Goal: Task Accomplishment & Management: Use online tool/utility

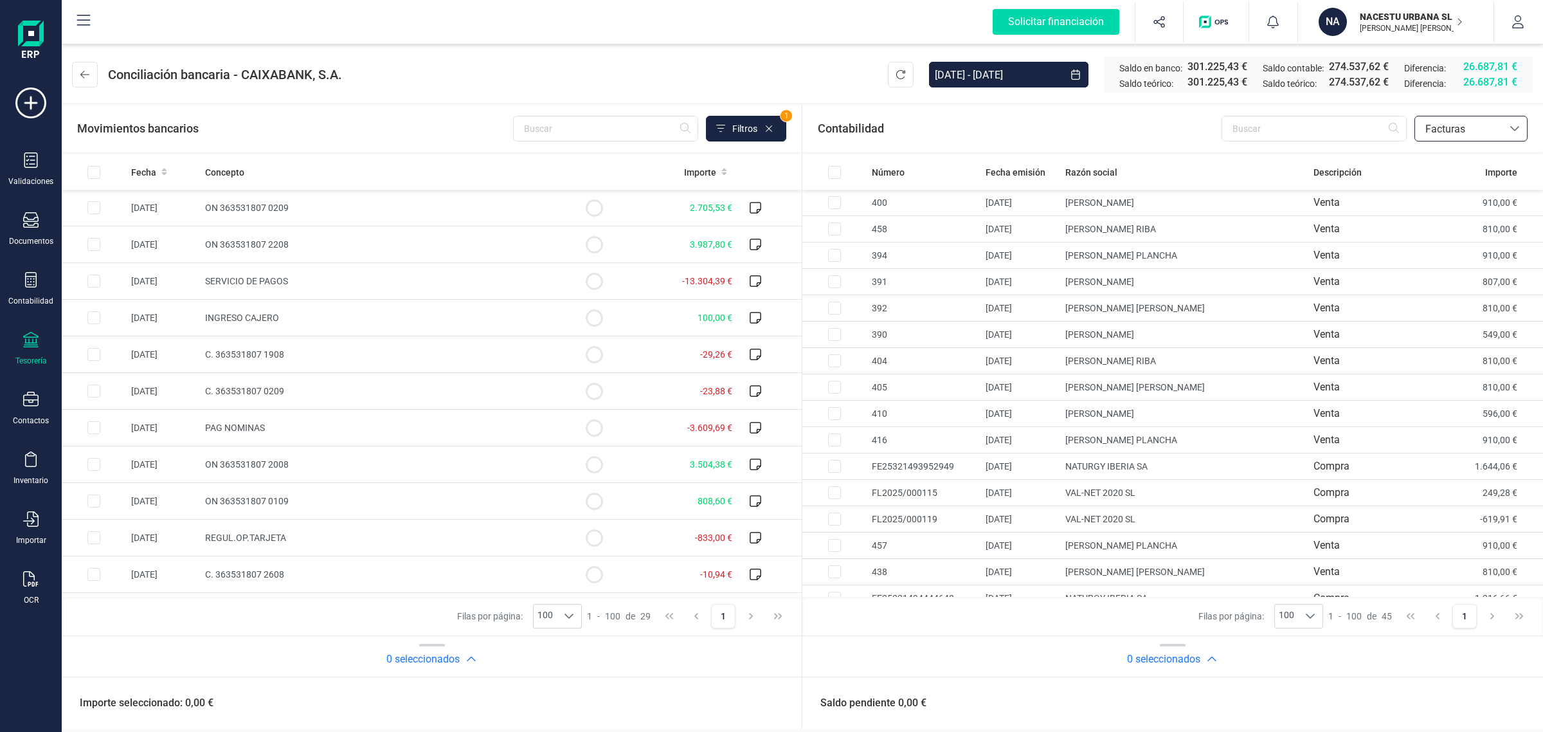
scroll to position [660, 0]
click at [1392, 19] on p "NACESTU URBANA SL" at bounding box center [1411, 16] width 103 height 13
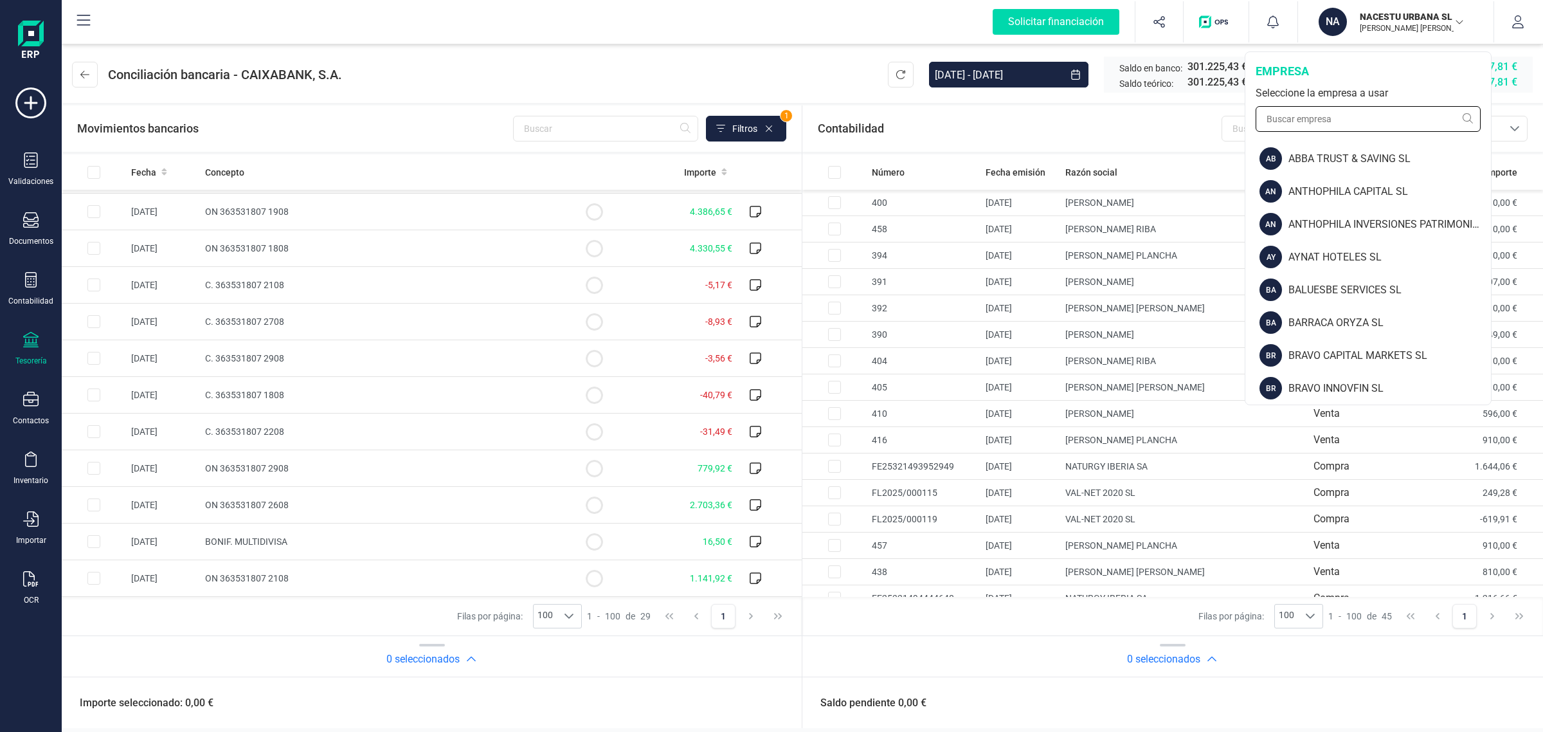
click at [1319, 120] on input "text" at bounding box center [1368, 119] width 225 height 26
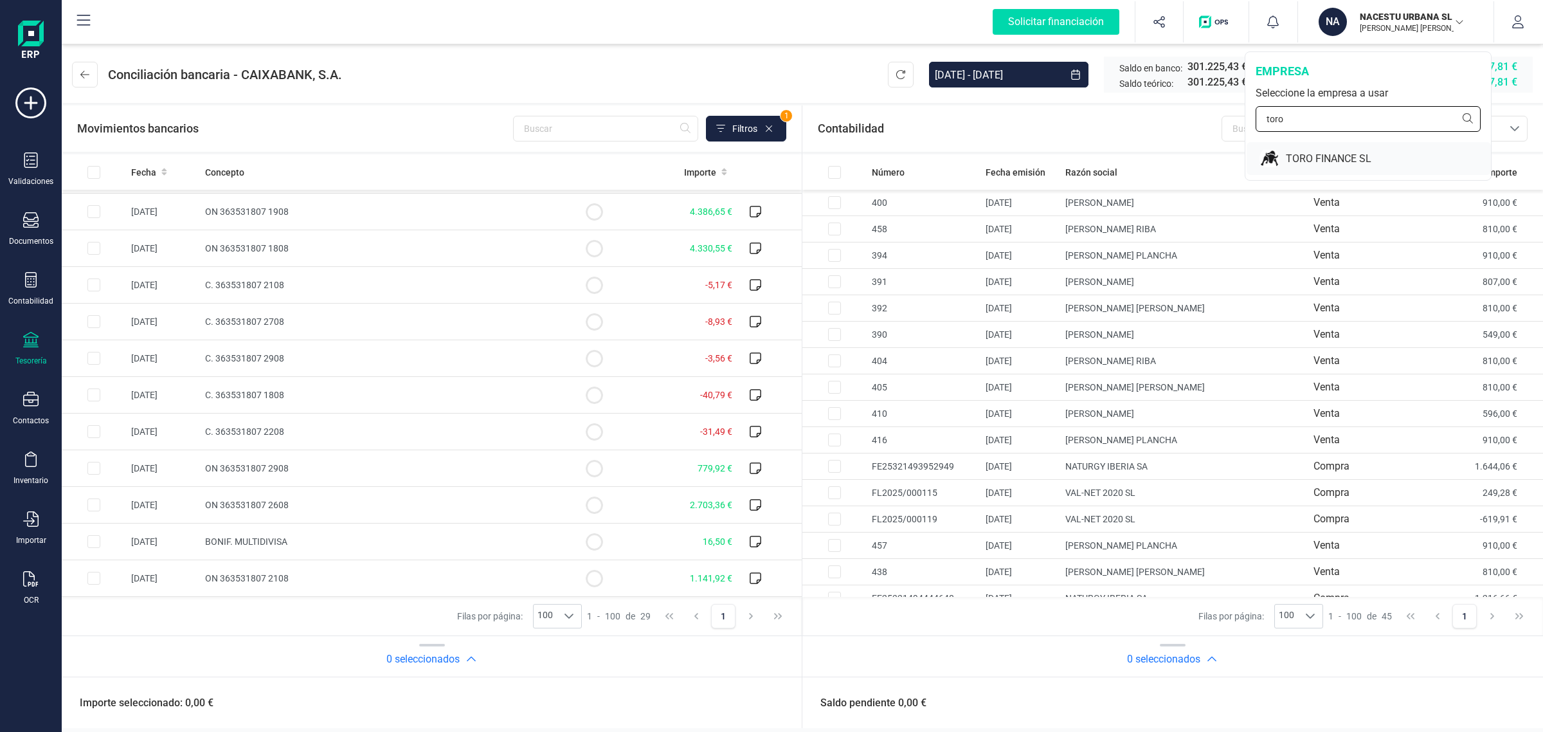
type input "toro"
click at [1319, 146] on div "TORO FINANCE SL" at bounding box center [1369, 158] width 244 height 33
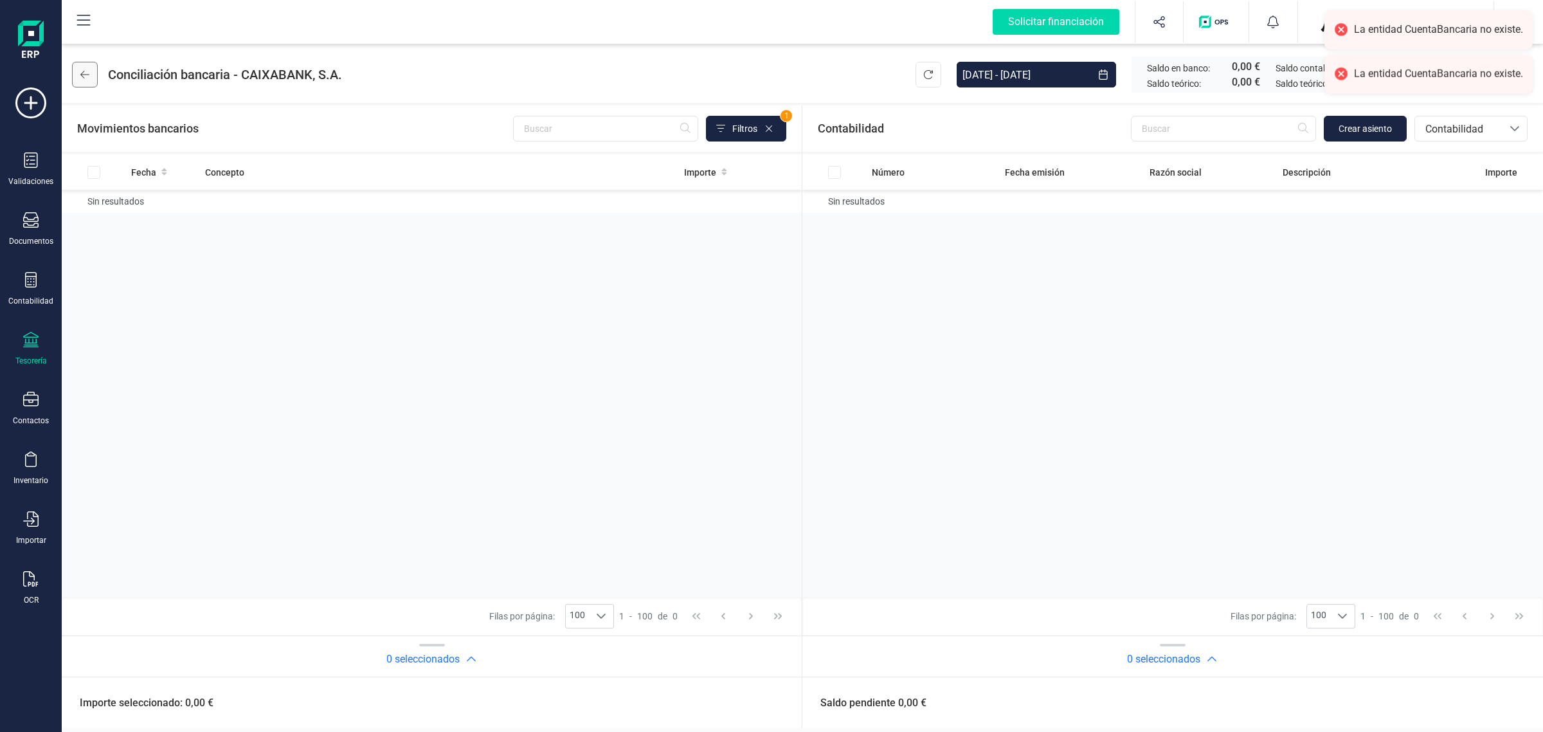
click at [84, 84] on button at bounding box center [85, 75] width 26 height 26
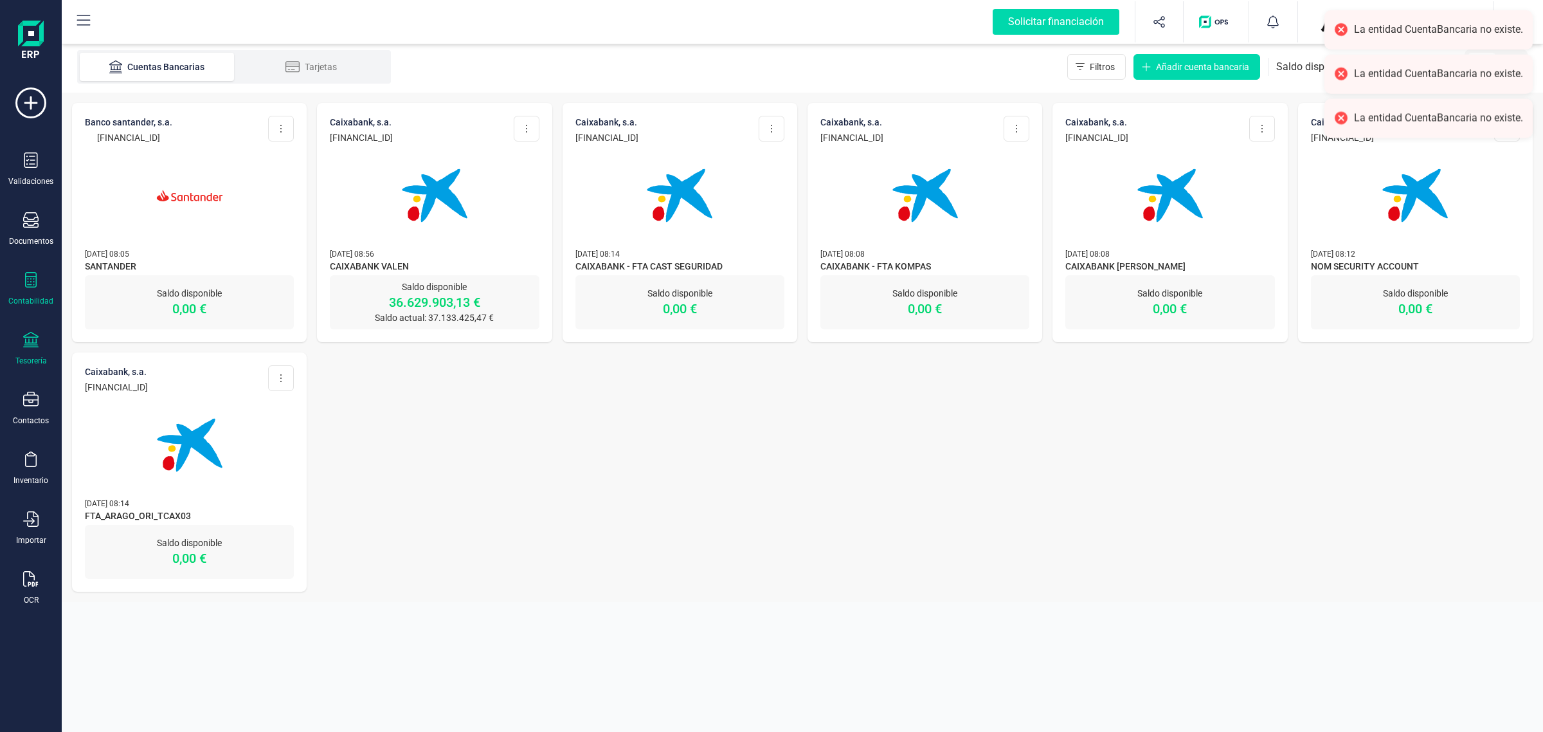
click at [33, 293] on div "Contabilidad" at bounding box center [30, 289] width 51 height 34
click at [492, 448] on div "BANCO SANTANDER, S.A. [FINANCIAL_ID] Editar cuenta Actualizar Desconectar cuent…" at bounding box center [802, 347] width 1481 height 509
click at [431, 248] on img at bounding box center [435, 195] width 108 height 108
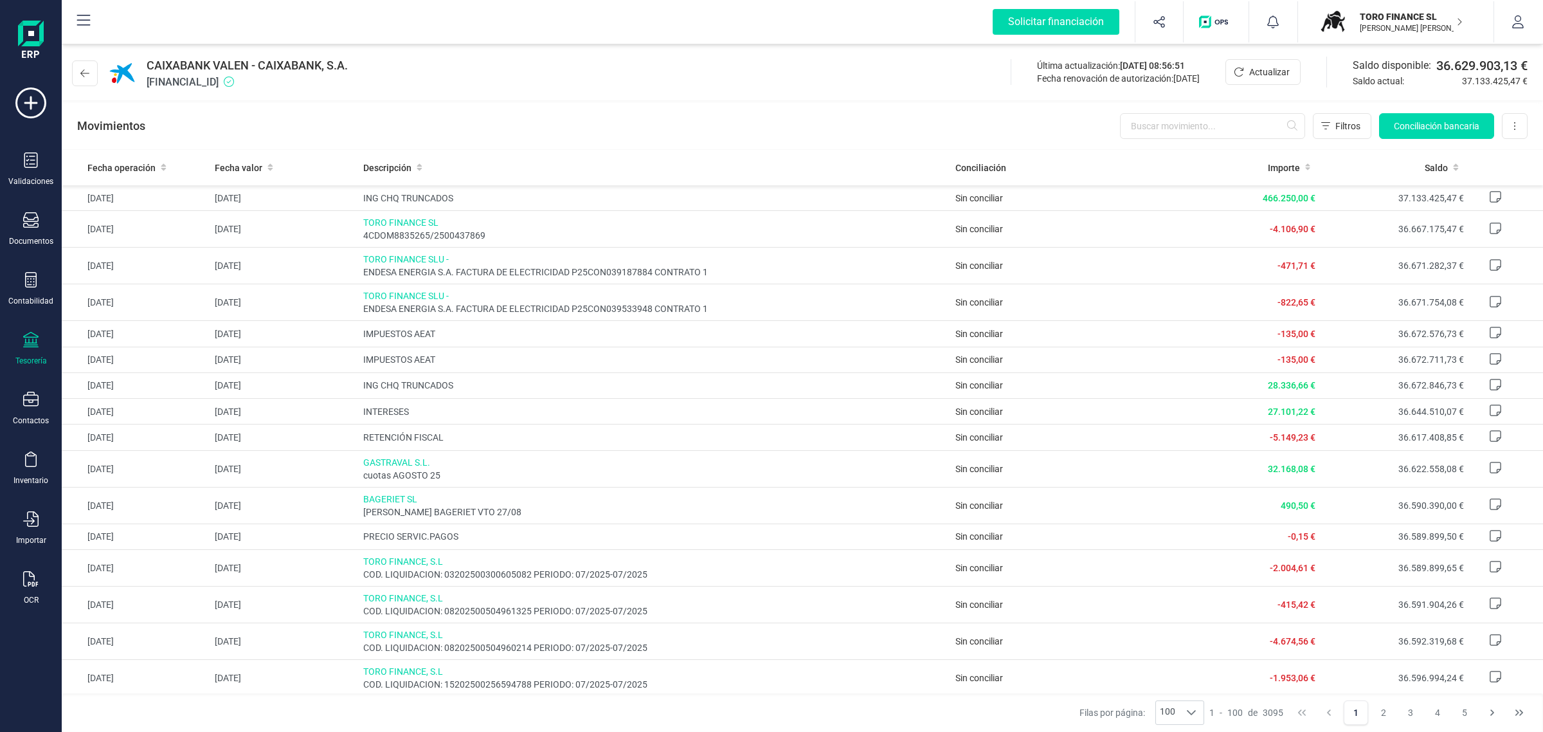
click at [1368, 20] on p "TORO FINANCE SL" at bounding box center [1411, 16] width 103 height 13
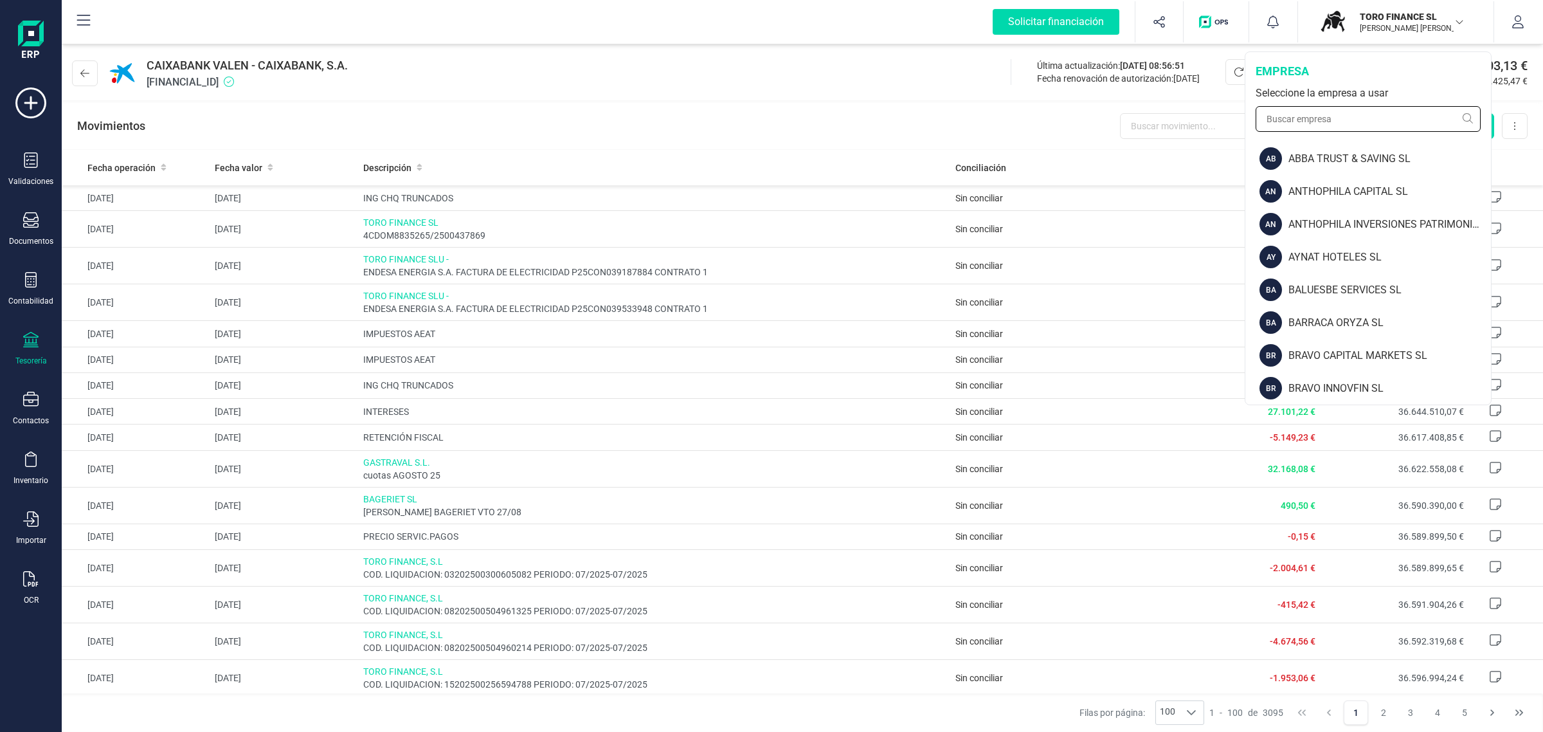
click at [1318, 114] on input "text" at bounding box center [1368, 119] width 225 height 26
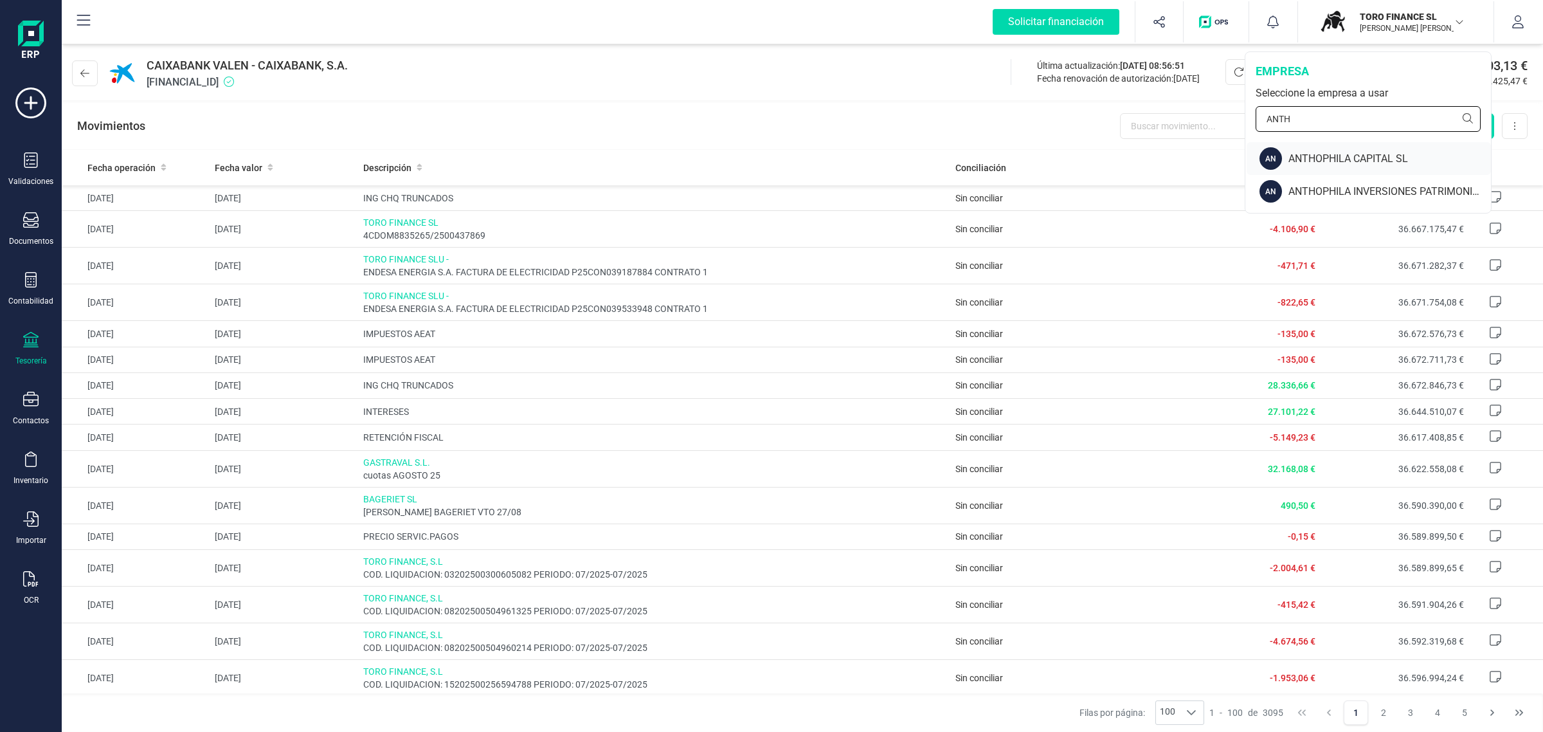
type input "ANTH"
click at [1294, 152] on div "ANTHOPHILA CAPITAL SL" at bounding box center [1390, 158] width 203 height 15
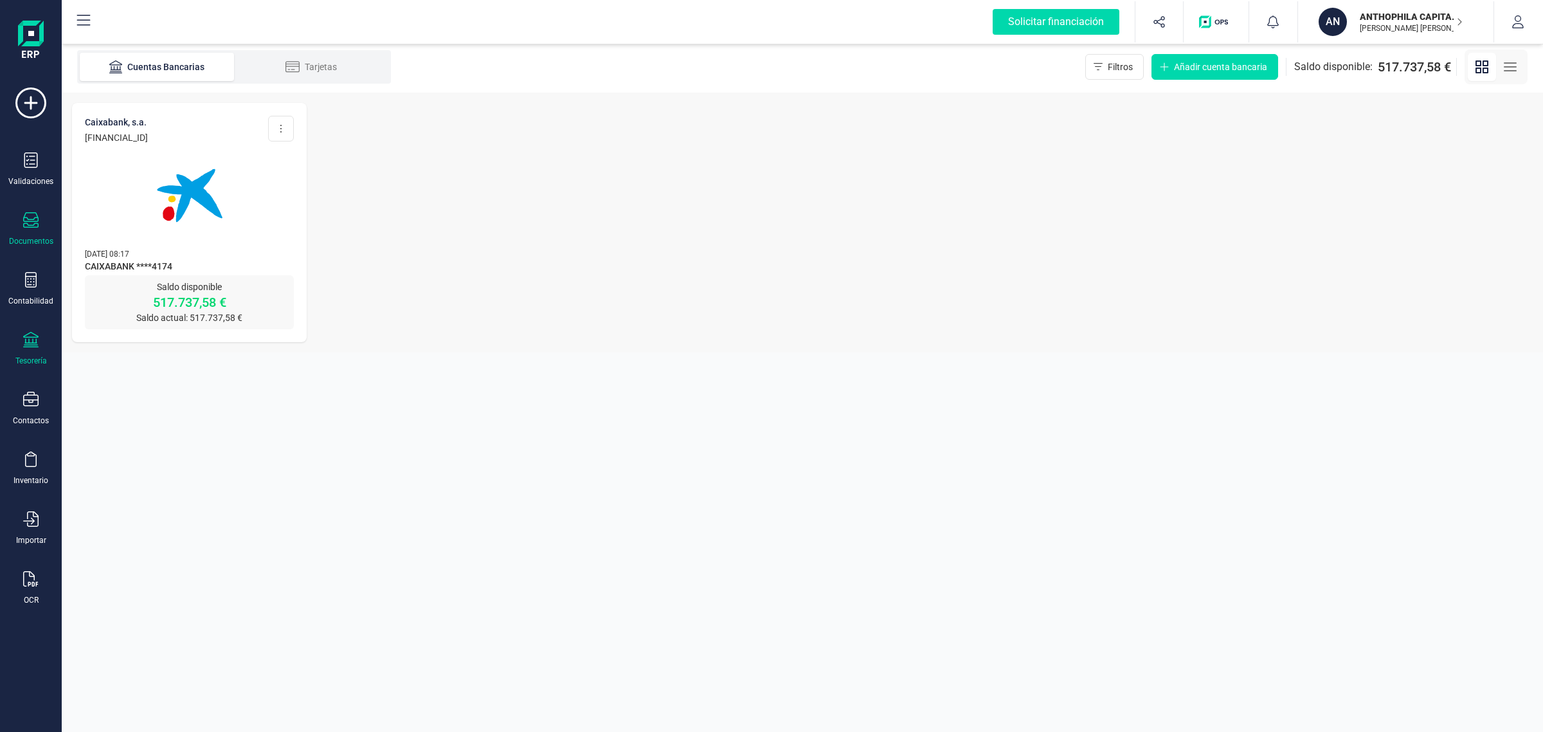
click at [37, 223] on icon at bounding box center [30, 219] width 15 height 15
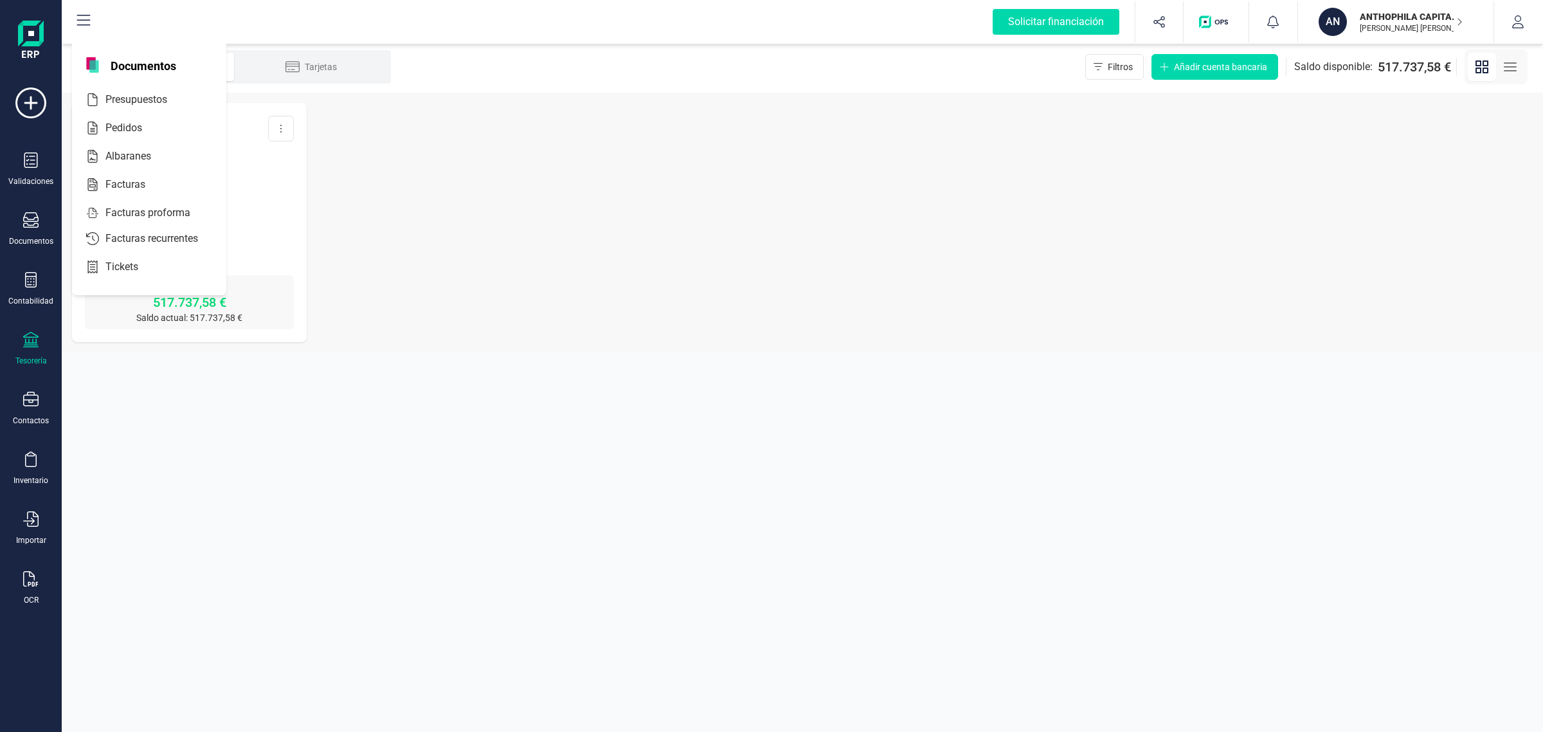
click at [27, 149] on div "Validaciones Documentos Documentos Presupuestos Pedidos Albaranes Facturas Fact…" at bounding box center [30, 351] width 51 height 528
click at [27, 162] on icon at bounding box center [30, 159] width 15 height 15
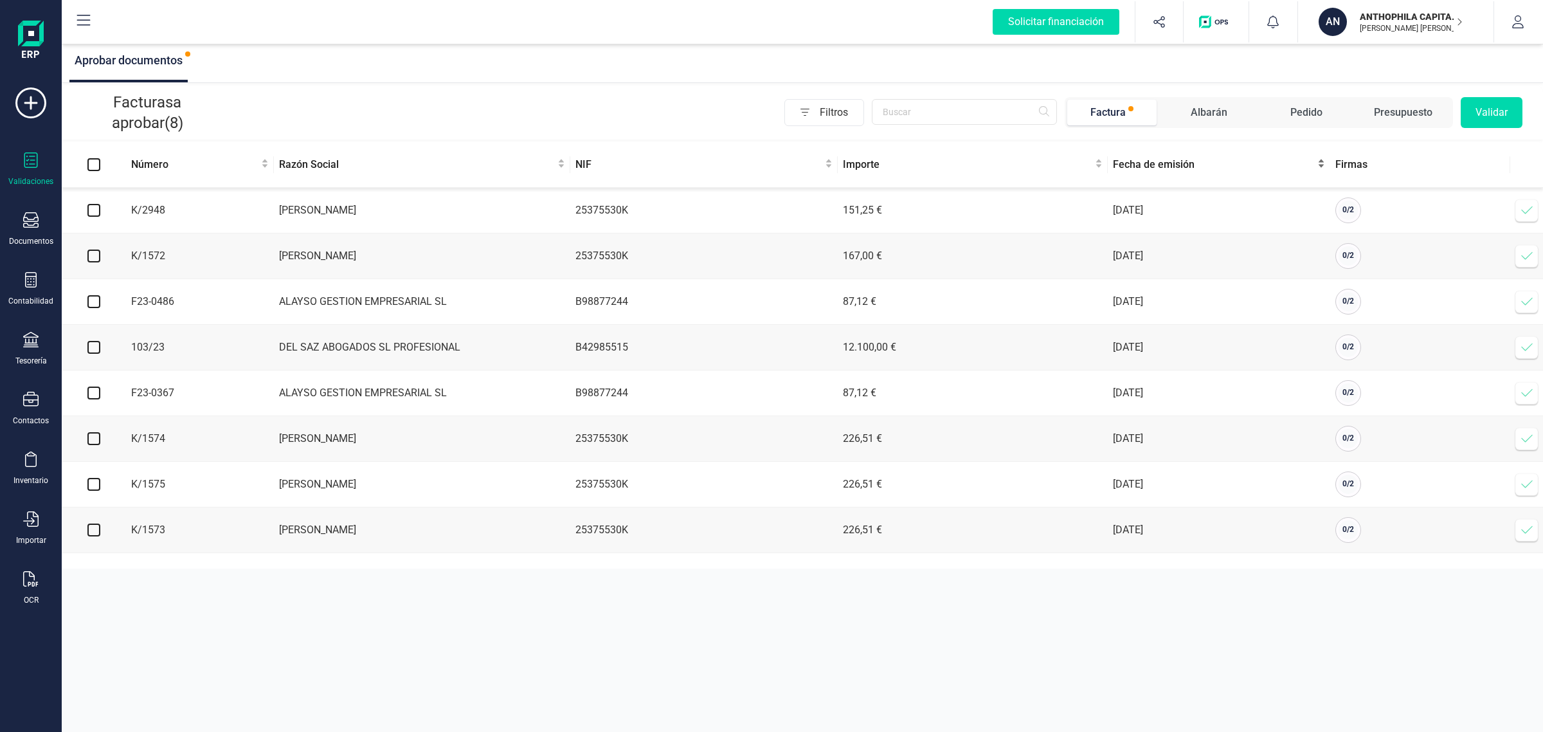
click at [1130, 171] on span "Fecha de emisión" at bounding box center [1214, 164] width 202 height 15
click at [1134, 171] on span "Fecha de emisión" at bounding box center [1214, 164] width 202 height 15
click at [98, 207] on input "checkbox" at bounding box center [93, 210] width 13 height 13
checkbox input "true"
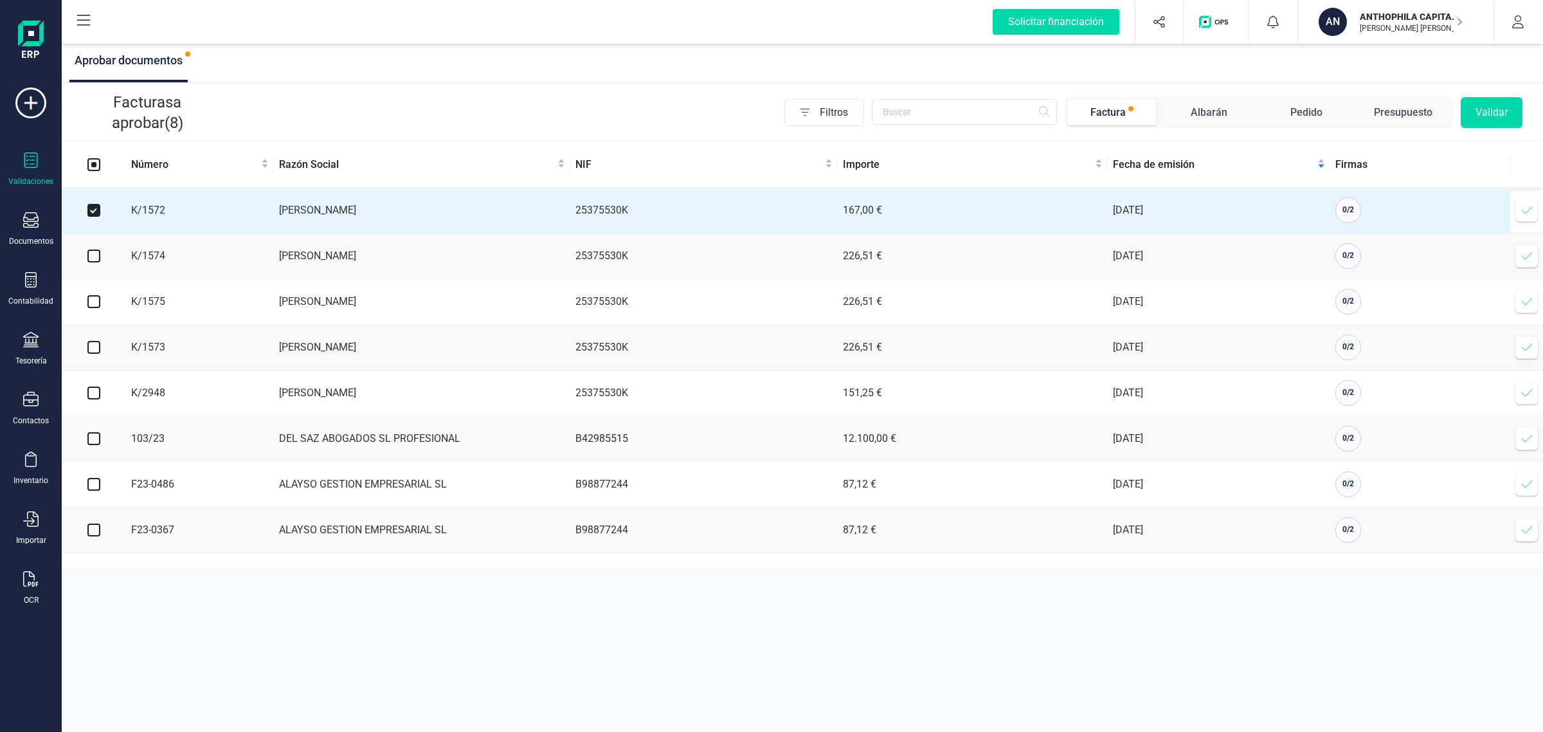
click at [90, 265] on td at bounding box center [94, 256] width 64 height 46
click at [93, 251] on input "checkbox" at bounding box center [93, 255] width 13 height 13
checkbox input "true"
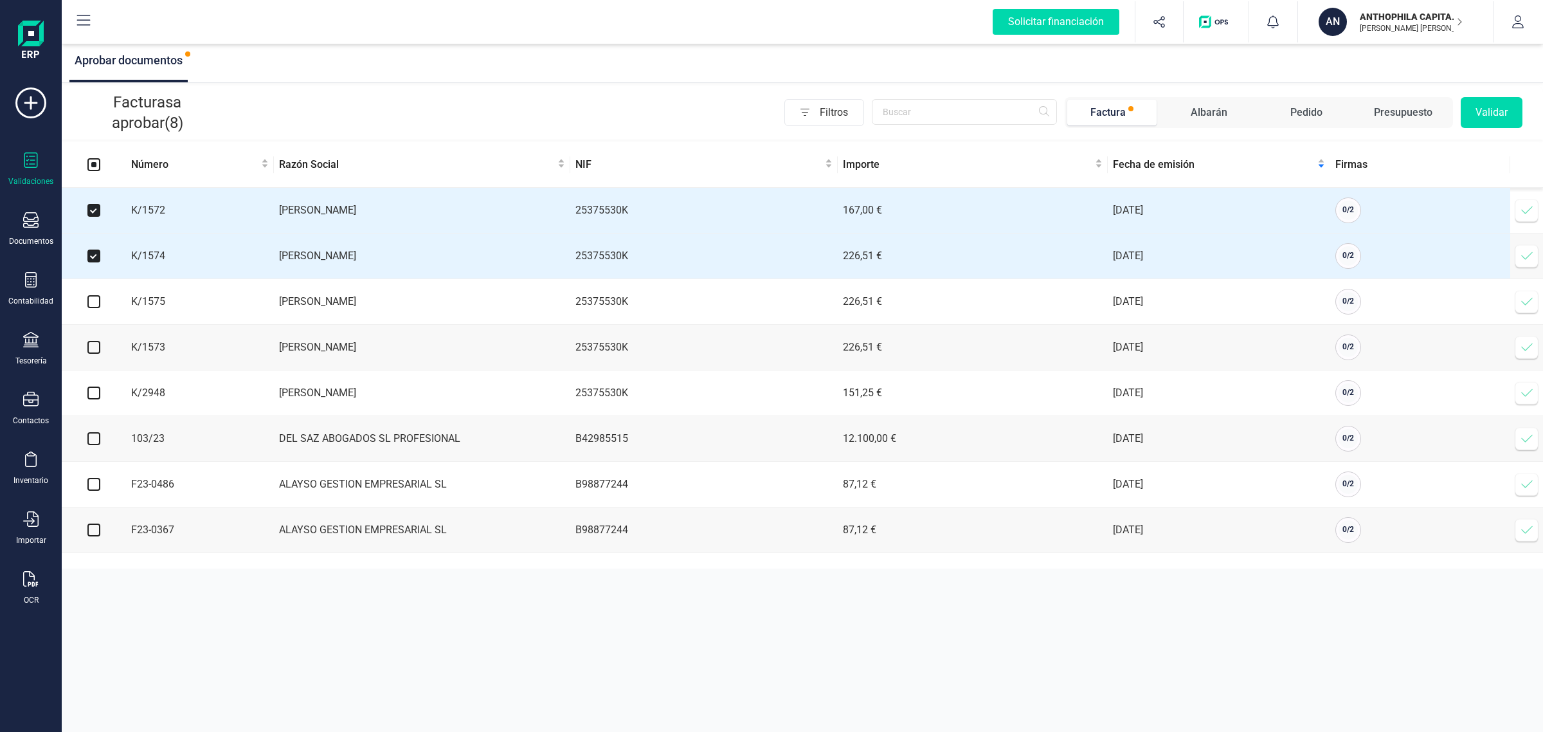
click at [96, 306] on input "checkbox" at bounding box center [93, 301] width 13 height 13
checkbox input "true"
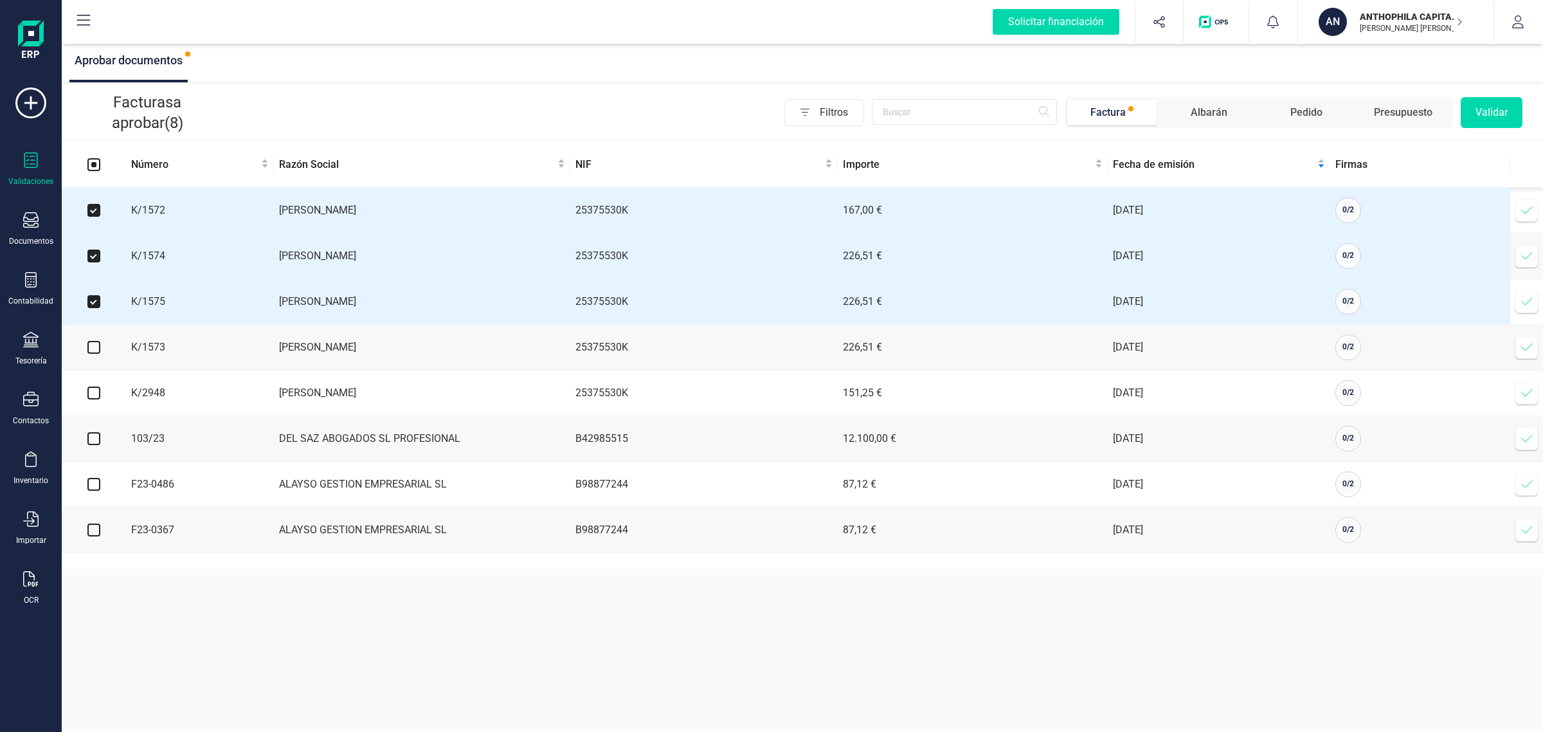
click at [94, 346] on input "checkbox" at bounding box center [93, 347] width 13 height 13
checkbox input "true"
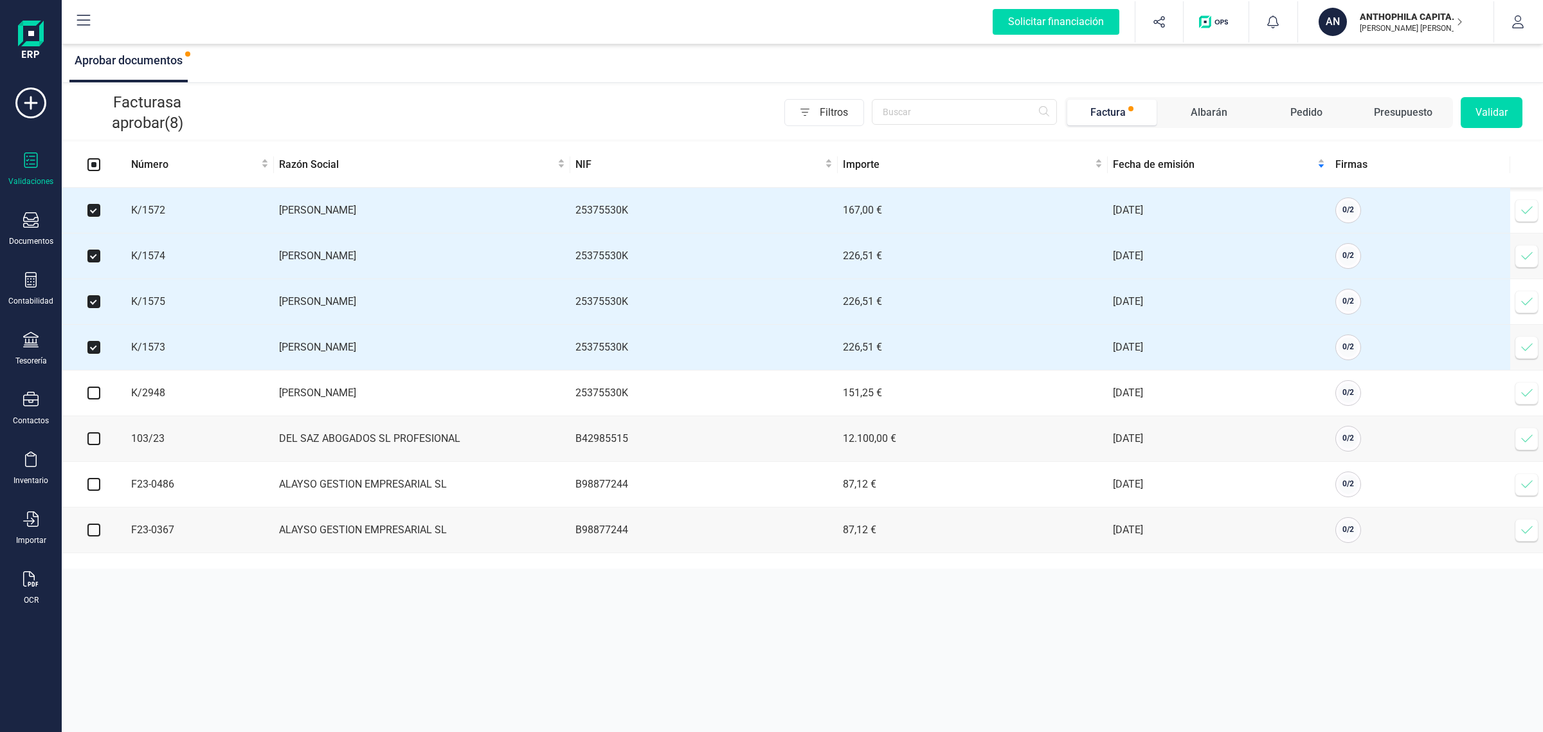
click at [1499, 110] on button "Validar" at bounding box center [1492, 112] width 62 height 31
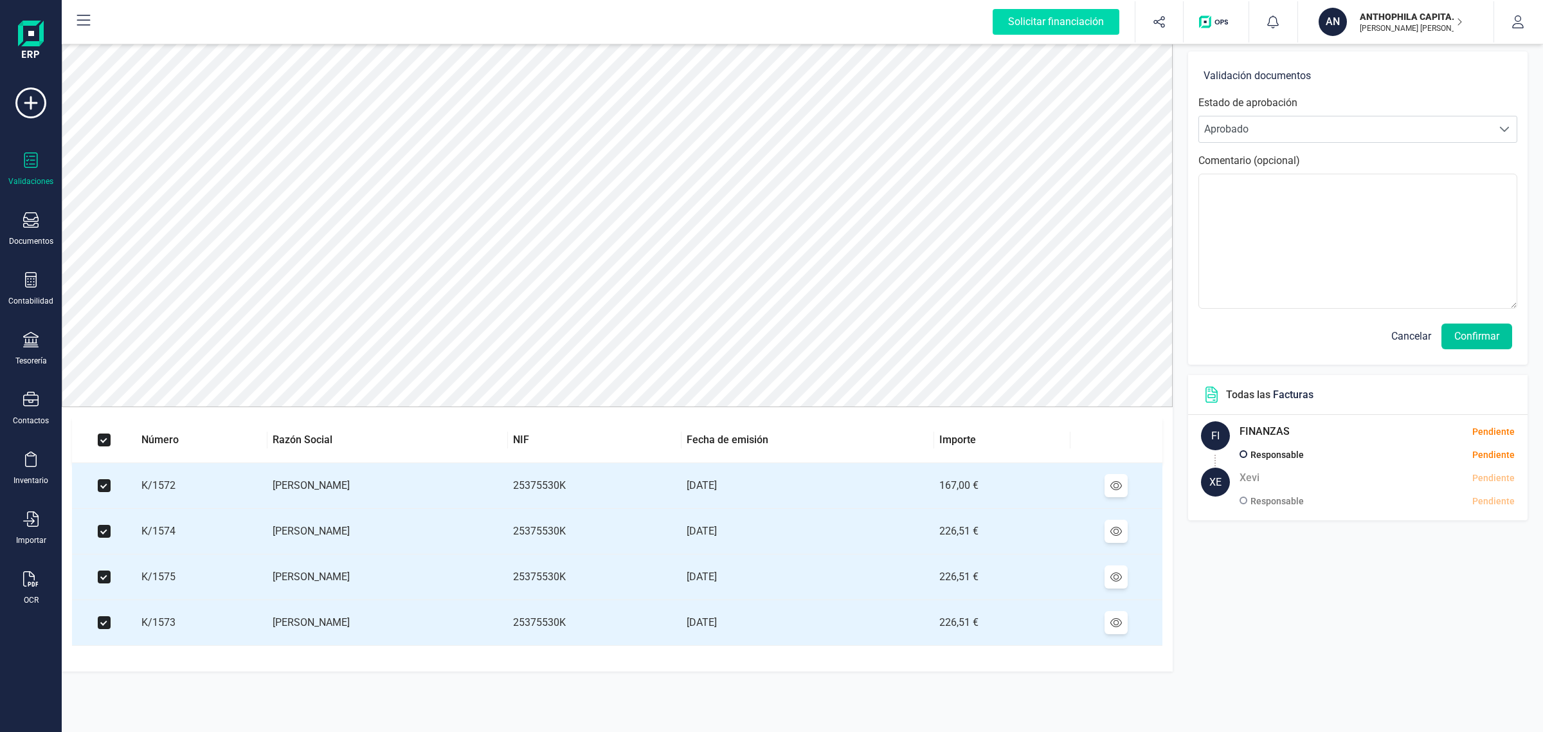
click at [1474, 336] on button "Confirmar" at bounding box center [1477, 336] width 71 height 26
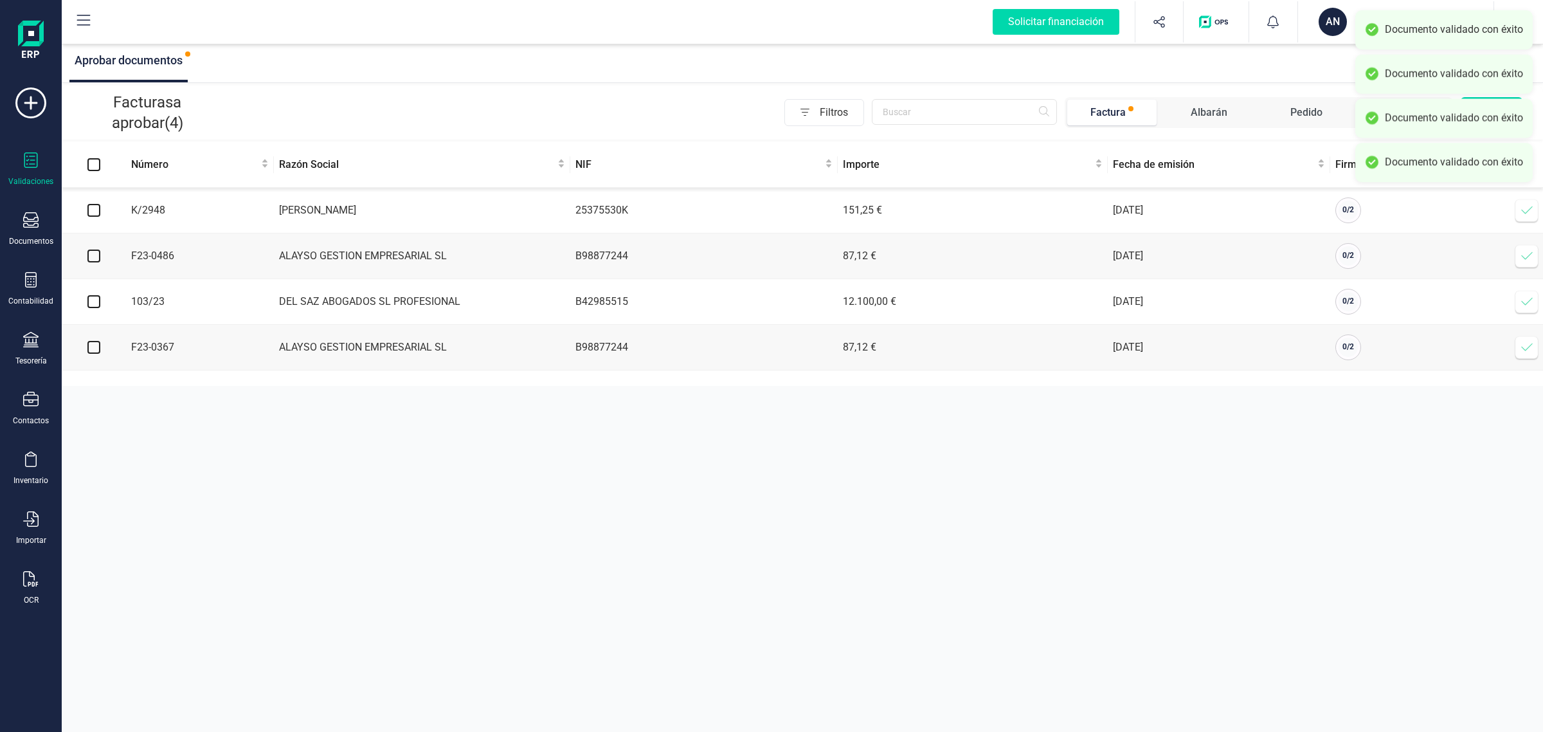
click at [1339, 27] on div "AN" at bounding box center [1333, 22] width 28 height 28
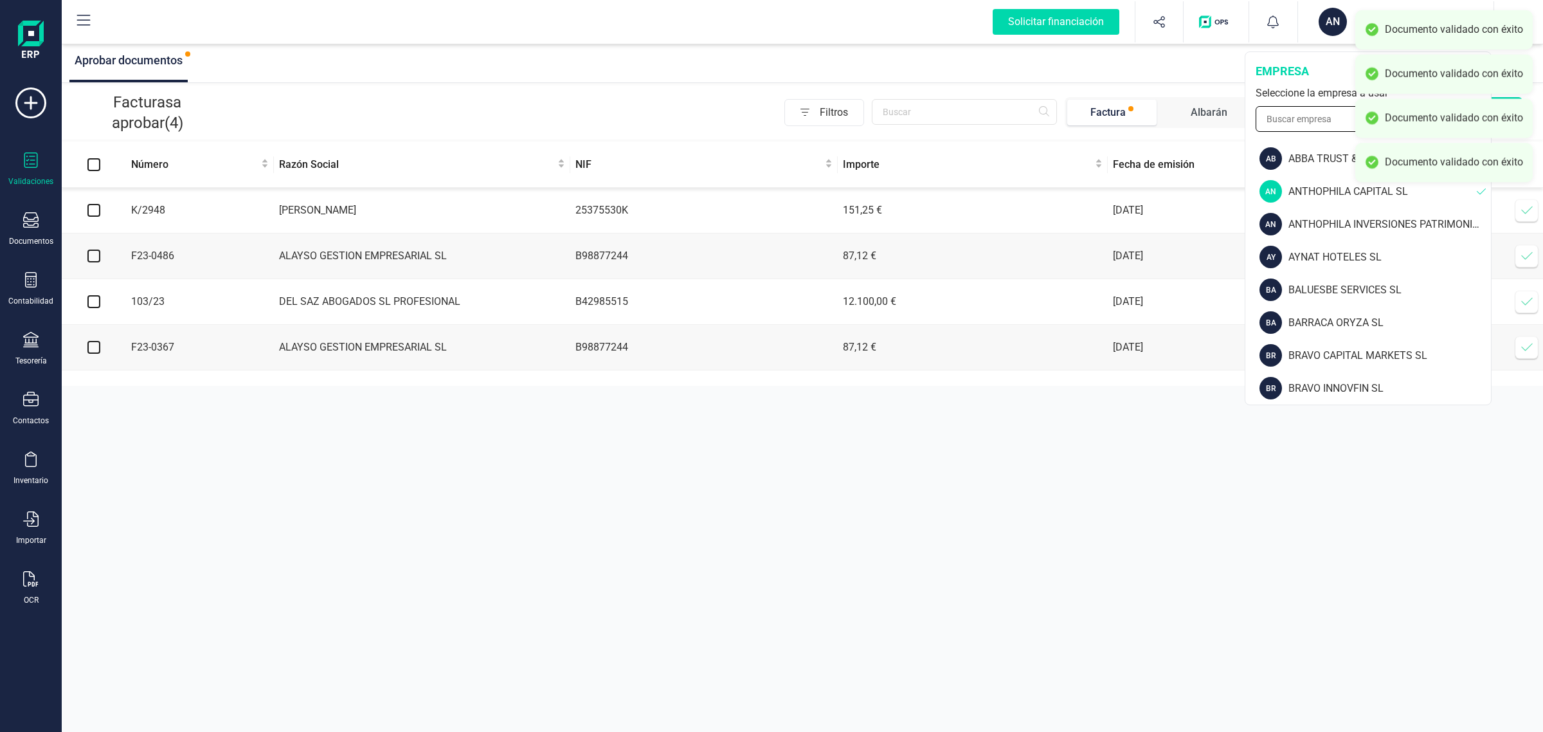
click at [1313, 114] on input "text" at bounding box center [1368, 119] width 225 height 26
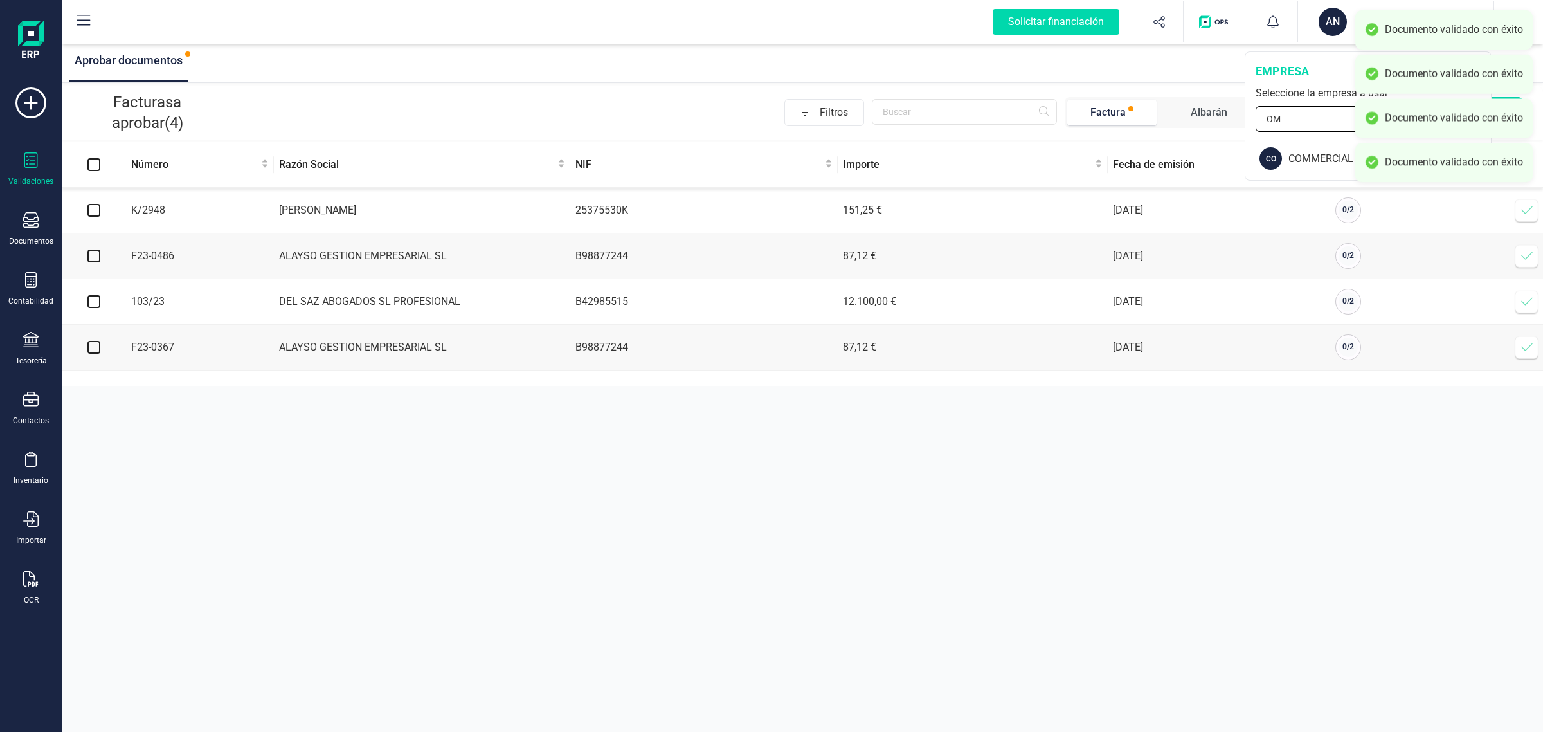
type input "O"
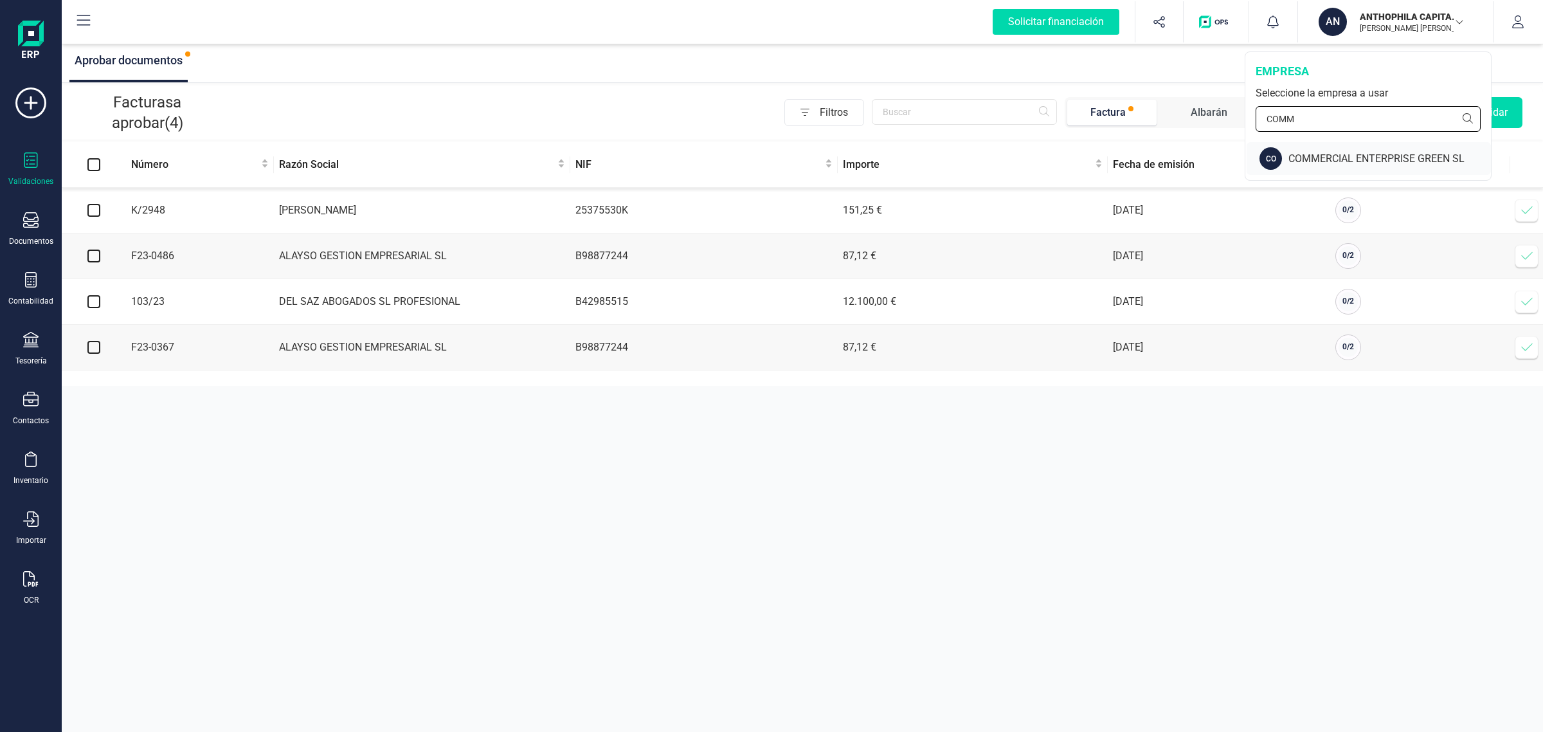
type input "COMM"
click at [1316, 161] on div "COMMERCIAL ENTERPRISE GREEN SL" at bounding box center [1390, 158] width 203 height 15
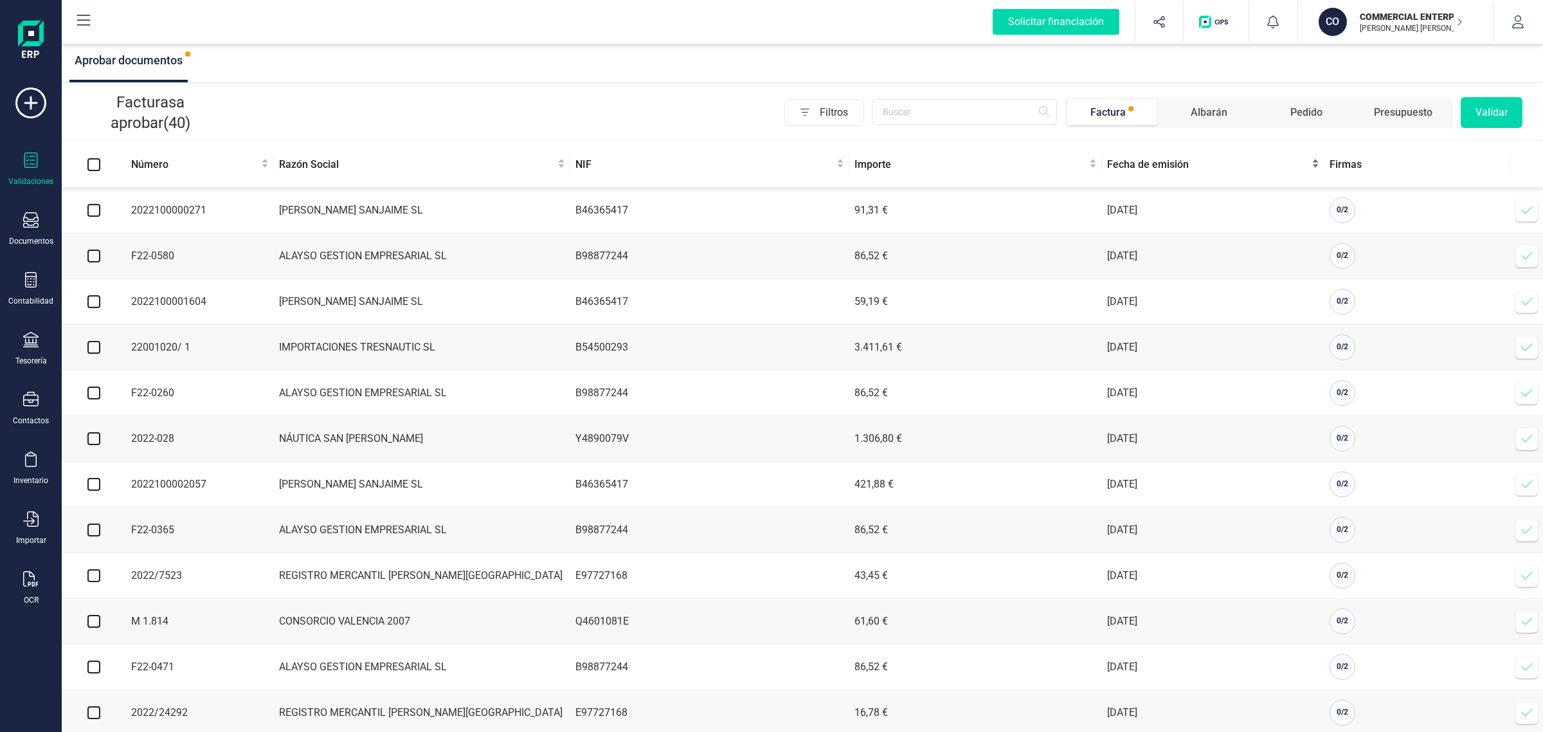
click at [1132, 171] on span "Fecha de emisión" at bounding box center [1208, 164] width 202 height 15
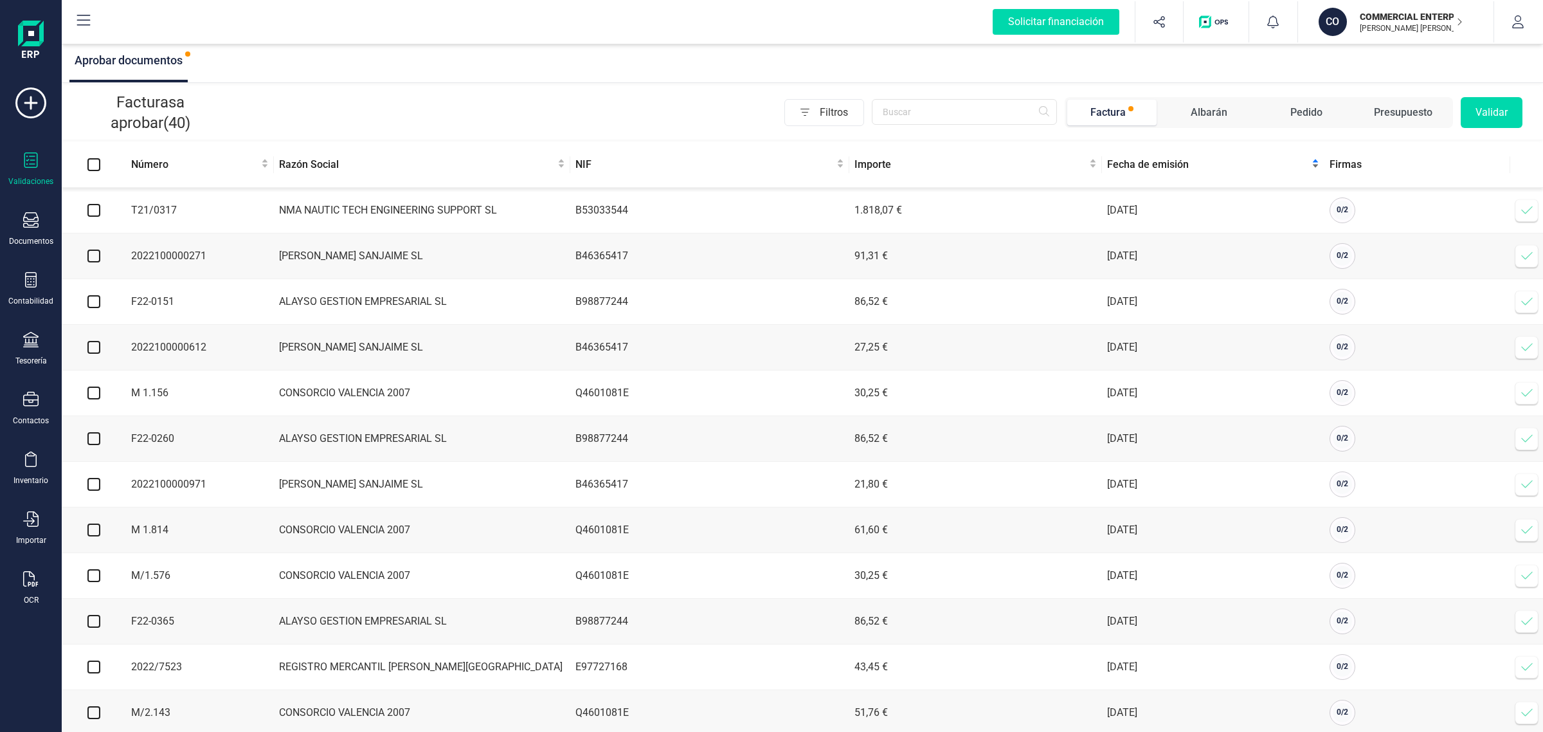
click at [1138, 172] on div "Fecha de emisión" at bounding box center [1213, 164] width 212 height 15
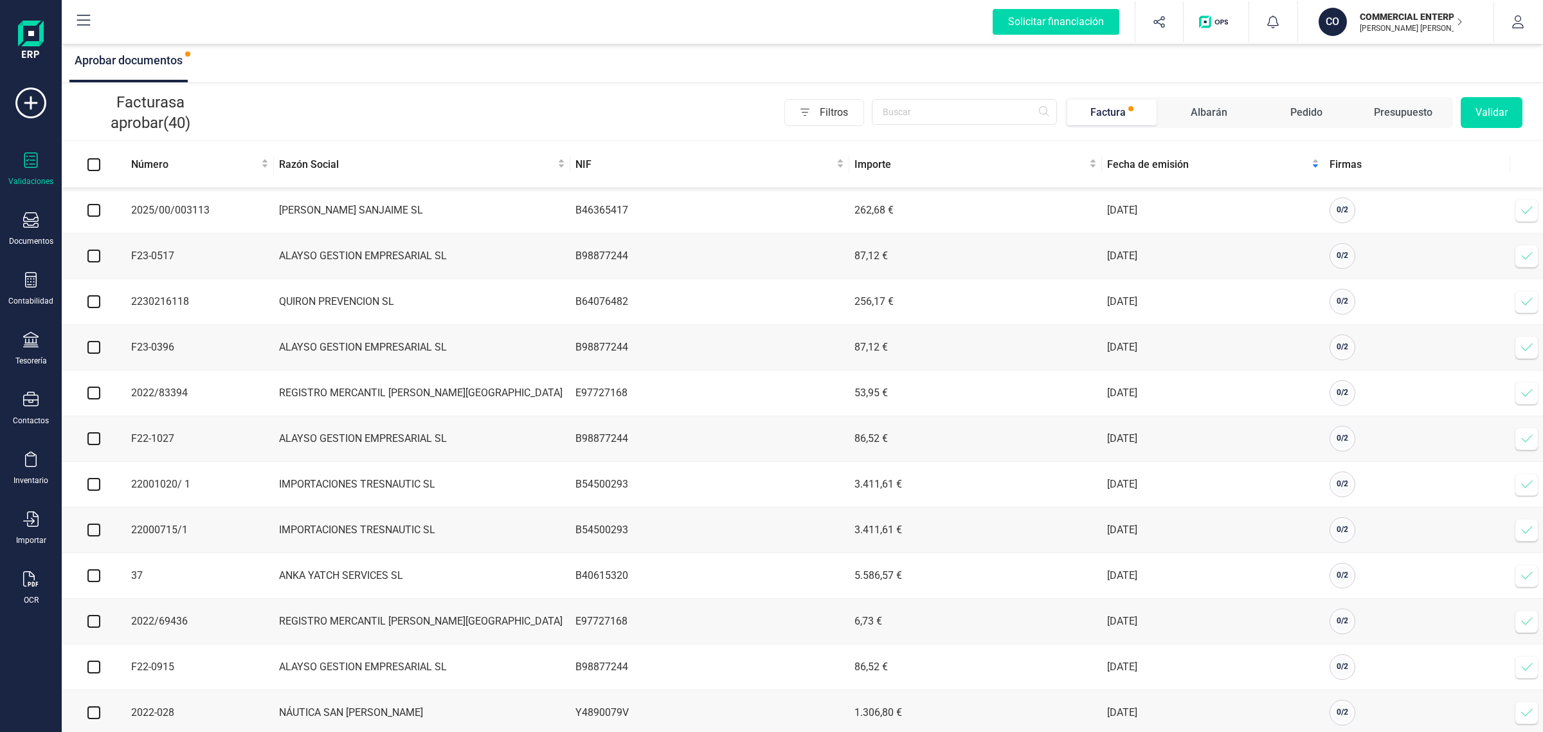
click at [93, 214] on input "checkbox" at bounding box center [93, 210] width 13 height 13
checkbox input "true"
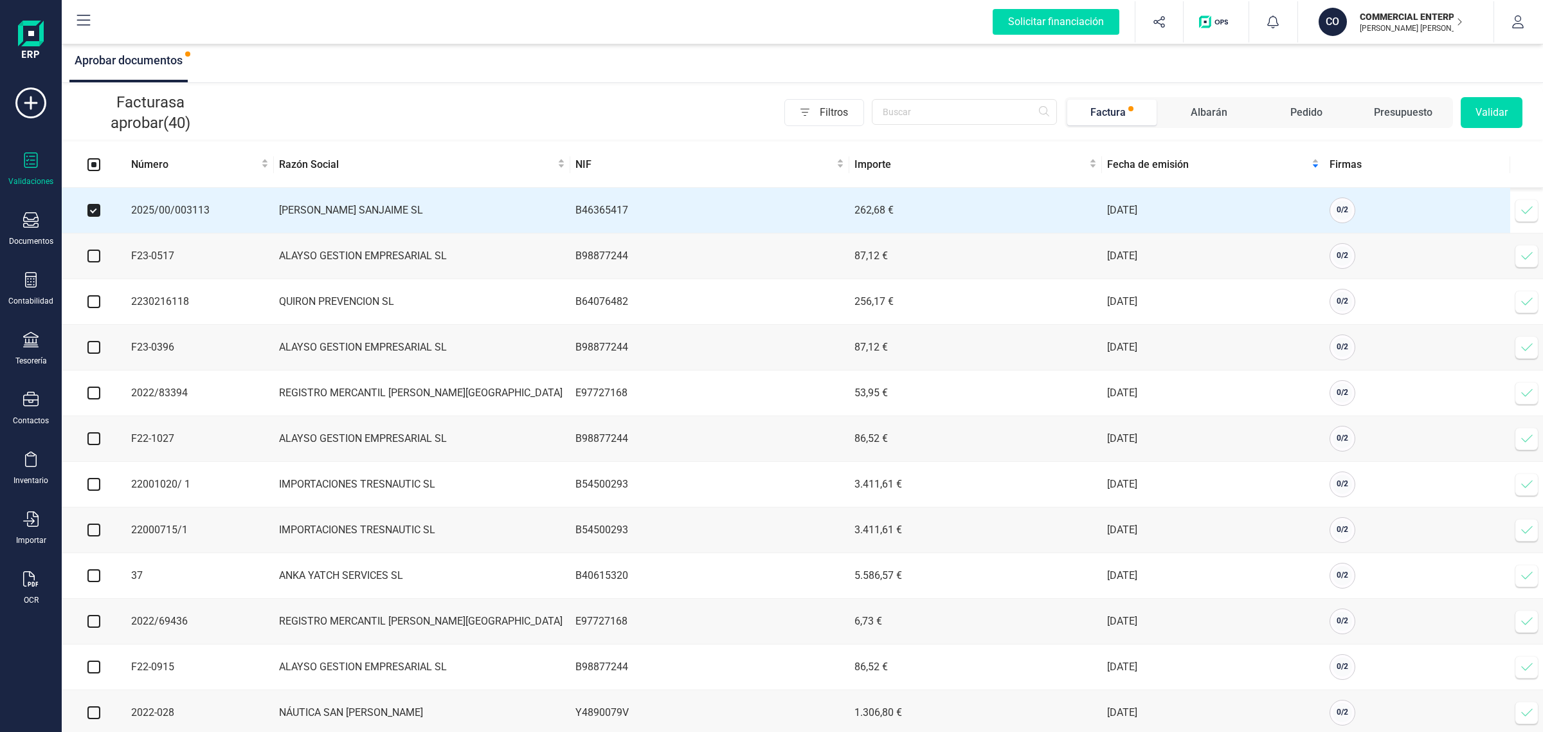
click at [1478, 110] on button "Validar" at bounding box center [1492, 112] width 62 height 31
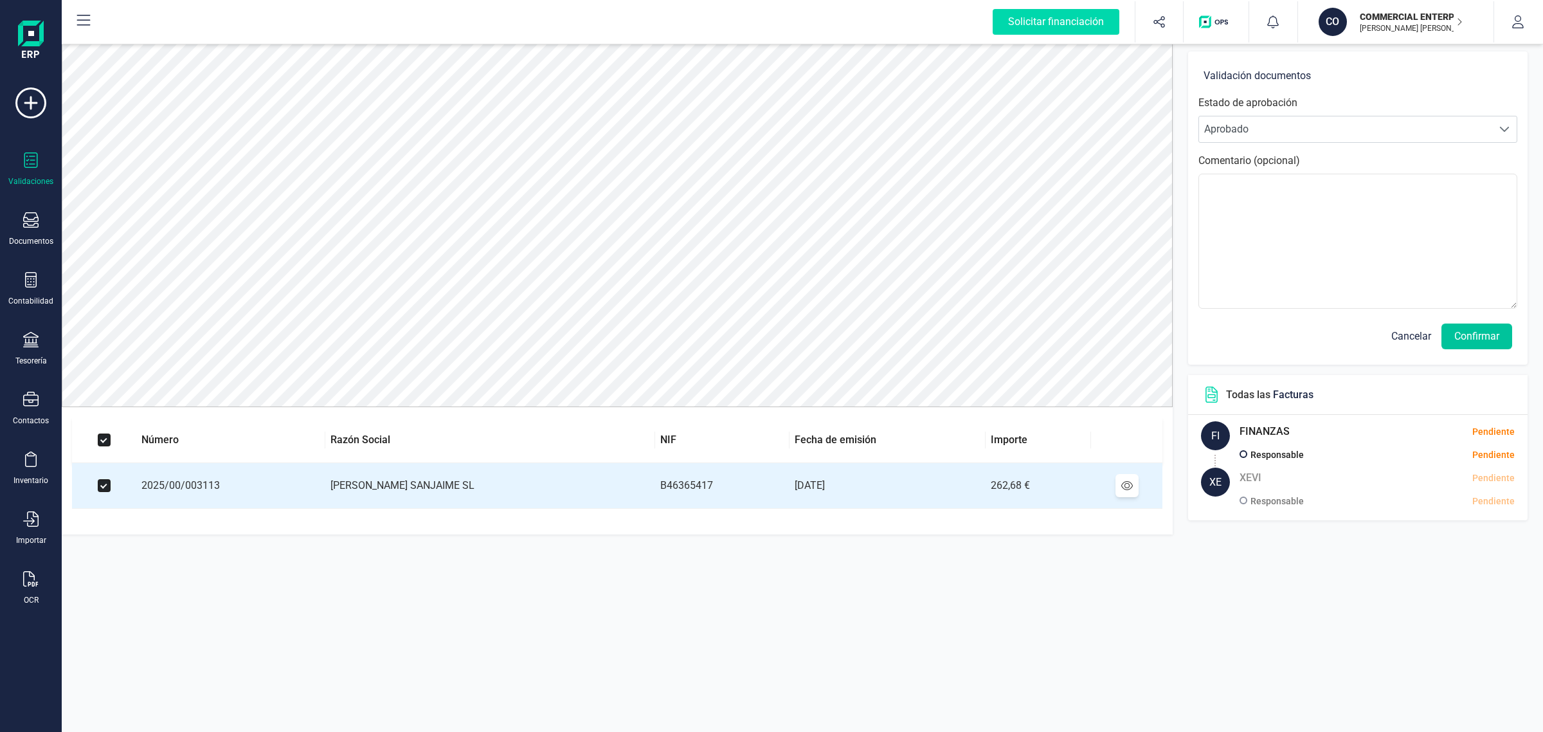
click at [1470, 341] on button "Confirmar" at bounding box center [1477, 336] width 71 height 26
click at [1472, 336] on button "Confirmar" at bounding box center [1477, 336] width 71 height 26
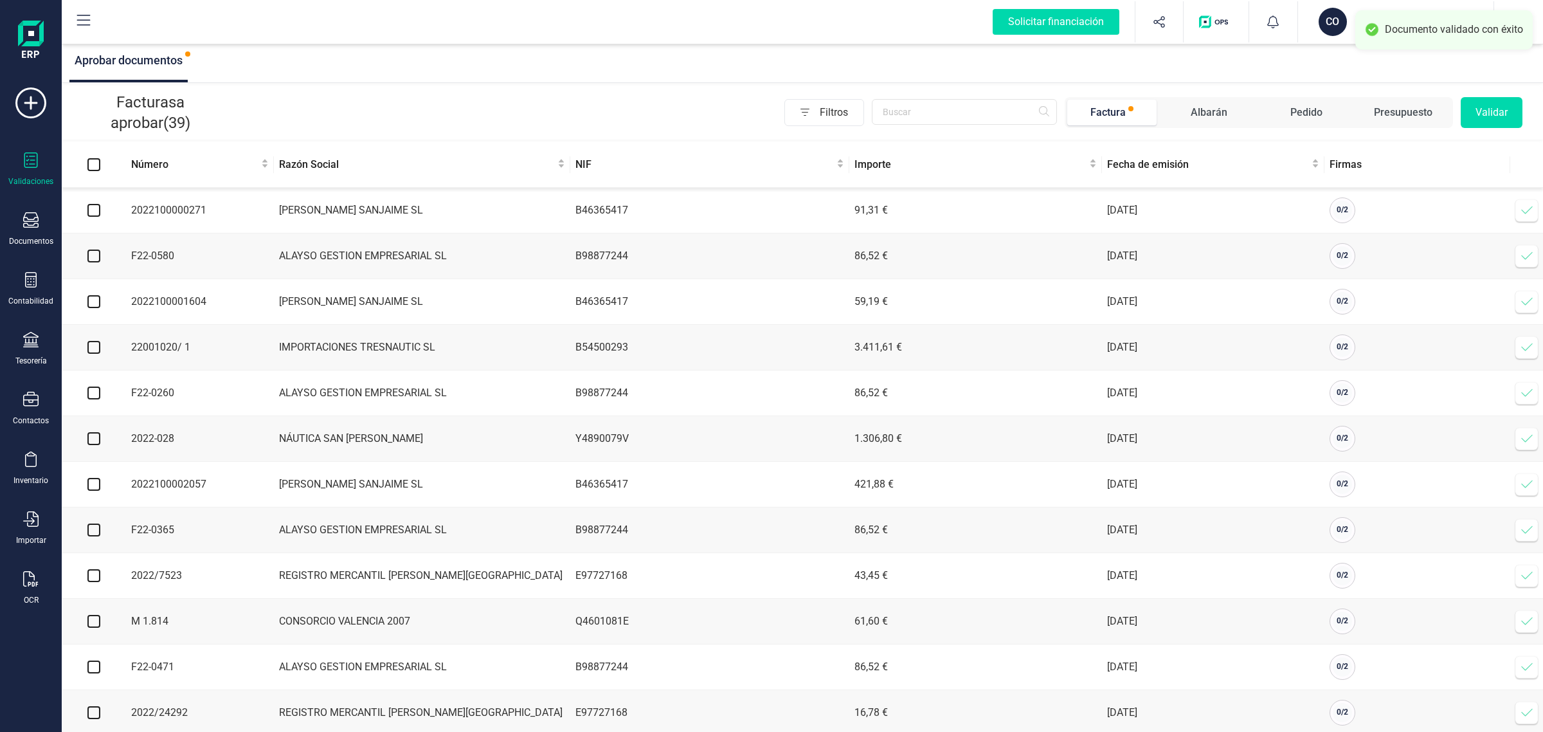
click at [1325, 28] on div "CO" at bounding box center [1333, 22] width 28 height 28
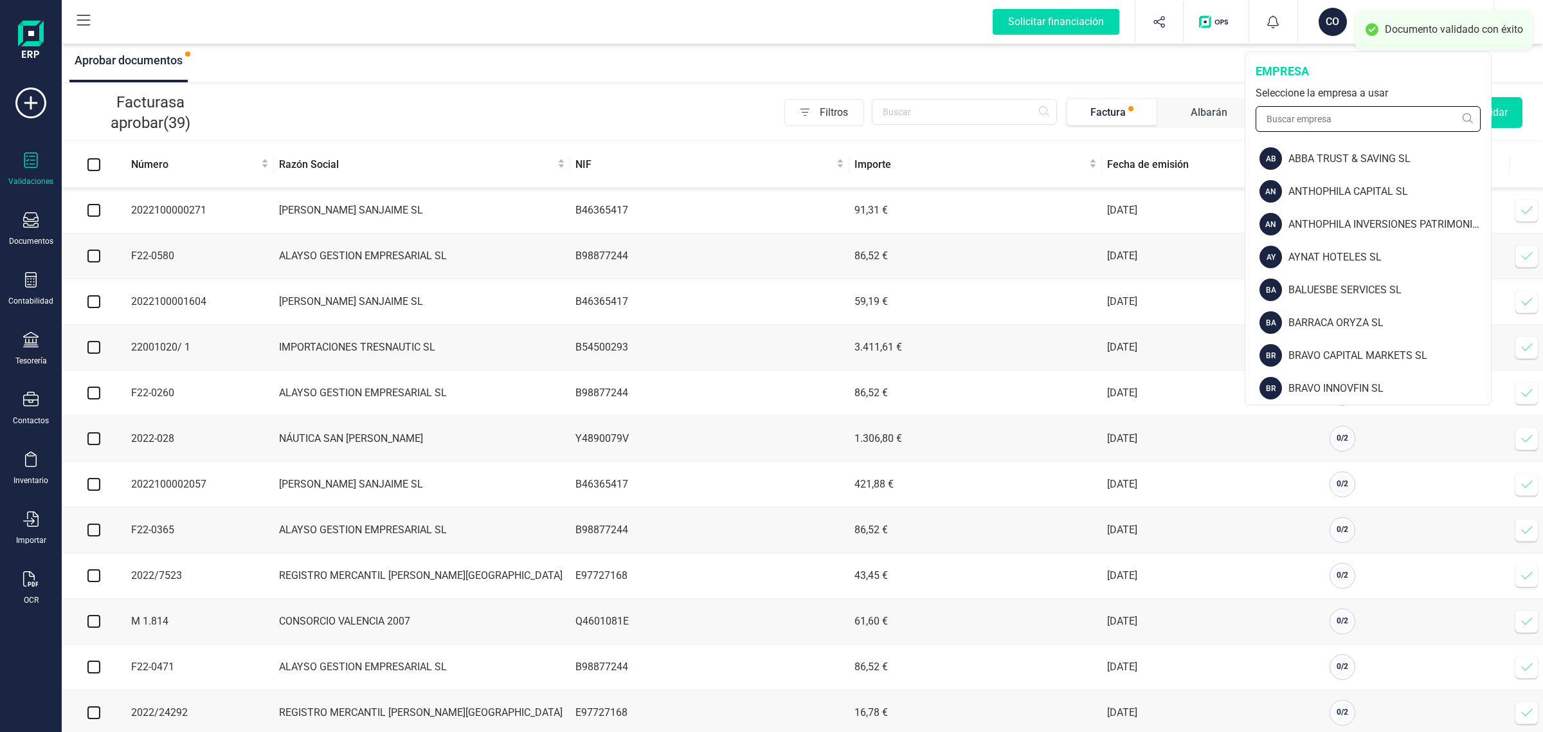
click at [1326, 119] on input "text" at bounding box center [1368, 119] width 225 height 26
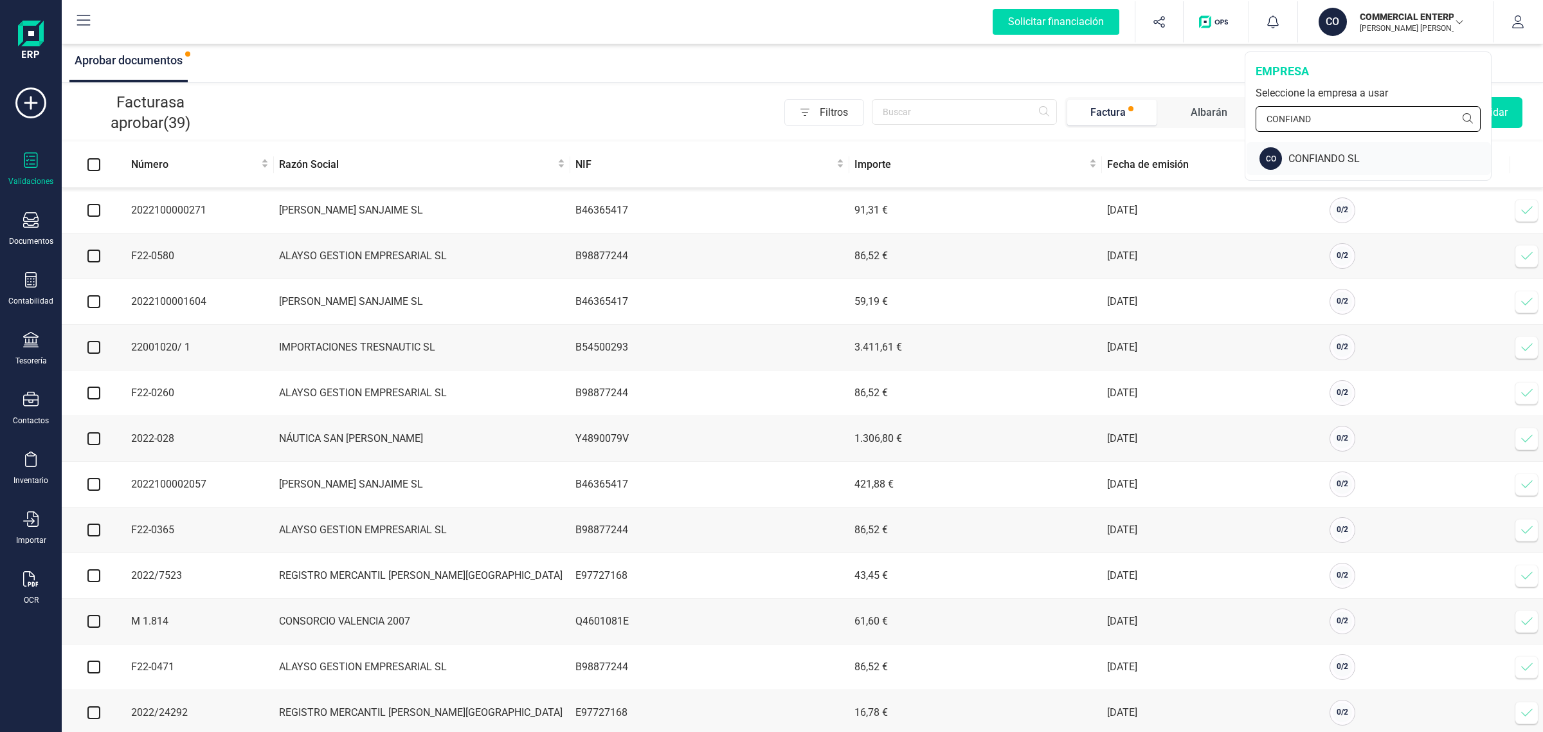
type input "CONFIAND"
click at [1346, 161] on div "CONFIANDO SL" at bounding box center [1390, 158] width 203 height 15
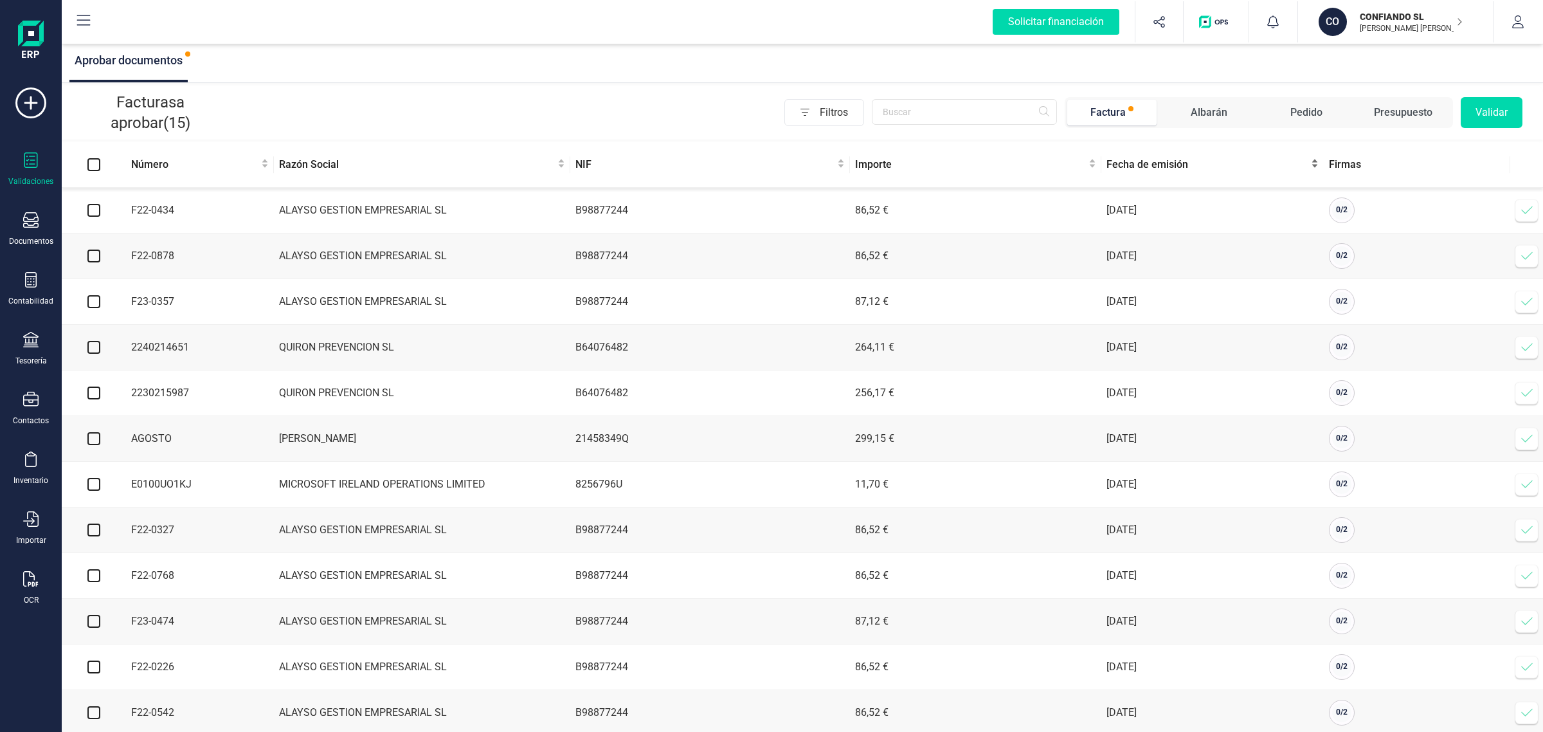
click at [1142, 171] on span "Fecha de emisión" at bounding box center [1208, 164] width 202 height 15
click at [93, 210] on input "checkbox" at bounding box center [93, 210] width 13 height 13
checkbox input "true"
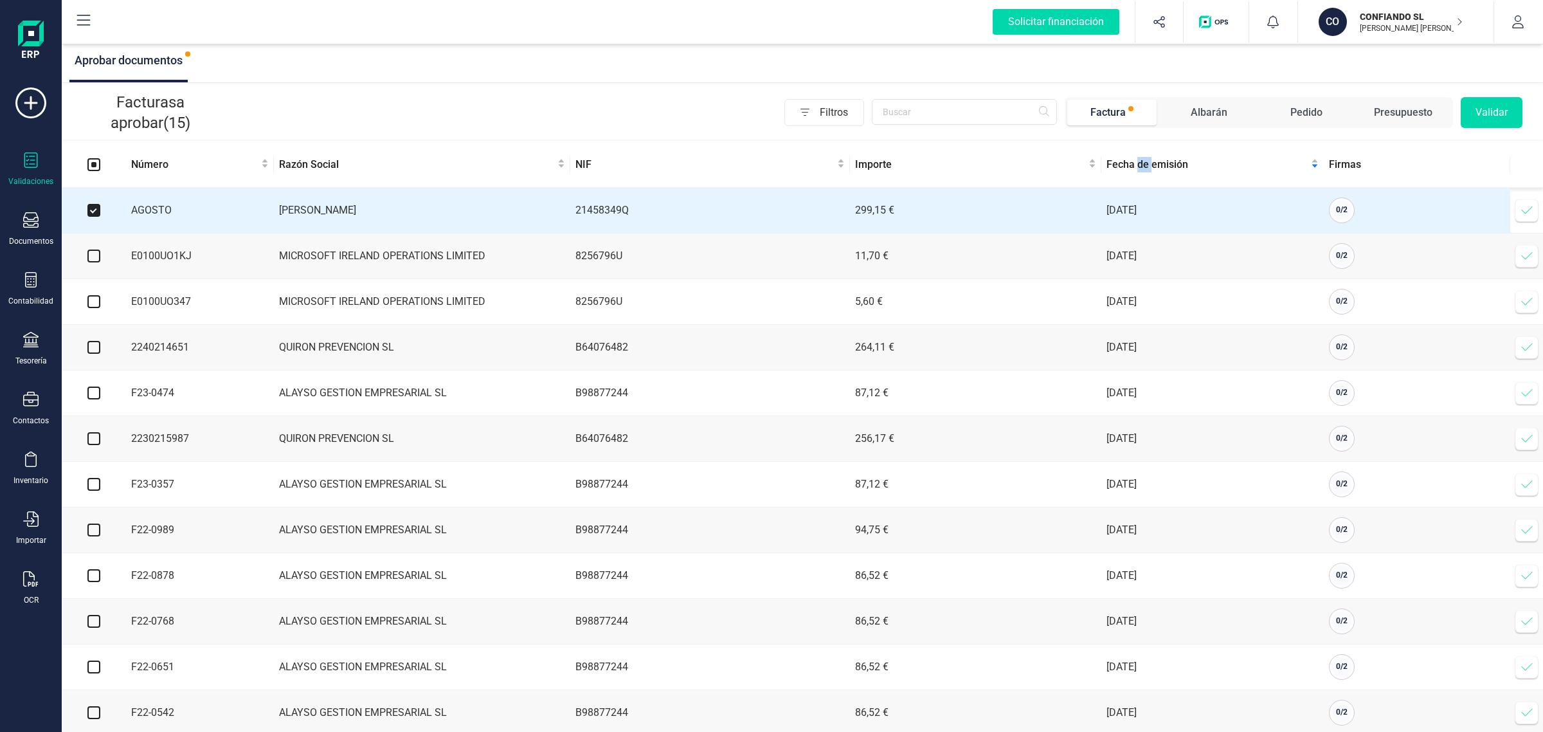
click at [1471, 116] on button "Validar" at bounding box center [1492, 112] width 62 height 31
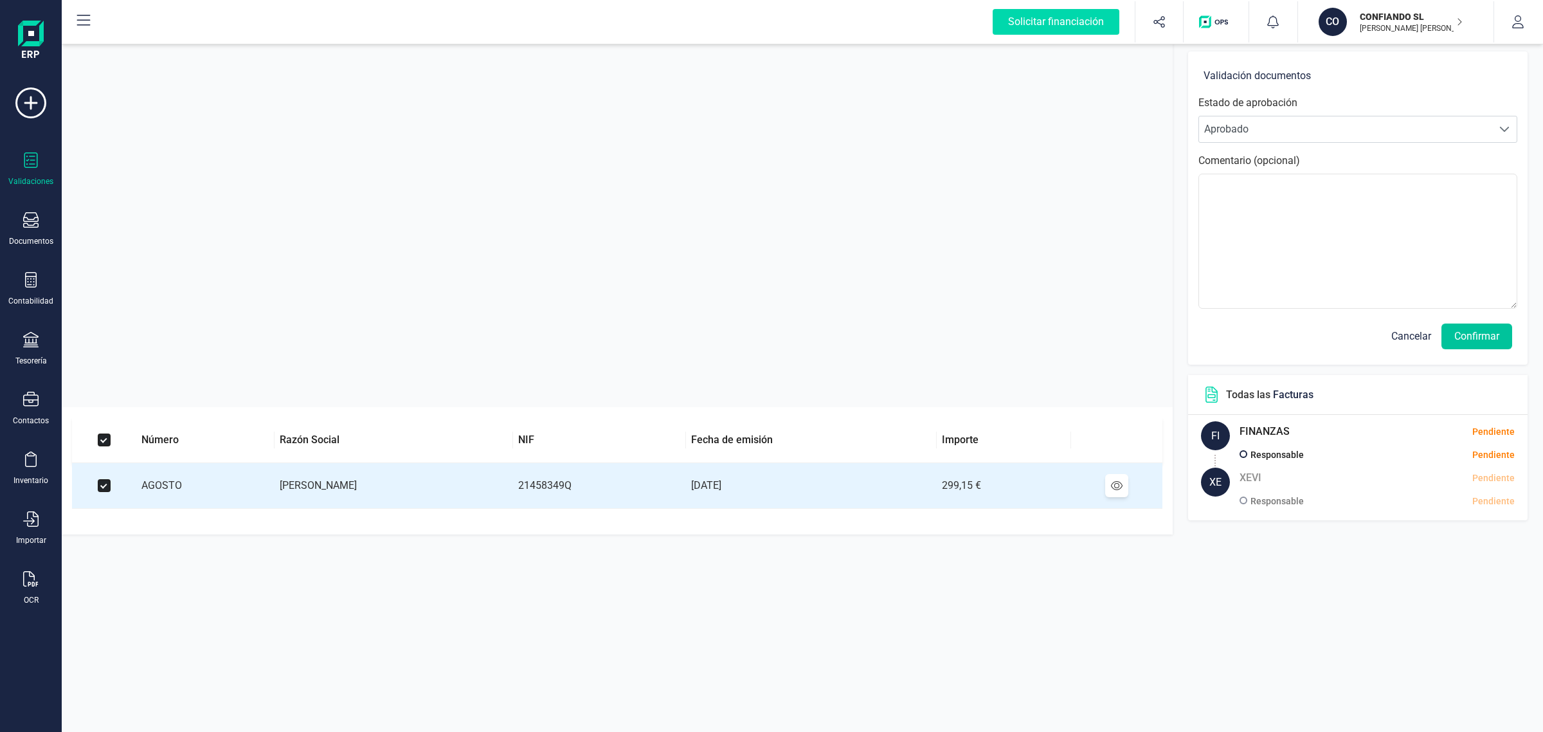
click at [1458, 329] on button "Confirmar" at bounding box center [1477, 336] width 71 height 26
click at [1457, 331] on button "Confirmar" at bounding box center [1477, 336] width 71 height 26
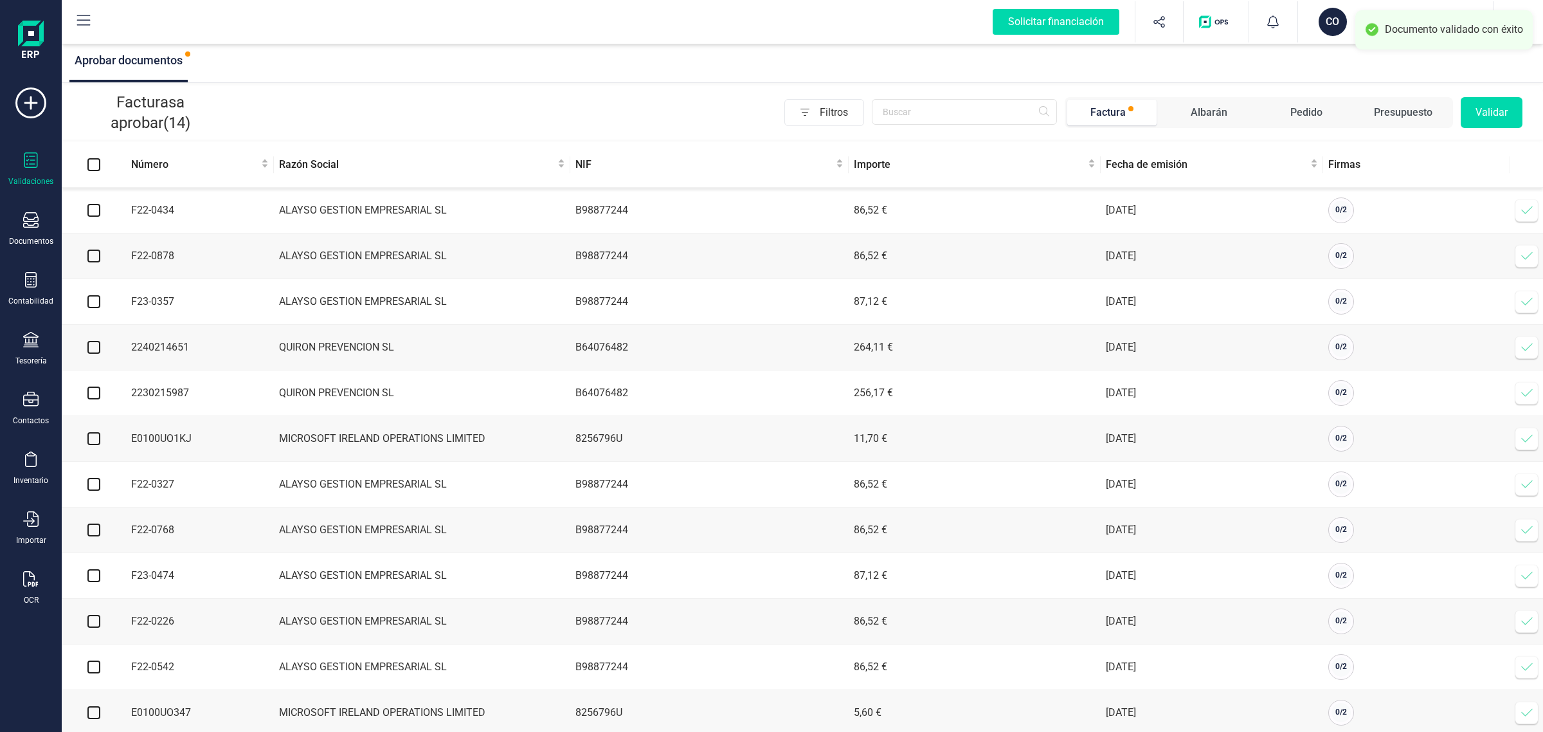
click at [1337, 19] on div "CO" at bounding box center [1333, 22] width 28 height 28
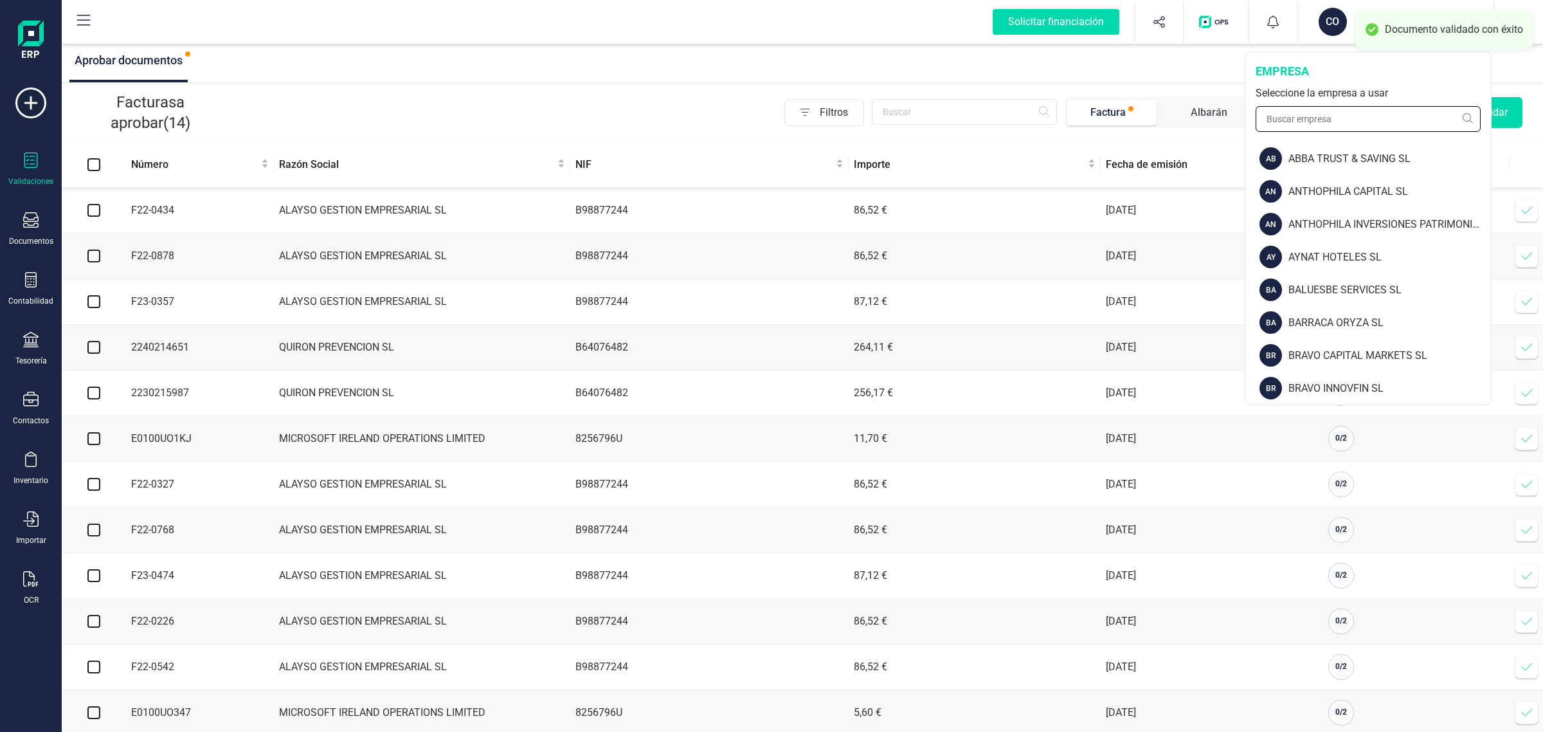
click at [1326, 120] on input "text" at bounding box center [1368, 119] width 225 height 26
click at [1339, 23] on div "CO" at bounding box center [1333, 22] width 28 height 28
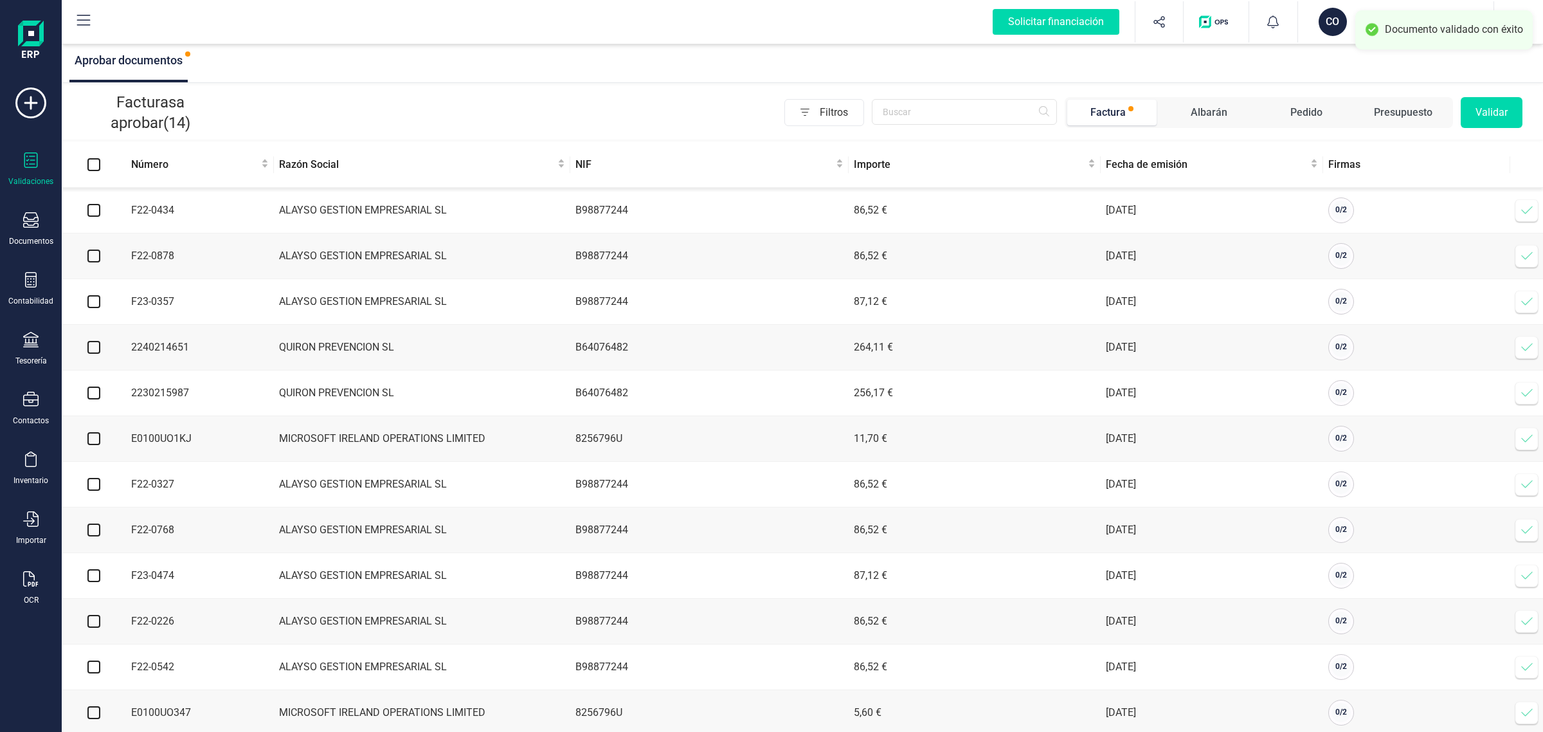
click at [1339, 23] on div "CO" at bounding box center [1333, 22] width 28 height 28
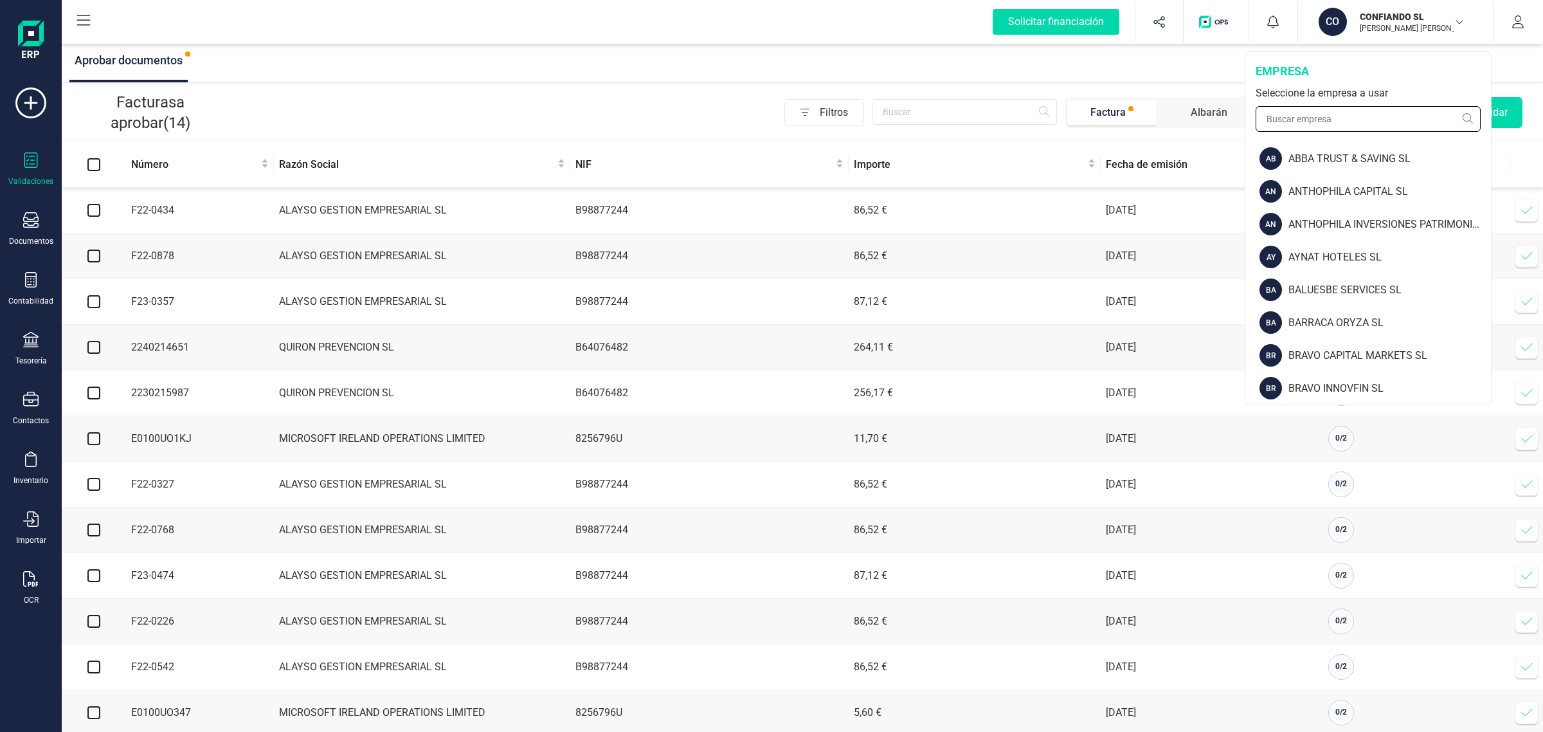
click at [1325, 107] on input "text" at bounding box center [1368, 119] width 225 height 26
click at [1323, 111] on input "text" at bounding box center [1368, 119] width 225 height 26
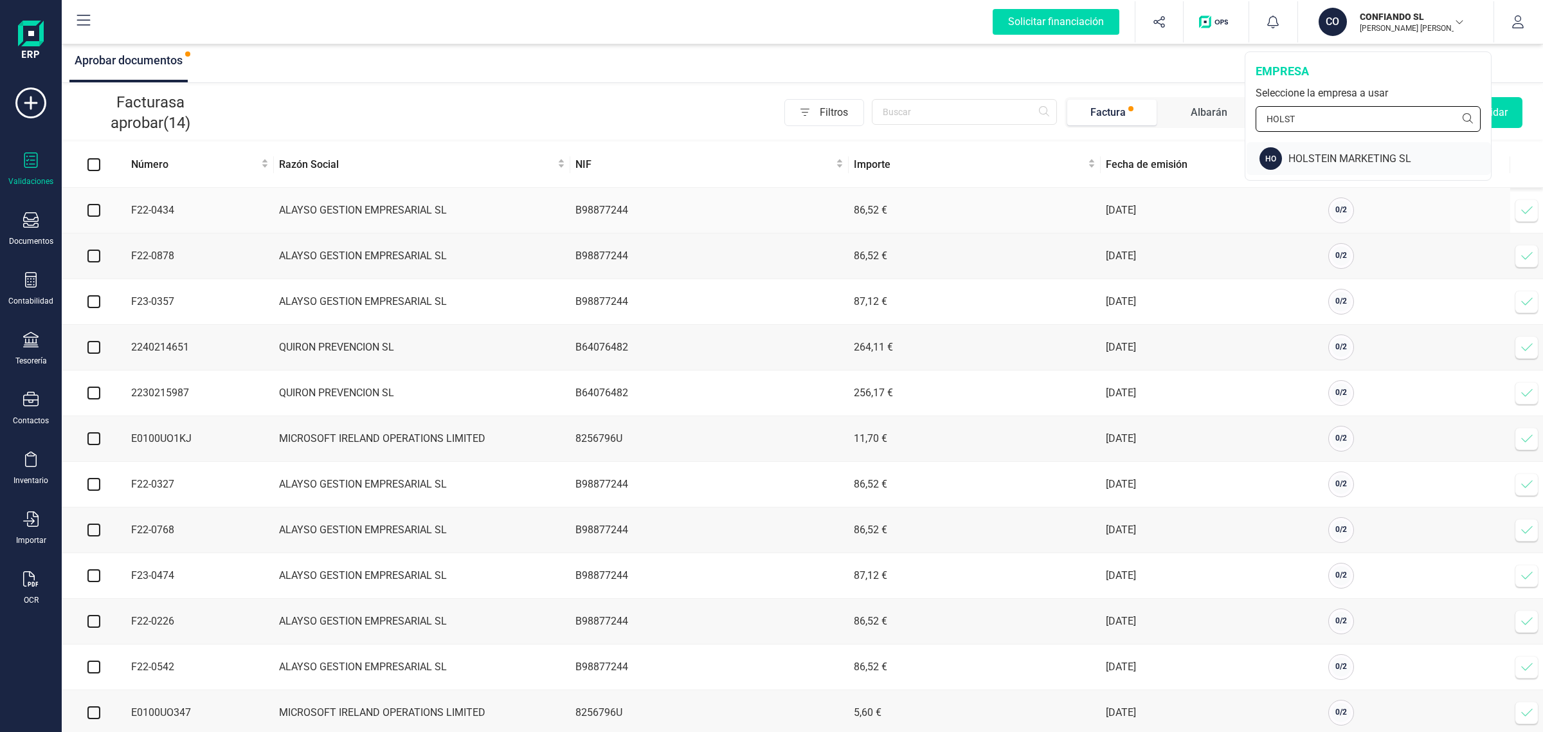
type input "HOLST"
click at [1355, 155] on div "HOLSTEIN MARKETING SL" at bounding box center [1390, 158] width 203 height 15
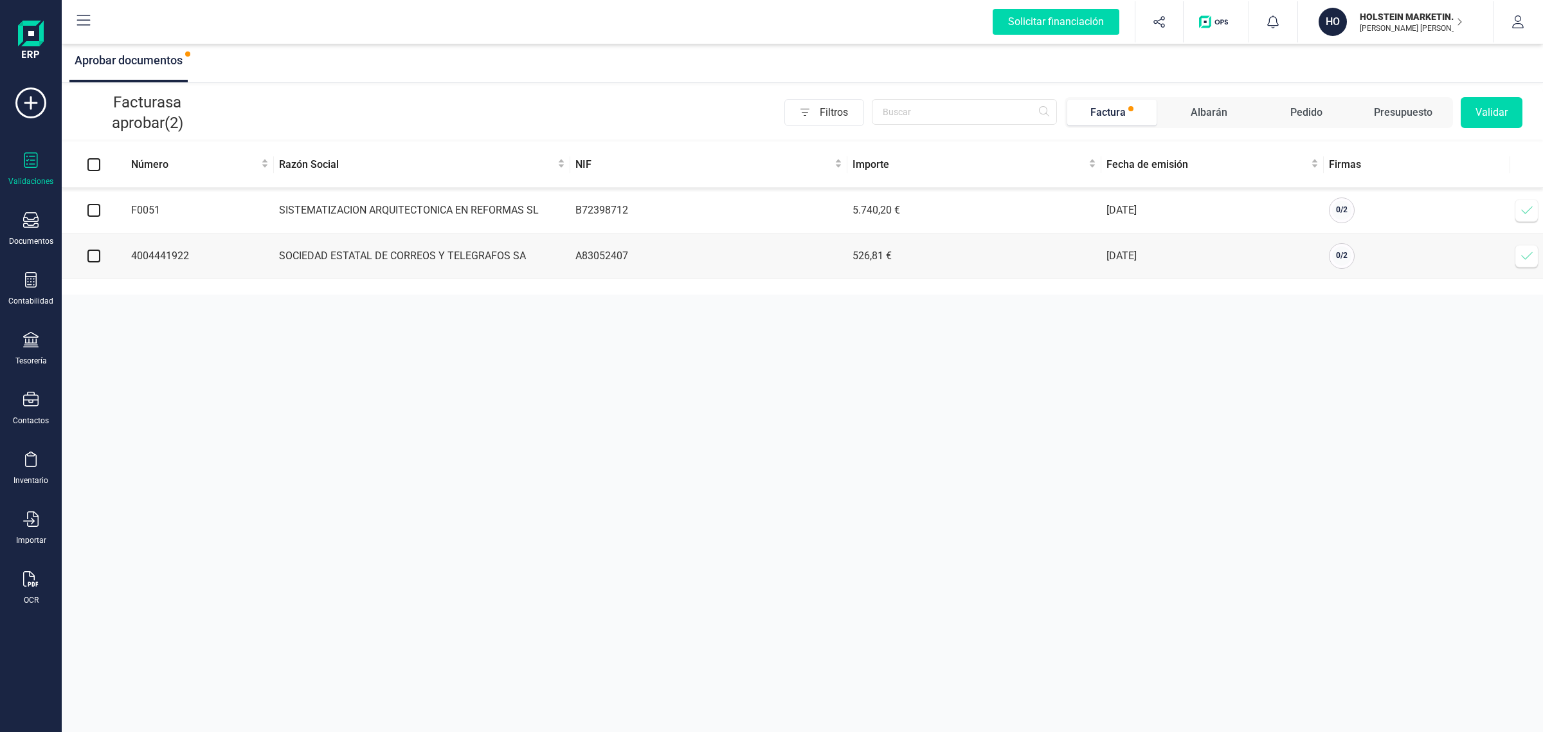
click at [100, 216] on td at bounding box center [94, 211] width 64 height 46
click at [95, 213] on input "checkbox" at bounding box center [93, 210] width 13 height 13
checkbox input "true"
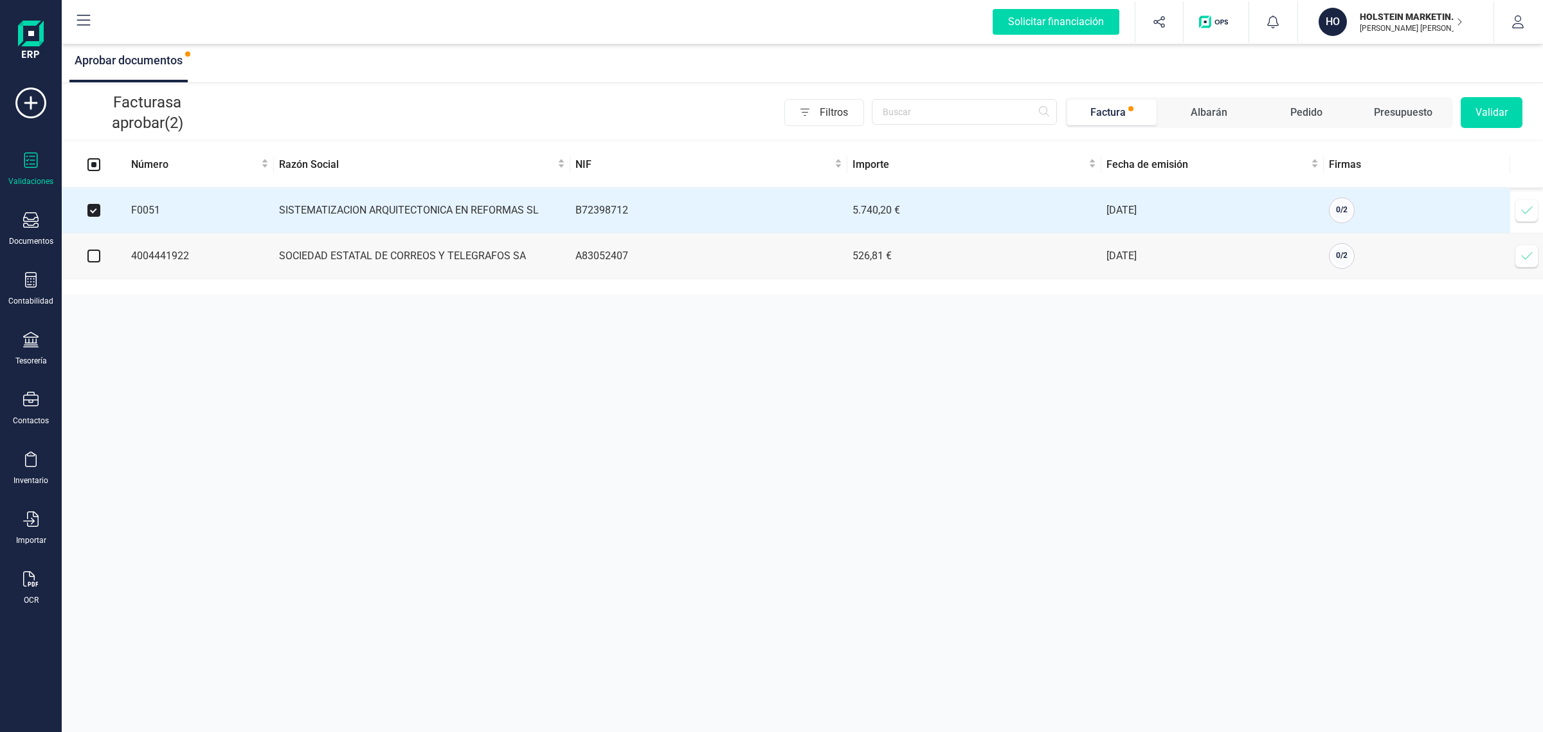
click at [90, 261] on input "checkbox" at bounding box center [93, 255] width 13 height 13
checkbox input "true"
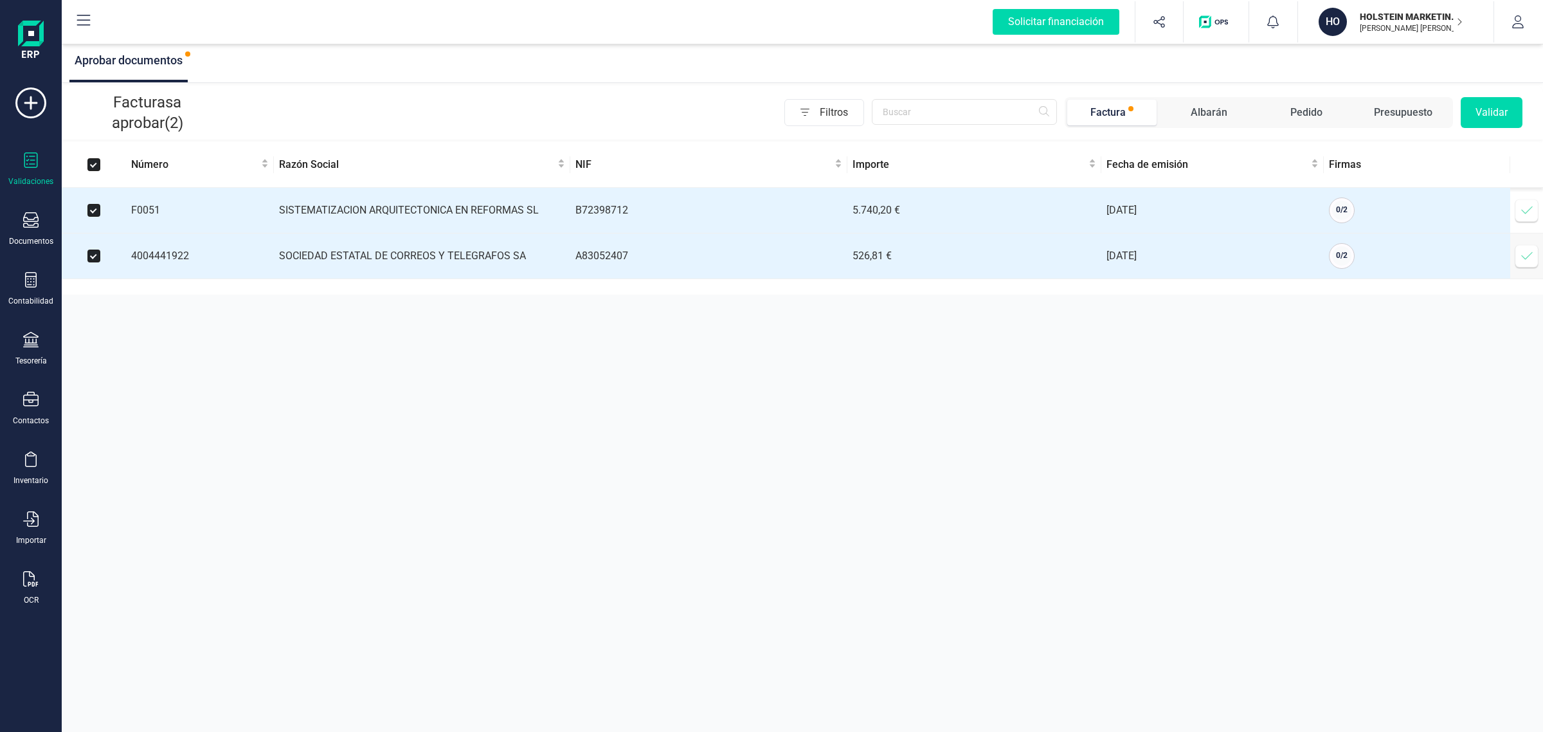
click at [1505, 113] on button "Validar" at bounding box center [1492, 112] width 62 height 31
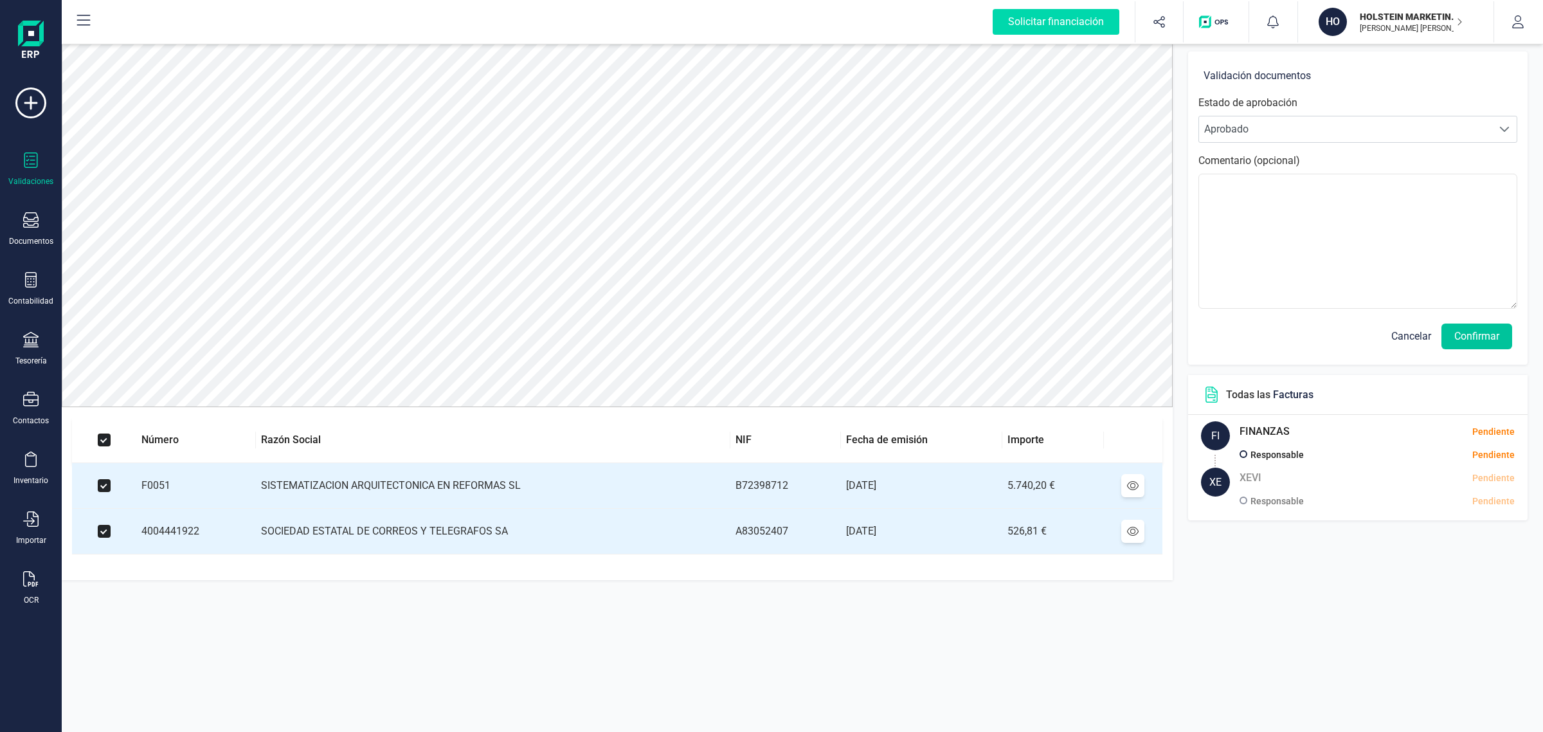
click at [1483, 336] on button "Confirmar" at bounding box center [1477, 336] width 71 height 26
click at [1480, 339] on button "Confirmar" at bounding box center [1477, 336] width 71 height 26
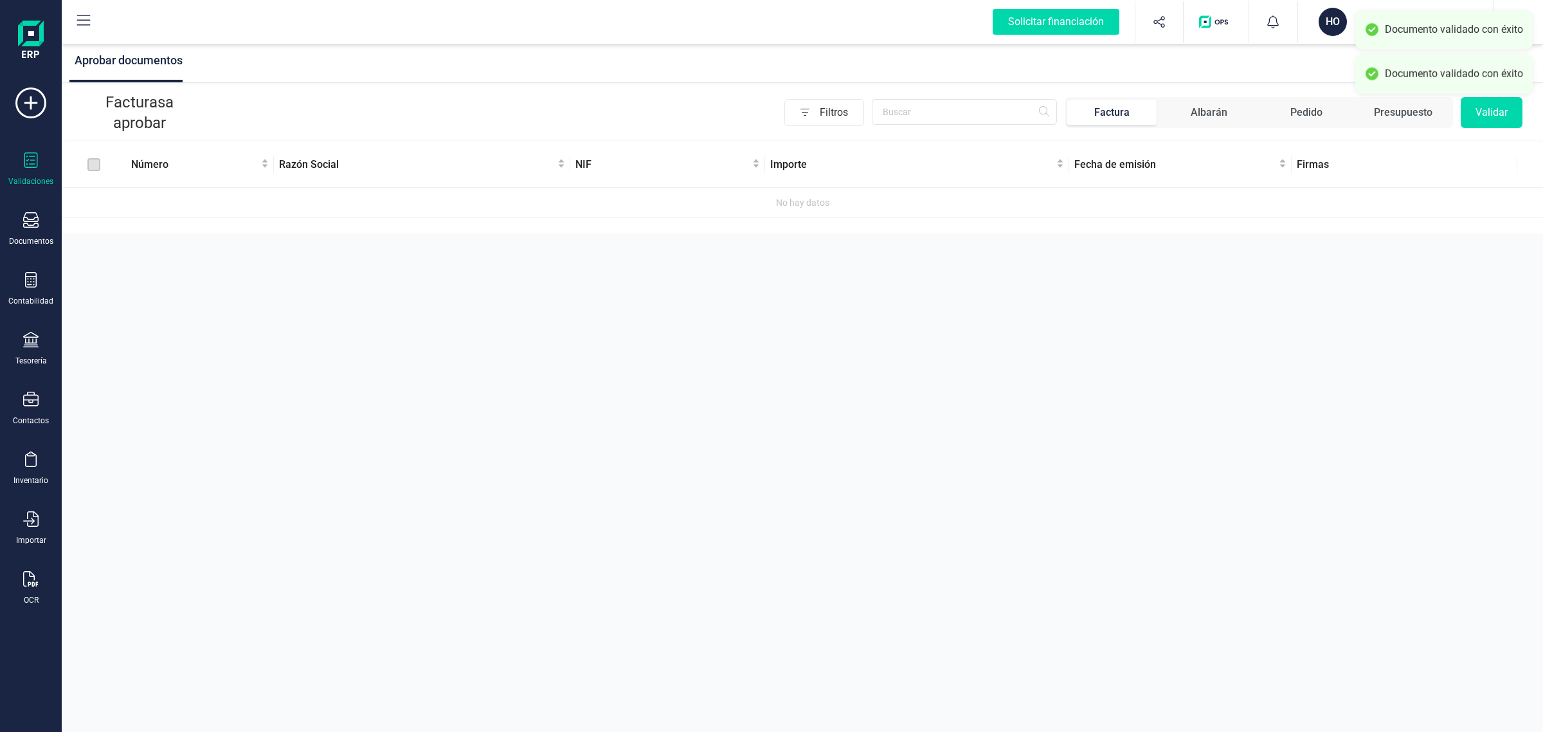
click at [1337, 33] on div "HO" at bounding box center [1333, 22] width 28 height 28
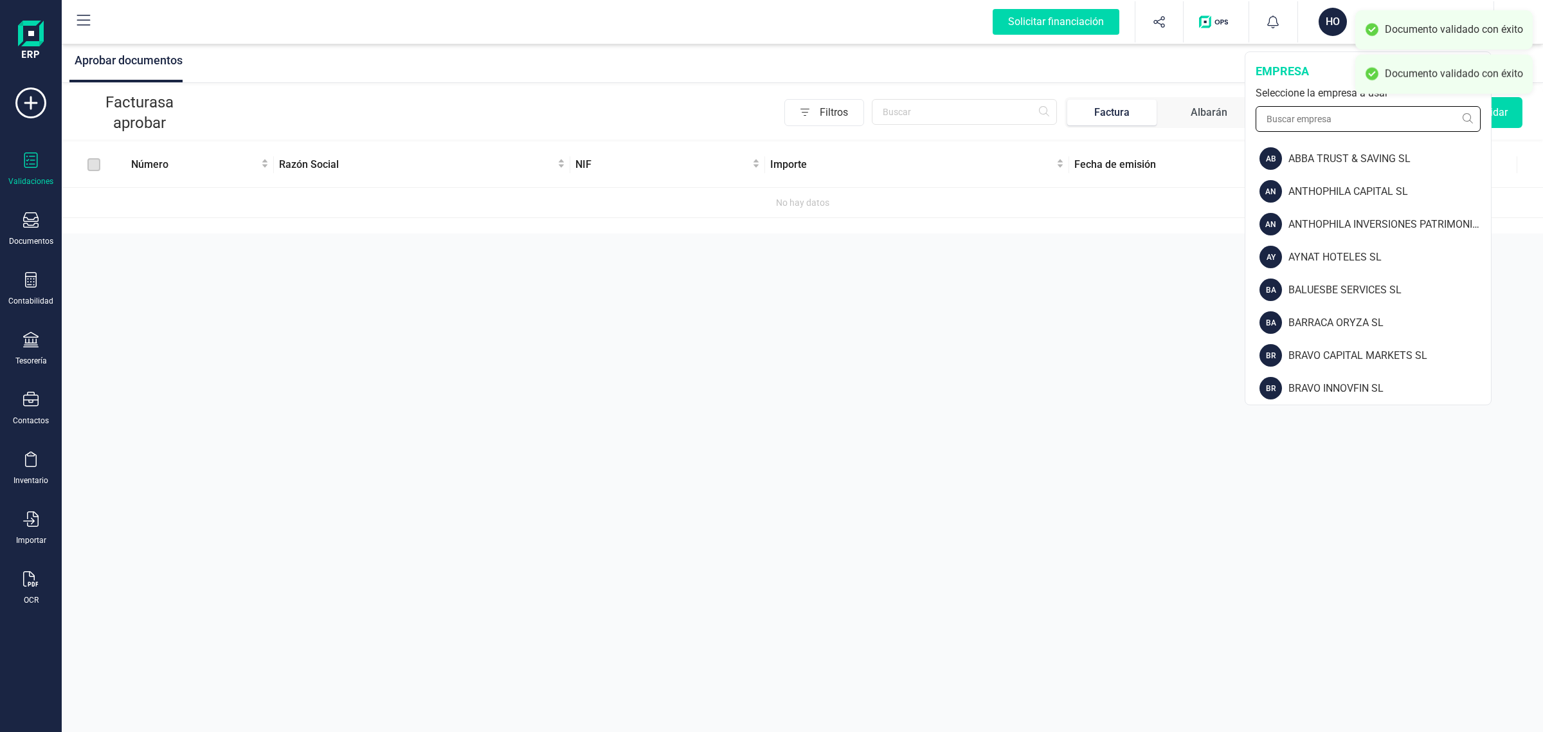
click at [1319, 125] on input "text" at bounding box center [1368, 119] width 225 height 26
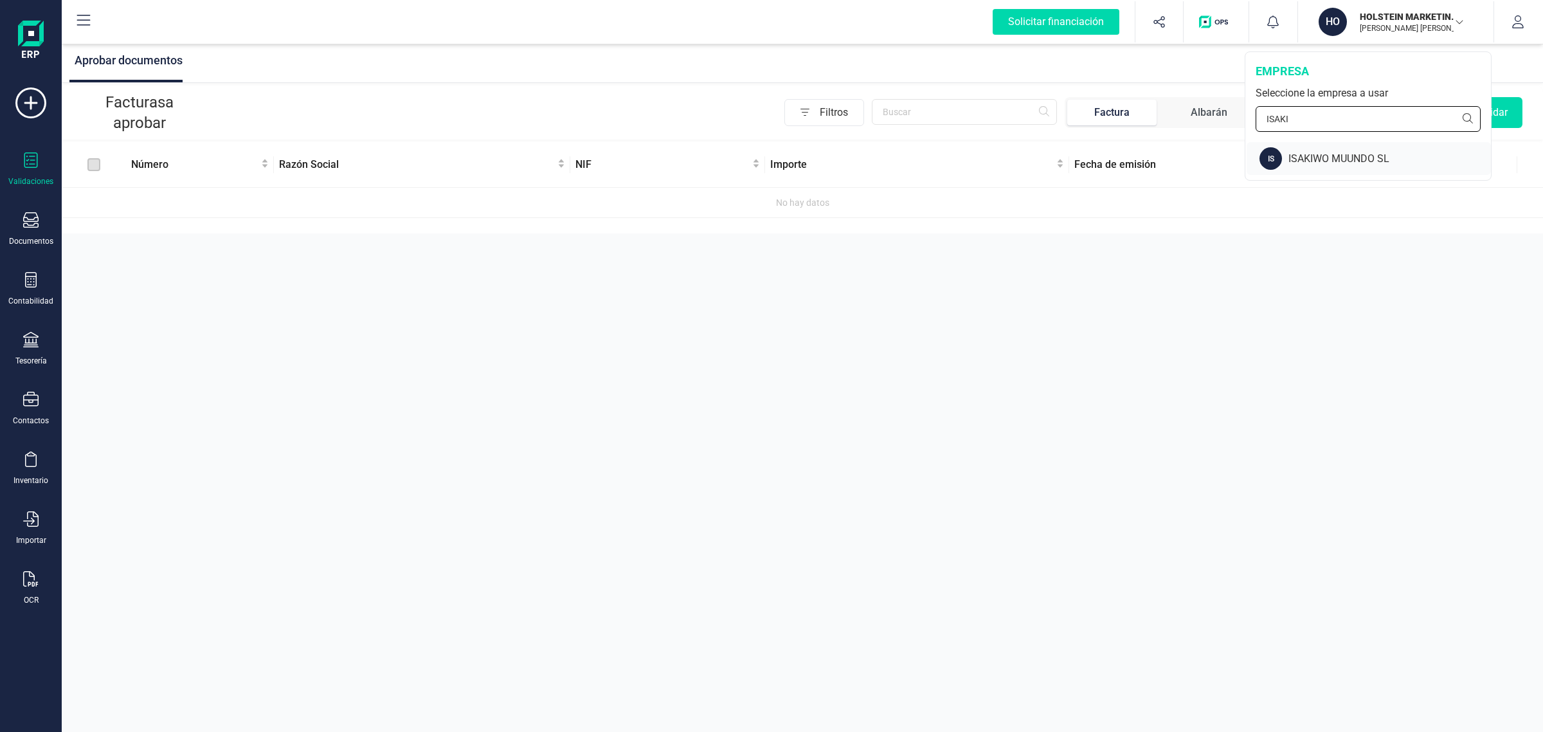
type input "ISAKI"
click at [1309, 154] on div "ISAKIWO MUUNDO SL" at bounding box center [1390, 158] width 203 height 15
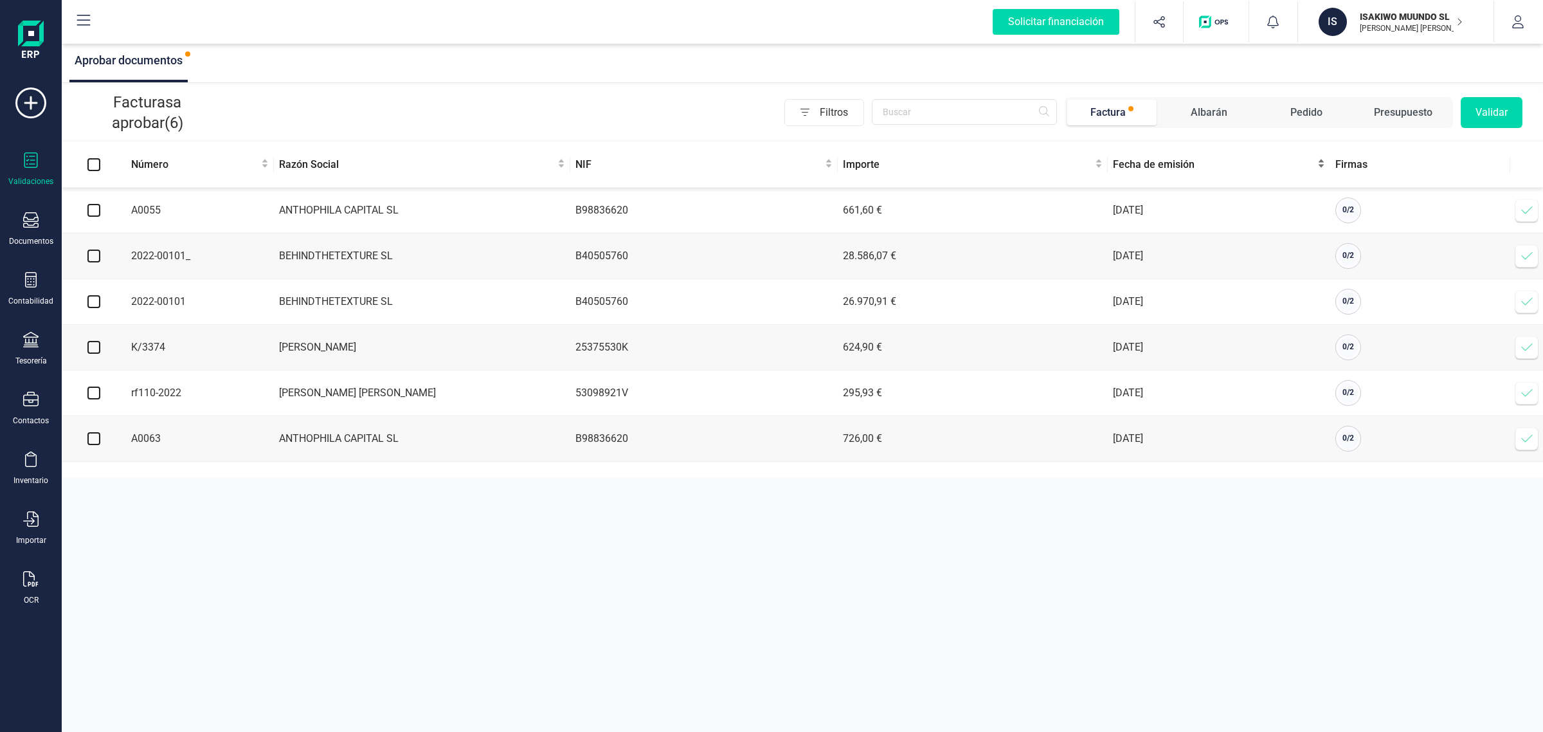
click at [1175, 165] on span "Fecha de emisión" at bounding box center [1214, 164] width 202 height 15
click at [94, 213] on input "checkbox" at bounding box center [93, 210] width 13 height 13
checkbox input "true"
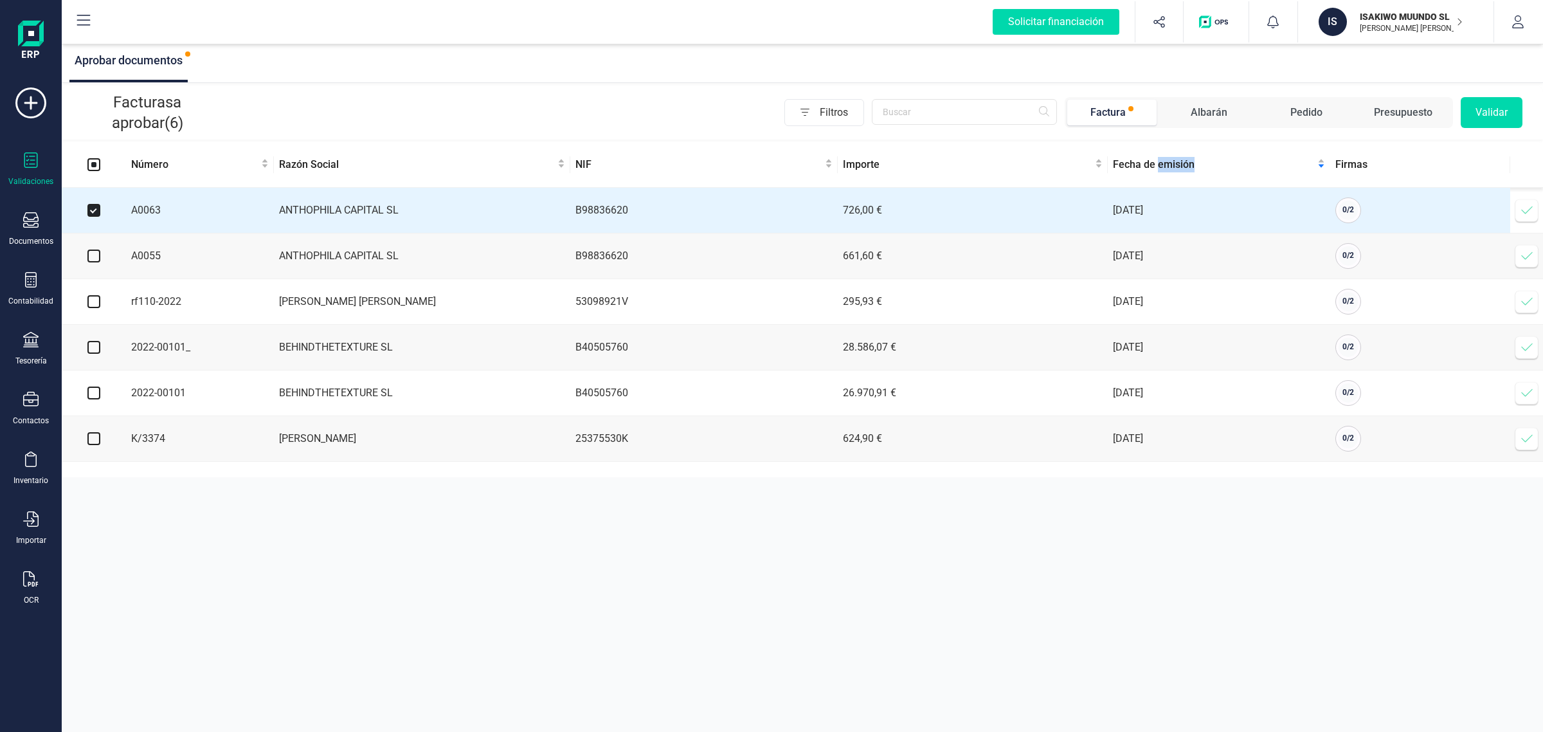
click at [95, 259] on input "checkbox" at bounding box center [93, 255] width 13 height 13
checkbox input "true"
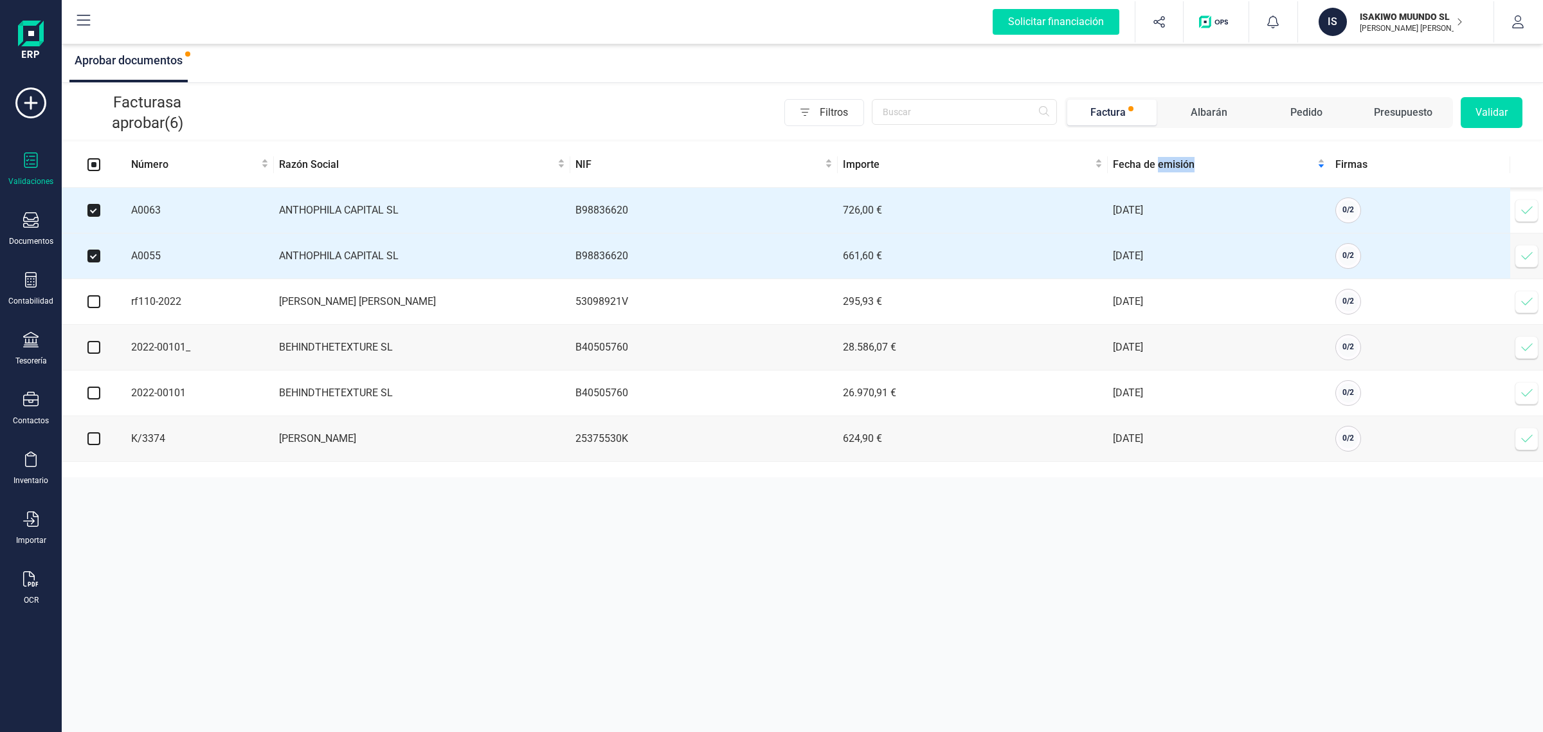
click at [1474, 113] on button "Validar" at bounding box center [1492, 112] width 62 height 31
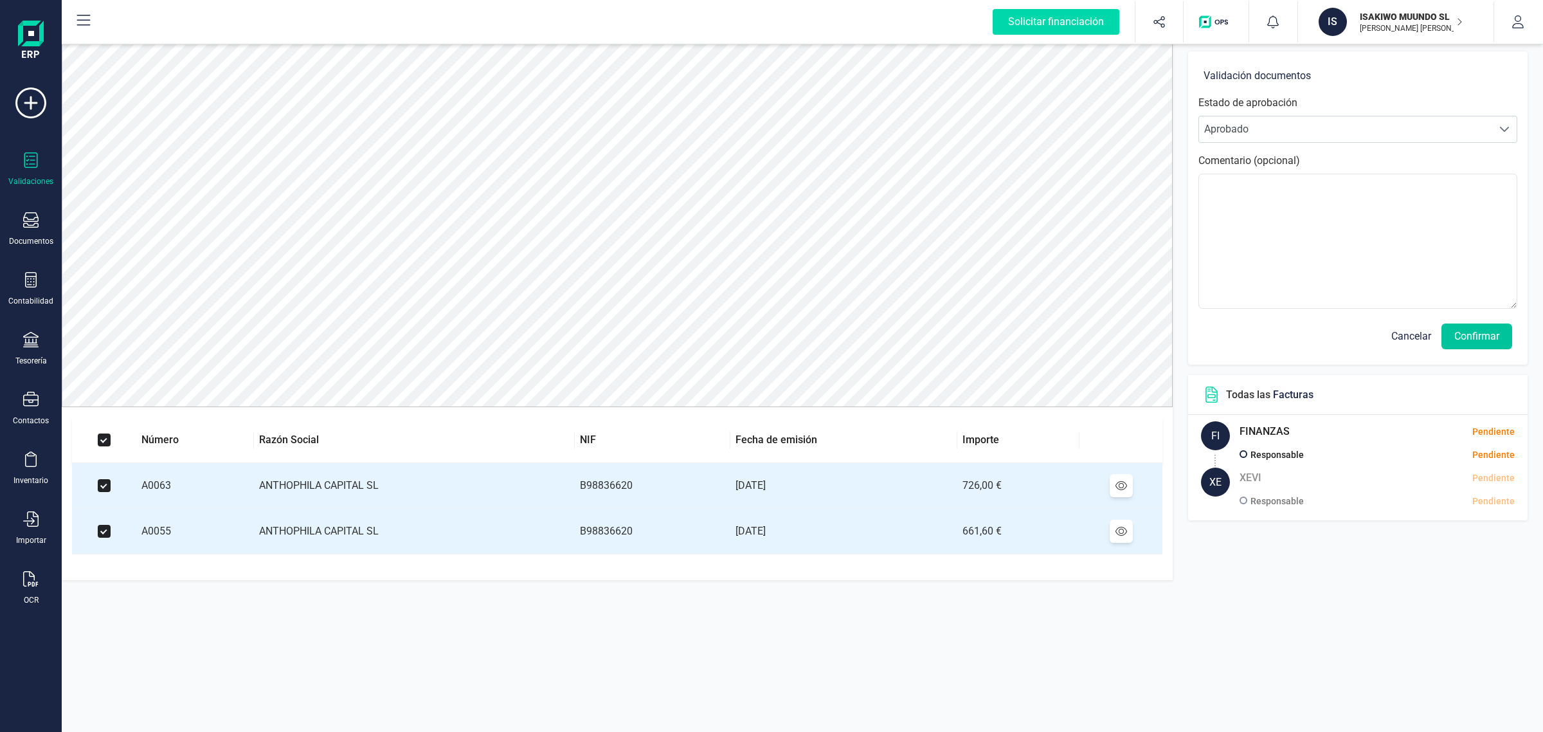
click at [1451, 342] on button "Confirmar" at bounding box center [1477, 336] width 71 height 26
click at [1472, 336] on button "Confirmar" at bounding box center [1477, 336] width 71 height 26
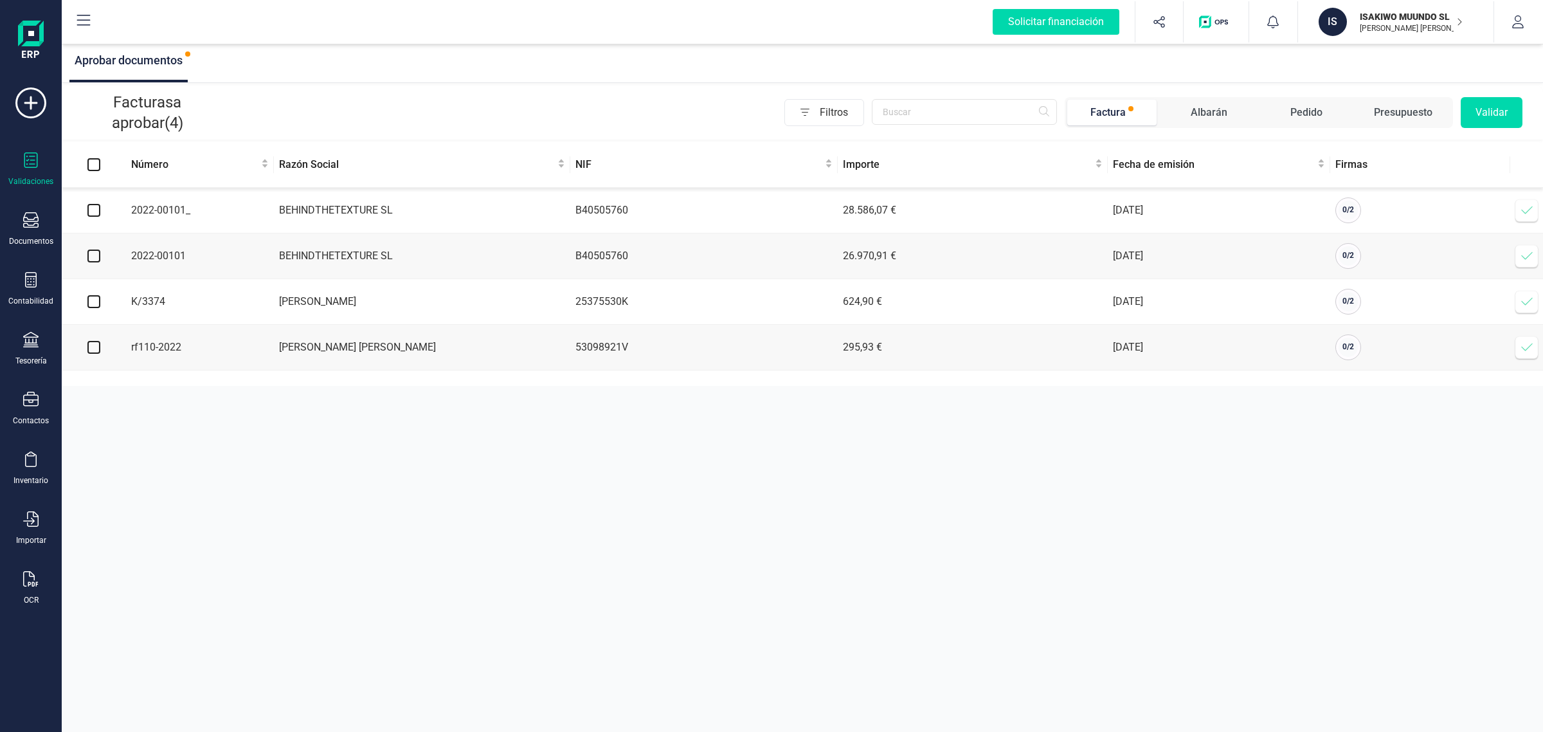
click at [1368, 21] on p "ISAKIWO MUUNDO SL" at bounding box center [1411, 16] width 103 height 13
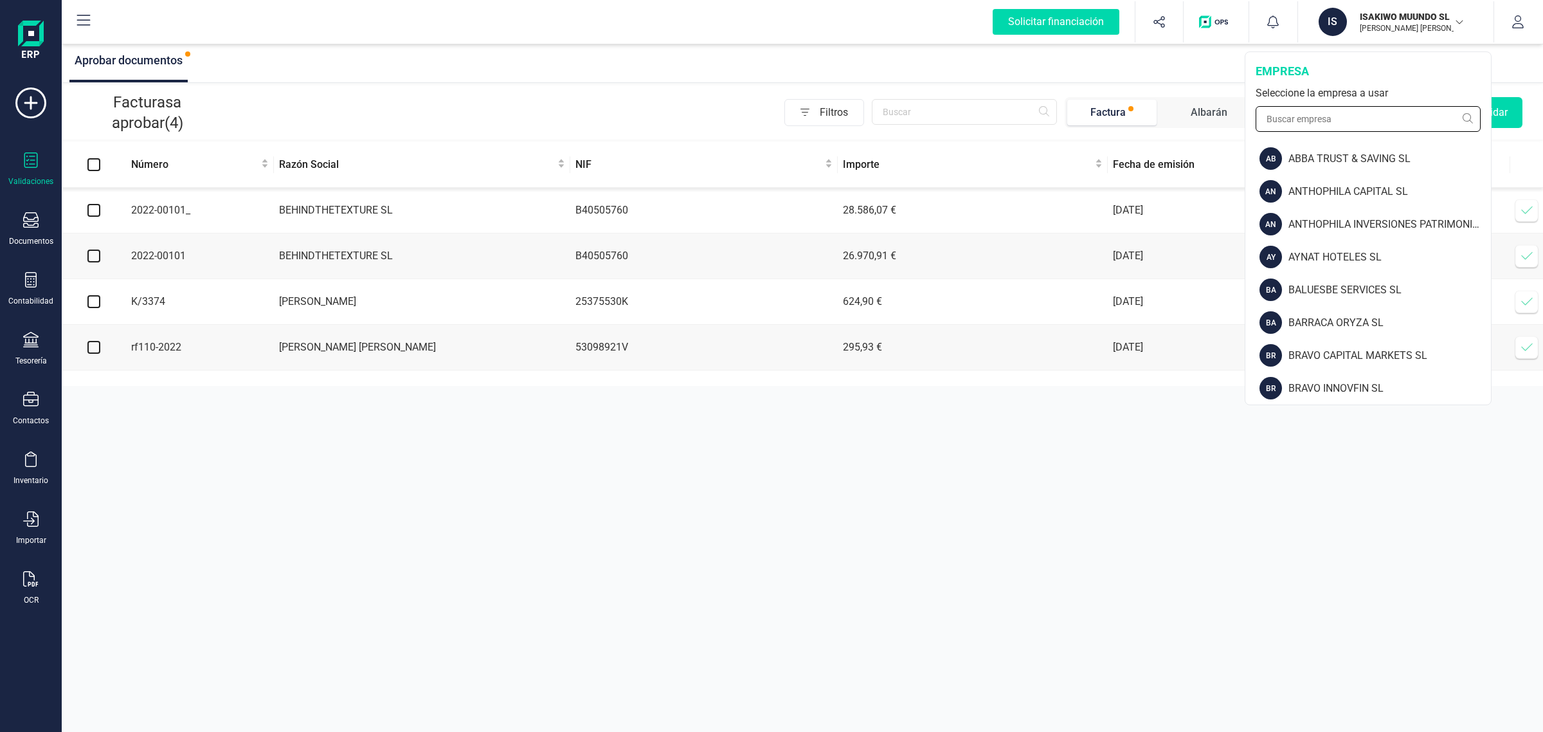
click at [1318, 120] on input "text" at bounding box center [1368, 119] width 225 height 26
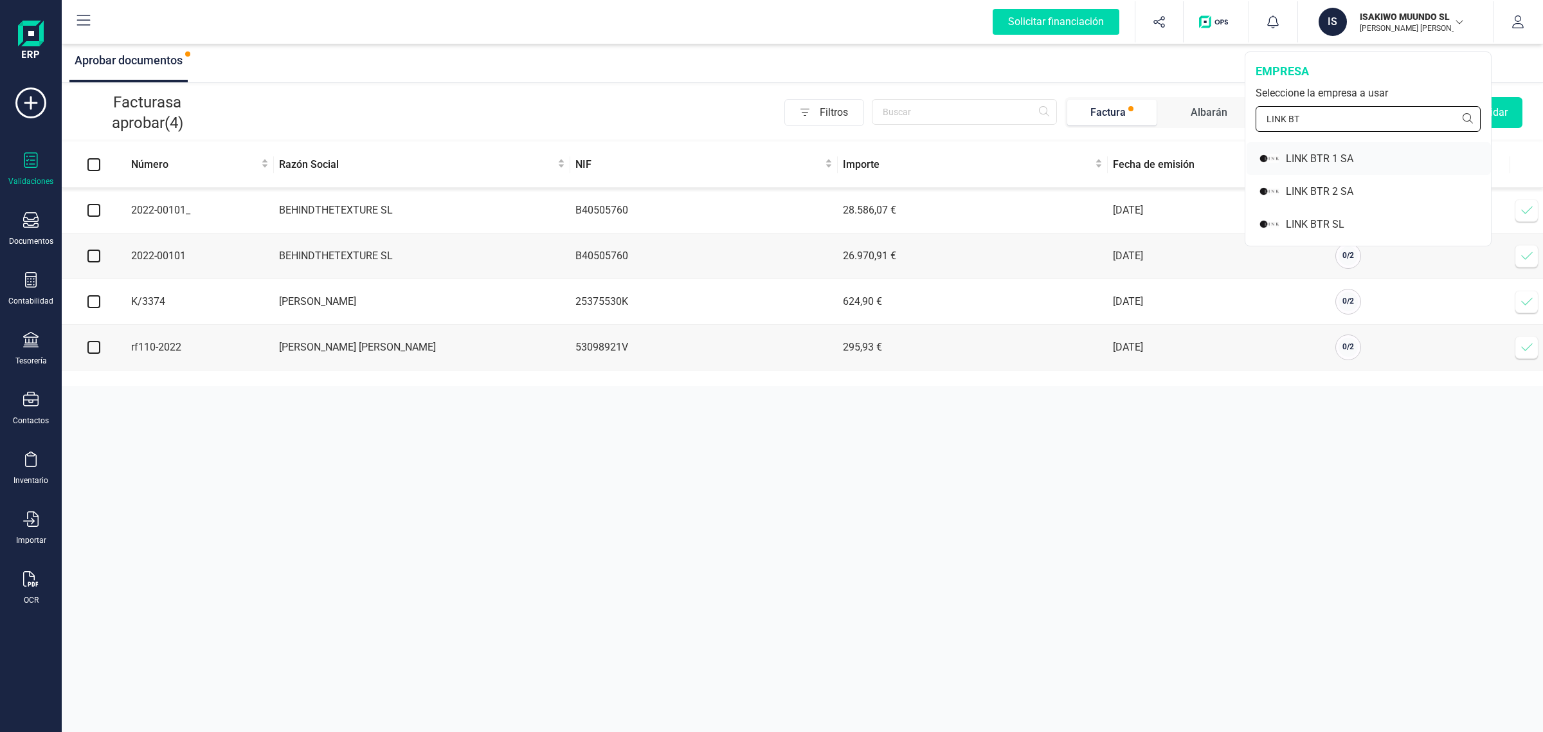
type input "LINK BT"
click at [1310, 161] on div "LINK BTR 1 SA" at bounding box center [1388, 158] width 205 height 15
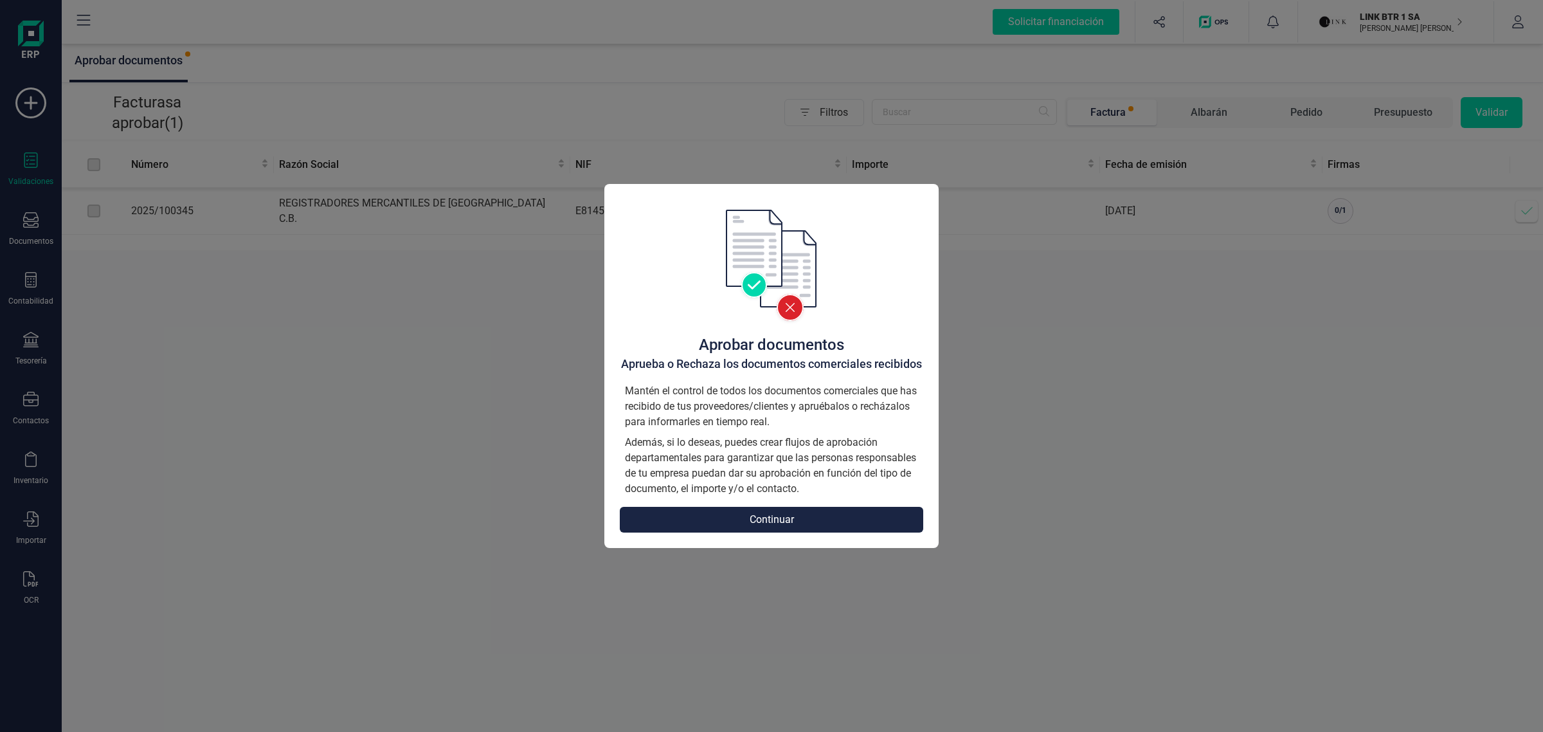
click at [799, 525] on button "Continuar" at bounding box center [771, 520] width 303 height 26
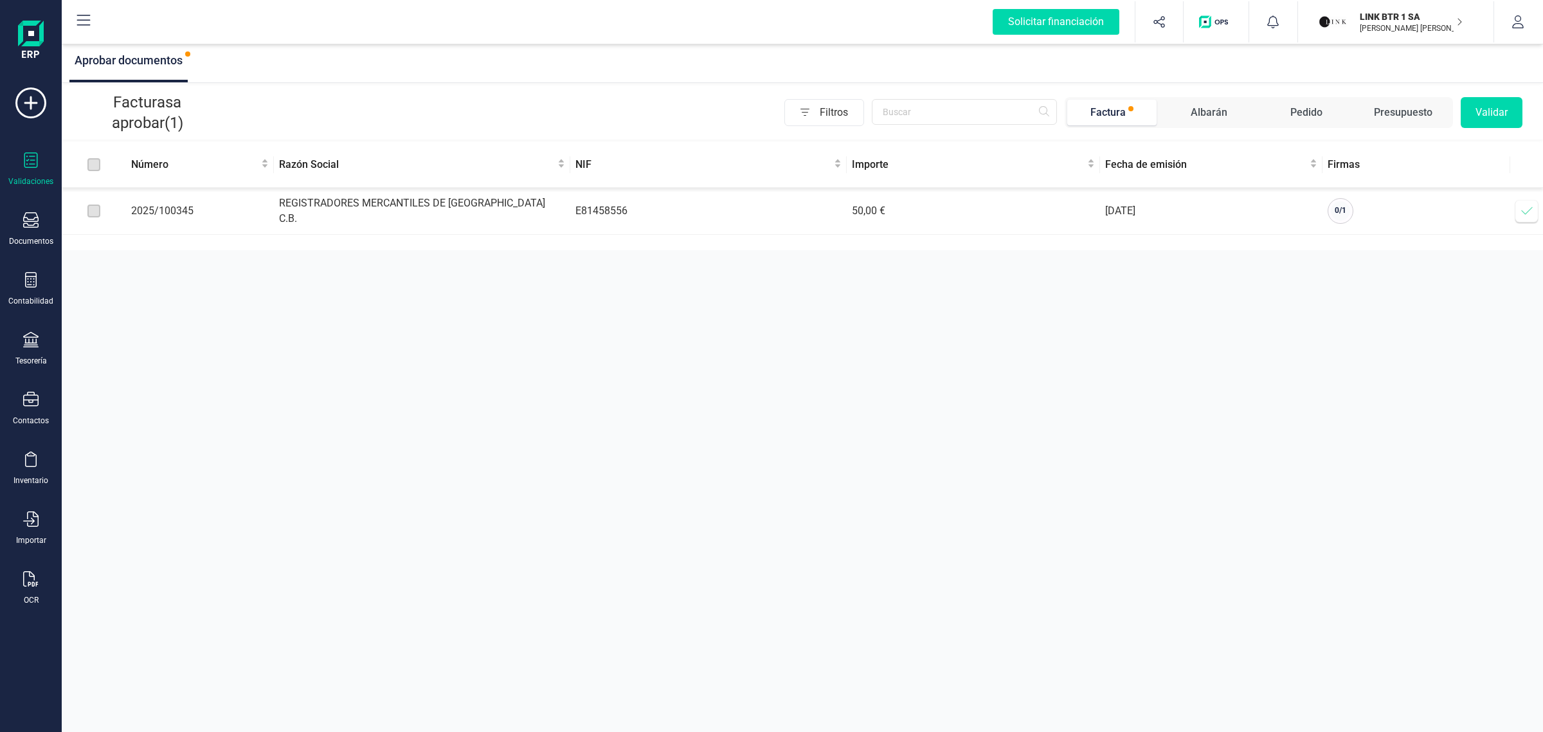
click at [94, 219] on td at bounding box center [94, 211] width 64 height 47
click at [94, 212] on label at bounding box center [93, 211] width 13 height 14
click at [98, 165] on label at bounding box center [93, 165] width 13 height 14
click at [93, 190] on td at bounding box center [94, 211] width 64 height 47
click at [1341, 213] on span "0 / 1" at bounding box center [1341, 210] width 12 height 9
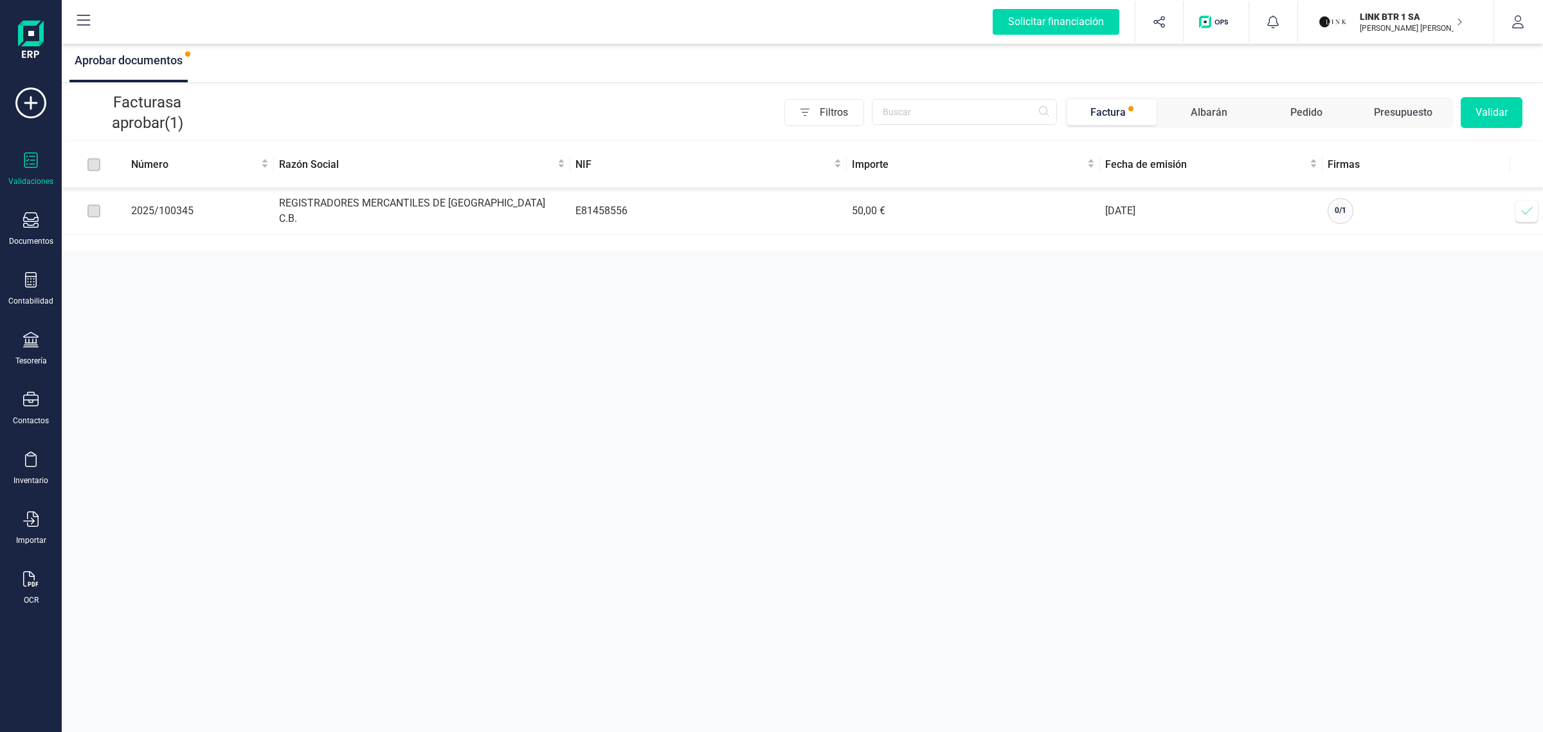
click at [87, 220] on td at bounding box center [94, 211] width 64 height 47
click at [1478, 201] on td "0 / 1" at bounding box center [1417, 211] width 188 height 47
click at [1337, 214] on span "0 / 1" at bounding box center [1341, 210] width 12 height 9
click at [1530, 212] on icon at bounding box center [1527, 210] width 13 height 13
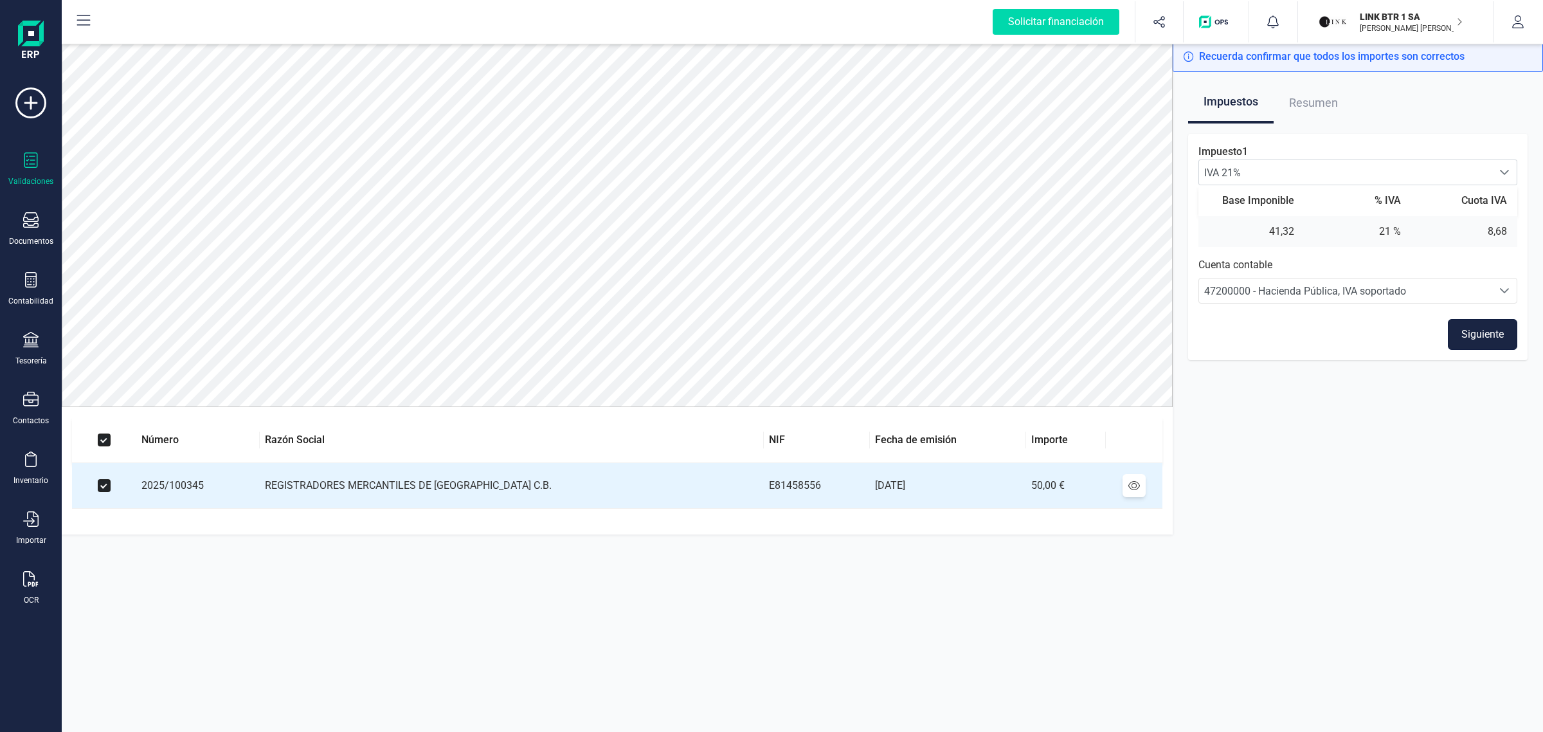
click at [1483, 329] on button "Siguiente" at bounding box center [1482, 334] width 69 height 31
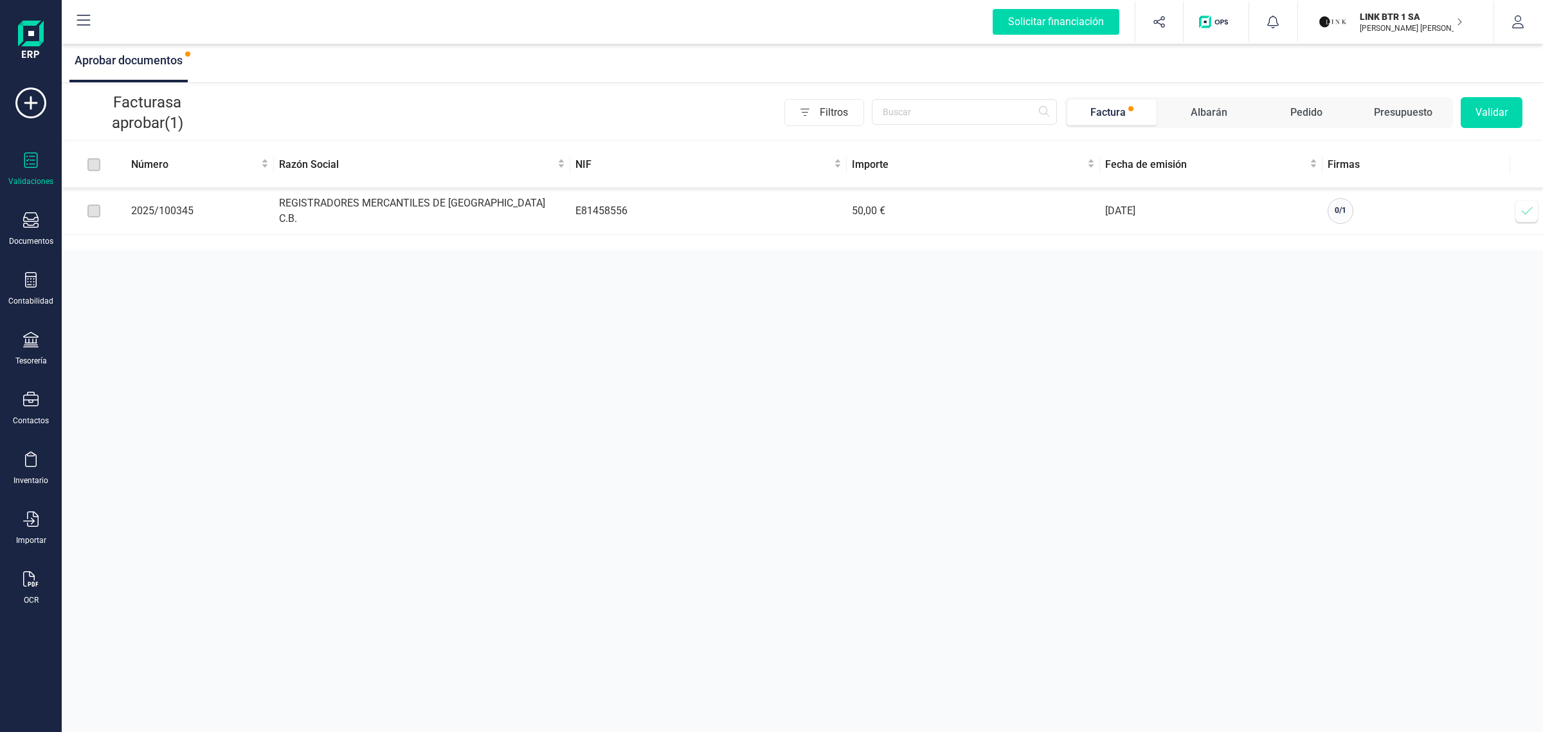
click at [1360, 19] on p "LINK BTR 1 SA" at bounding box center [1411, 16] width 103 height 13
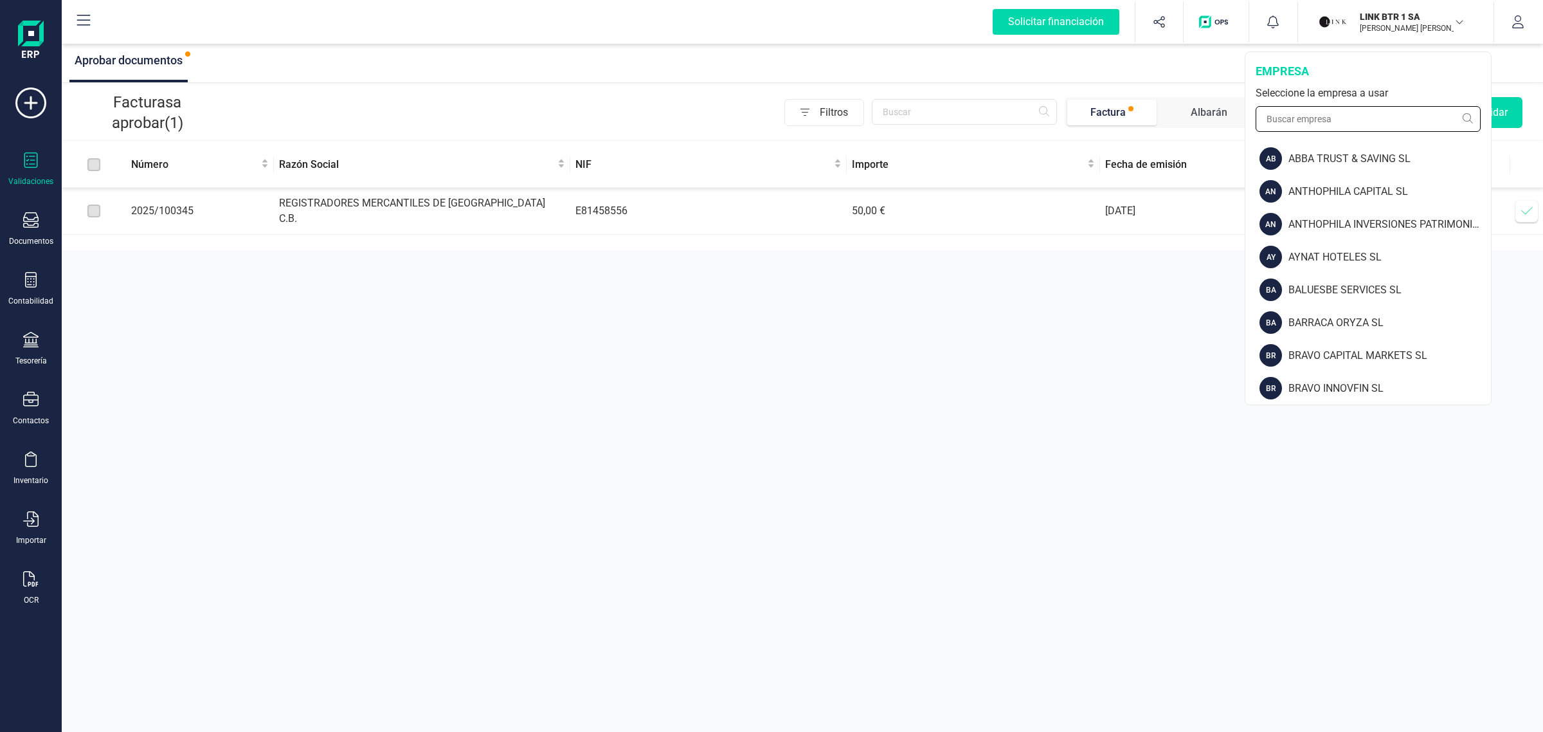
click at [1303, 129] on input "text" at bounding box center [1368, 119] width 225 height 26
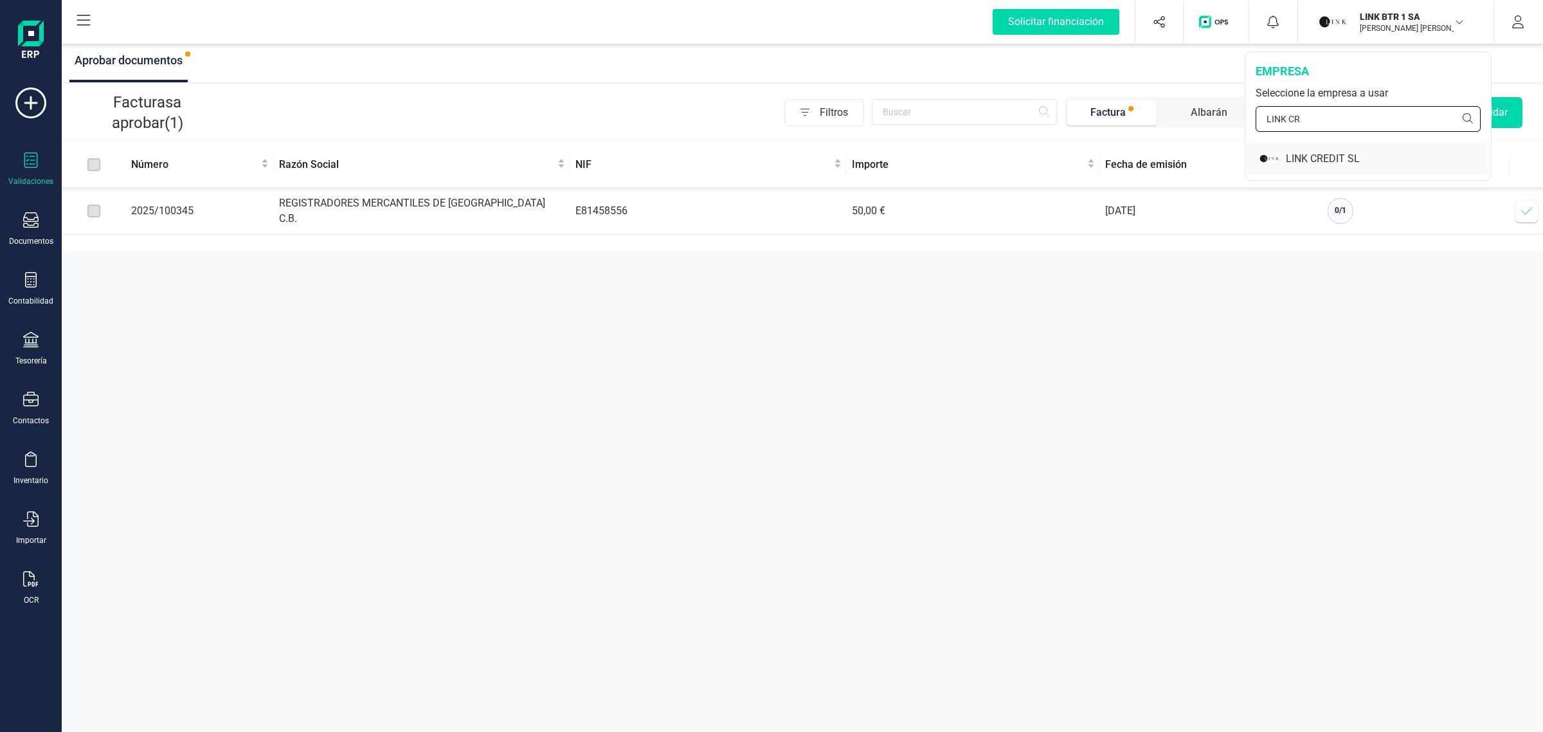
type input "LINK CR"
click at [1318, 163] on div "LINK CREDIT SL" at bounding box center [1388, 158] width 205 height 15
drag, startPoint x: 1381, startPoint y: 29, endPoint x: 1355, endPoint y: 52, distance: 34.6
click at [1377, 26] on p "[PERSON_NAME] [PERSON_NAME]" at bounding box center [1411, 28] width 103 height 10
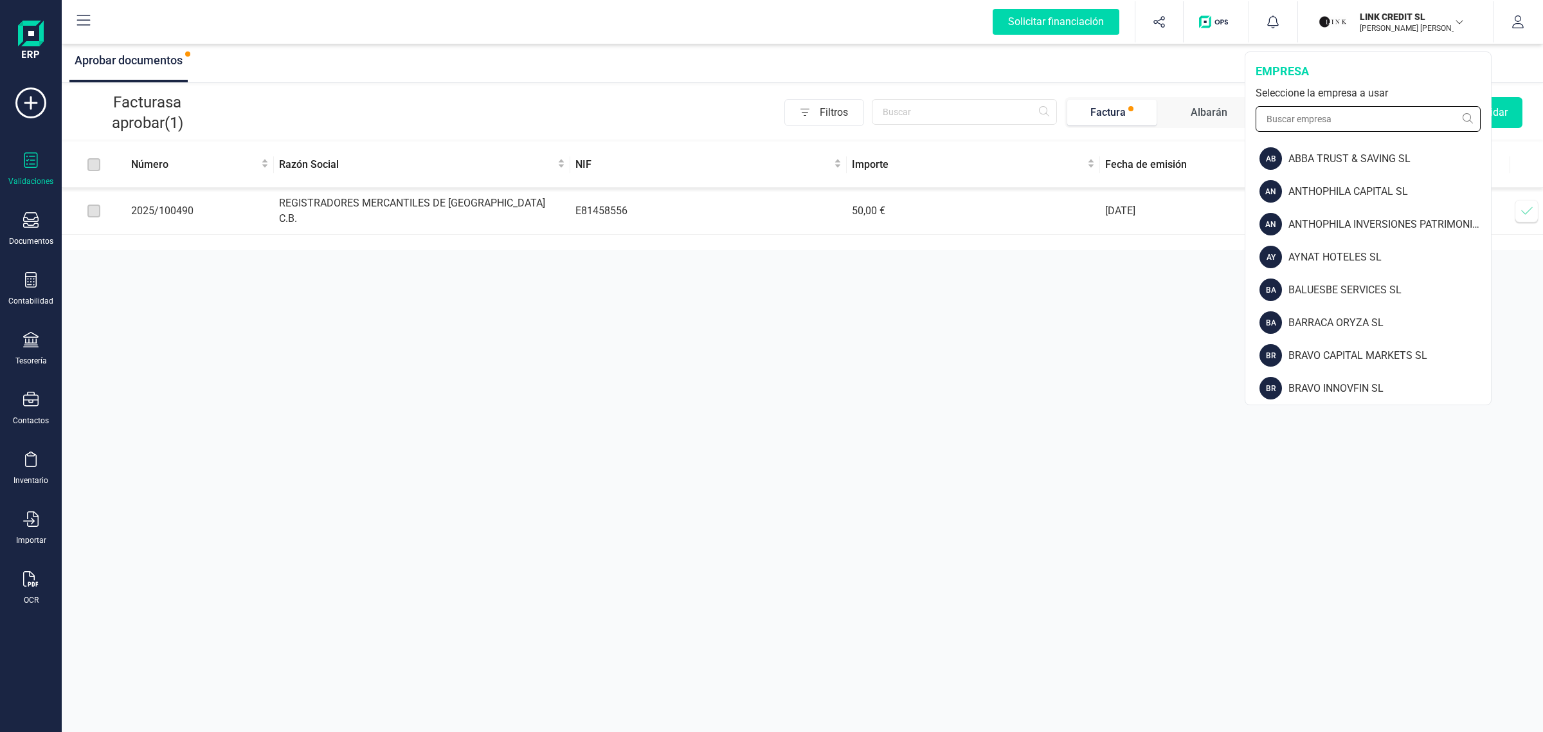
click at [1339, 108] on input "text" at bounding box center [1368, 119] width 225 height 26
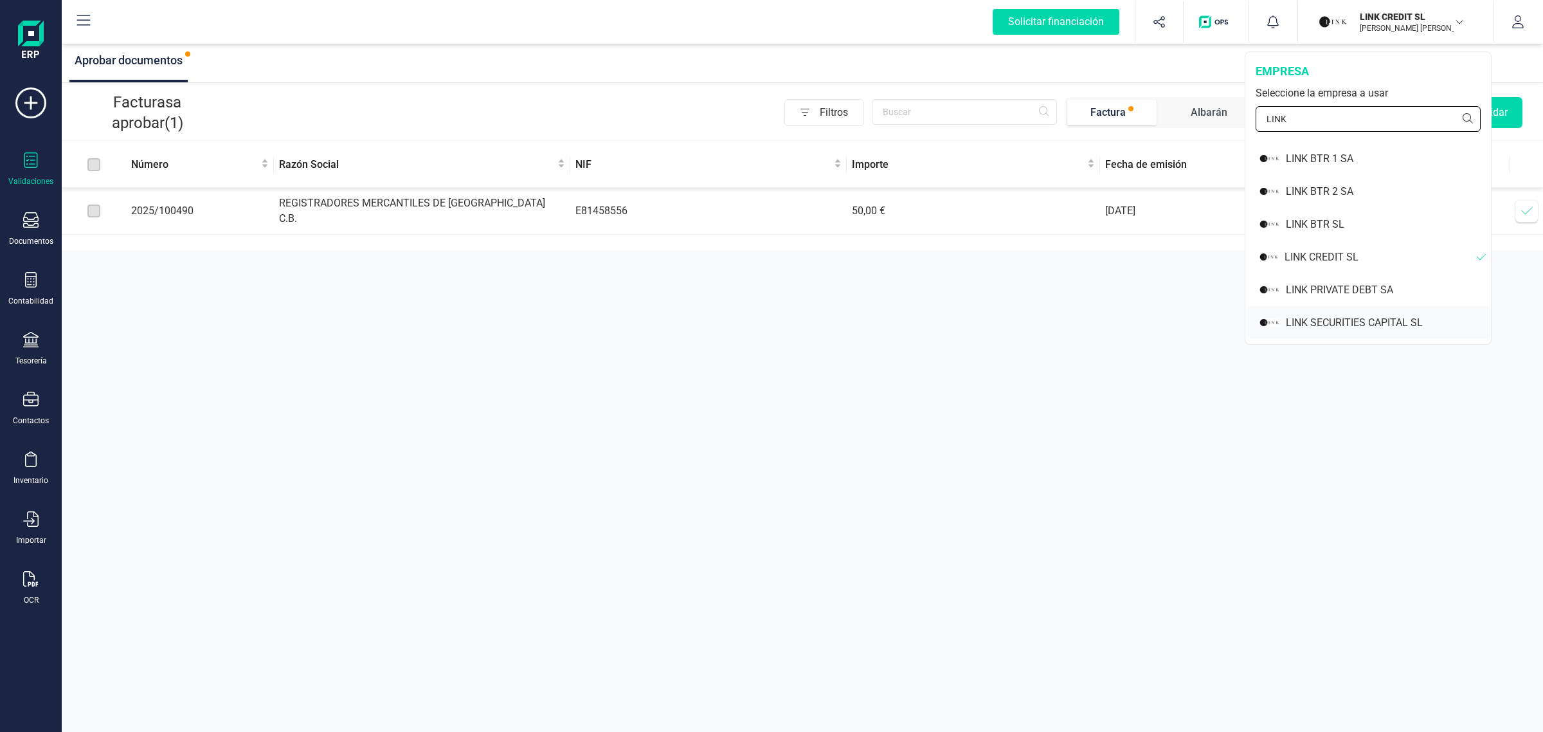
type input "LINK"
click at [1328, 311] on div "LINK SECURITIES CAPITAL SL" at bounding box center [1369, 322] width 244 height 33
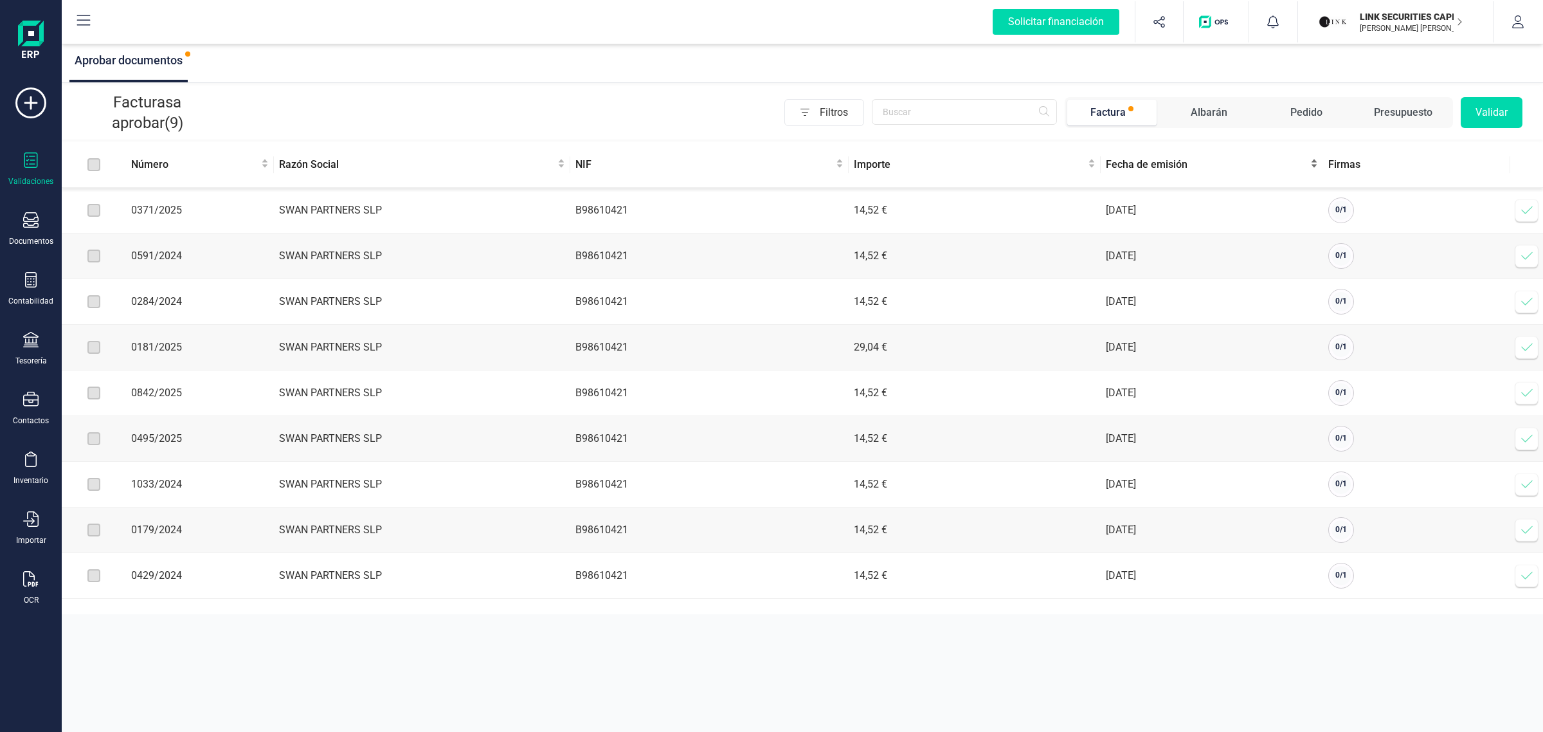
click at [1177, 169] on span "Fecha de emisión" at bounding box center [1207, 164] width 202 height 15
click at [1172, 172] on div "Fecha de emisión" at bounding box center [1212, 164] width 212 height 15
click at [1374, 37] on button "LINK SECURITIES CAPITAL SL [PERSON_NAME] [PERSON_NAME]" at bounding box center [1396, 21] width 165 height 41
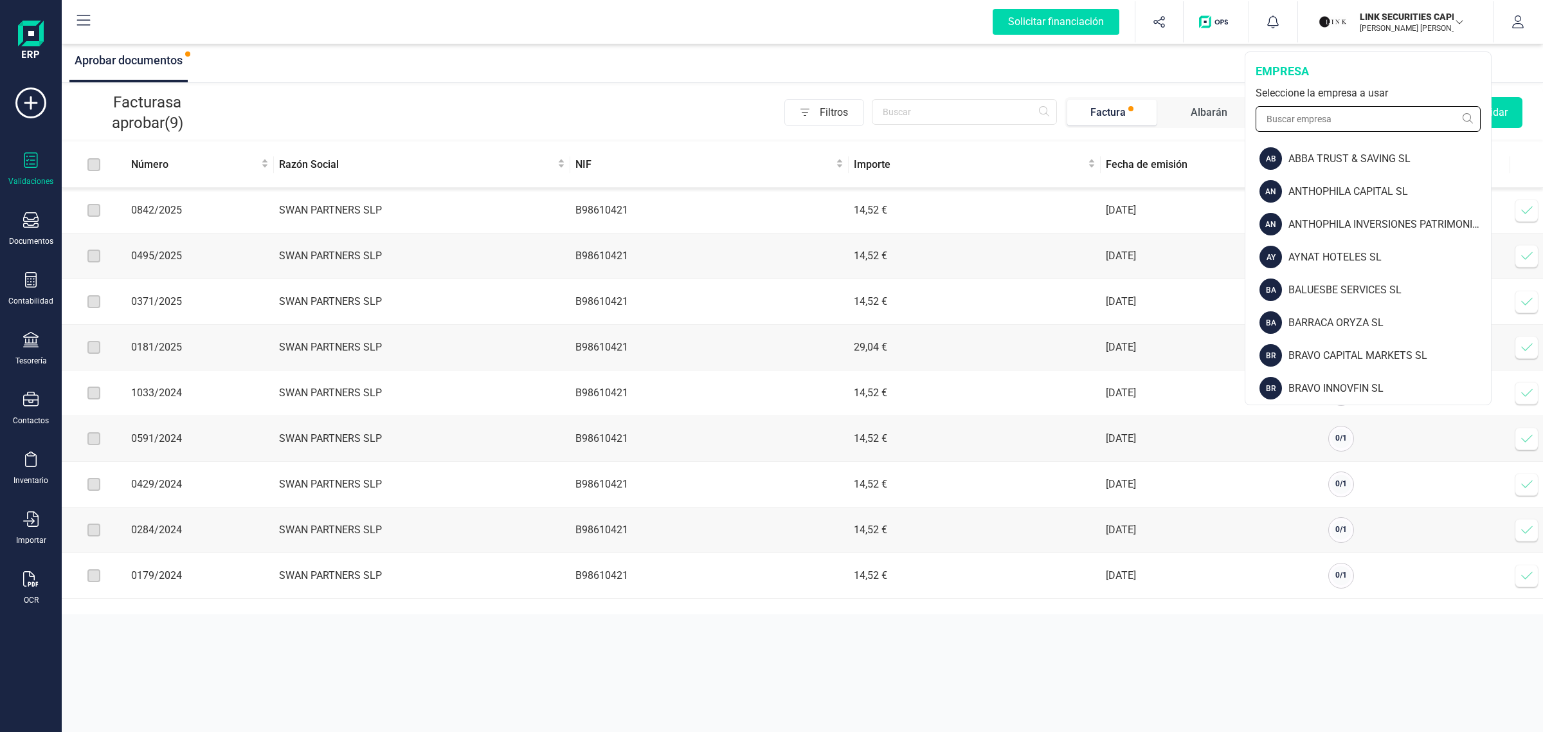
click at [1336, 120] on input "text" at bounding box center [1368, 119] width 225 height 26
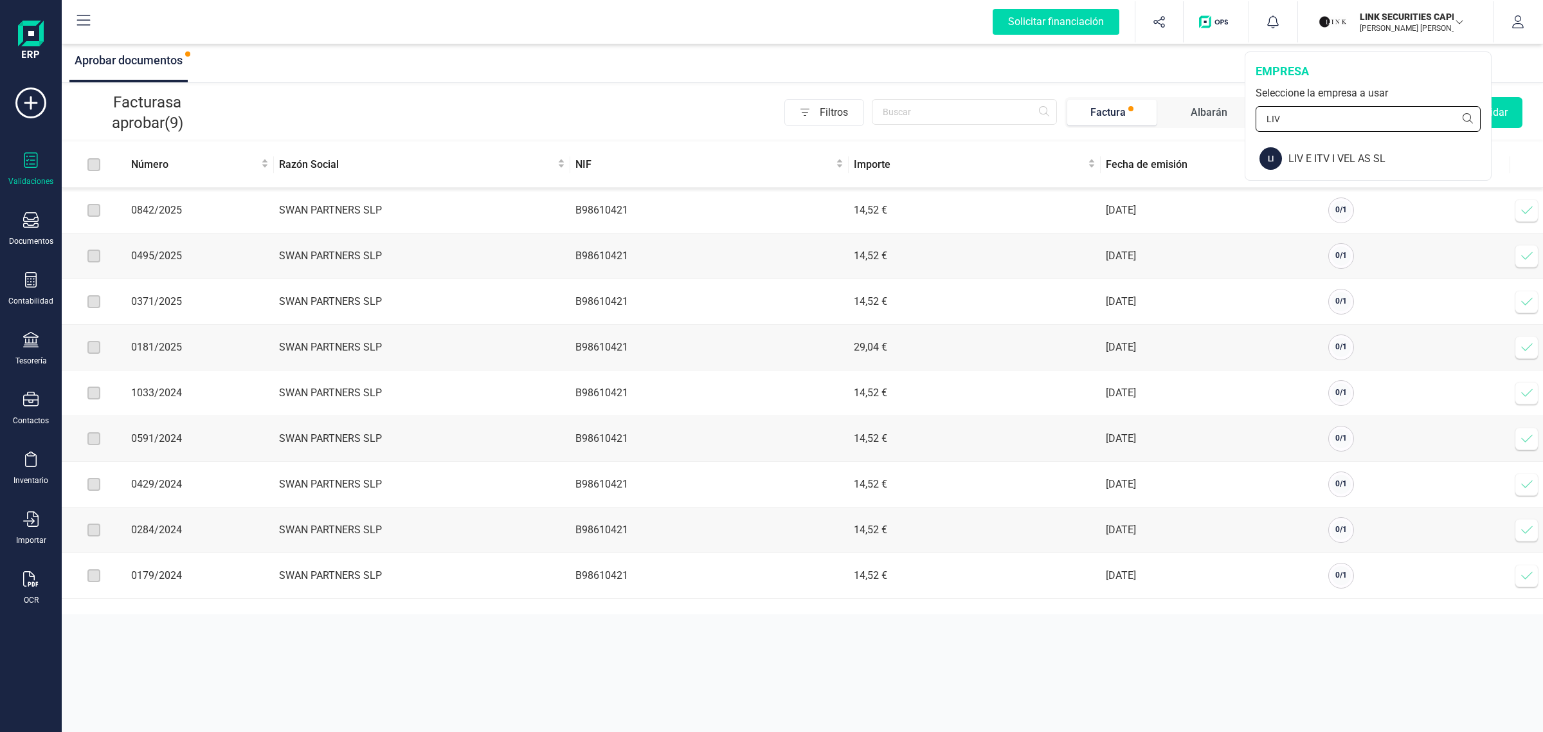
type input "LIV"
click at [1310, 138] on div "empresa Seleccione la empresa a usar LIV" at bounding box center [1368, 97] width 246 height 90
click at [1307, 151] on div "LIV E ITV I VEL AS SL" at bounding box center [1390, 158] width 203 height 15
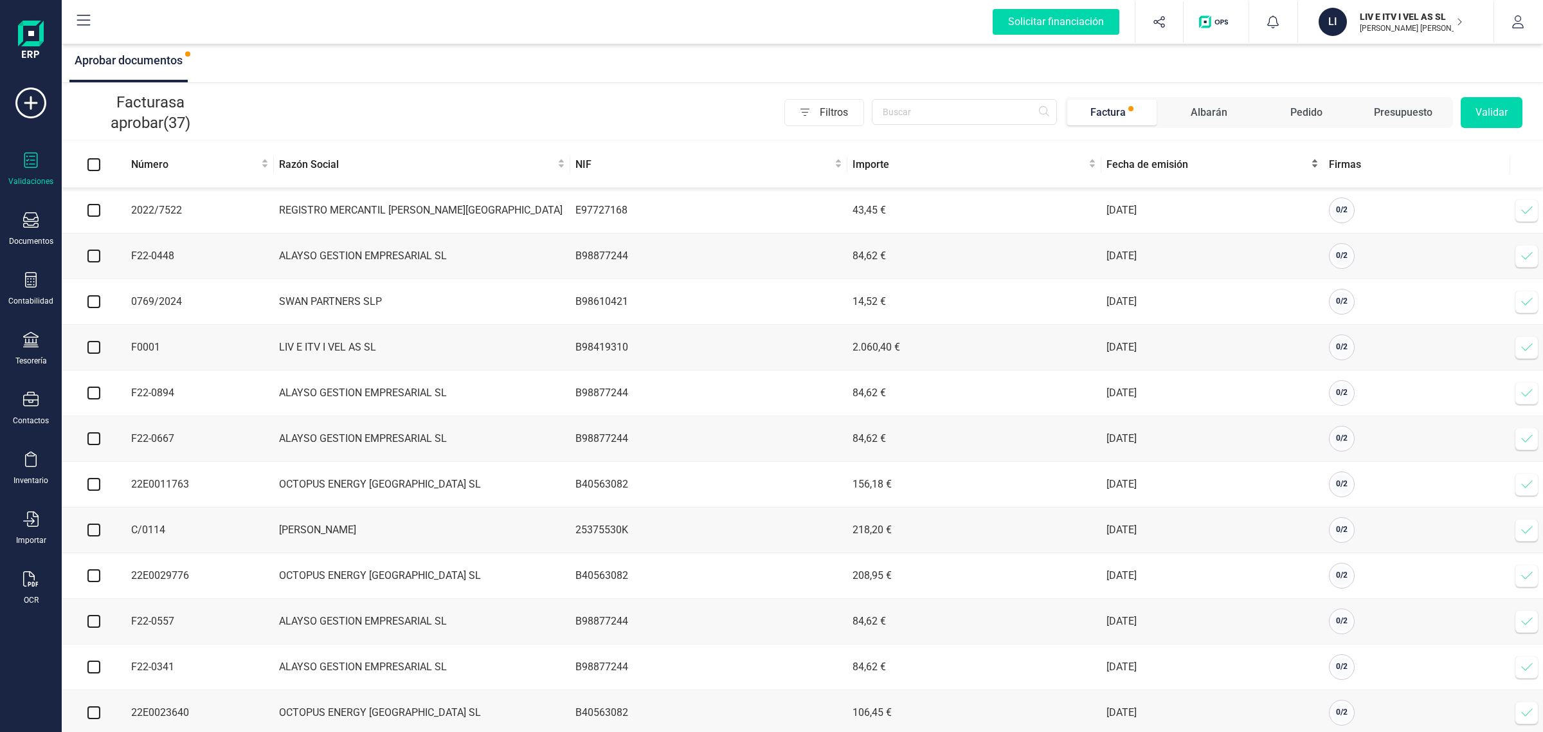
click at [1145, 172] on div "Fecha de emisión" at bounding box center [1213, 164] width 212 height 15
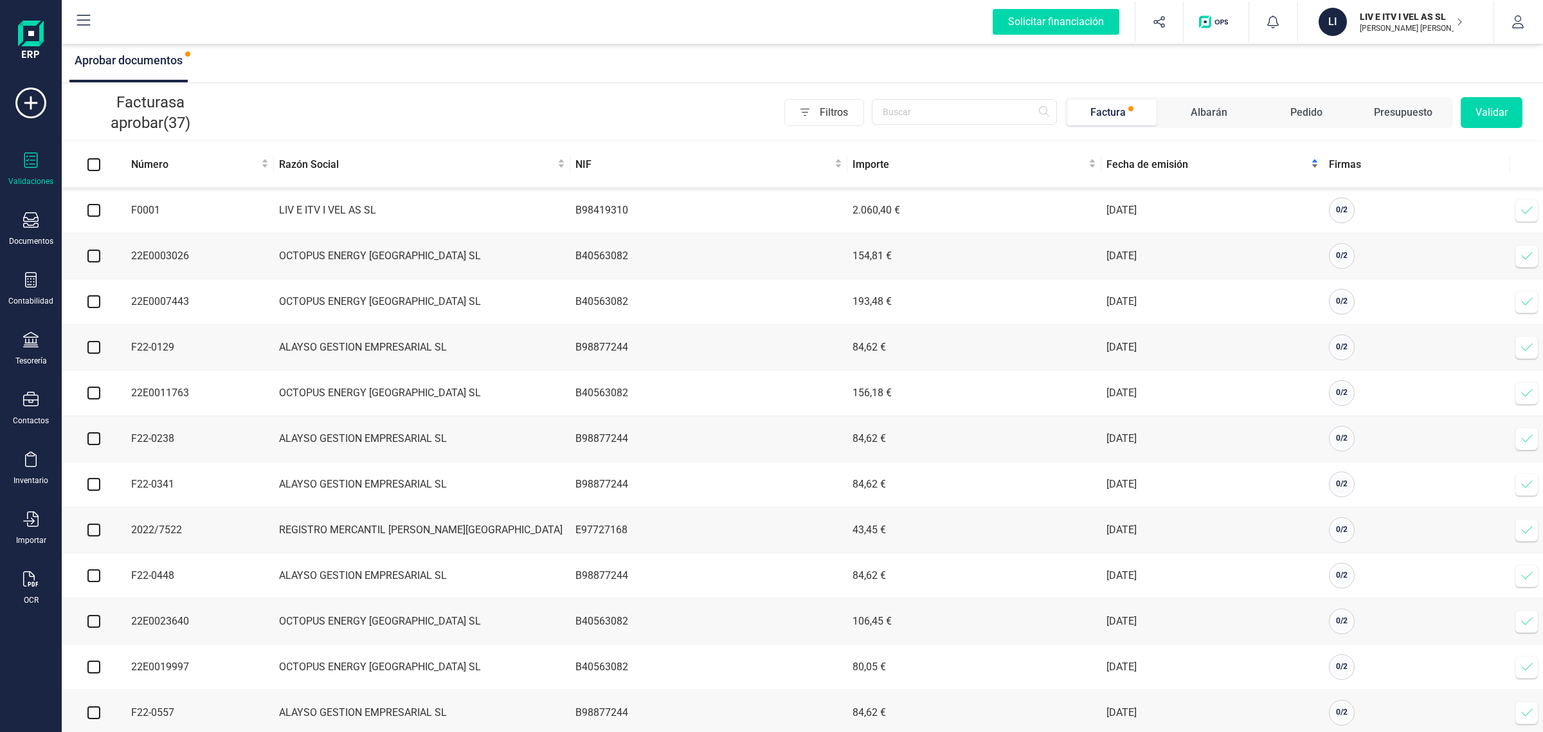
click at [1149, 171] on span "Fecha de emisión" at bounding box center [1208, 164] width 202 height 15
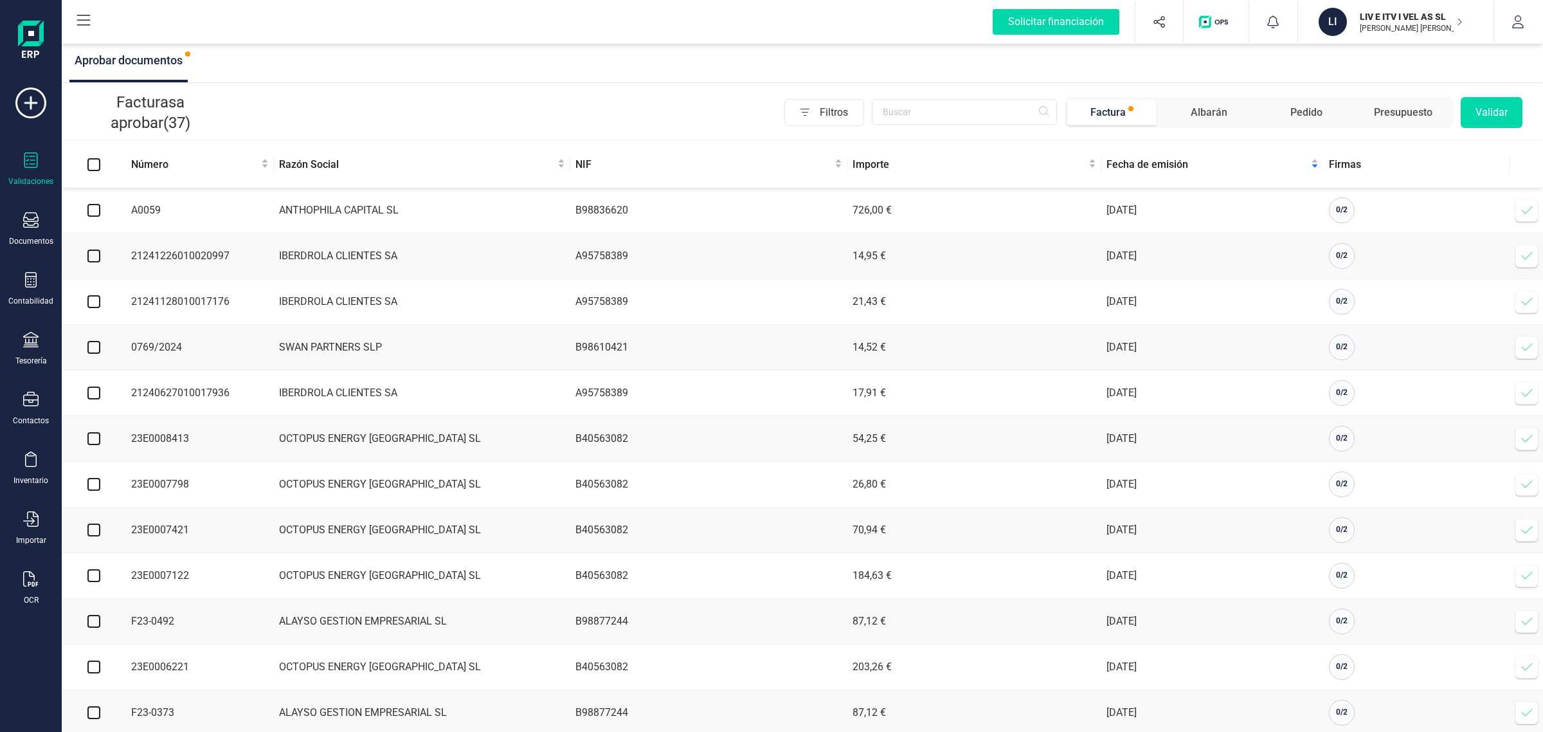
click at [91, 217] on input "checkbox" at bounding box center [93, 210] width 13 height 13
checkbox input "true"
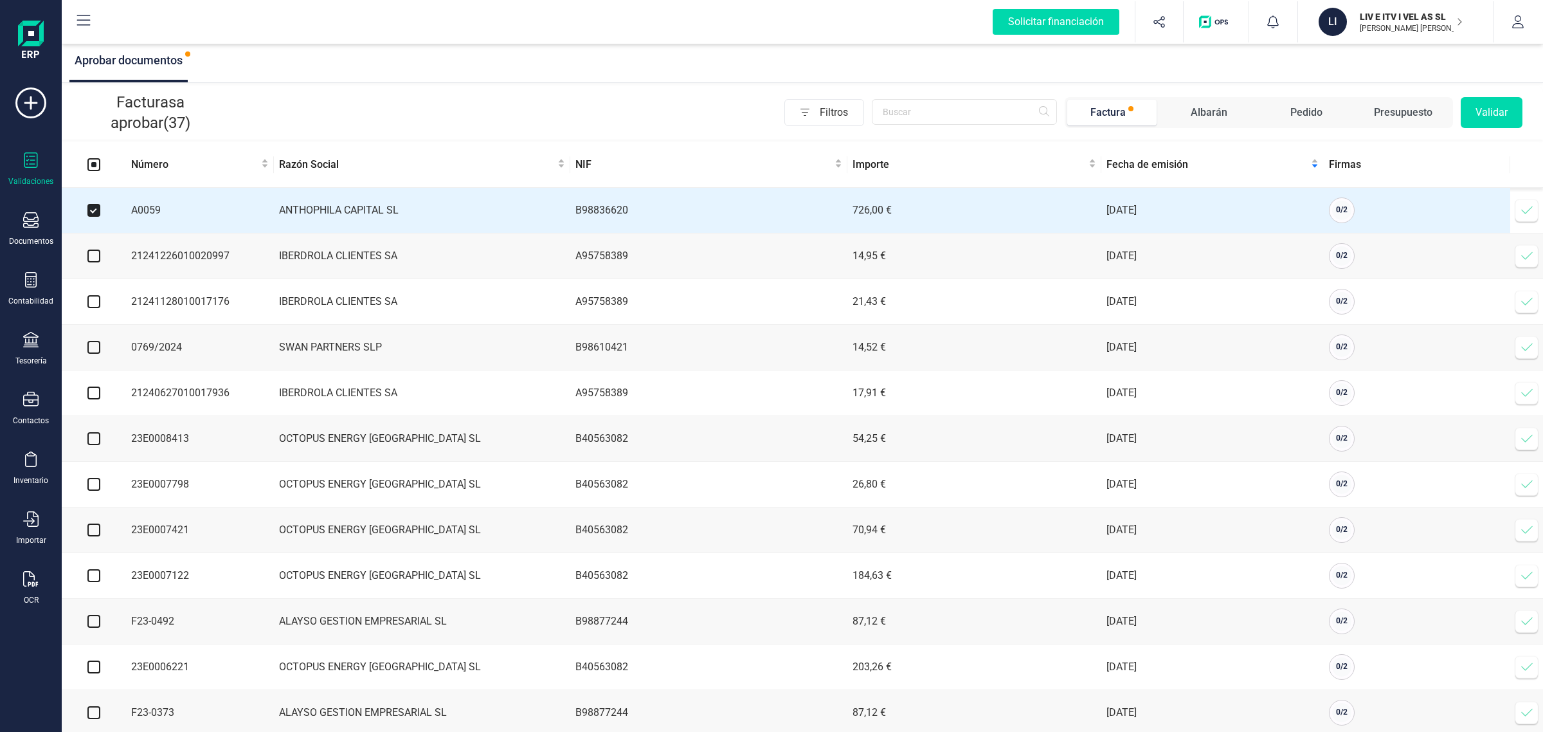
click at [94, 258] on input "checkbox" at bounding box center [93, 255] width 13 height 13
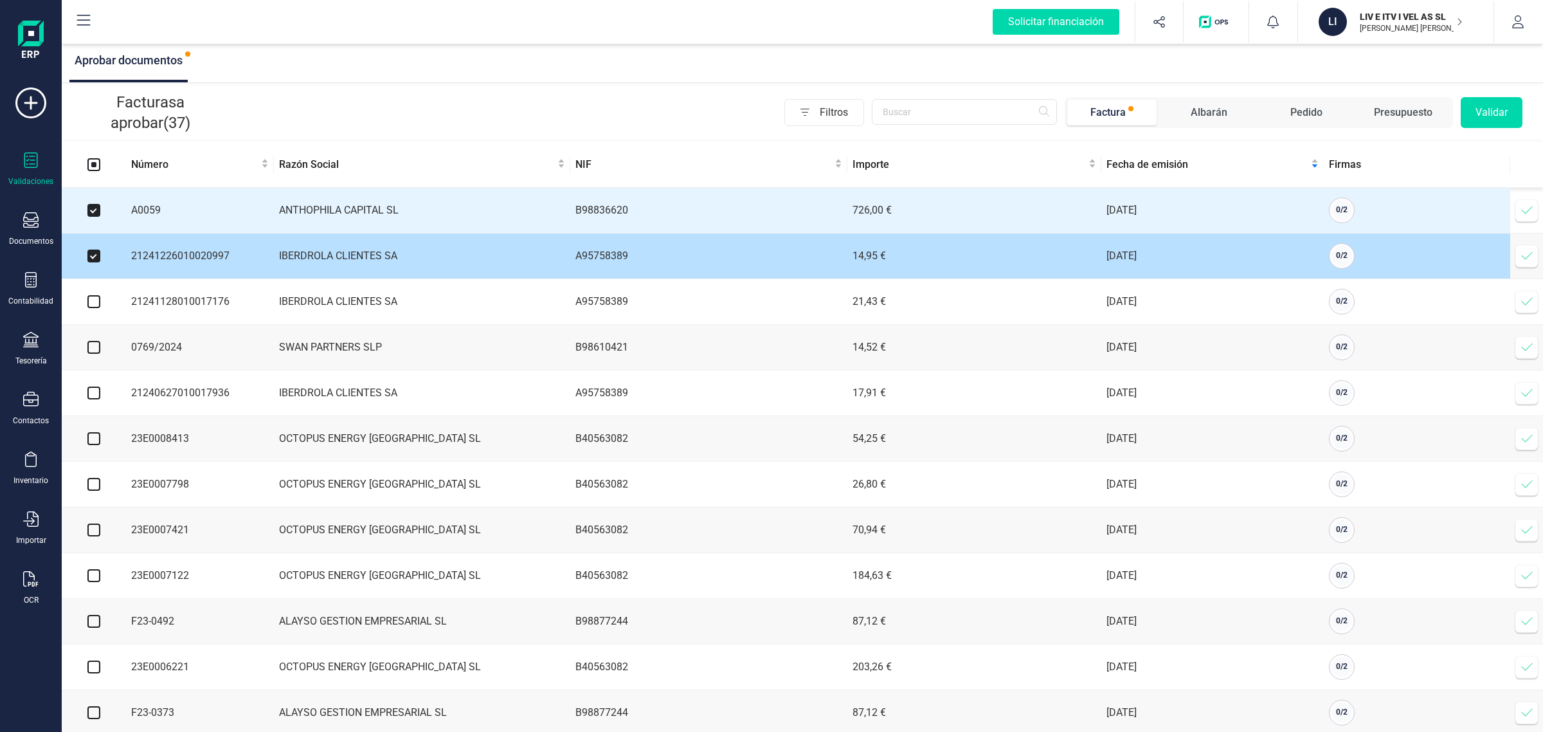
click at [92, 261] on input "checkbox" at bounding box center [93, 255] width 13 height 13
checkbox input "false"
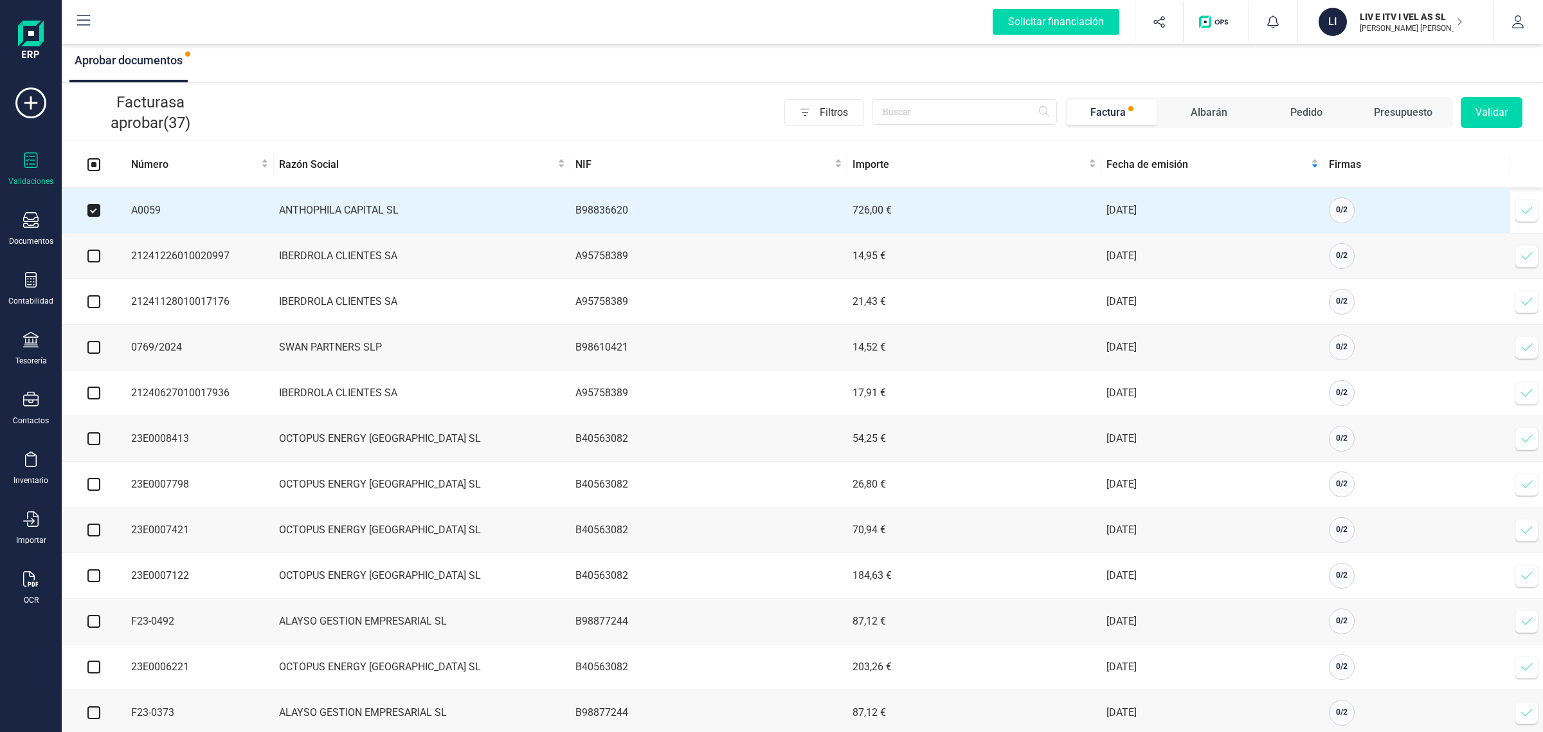
click at [1487, 111] on button "Validar" at bounding box center [1492, 112] width 62 height 31
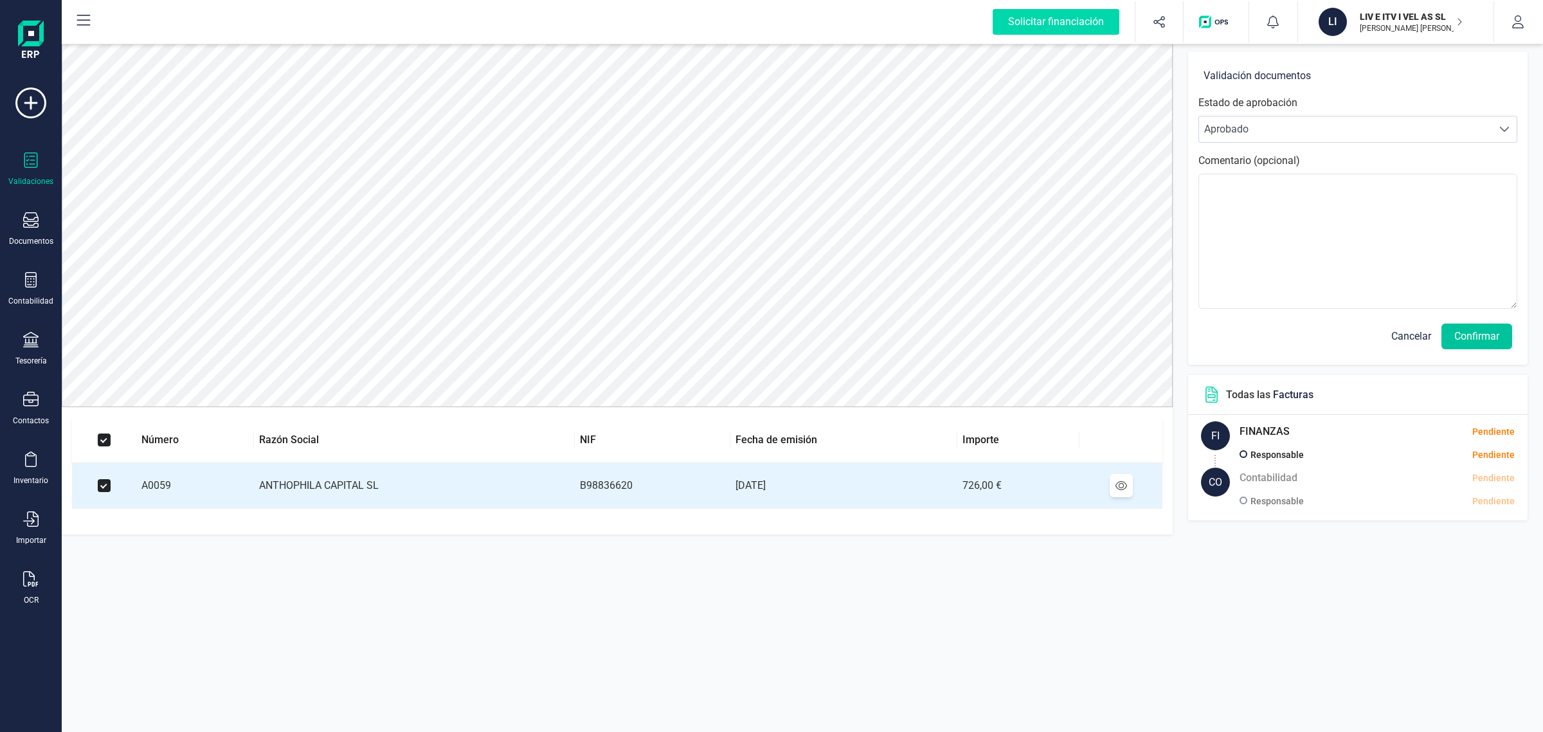
click at [1470, 341] on button "Confirmar" at bounding box center [1477, 336] width 71 height 26
click at [1469, 335] on button "Confirmar" at bounding box center [1477, 336] width 71 height 26
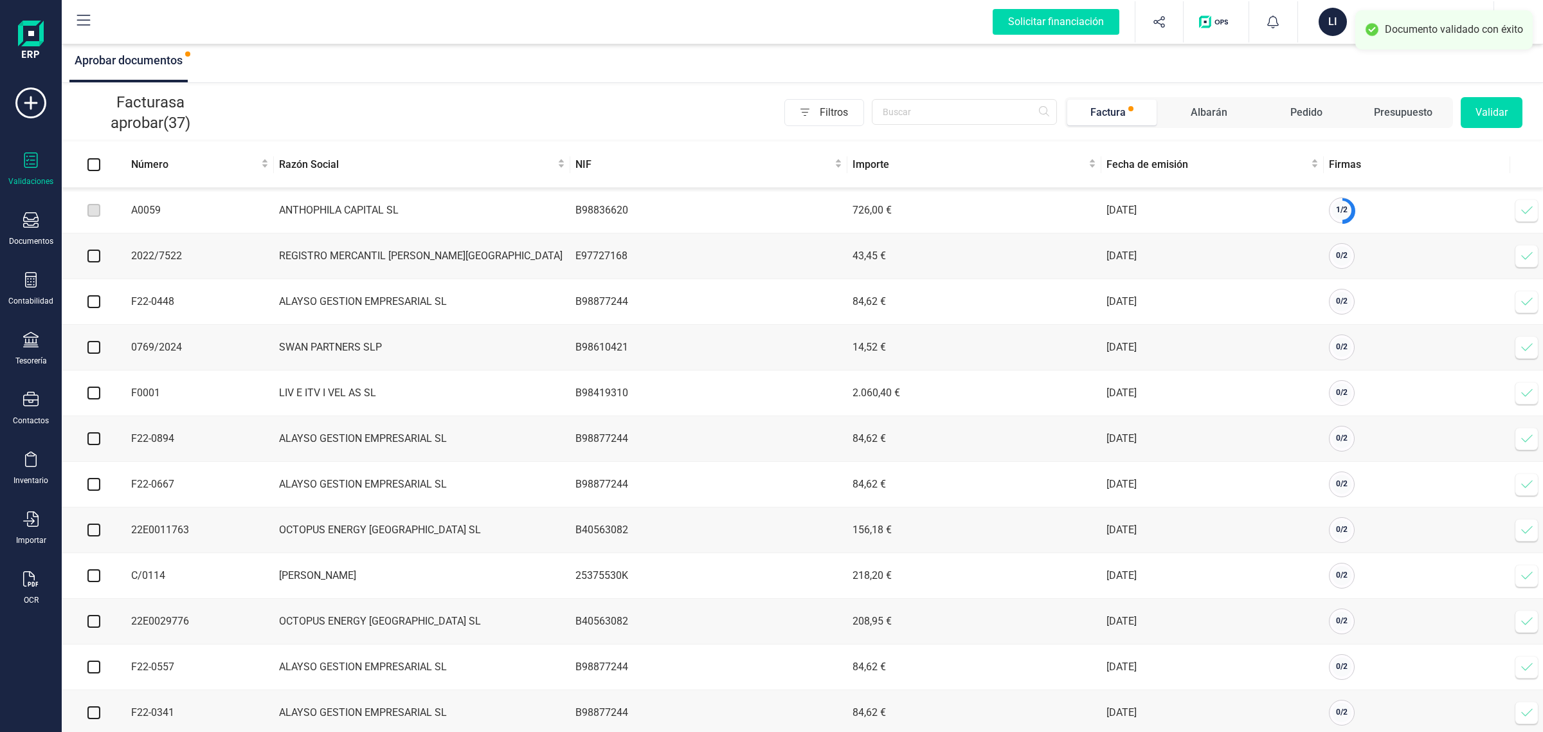
click at [1341, 24] on div "LI" at bounding box center [1333, 22] width 28 height 28
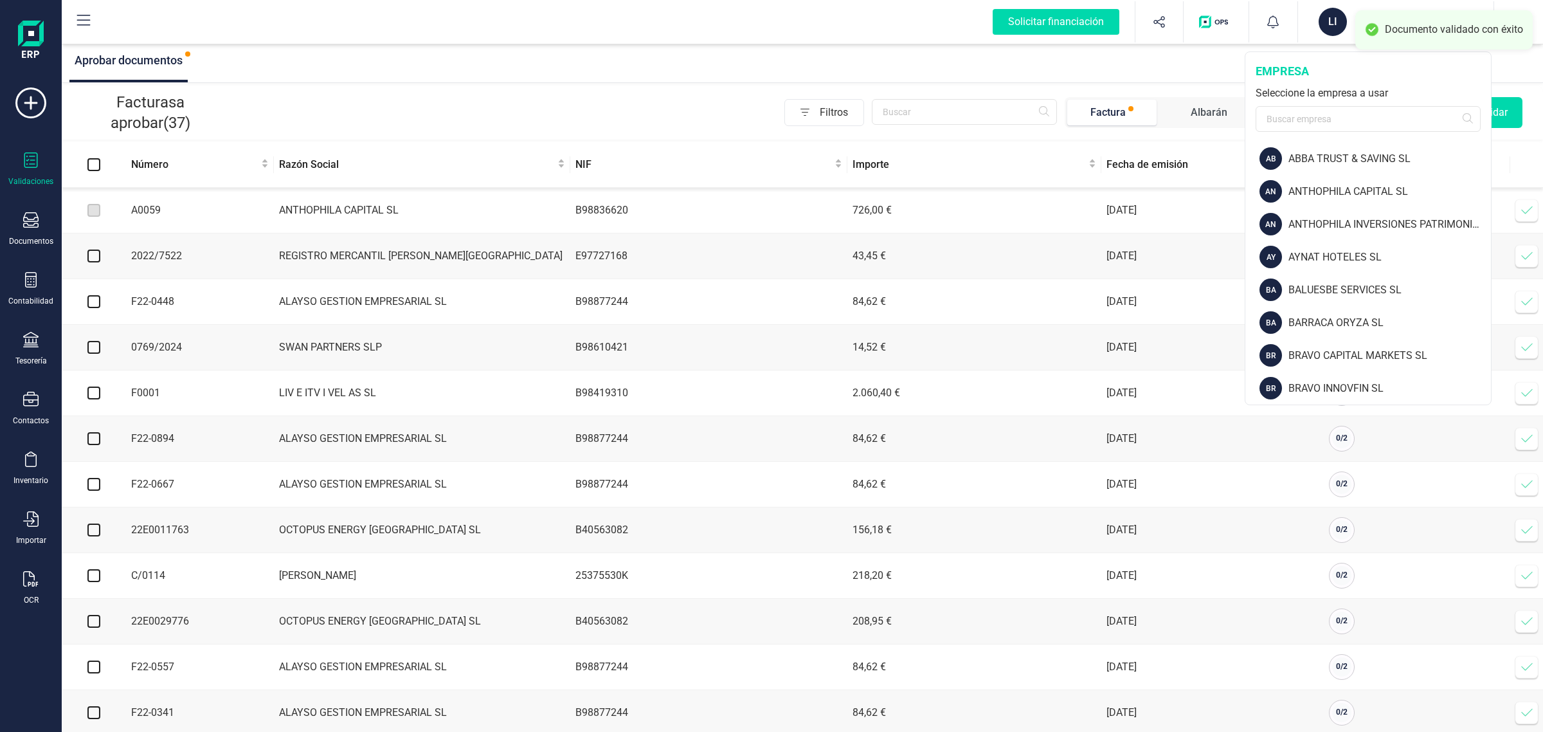
click at [1312, 100] on div "Seleccione la empresa a usar" at bounding box center [1368, 93] width 225 height 15
click at [1308, 111] on input "text" at bounding box center [1368, 119] width 225 height 26
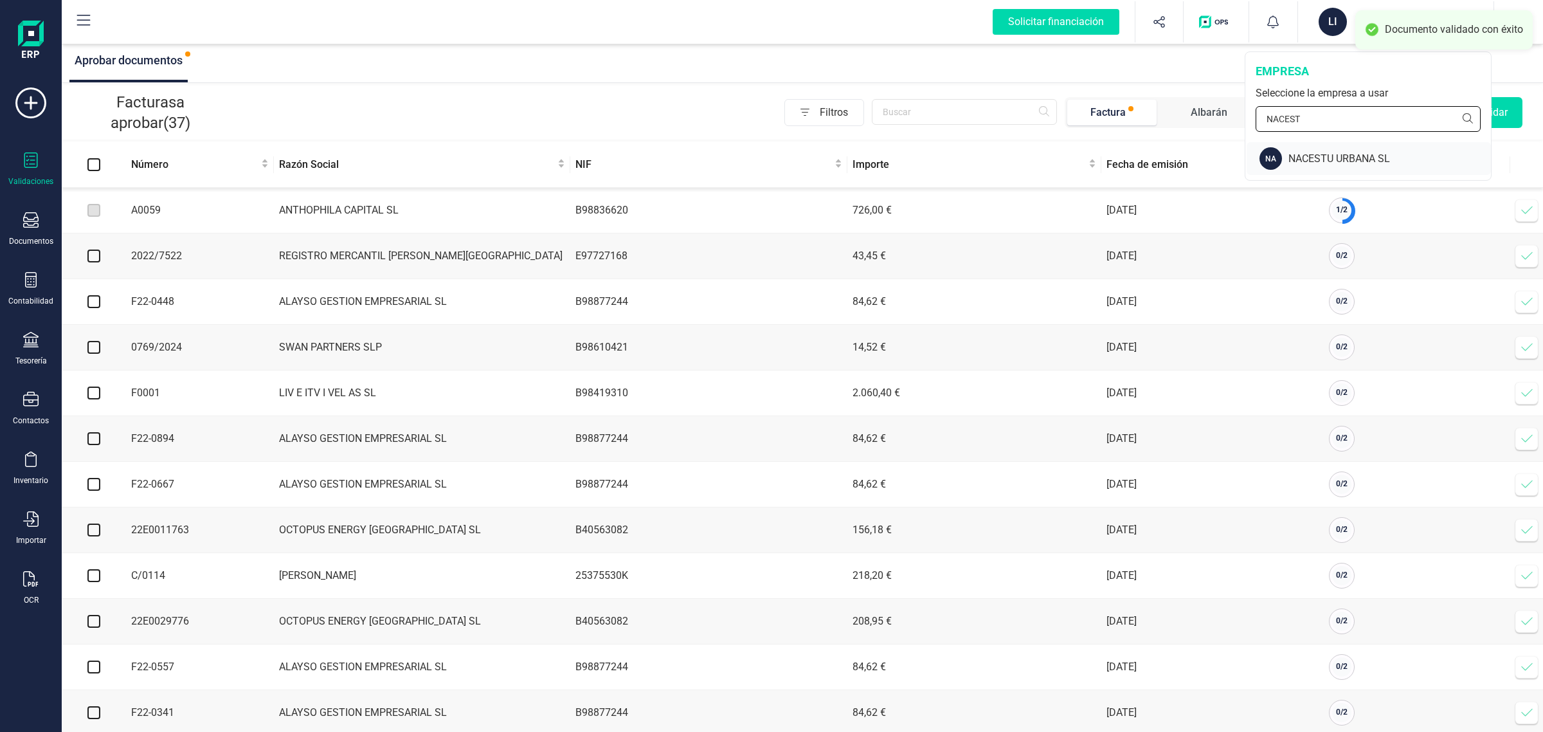
type input "NACEST"
click at [1294, 158] on div "NACESTU URBANA SL" at bounding box center [1390, 158] width 203 height 15
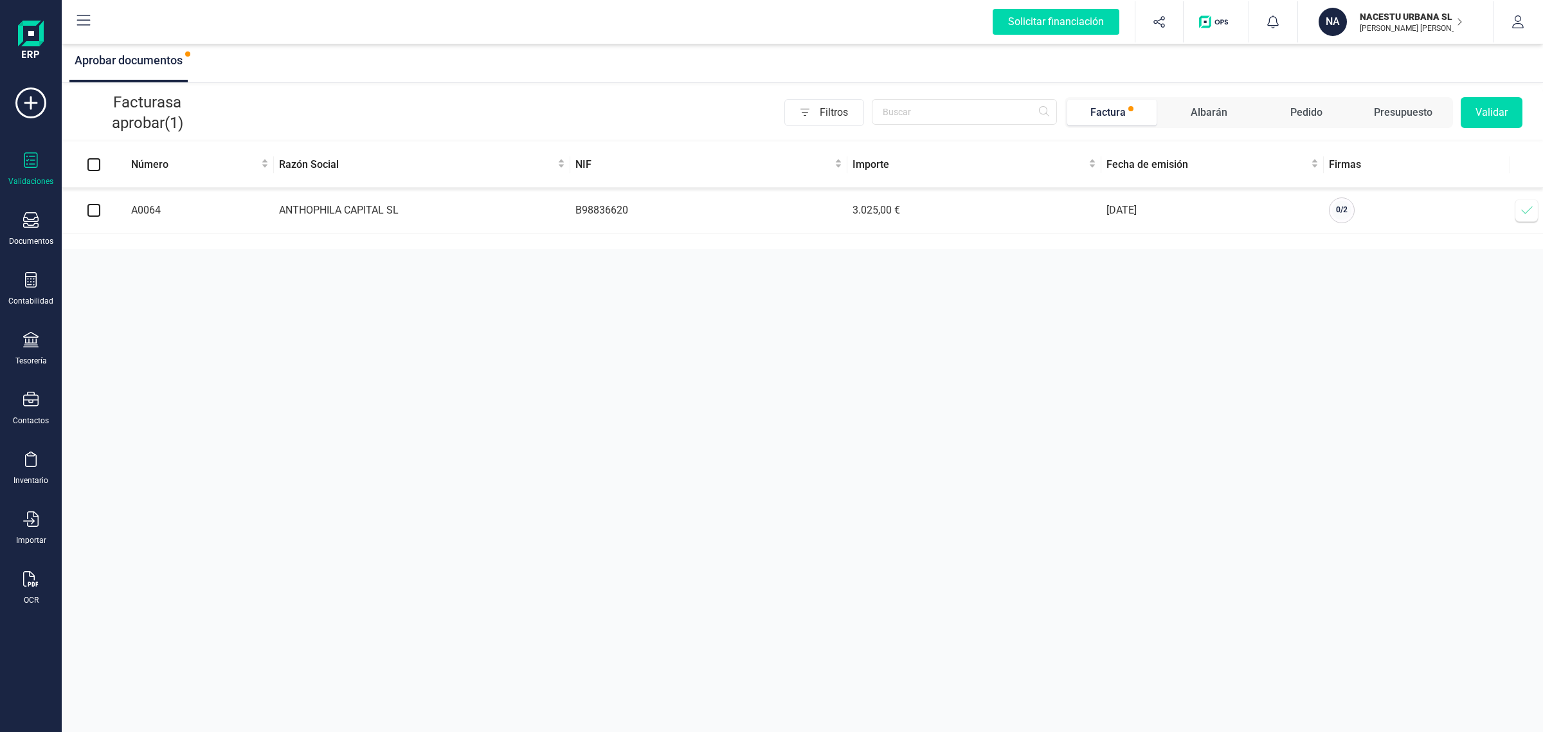
click at [88, 214] on input "checkbox" at bounding box center [93, 210] width 13 height 13
checkbox input "true"
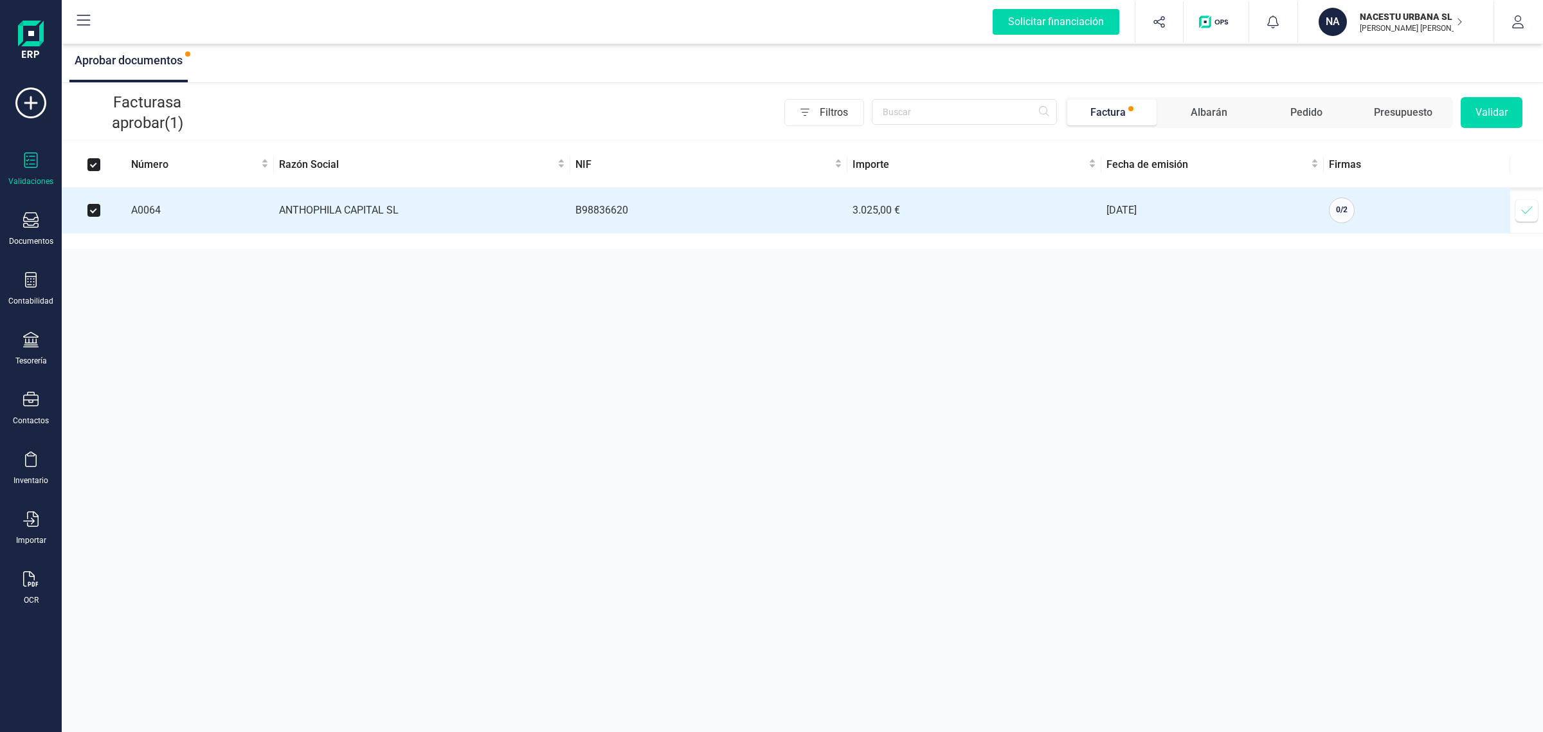
click at [1494, 108] on button "Validar" at bounding box center [1492, 112] width 62 height 31
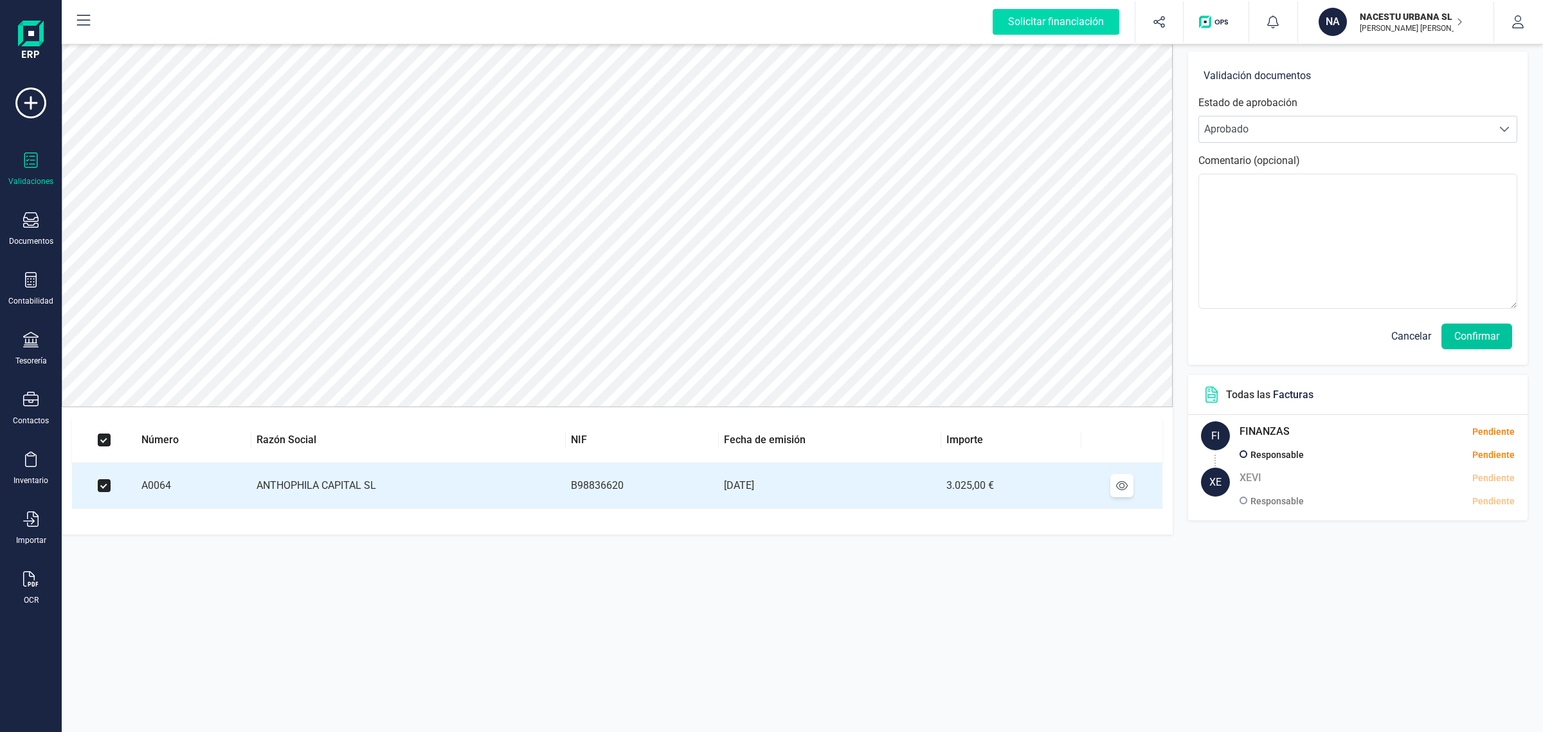
click at [1476, 346] on button "Confirmar" at bounding box center [1477, 336] width 71 height 26
click at [1473, 338] on button "Confirmar" at bounding box center [1477, 336] width 71 height 26
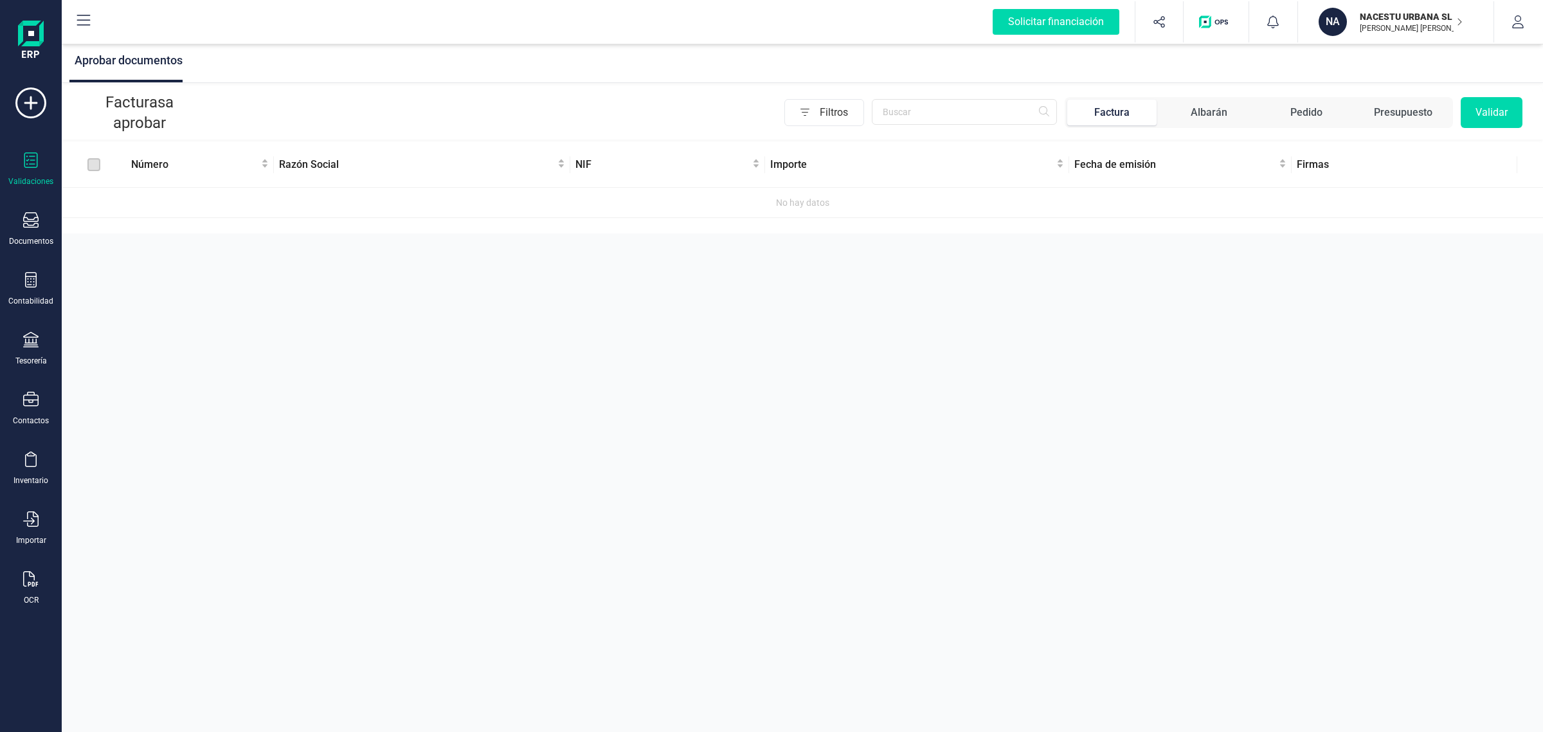
click at [1364, 30] on p "[PERSON_NAME] [PERSON_NAME]" at bounding box center [1411, 28] width 103 height 10
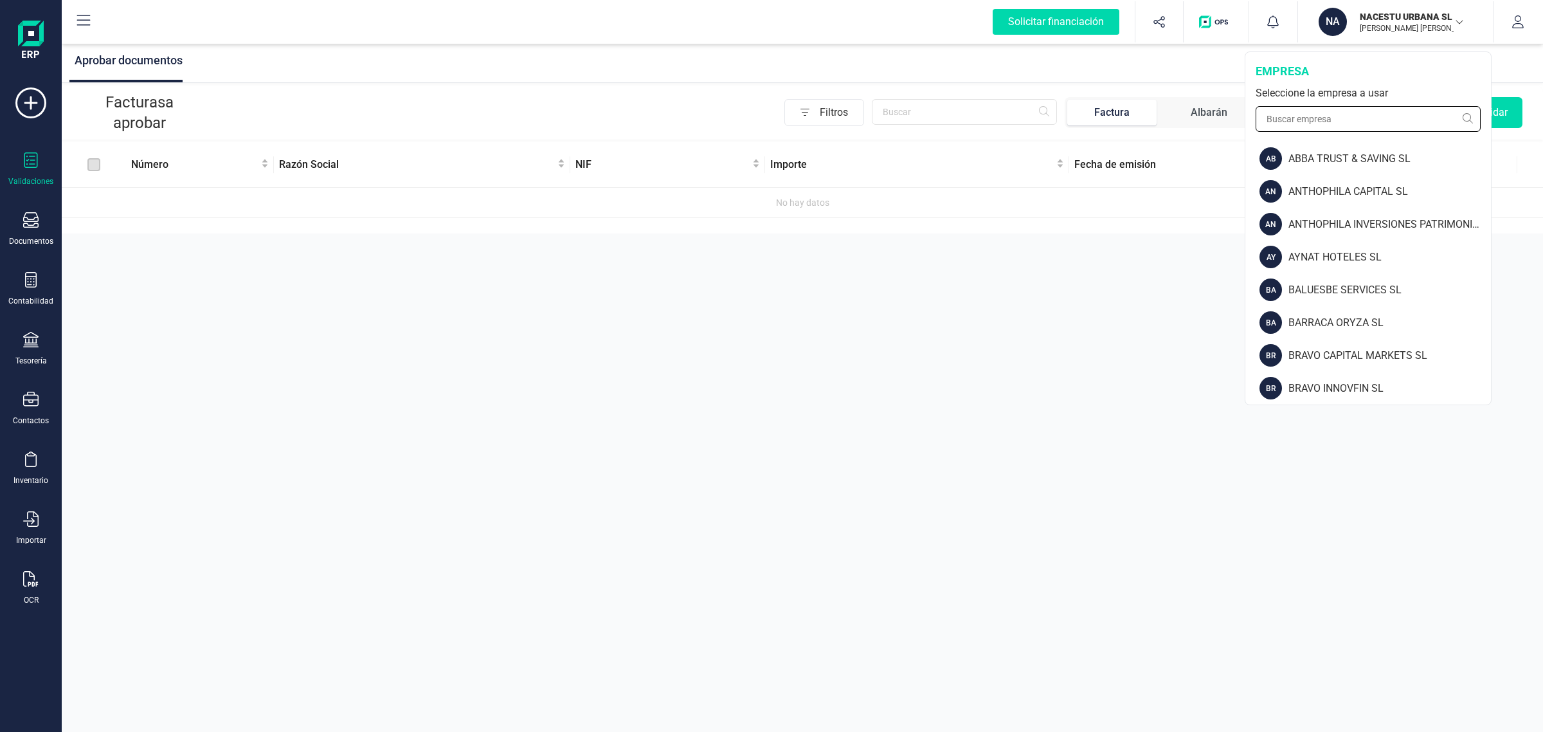
click at [1328, 120] on input "text" at bounding box center [1368, 119] width 225 height 26
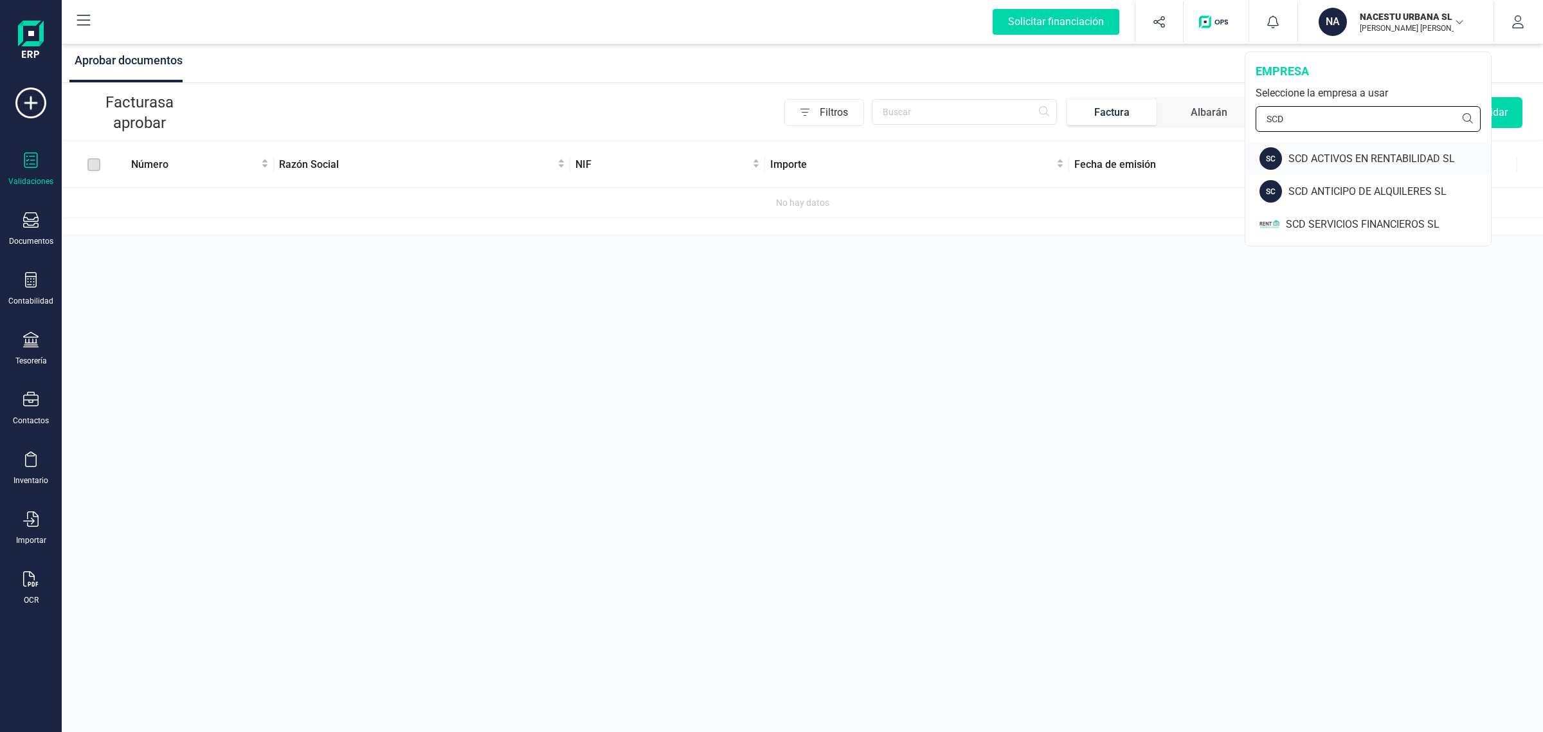
type input "SCD"
click at [1318, 159] on div "SCD ACTIVOS EN RENTABILIDAD SL" at bounding box center [1390, 158] width 203 height 15
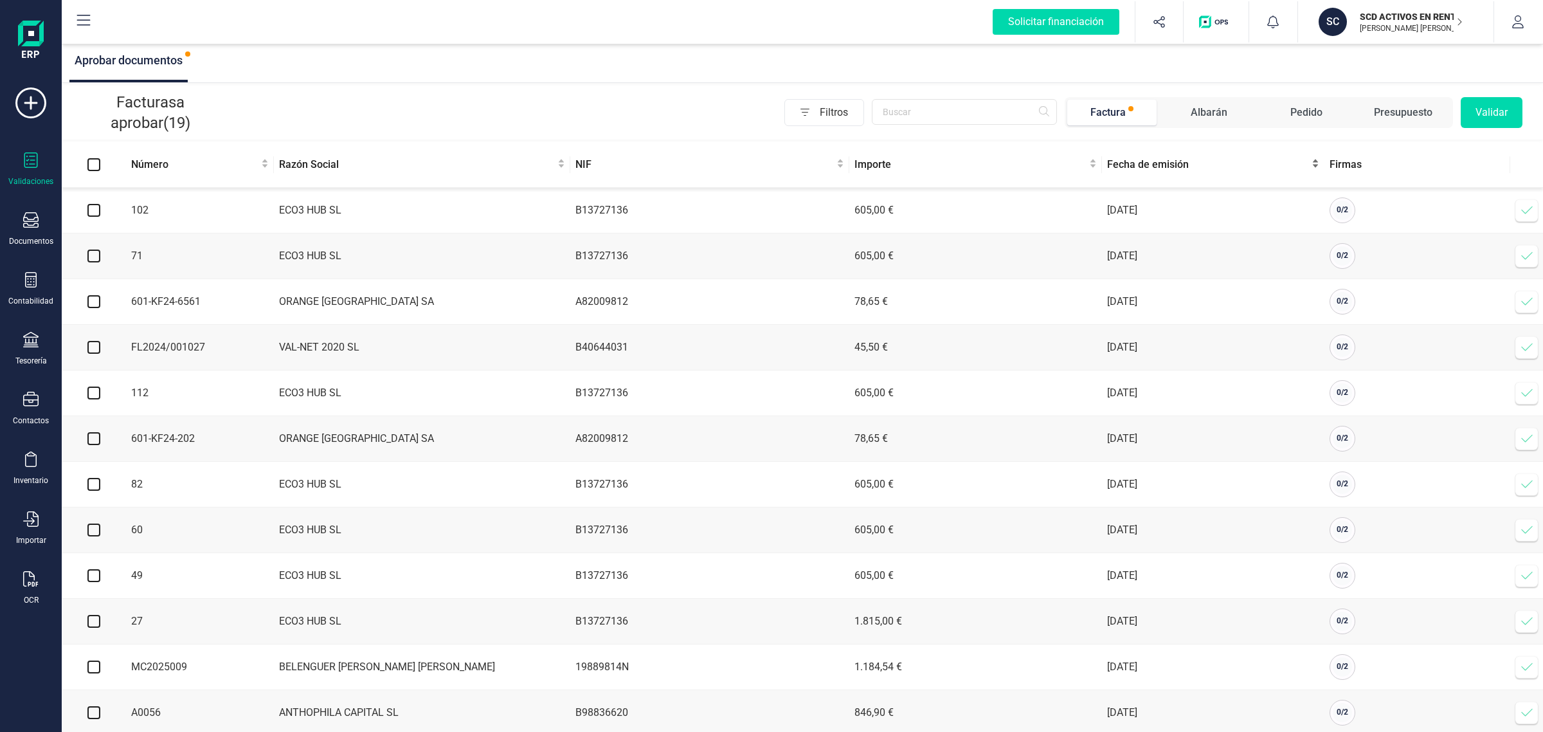
click at [1164, 163] on span "Fecha de emisión" at bounding box center [1208, 164] width 202 height 15
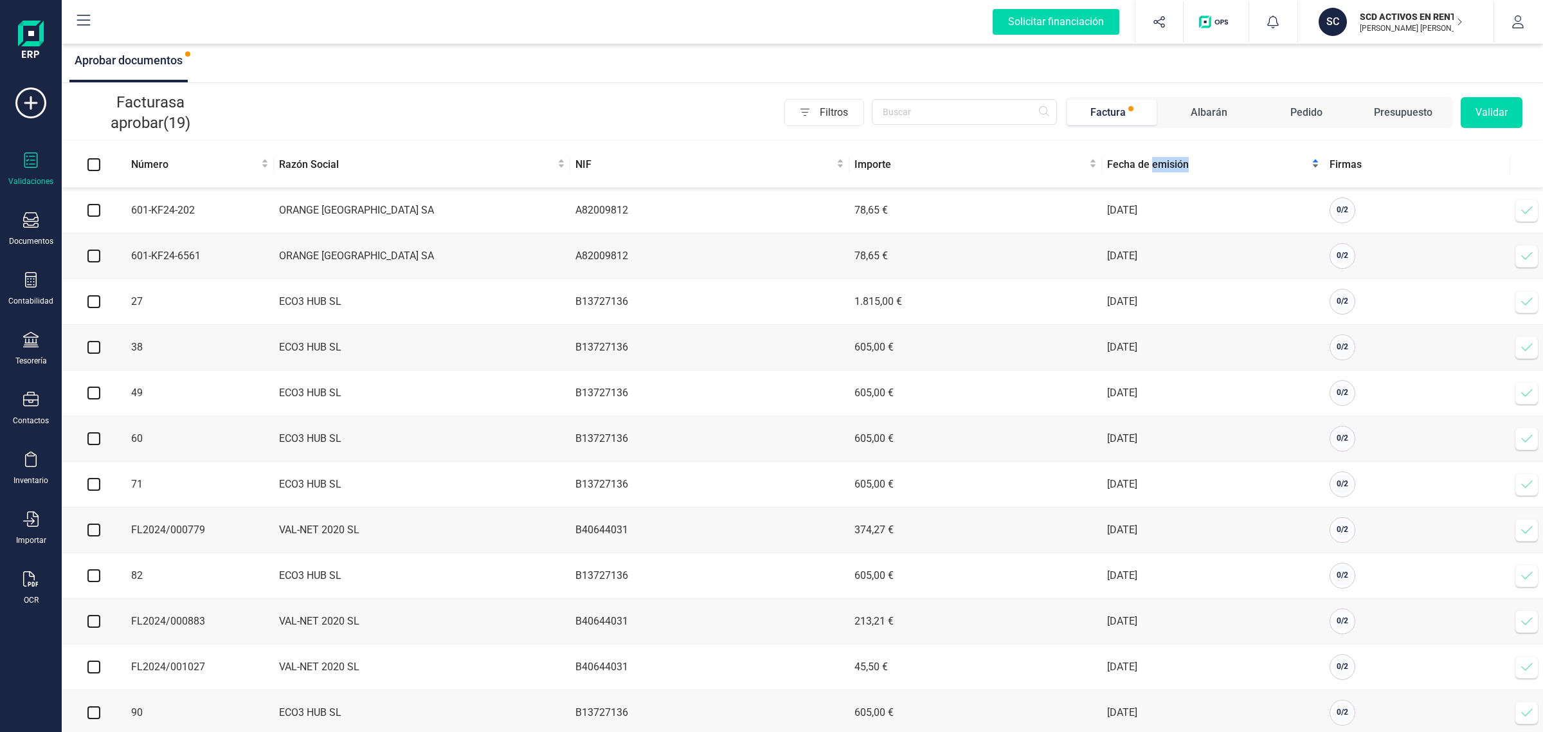
click at [1164, 164] on span "Fecha de emisión" at bounding box center [1208, 164] width 202 height 15
click at [90, 207] on input "checkbox" at bounding box center [93, 210] width 13 height 13
checkbox input "true"
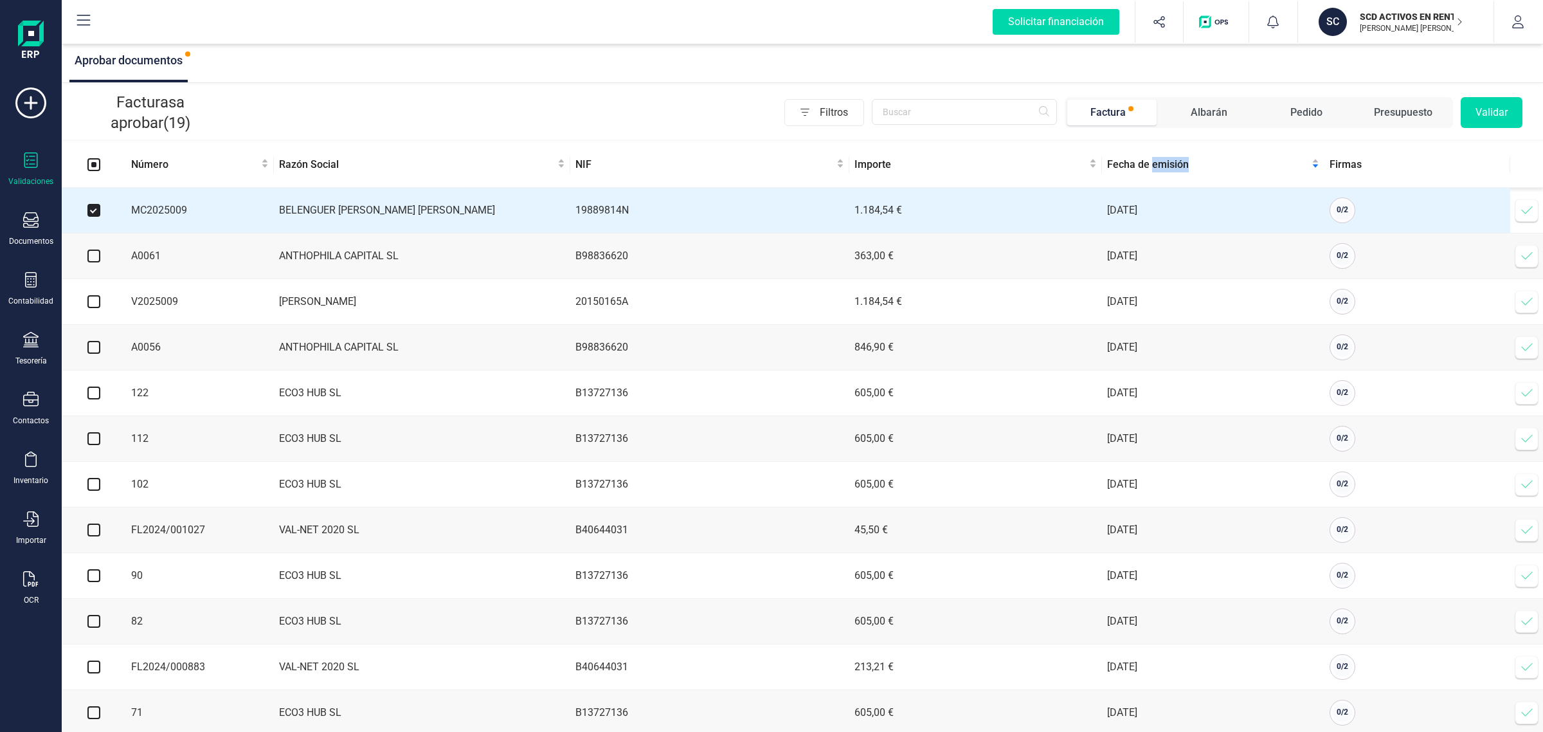
click at [93, 256] on input "checkbox" at bounding box center [93, 255] width 13 height 13
checkbox input "true"
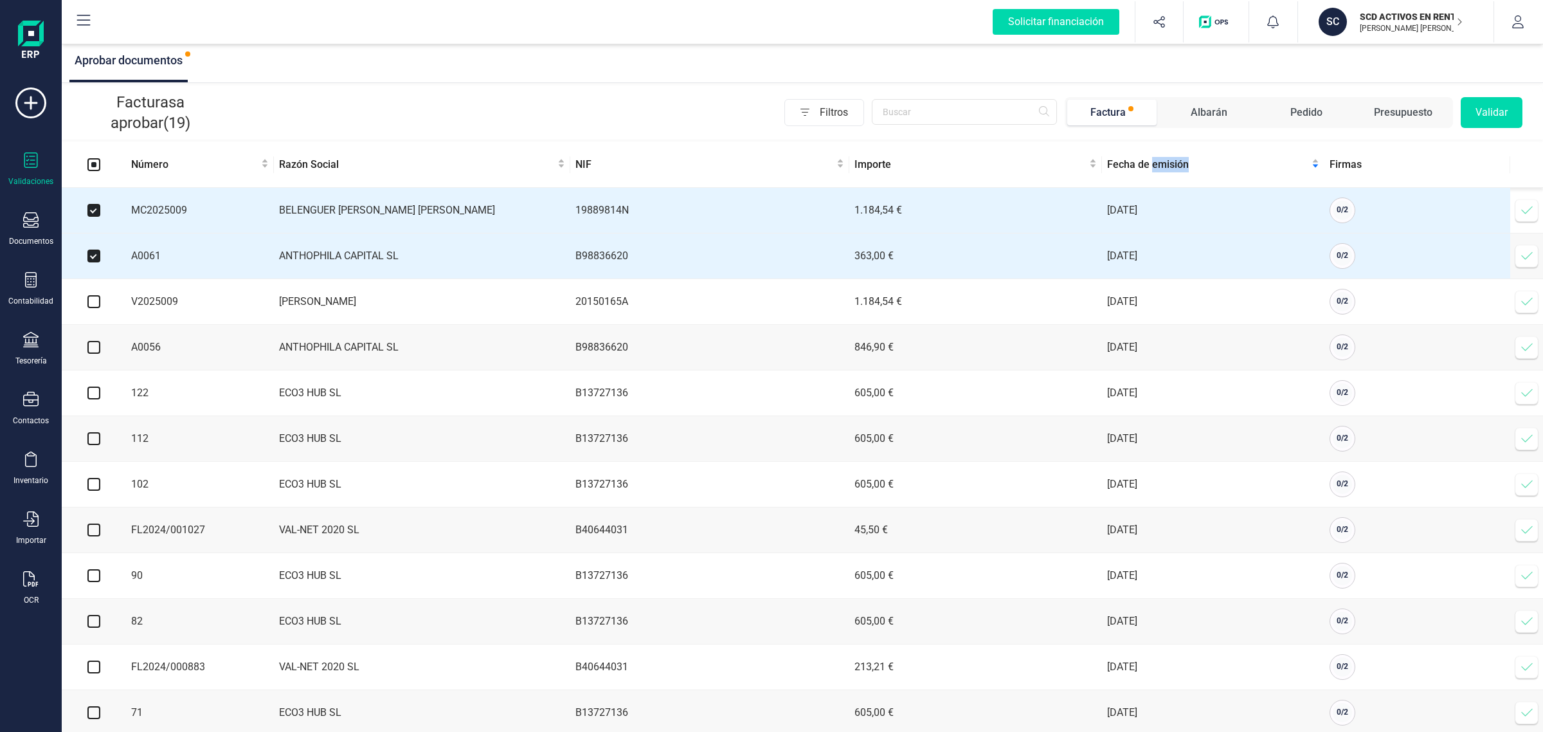
click at [98, 307] on input "checkbox" at bounding box center [93, 301] width 13 height 13
checkbox input "true"
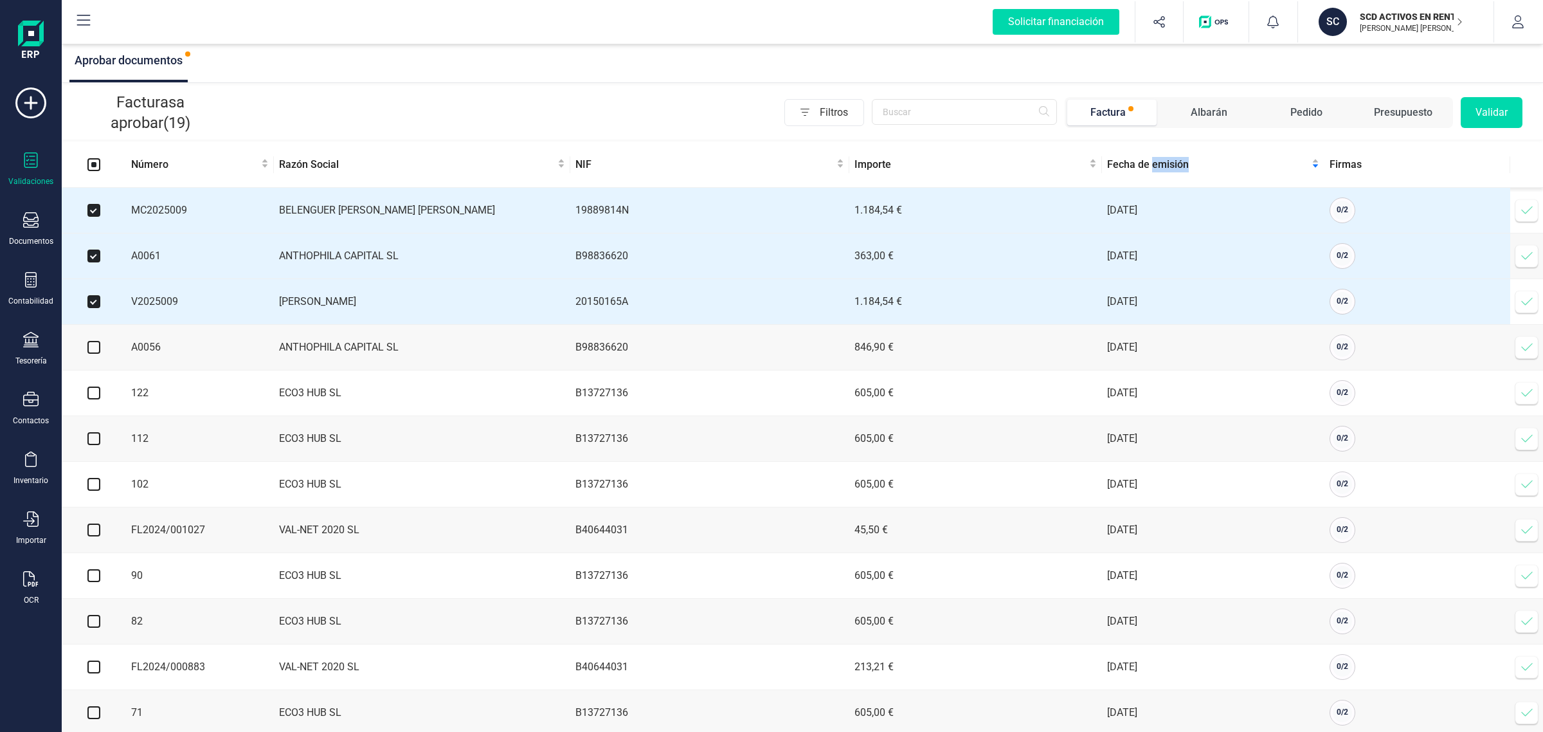
click at [95, 354] on input "checkbox" at bounding box center [93, 347] width 13 height 13
checkbox input "true"
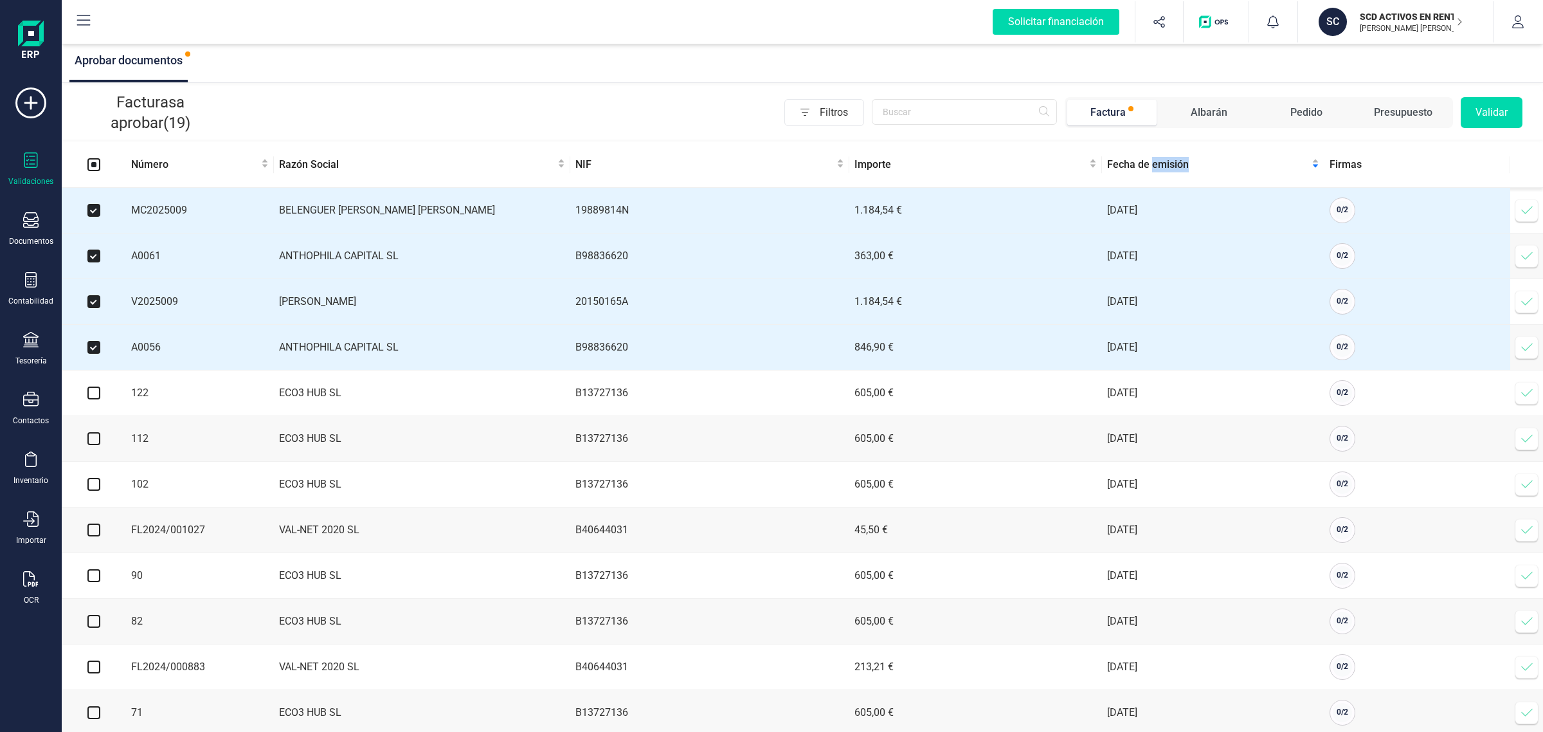
click at [1480, 110] on button "Validar" at bounding box center [1492, 112] width 62 height 31
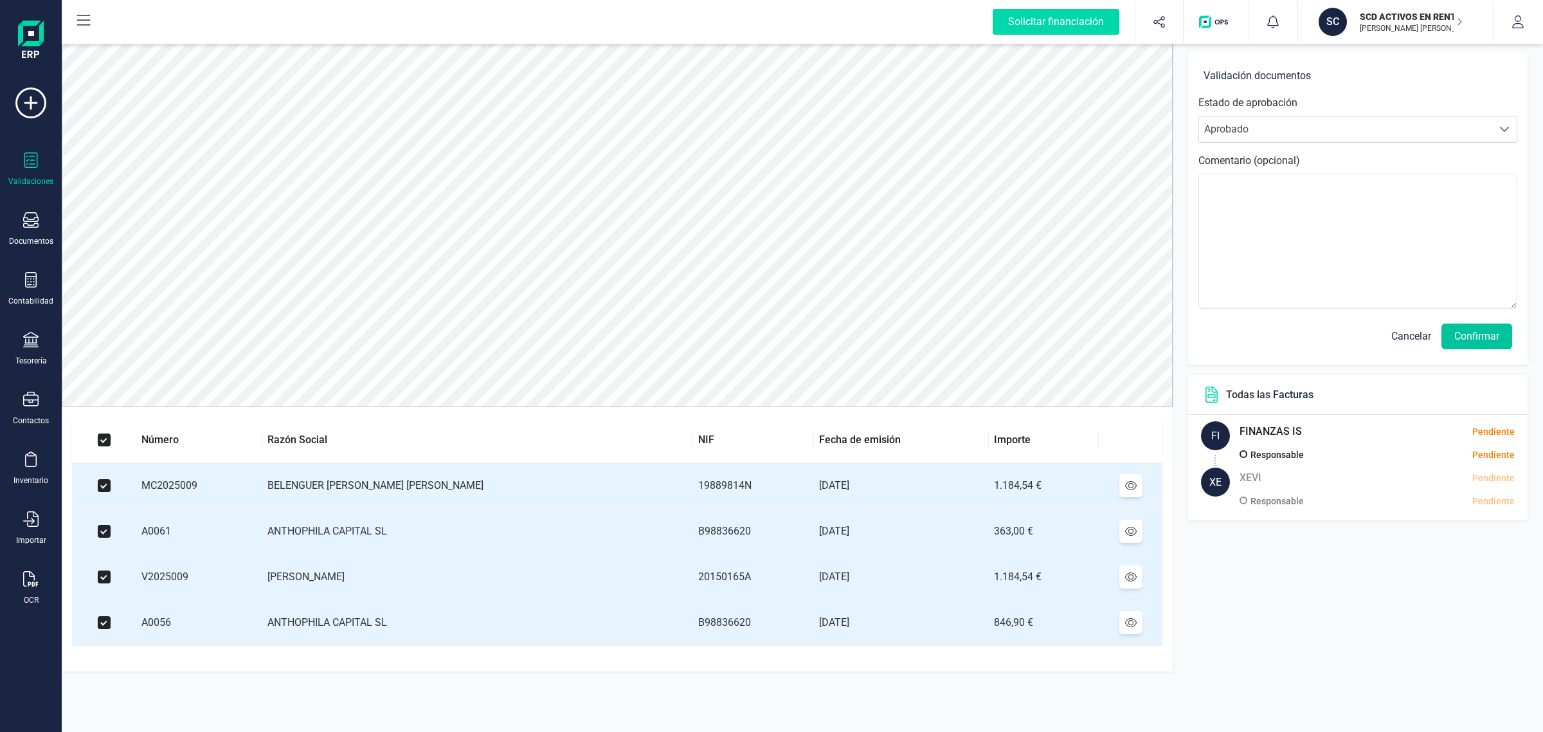
click at [1482, 338] on button "Confirmar" at bounding box center [1477, 336] width 71 height 26
click at [1478, 343] on button "Confirmar" at bounding box center [1477, 336] width 71 height 26
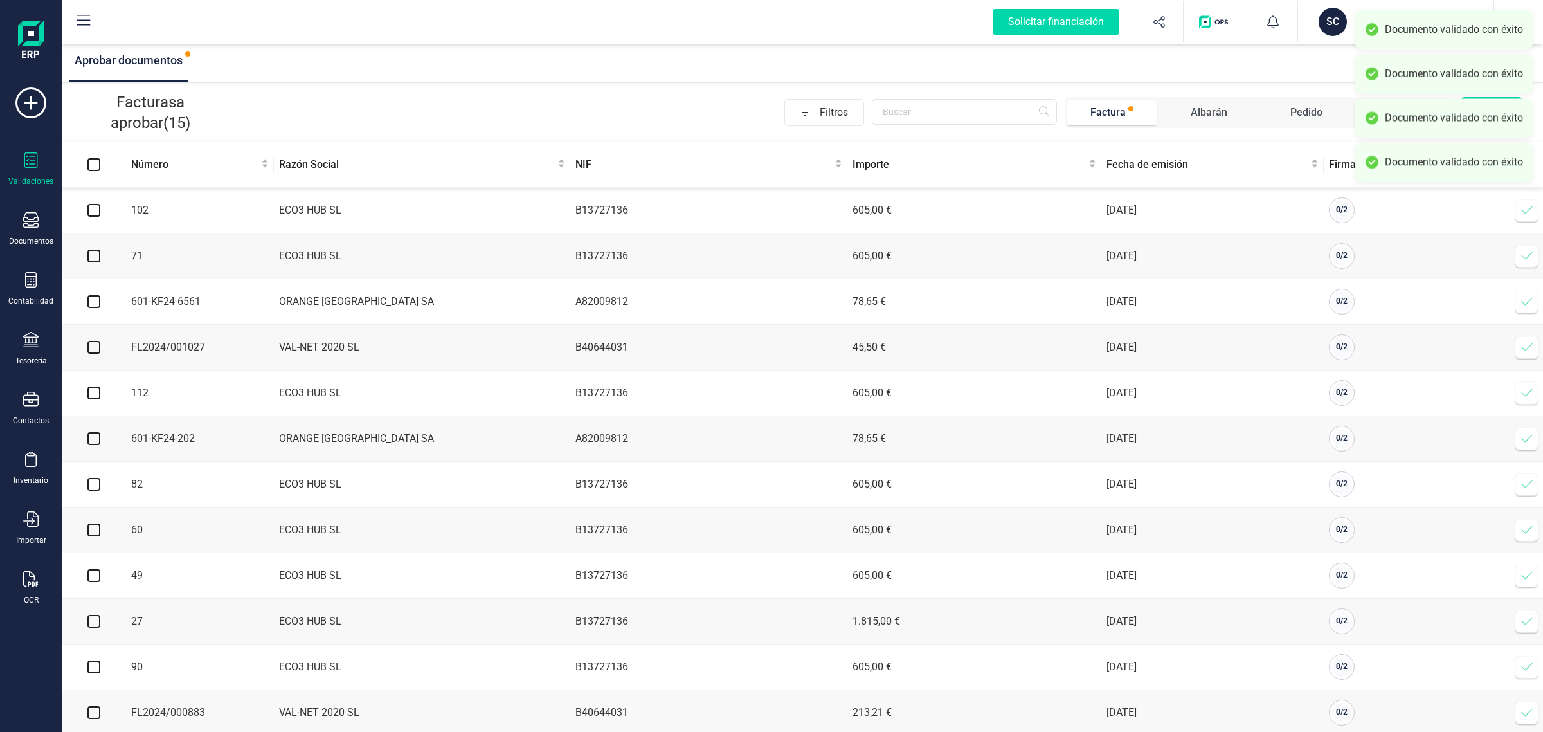
click at [1357, 24] on div "Documento validado con éxito" at bounding box center [1443, 29] width 177 height 39
click at [1330, 26] on div "SC" at bounding box center [1333, 22] width 28 height 28
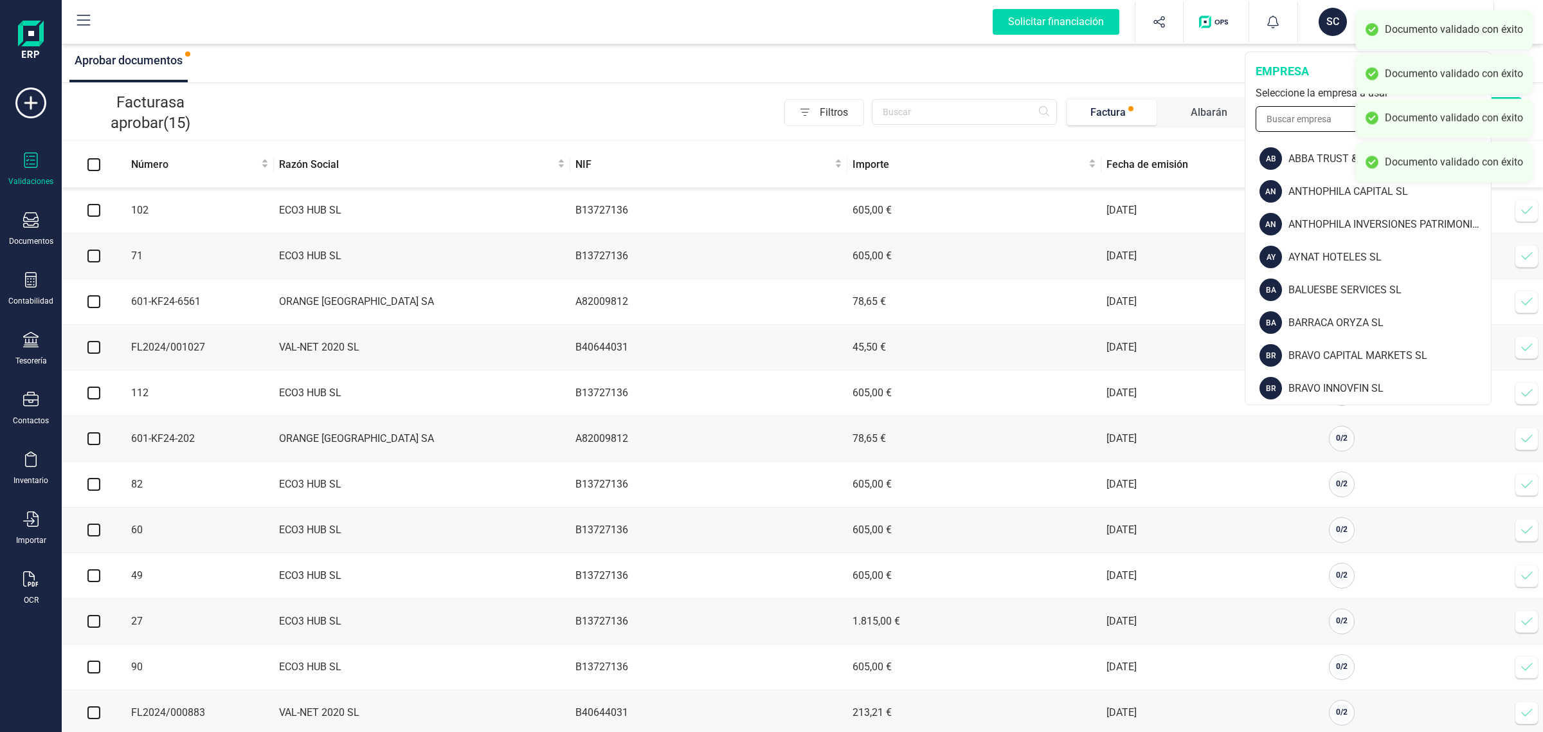
click at [1325, 121] on input "text" at bounding box center [1368, 119] width 225 height 26
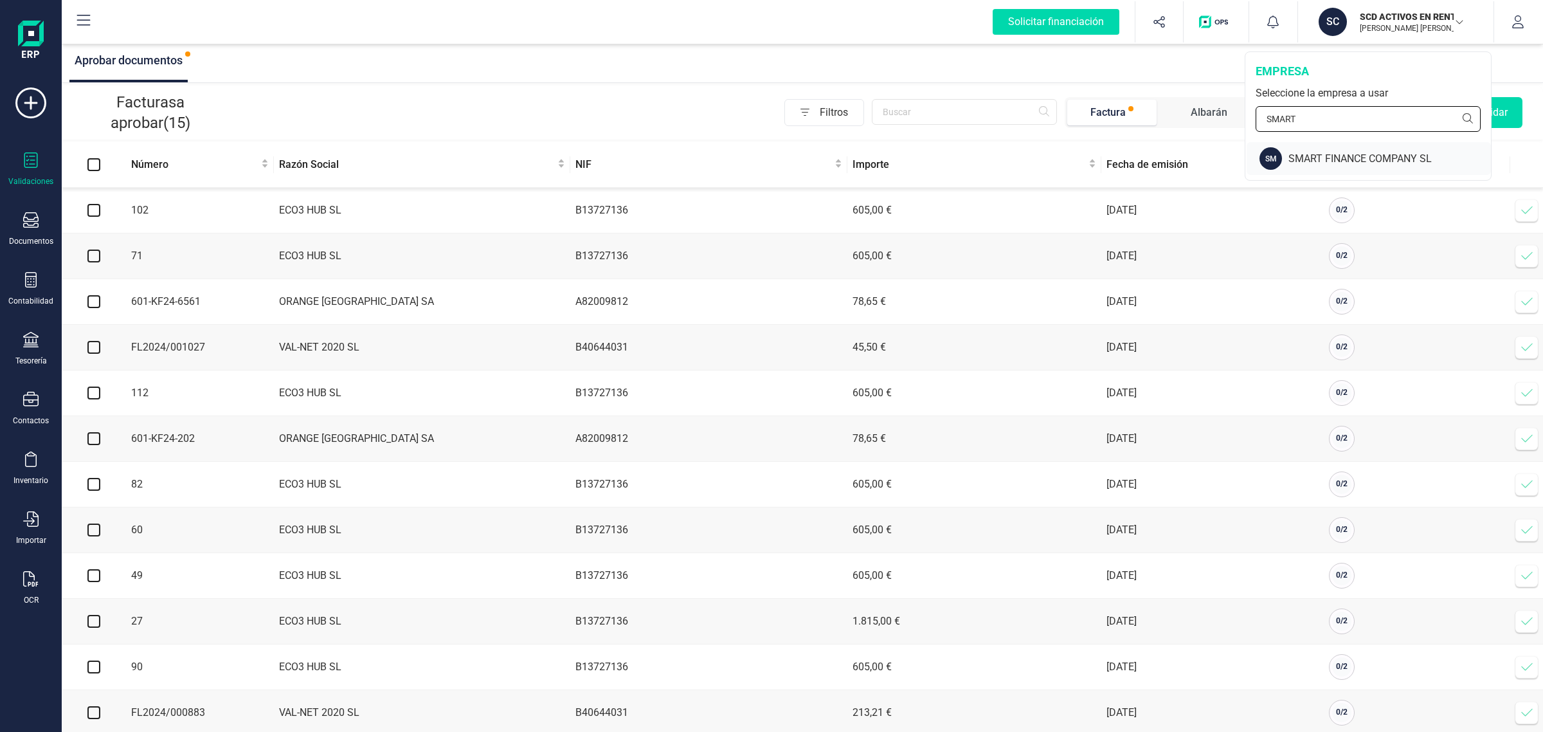
type input "SMART"
click at [1339, 161] on div "SMART FINANCE COMPANY SL" at bounding box center [1390, 158] width 203 height 15
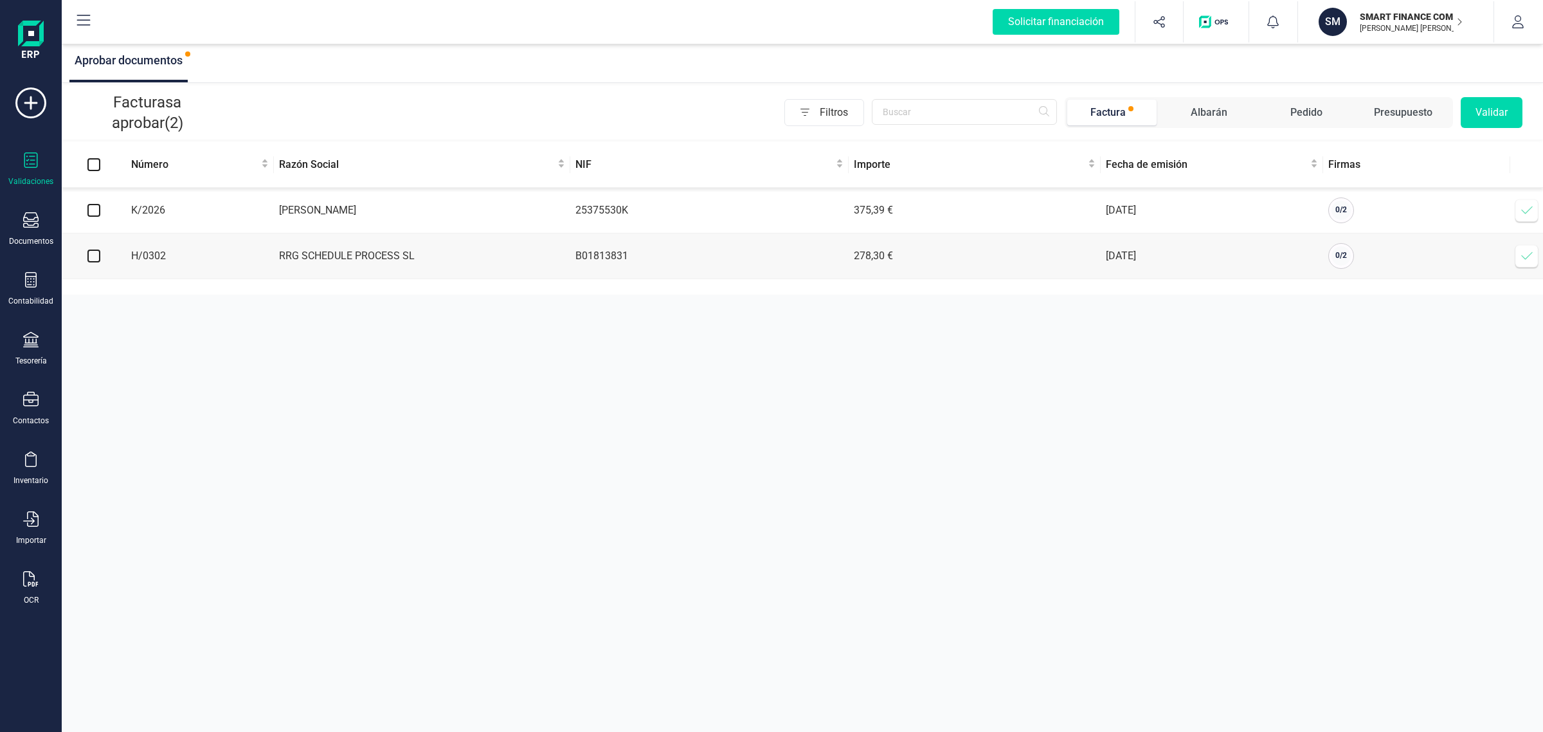
click at [93, 213] on input "checkbox" at bounding box center [93, 210] width 13 height 13
checkbox input "true"
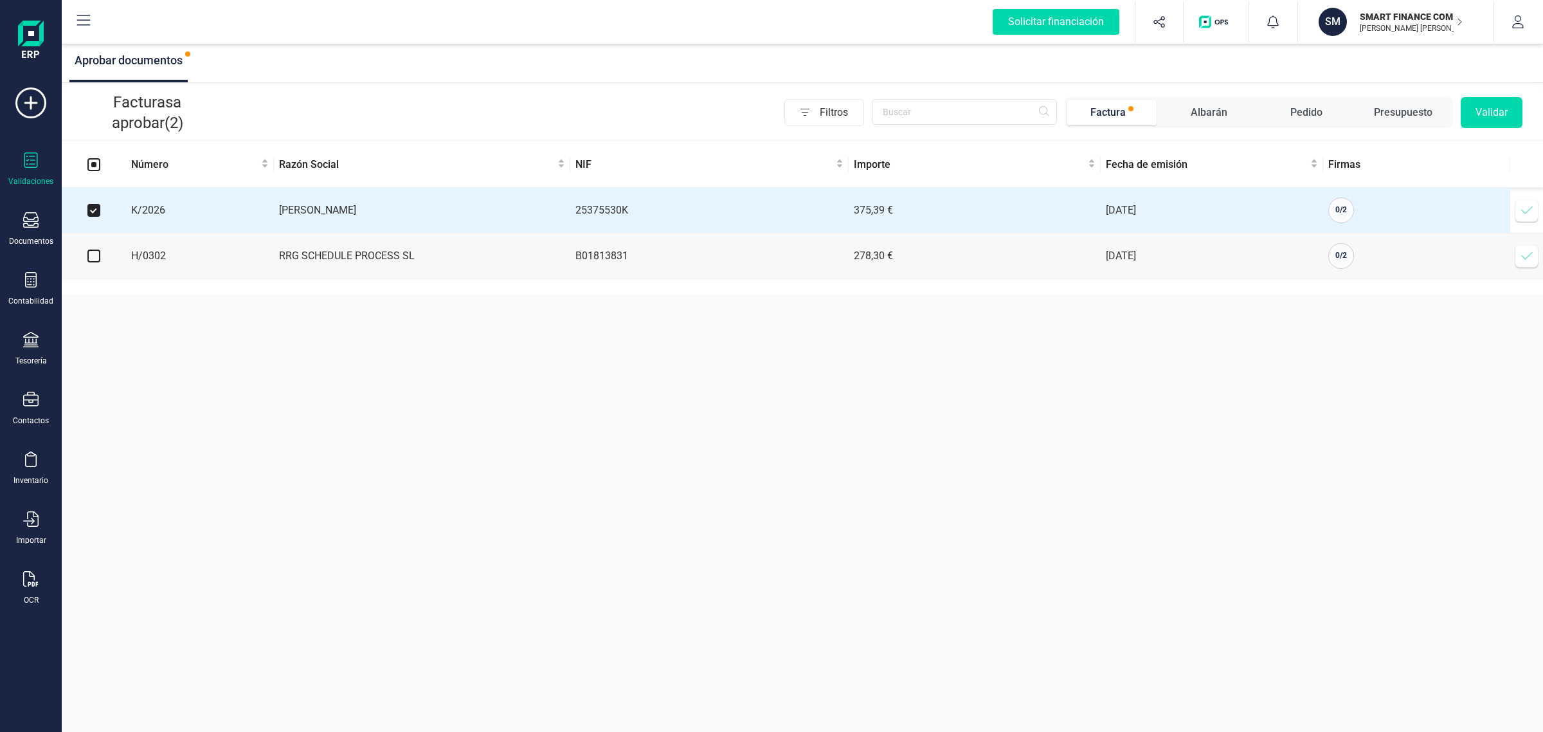
click at [95, 258] on input "checkbox" at bounding box center [93, 255] width 13 height 13
checkbox input "true"
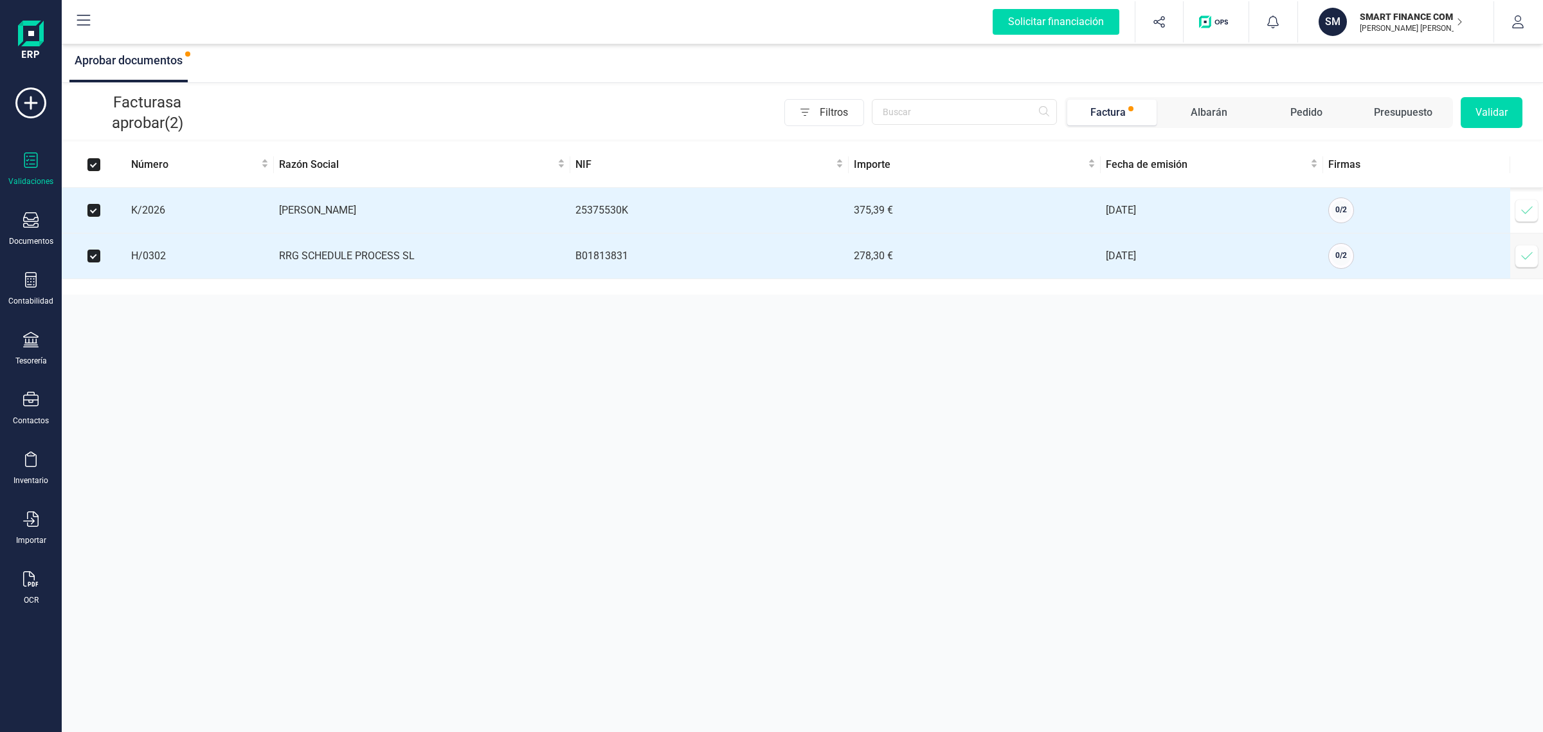
click at [1496, 123] on button "Validar" at bounding box center [1492, 112] width 62 height 31
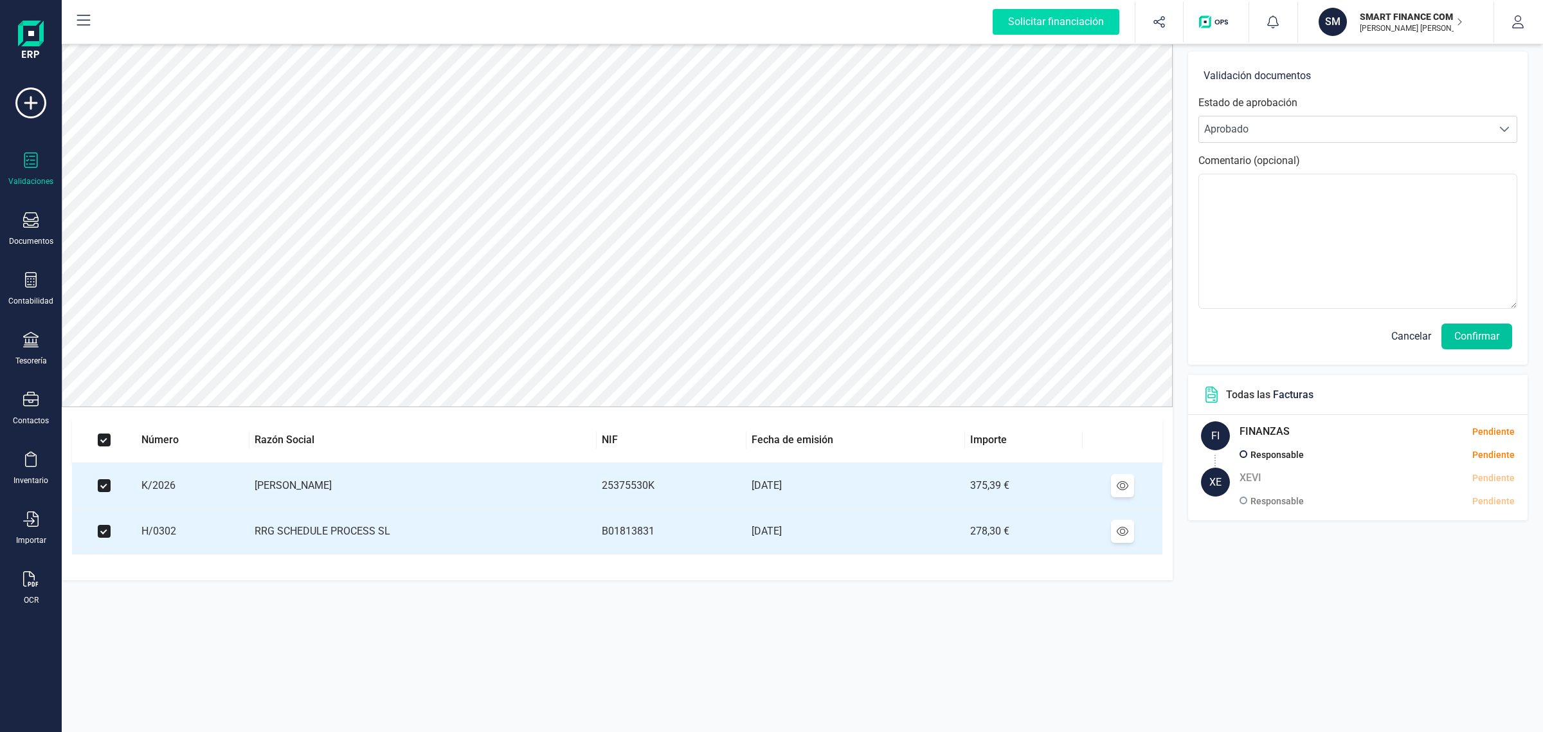
click at [1468, 335] on button "Confirmar" at bounding box center [1477, 336] width 71 height 26
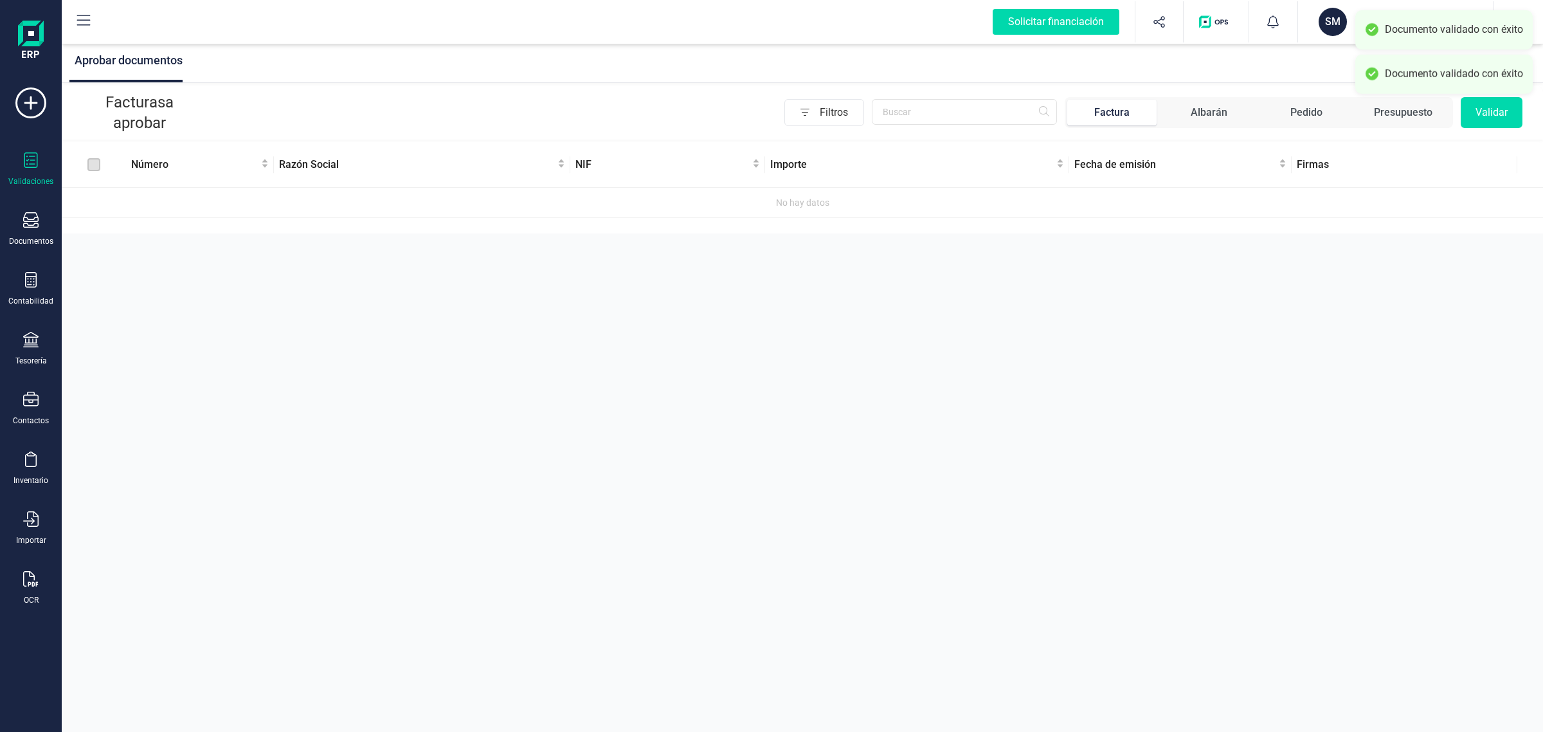
click at [1337, 28] on div "SM" at bounding box center [1333, 22] width 28 height 28
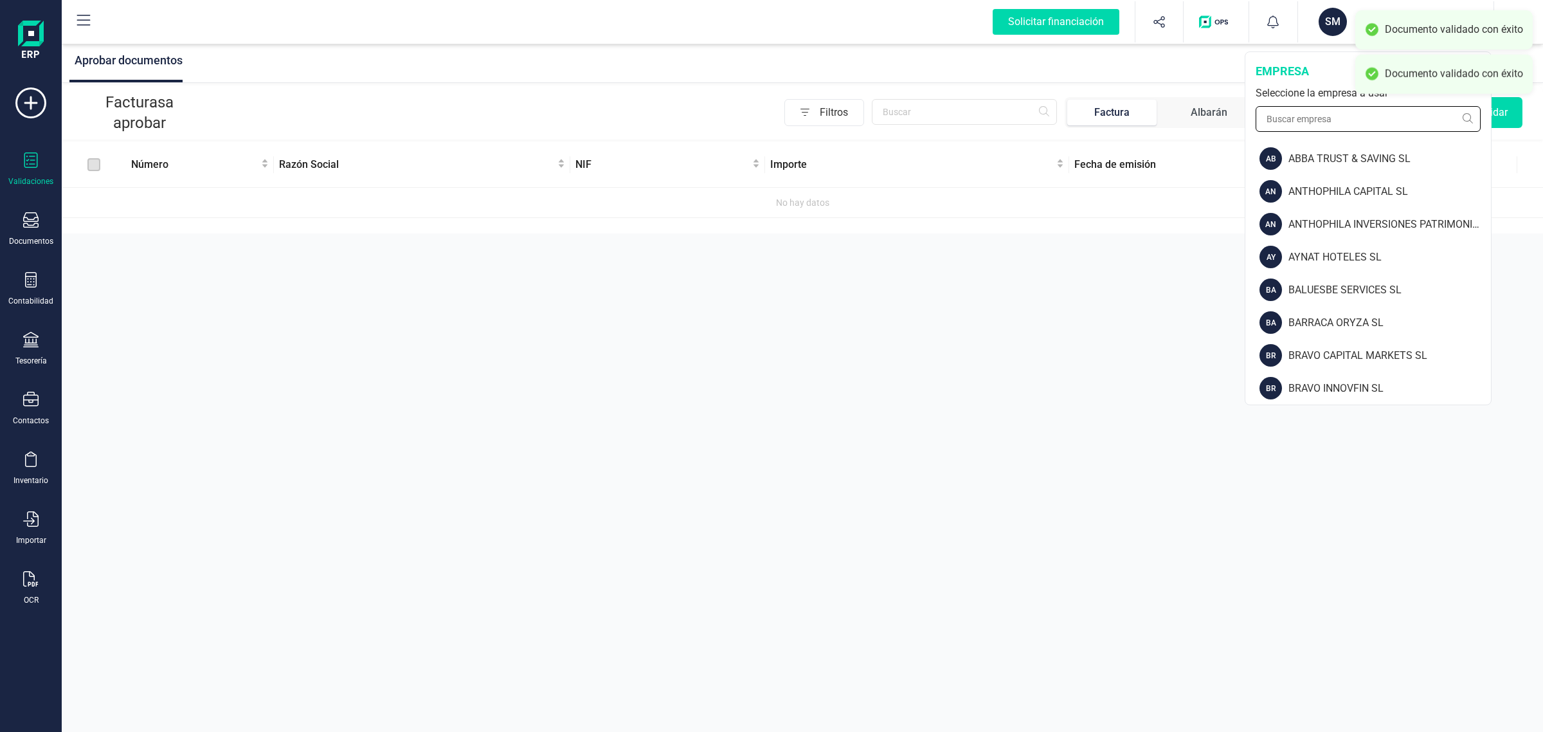
click at [1332, 125] on input "text" at bounding box center [1368, 119] width 225 height 26
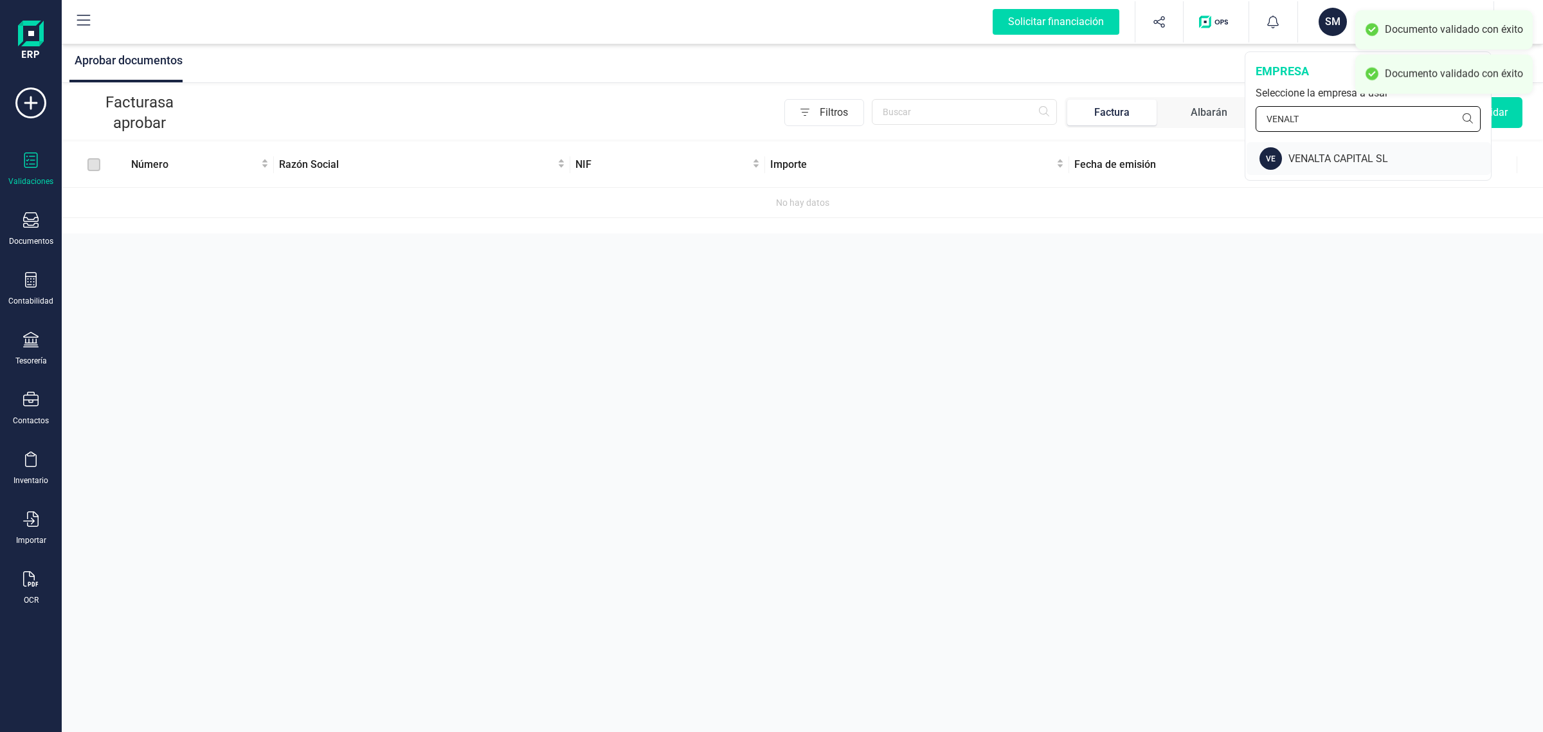
type input "VENALT"
click at [1330, 155] on div "VENALTA CAPITAL SL" at bounding box center [1390, 158] width 203 height 15
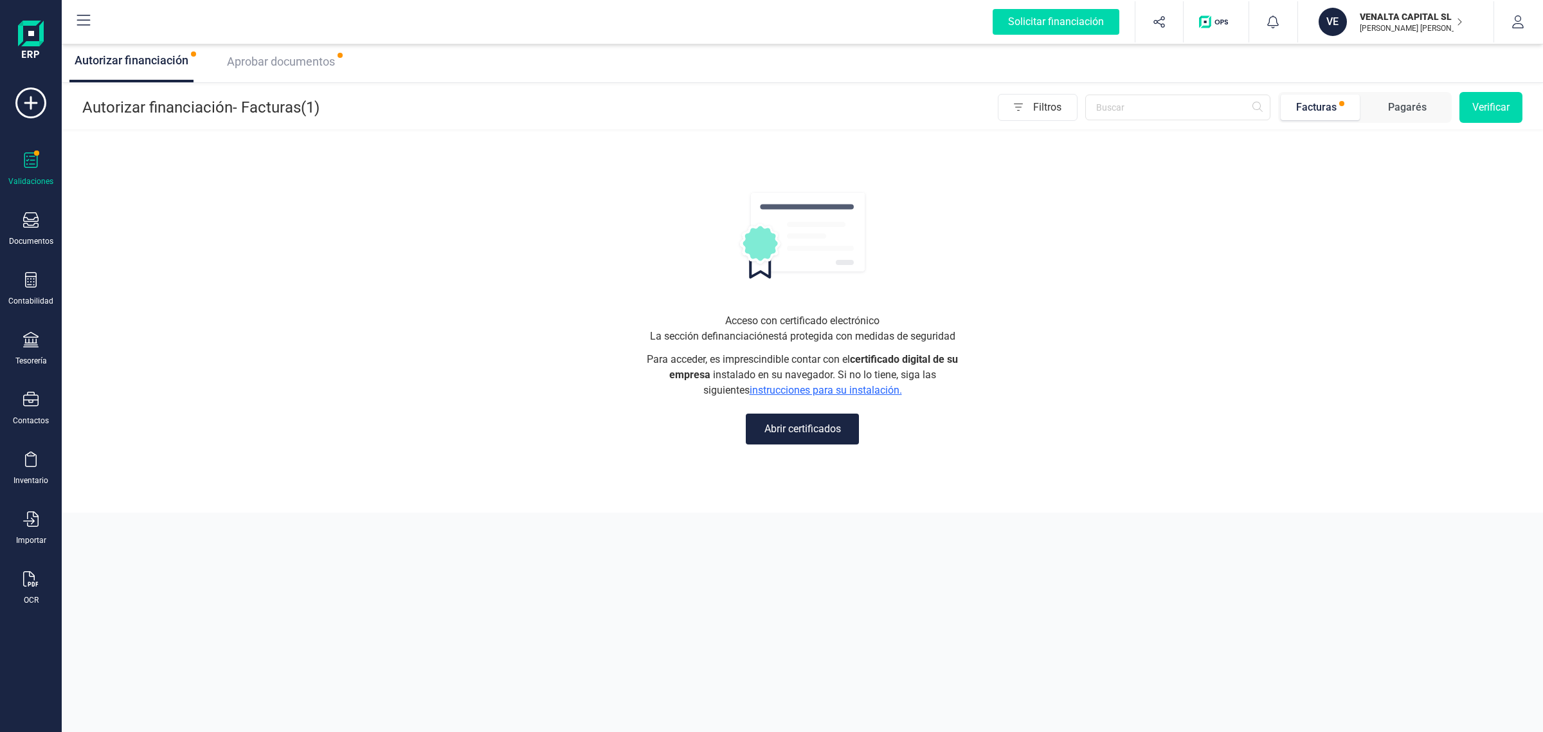
click at [280, 50] on div "Aprobar documentos" at bounding box center [281, 61] width 118 height 41
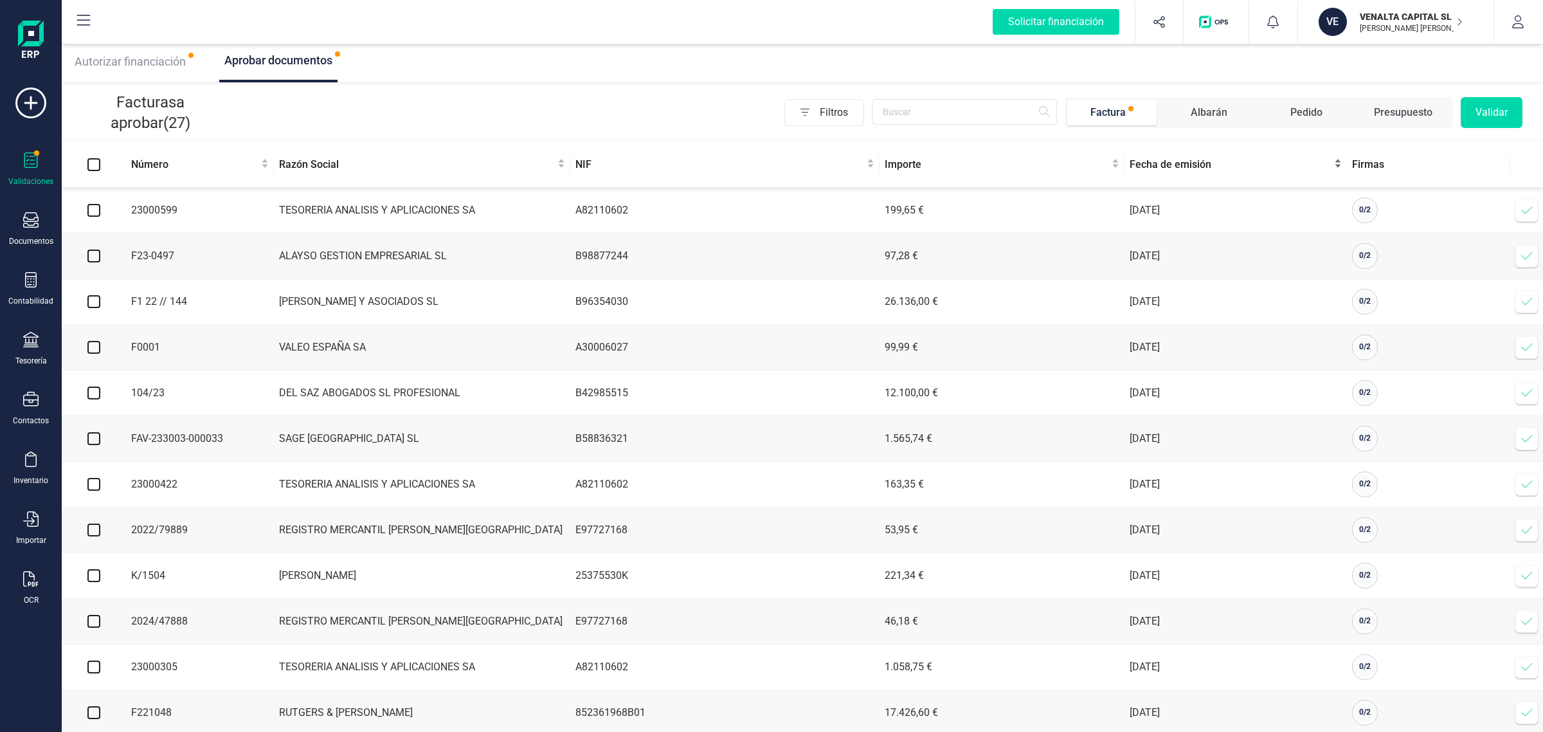
click at [1179, 170] on span "Fecha de emisión" at bounding box center [1231, 164] width 202 height 15
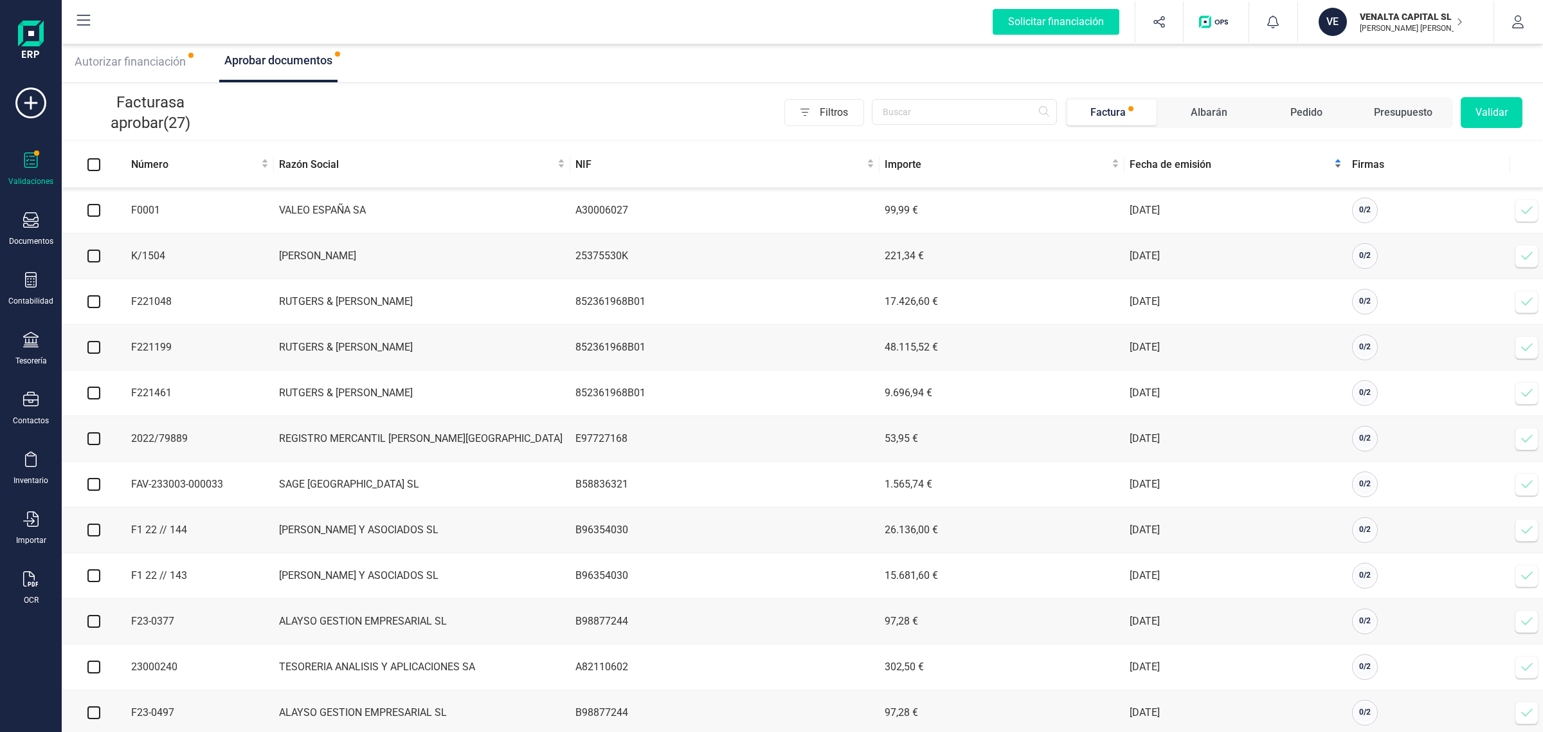
click at [1179, 172] on span "Fecha de emisión" at bounding box center [1231, 164] width 202 height 15
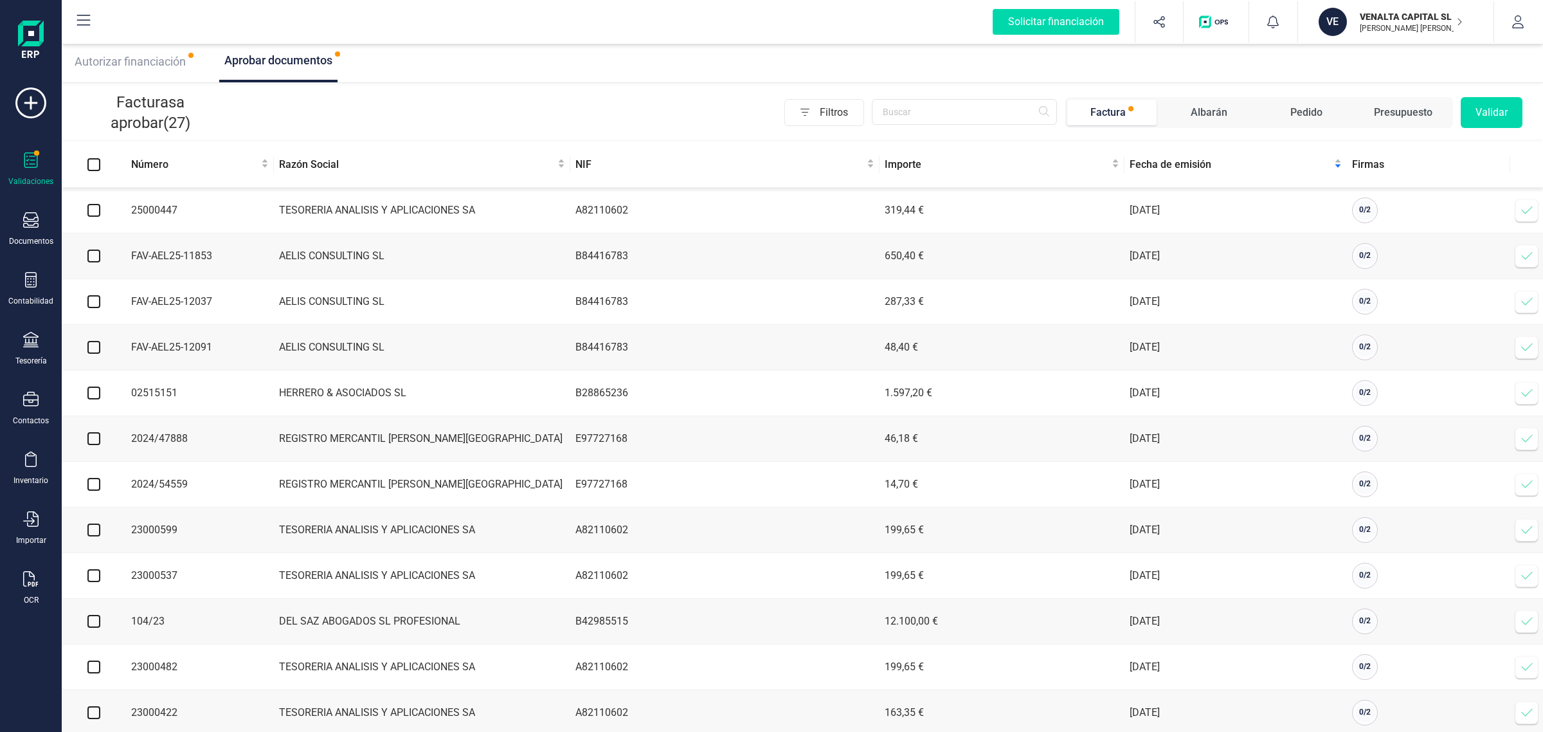
click at [97, 210] on input "checkbox" at bounding box center [93, 210] width 13 height 13
checkbox input "true"
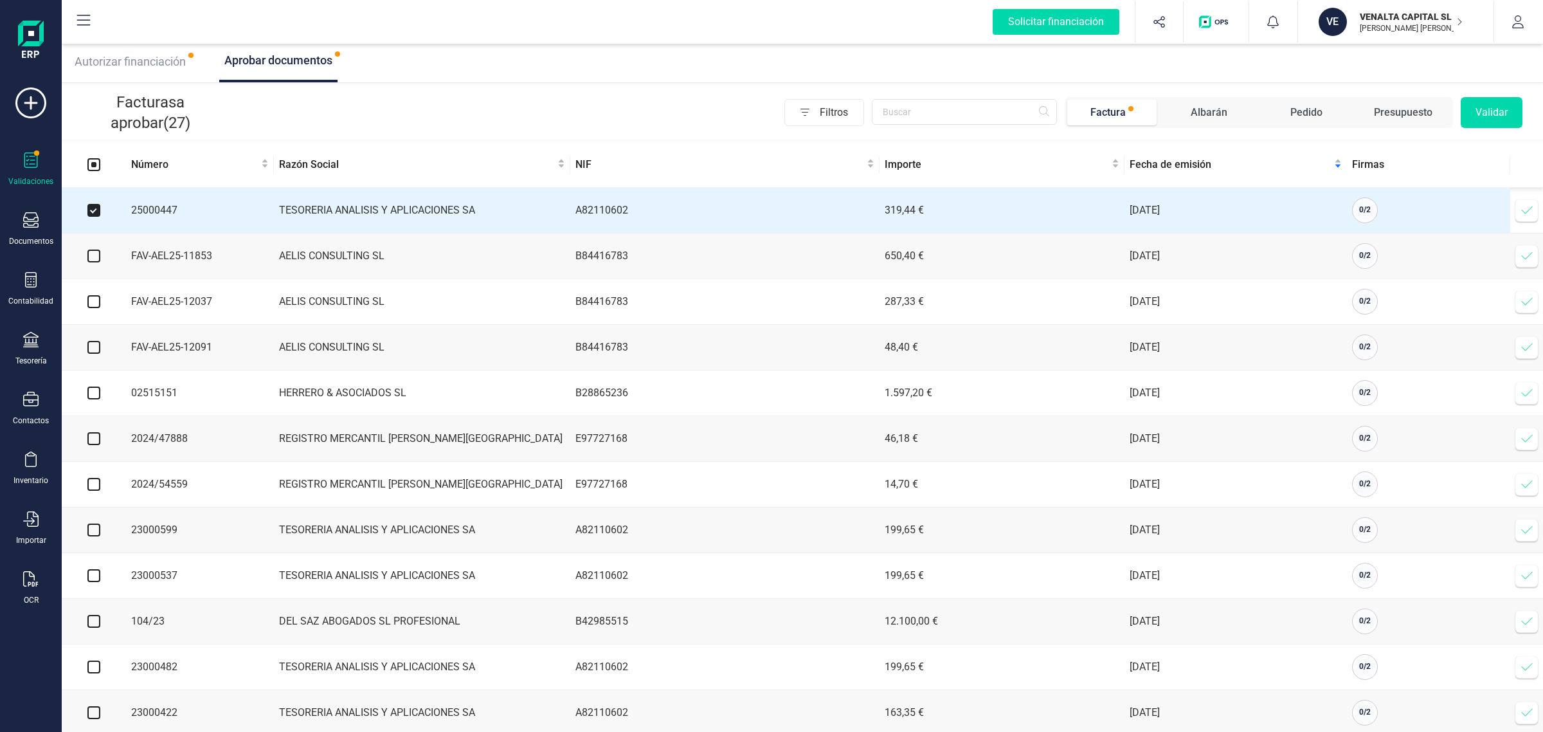
click at [100, 262] on input "checkbox" at bounding box center [93, 255] width 13 height 13
checkbox input "true"
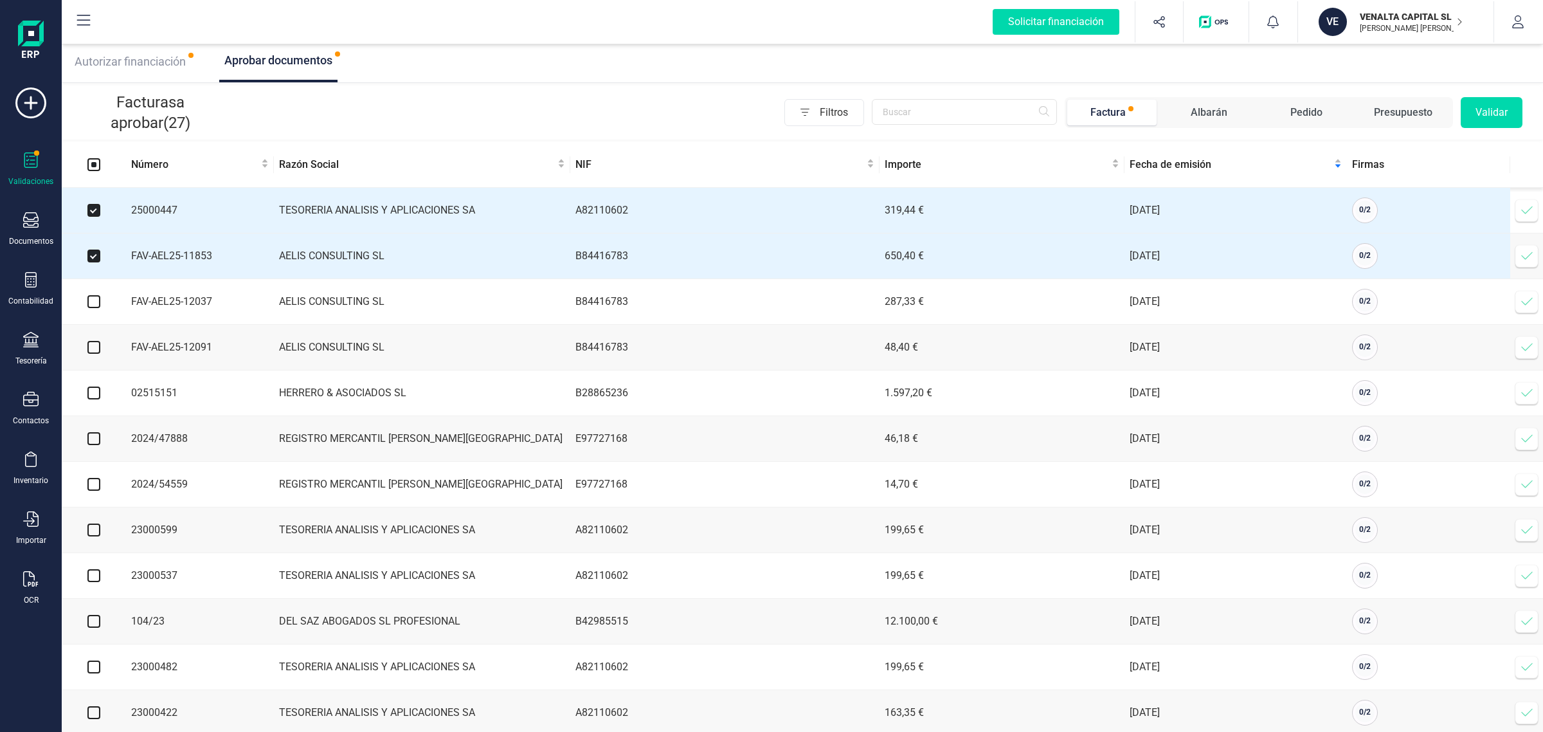
click at [98, 304] on input "checkbox" at bounding box center [93, 301] width 13 height 13
checkbox input "true"
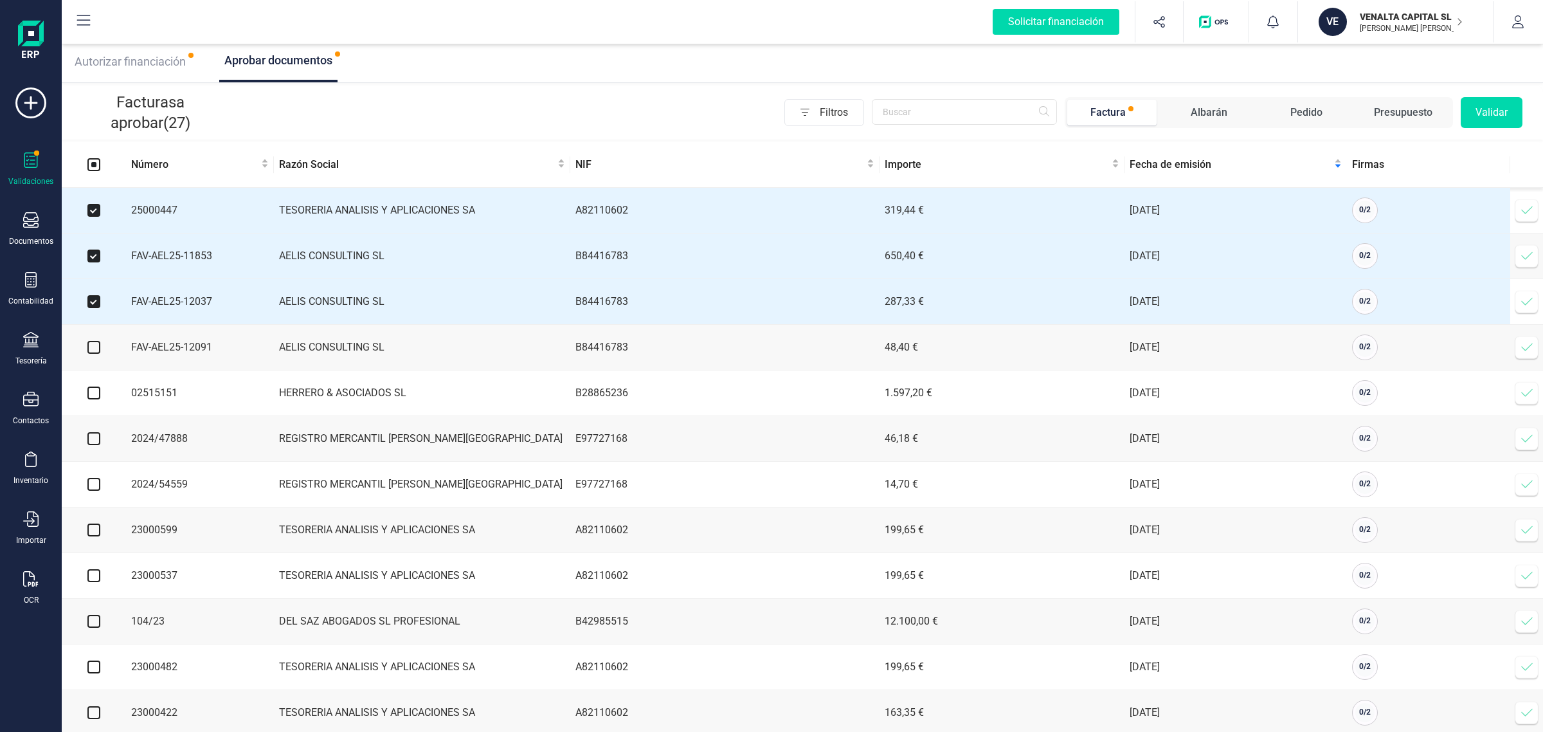
click at [85, 356] on td at bounding box center [94, 348] width 64 height 46
click at [95, 349] on input "checkbox" at bounding box center [93, 347] width 13 height 13
checkbox input "true"
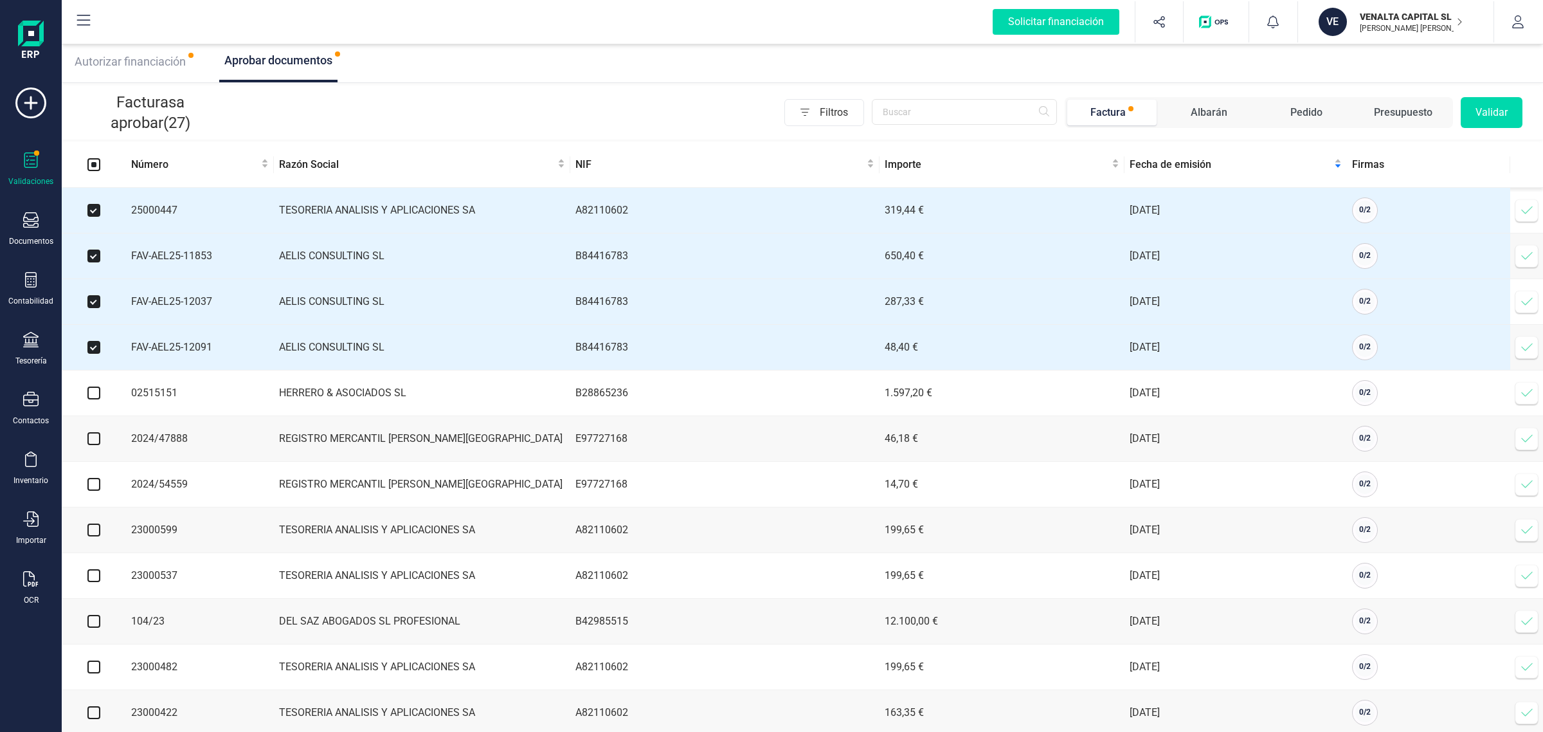
click at [92, 399] on input "checkbox" at bounding box center [93, 392] width 13 height 13
checkbox input "true"
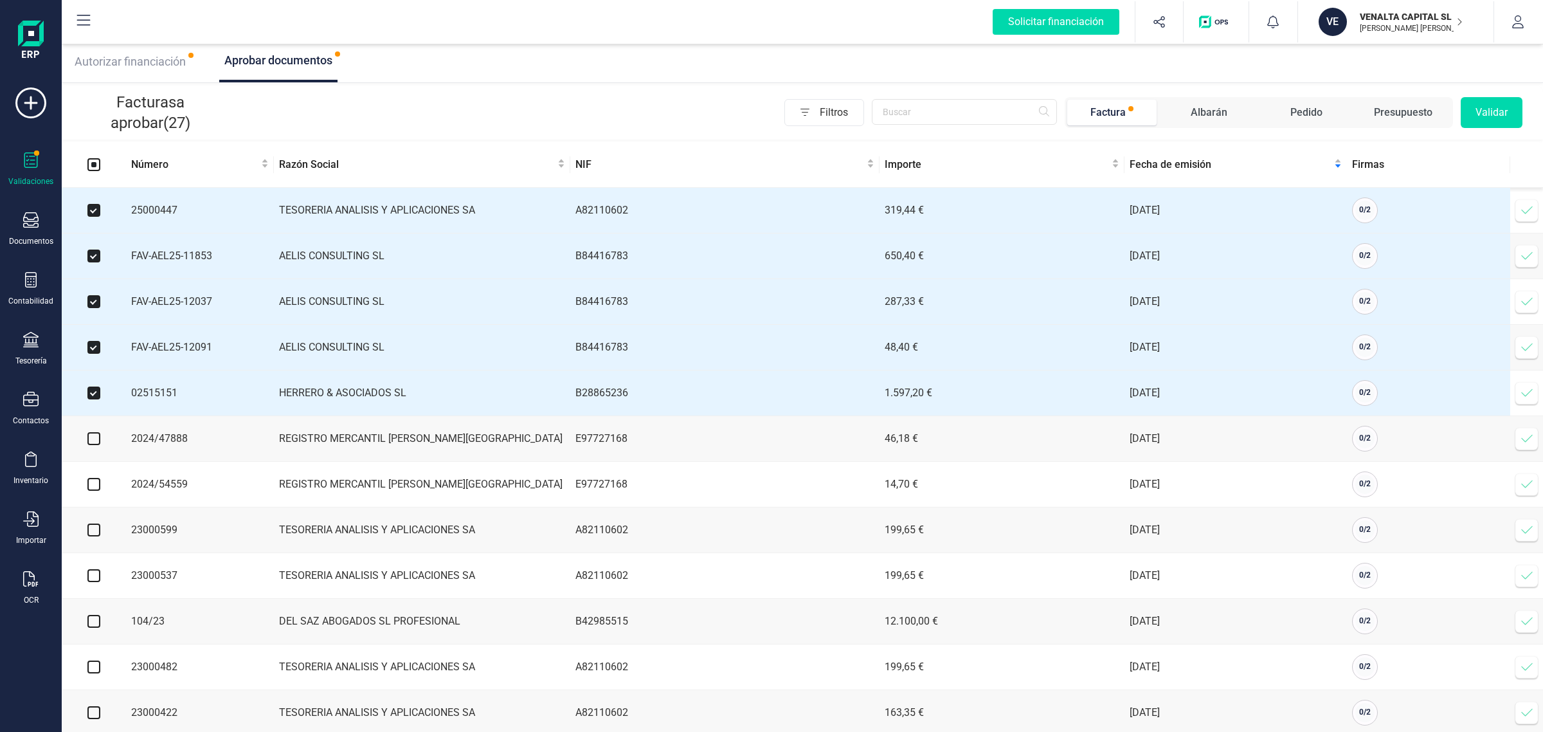
click at [1513, 120] on button "Validar" at bounding box center [1492, 112] width 62 height 31
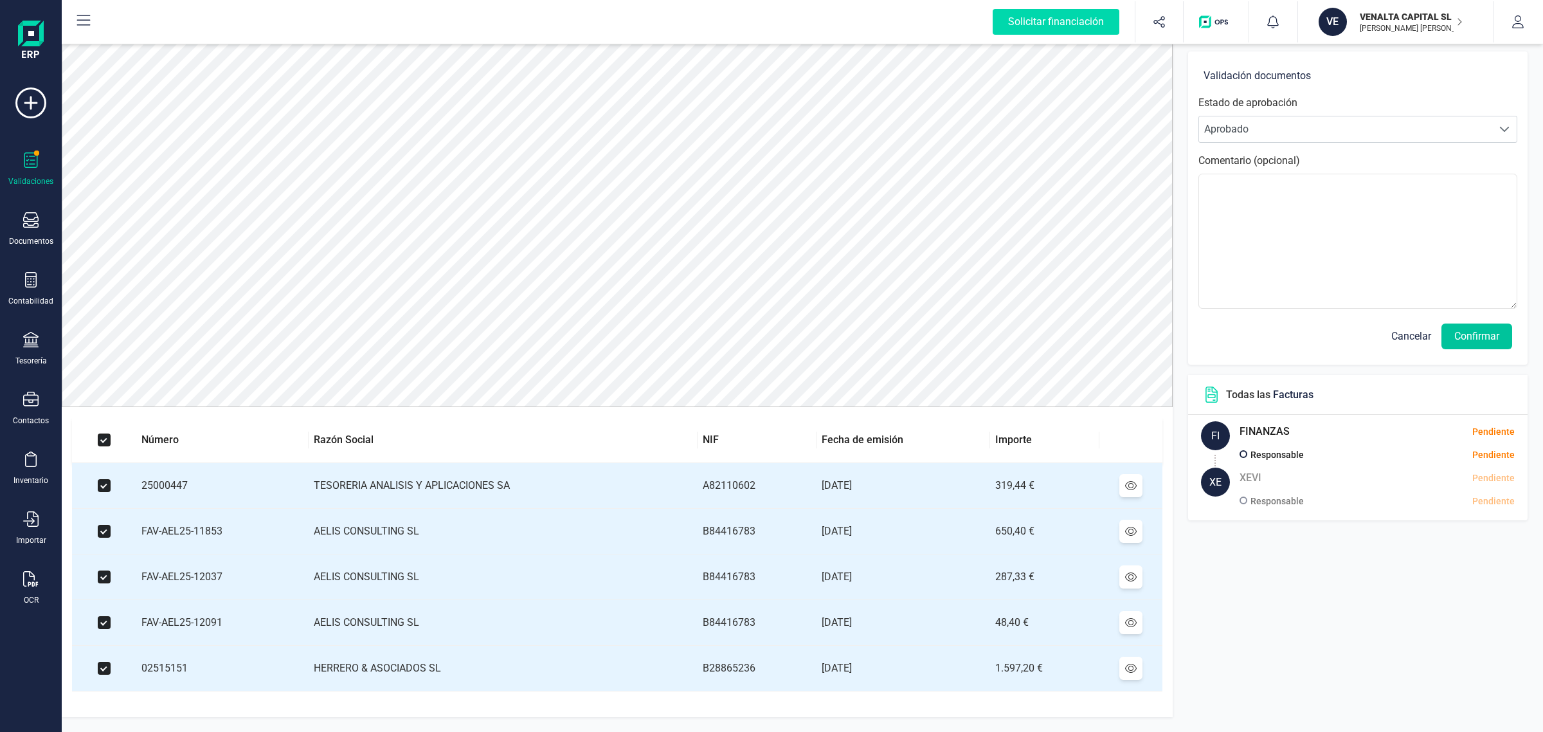
click at [1464, 330] on button "Confirmar" at bounding box center [1477, 336] width 71 height 26
click at [1464, 338] on button "Confirmar" at bounding box center [1477, 336] width 71 height 26
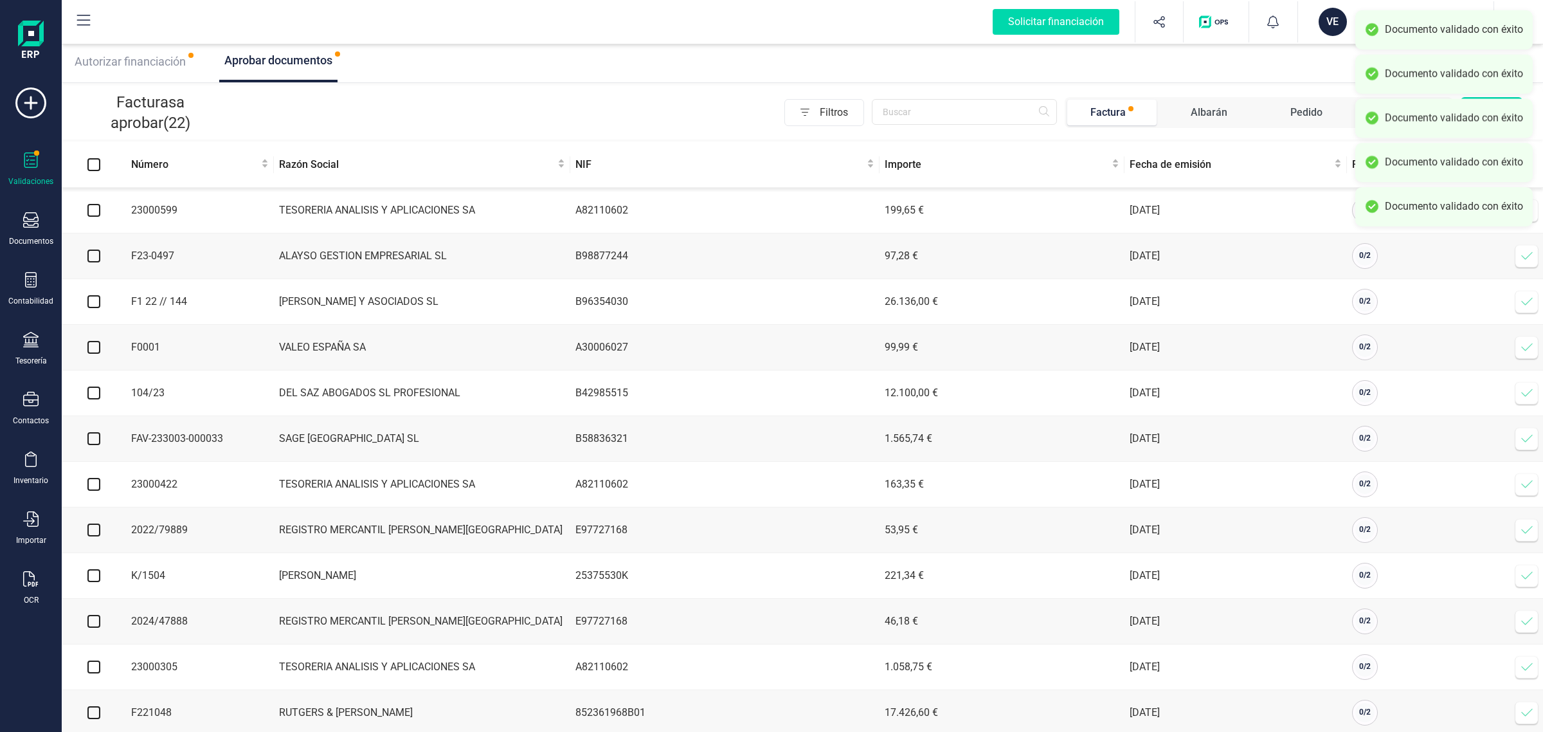
click at [1325, 19] on div "VE" at bounding box center [1333, 22] width 28 height 28
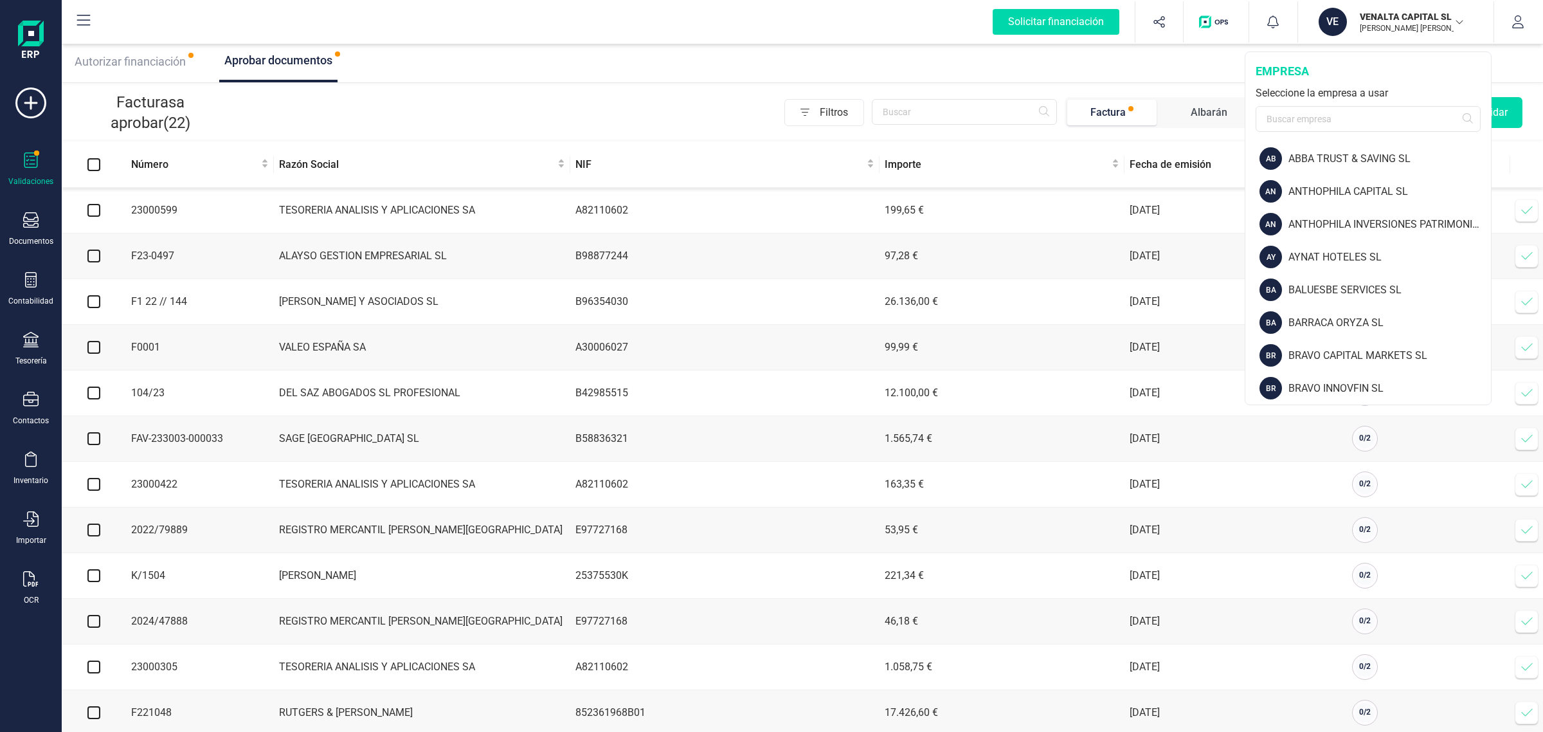
click at [1341, 132] on div "empresa Seleccione la empresa a usar" at bounding box center [1368, 97] width 246 height 90
click at [1334, 126] on input "text" at bounding box center [1368, 119] width 225 height 26
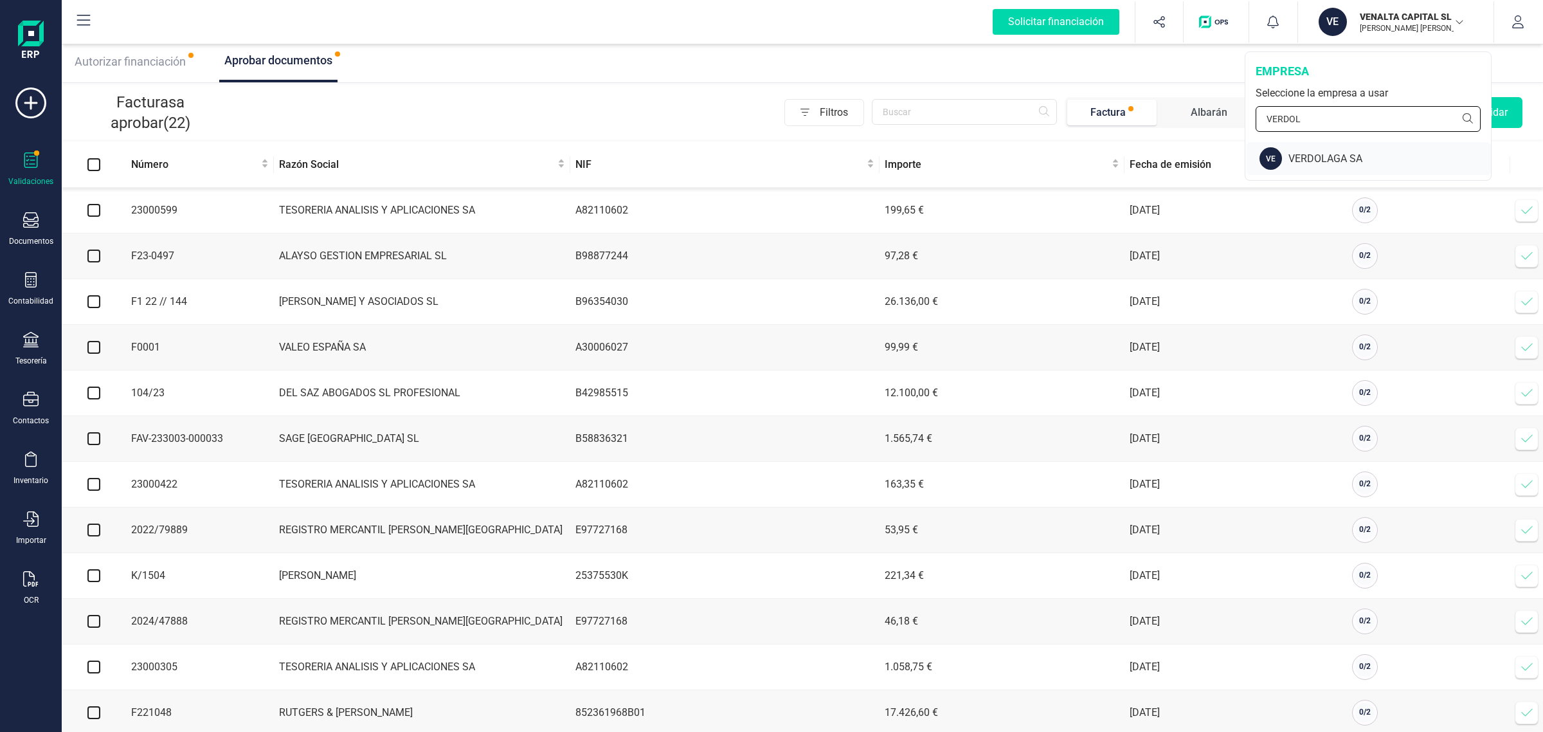
type input "VERDOL"
click at [1373, 165] on div "VERDOLAGA SA" at bounding box center [1390, 158] width 203 height 15
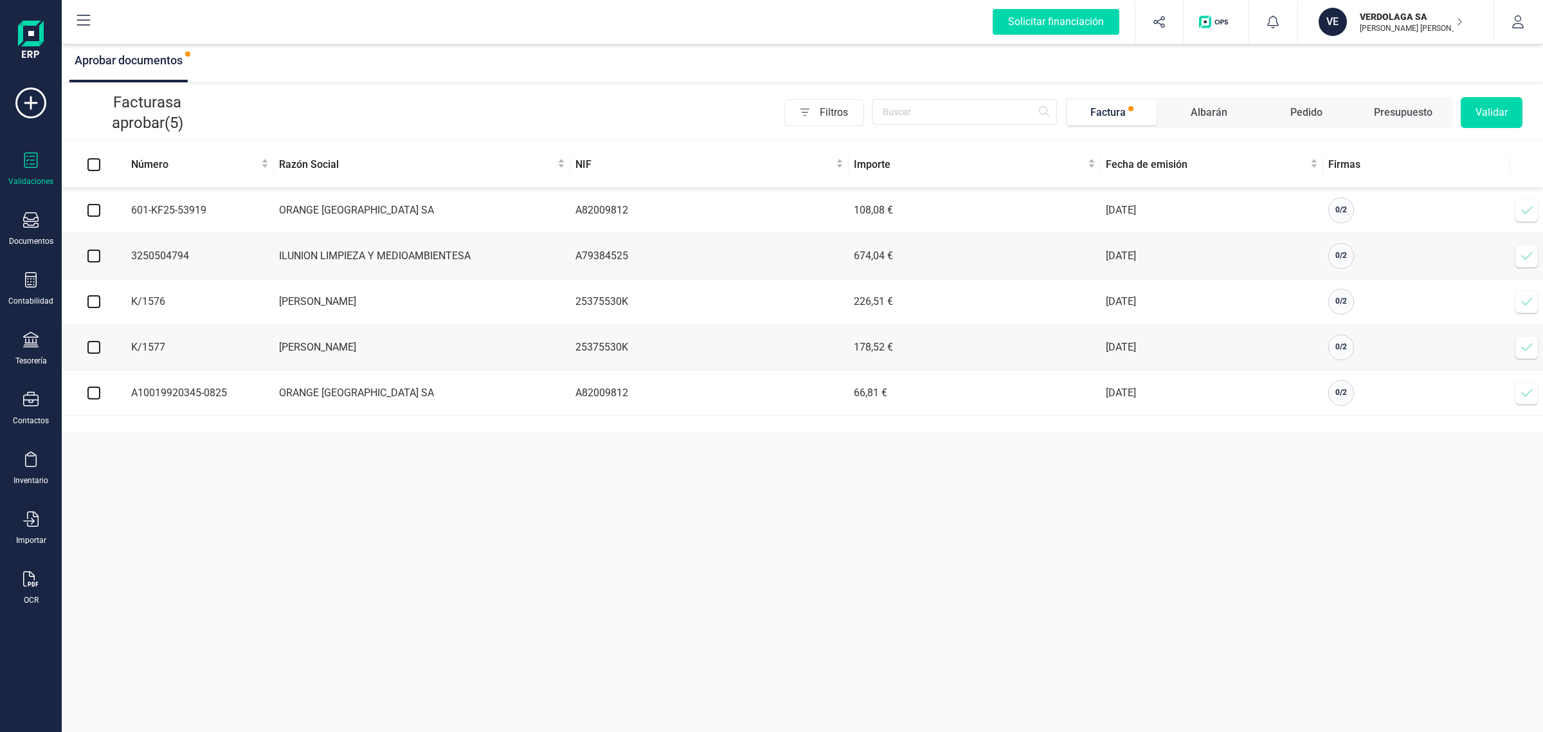
click at [91, 159] on input "Select all" at bounding box center [93, 164] width 13 height 13
checkbox input "true"
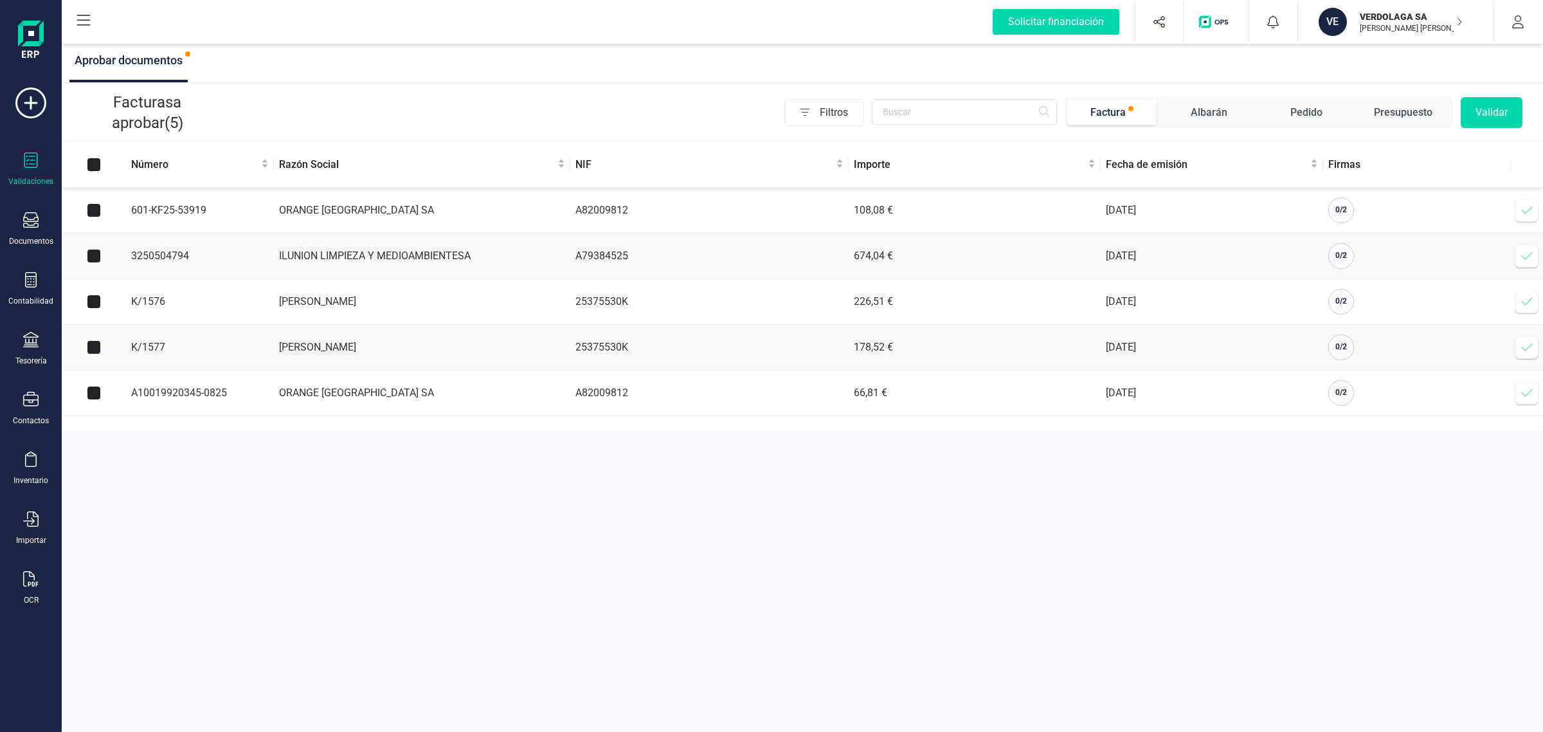
checkbox input "true"
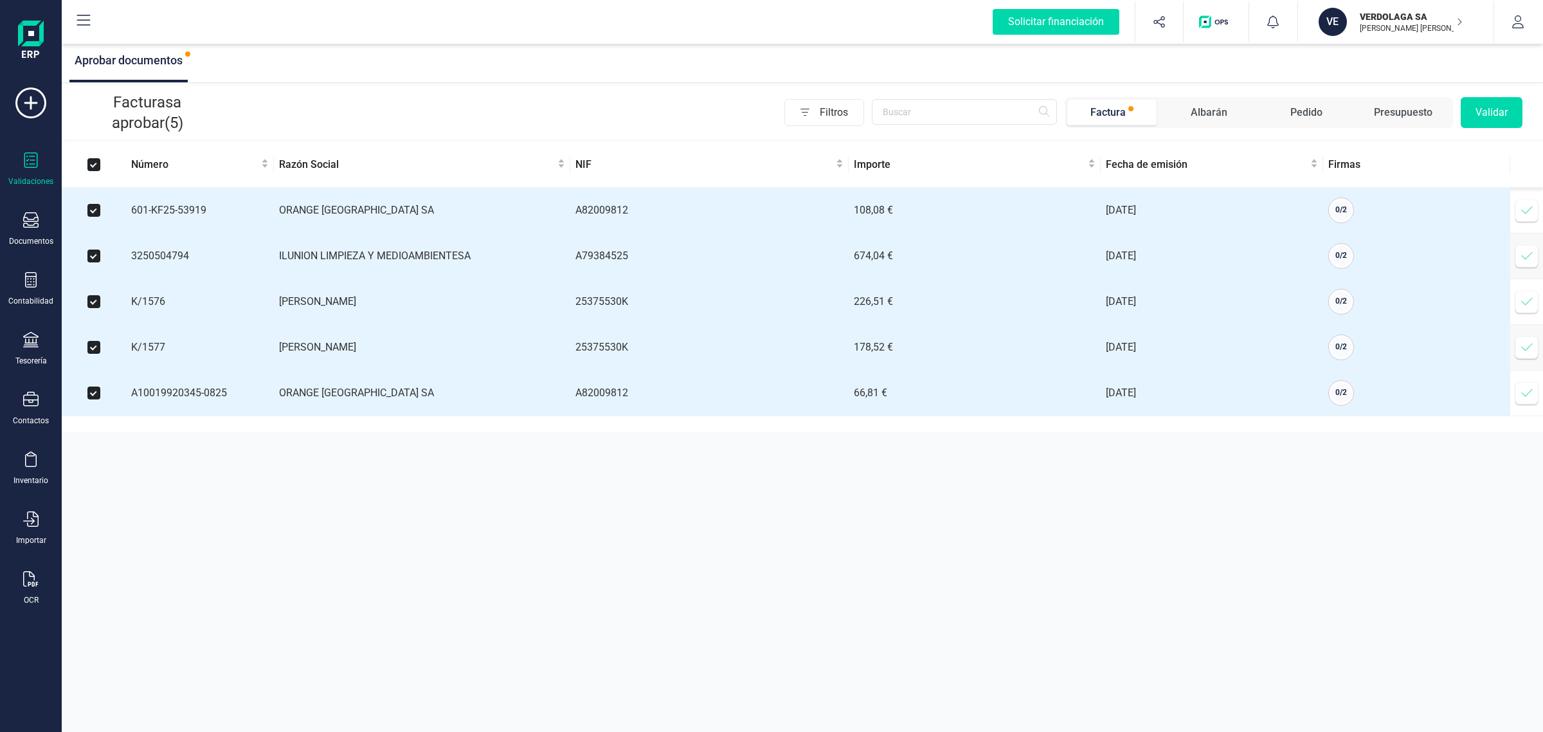
click at [1505, 119] on button "Validar" at bounding box center [1492, 112] width 62 height 31
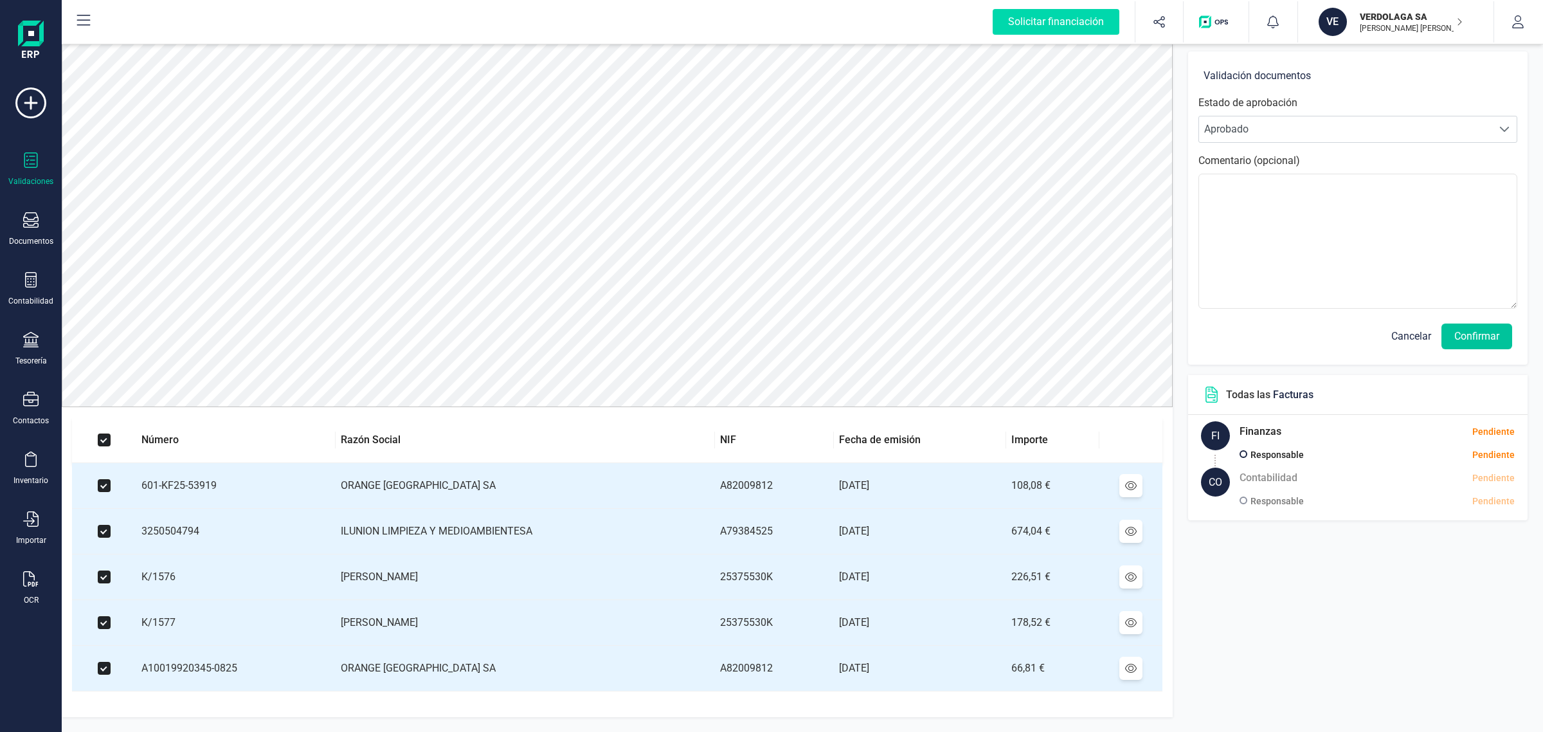
click at [1478, 336] on button "Confirmar" at bounding box center [1477, 336] width 71 height 26
click at [1480, 338] on button "Confirmar" at bounding box center [1477, 336] width 71 height 26
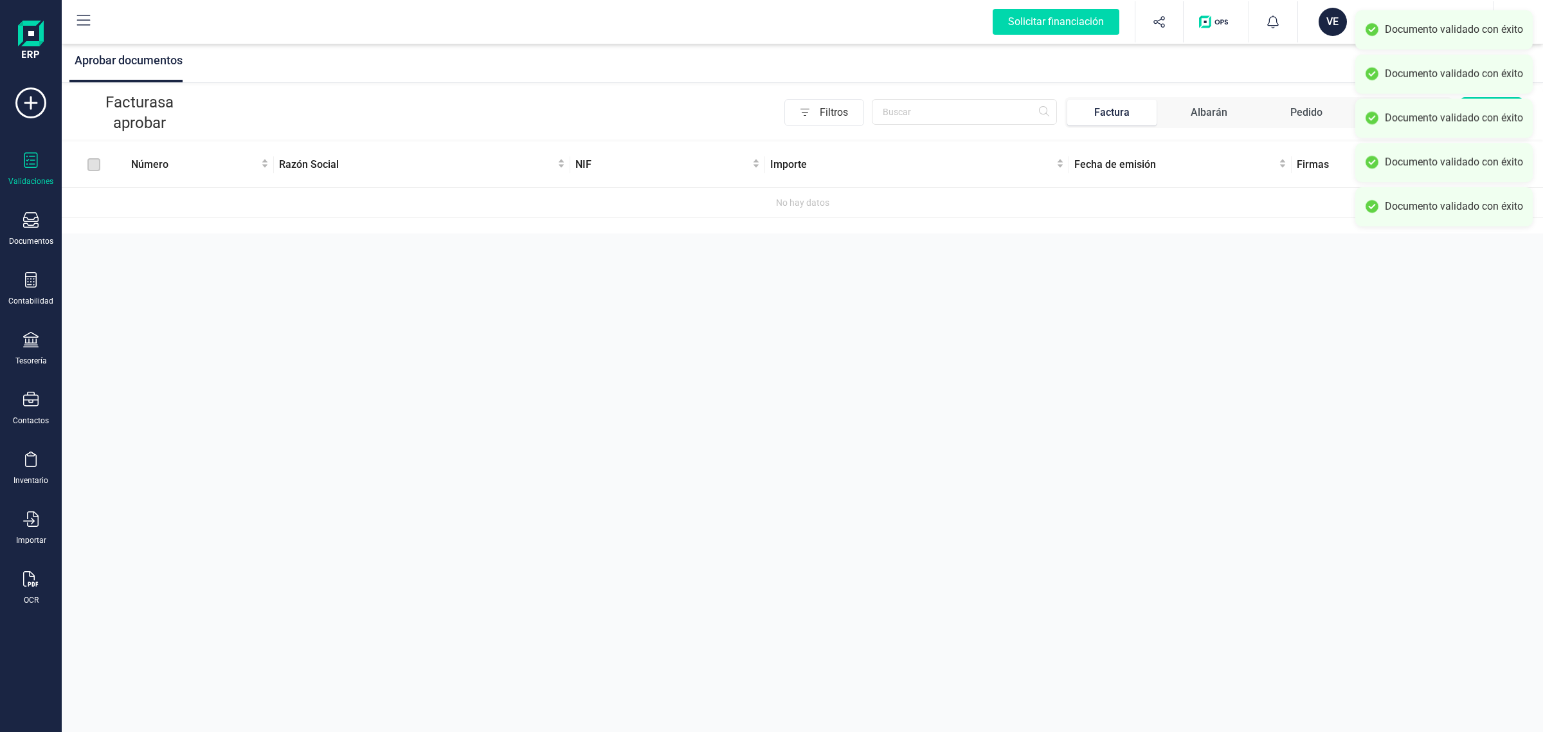
click at [862, 403] on div "Aprobar documentos Facturas a aprobar Filtros Factura Albarán Pedido Presupuest…" at bounding box center [802, 366] width 1481 height 732
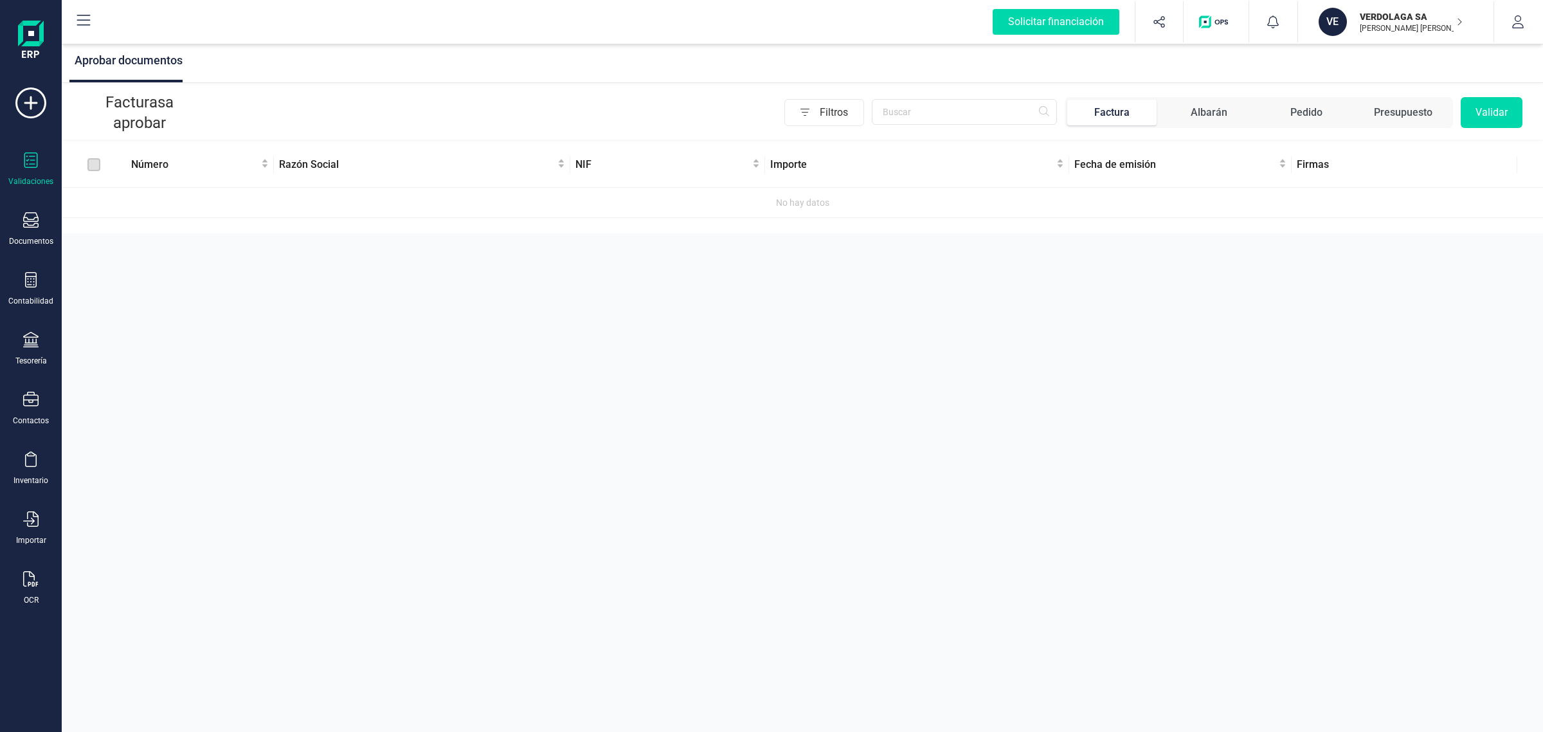
click at [1406, 24] on p "[PERSON_NAME] [PERSON_NAME]" at bounding box center [1411, 28] width 103 height 10
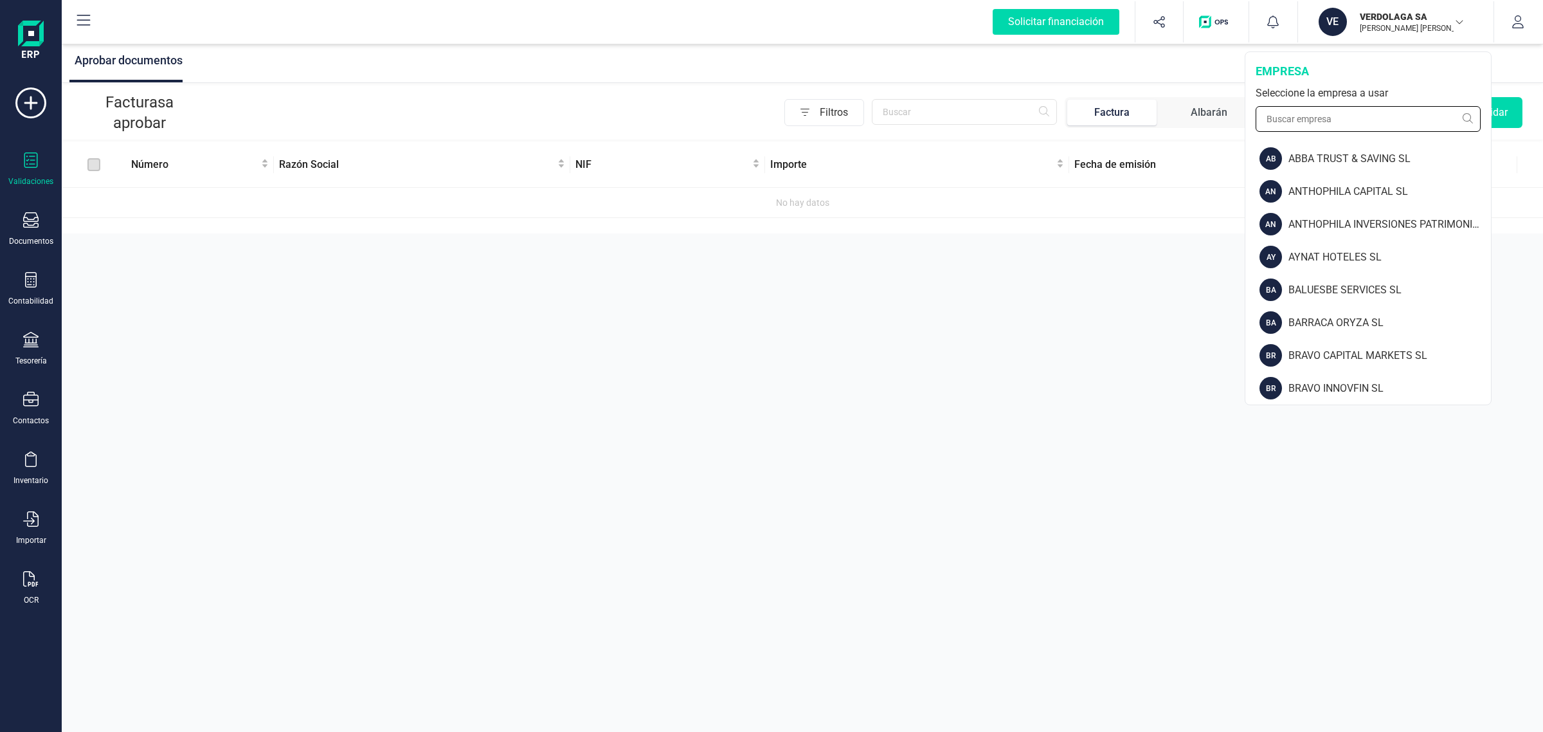
click at [1314, 114] on input "text" at bounding box center [1368, 119] width 225 height 26
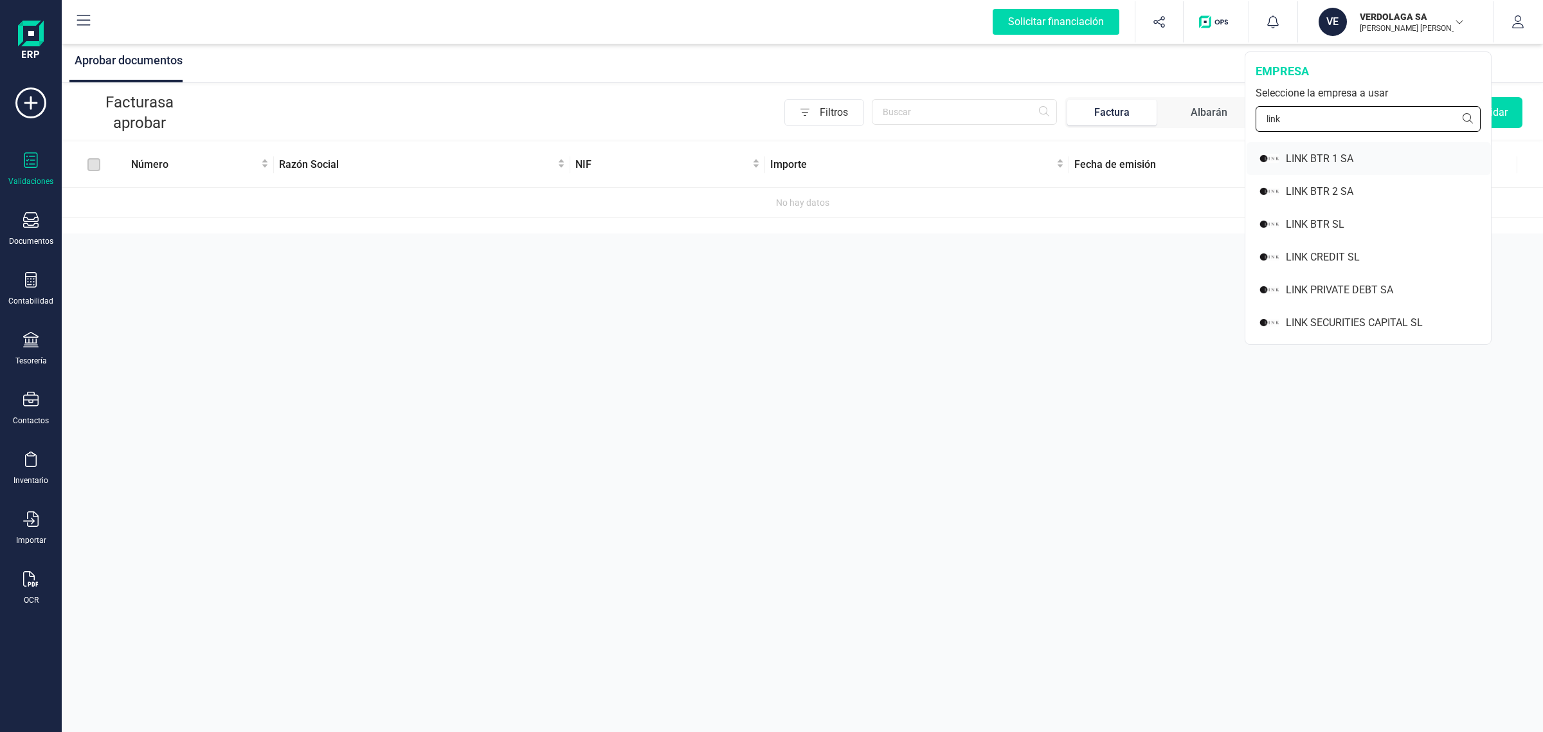
type input "link"
click at [1341, 156] on div "LINK BTR 1 SA" at bounding box center [1388, 158] width 205 height 15
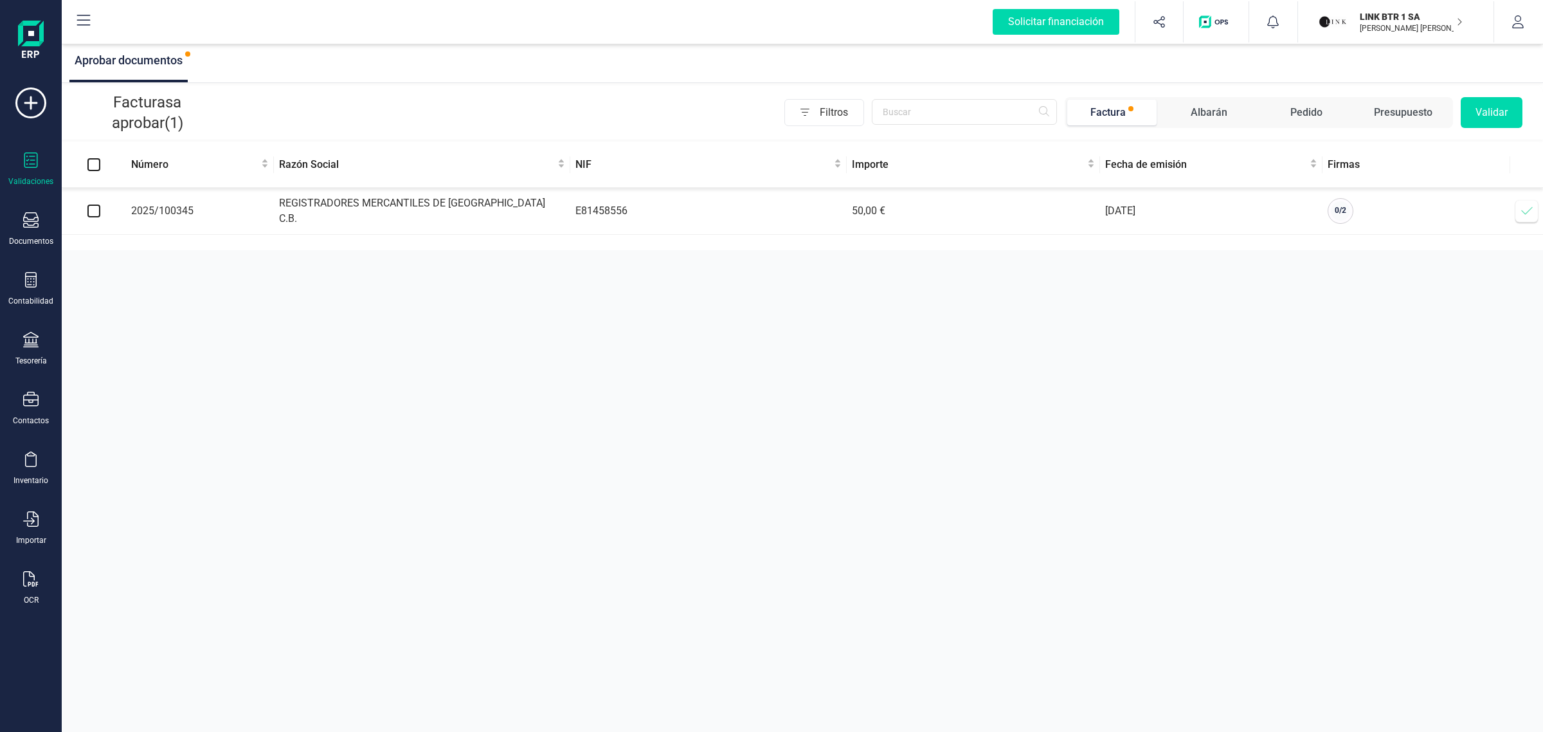
click at [90, 209] on input "checkbox" at bounding box center [93, 210] width 13 height 13
checkbox input "true"
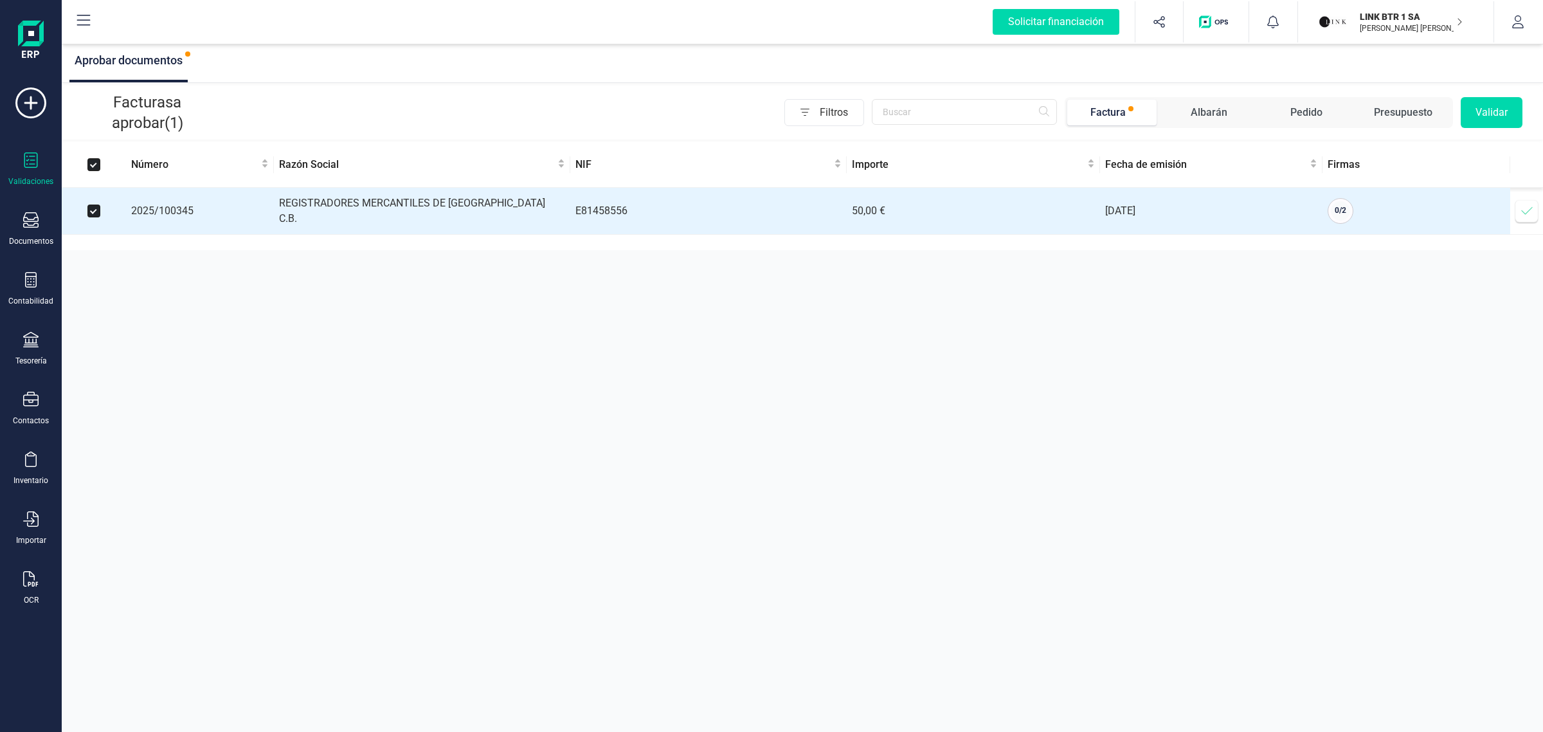
click at [1483, 111] on button "Validar" at bounding box center [1492, 112] width 62 height 31
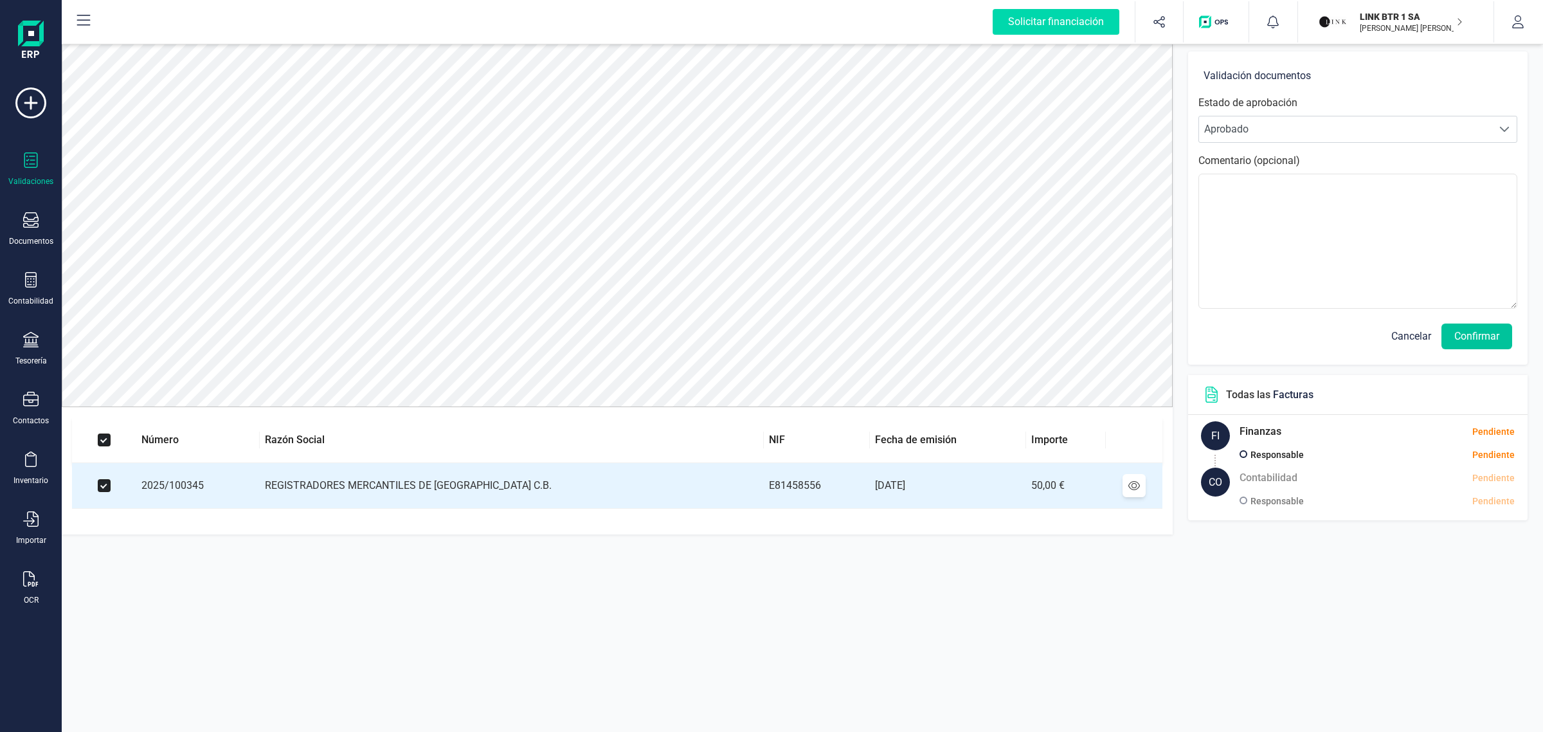
click at [1457, 344] on button "Confirmar" at bounding box center [1477, 336] width 71 height 26
click at [1460, 334] on button "Confirmar" at bounding box center [1477, 336] width 71 height 26
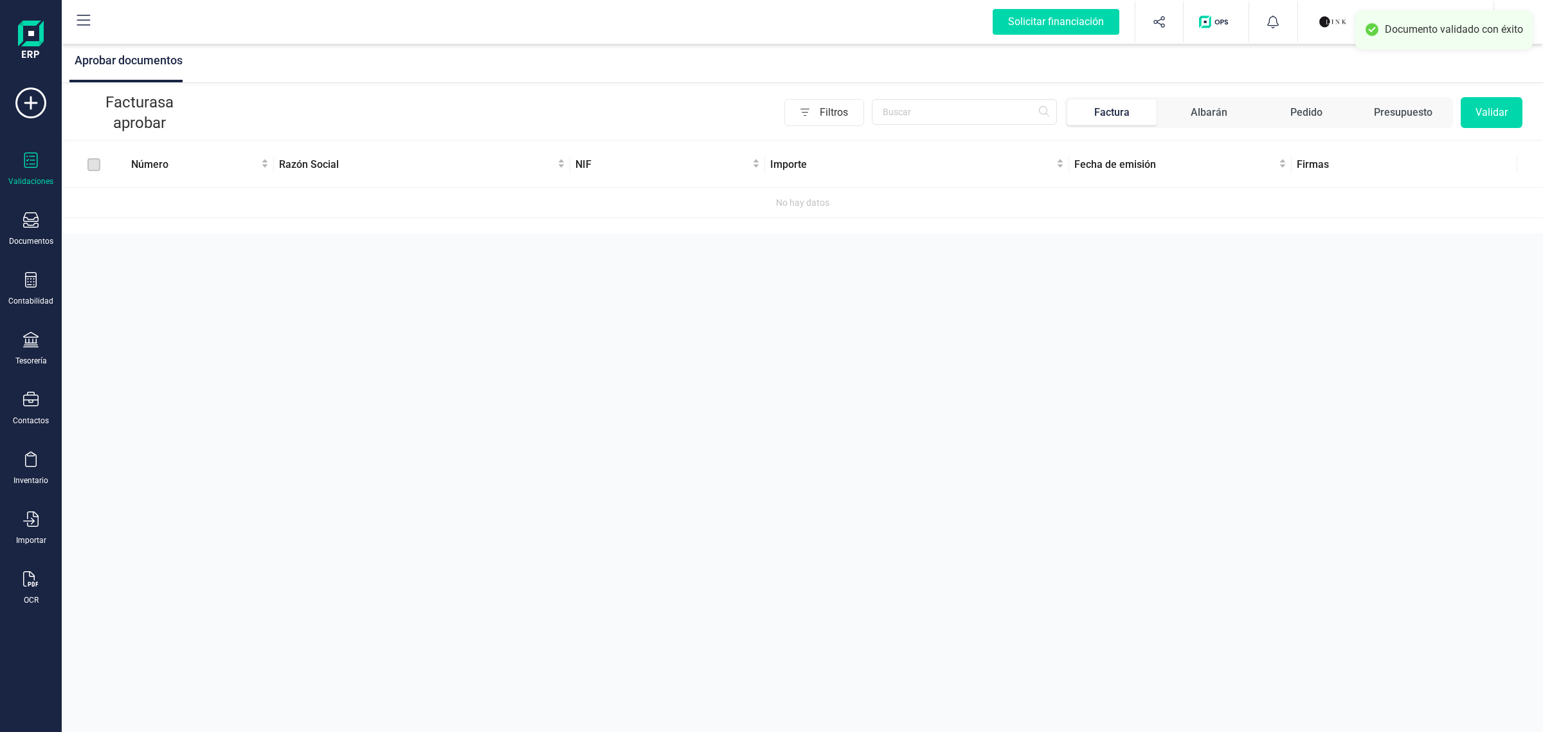
click at [1355, 30] on div "Documento validado con éxito" at bounding box center [1443, 29] width 177 height 39
click at [1314, 30] on div "LINK BTR 1 SA [PERSON_NAME] [PERSON_NAME] LINK BTR 1 SA [PERSON_NAME] [PERSON_N…" at bounding box center [1396, 21] width 197 height 41
click at [1326, 32] on img "button" at bounding box center [1333, 22] width 28 height 28
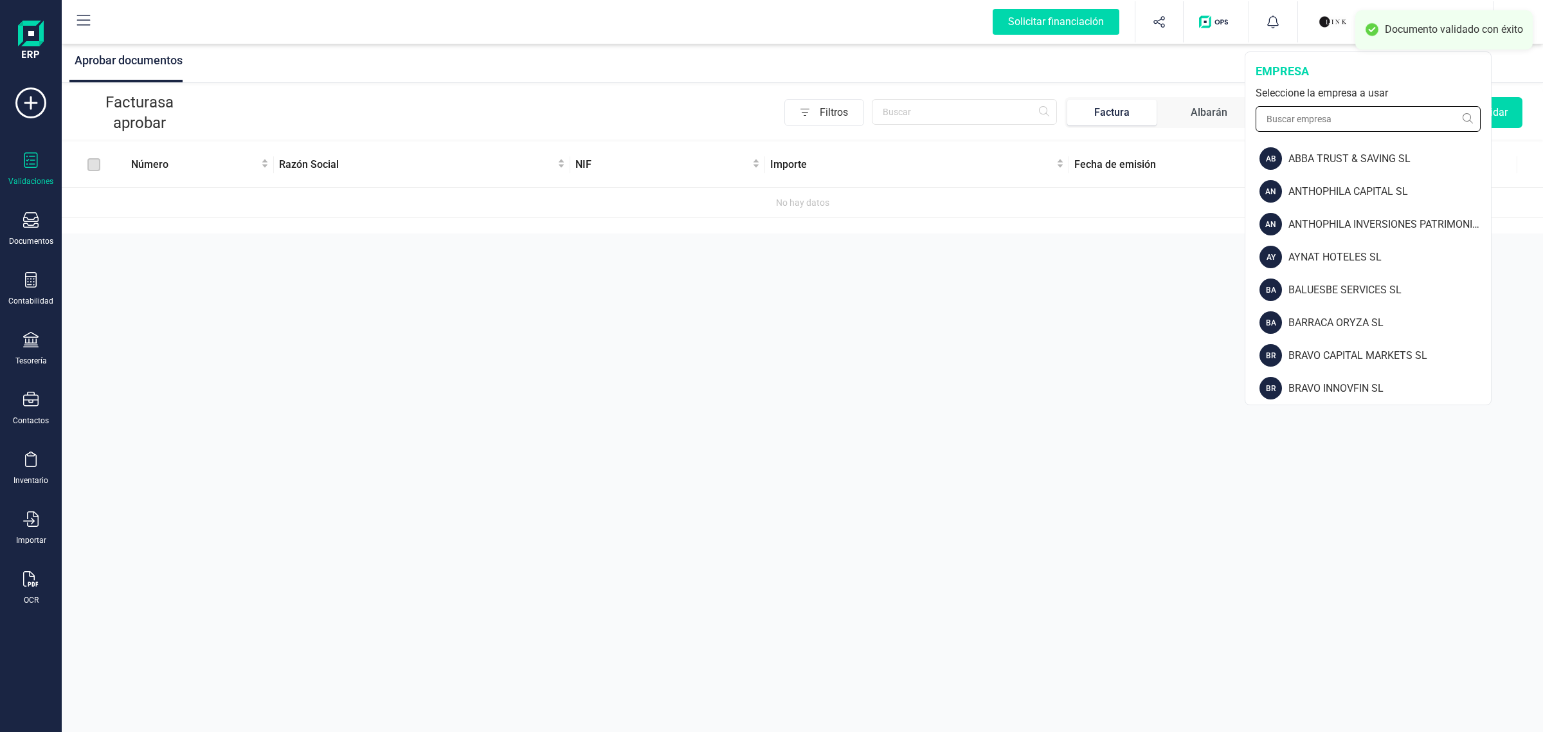
click at [1317, 127] on input "text" at bounding box center [1368, 119] width 225 height 26
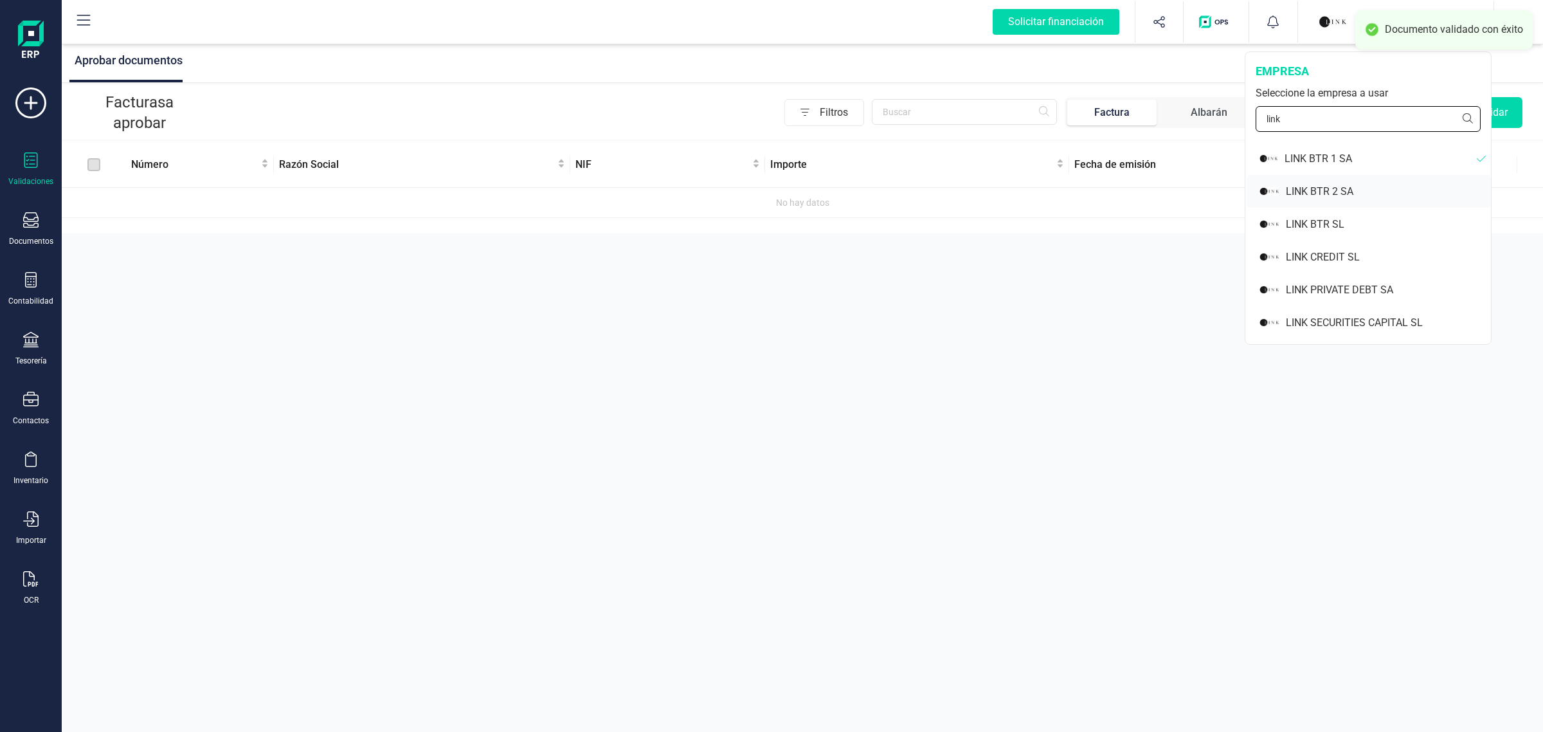
type input "link"
click at [1329, 194] on div "LINK BTR 2 SA" at bounding box center [1388, 191] width 205 height 15
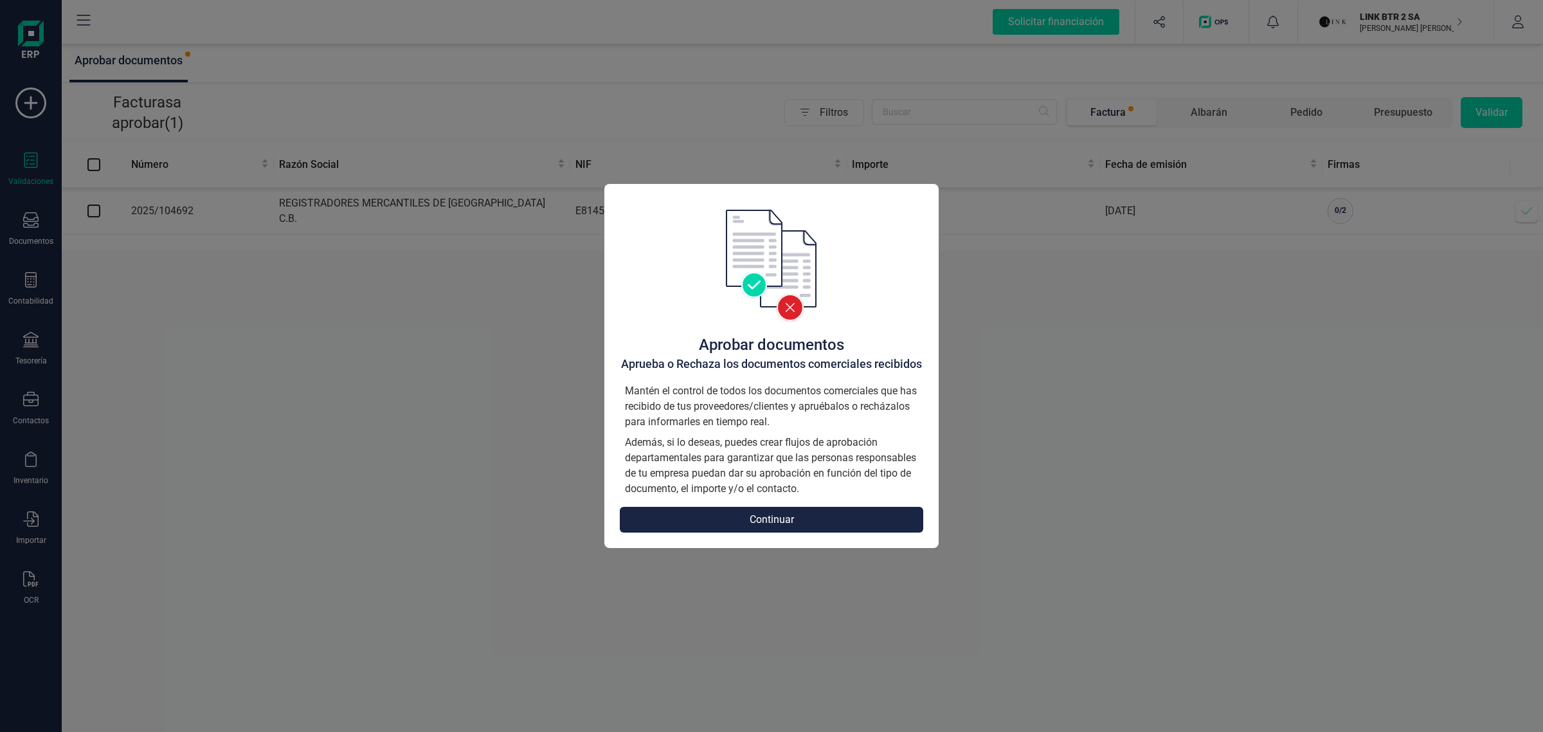
click at [802, 511] on button "Continuar" at bounding box center [771, 520] width 303 height 26
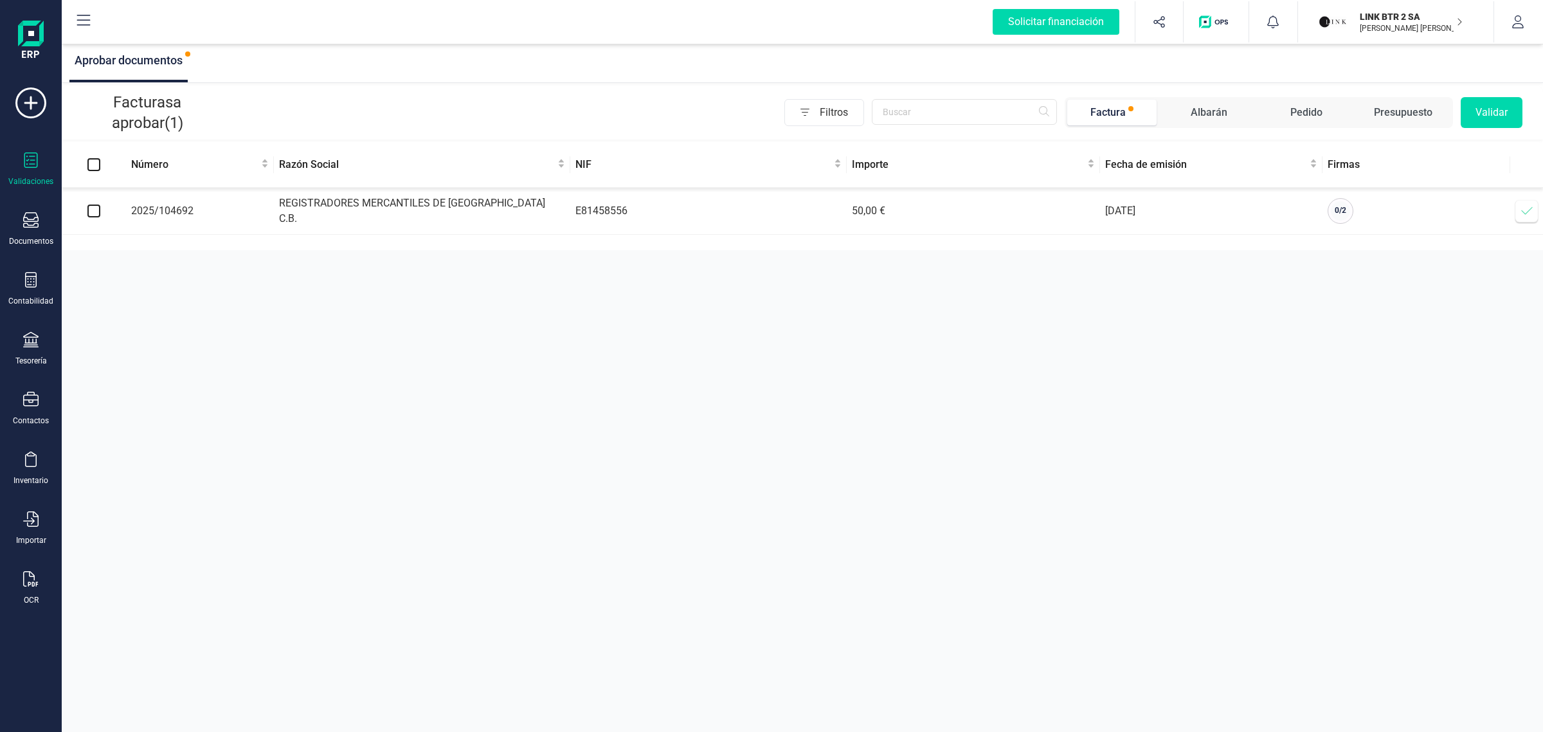
click at [87, 206] on input "checkbox" at bounding box center [93, 210] width 13 height 13
checkbox input "true"
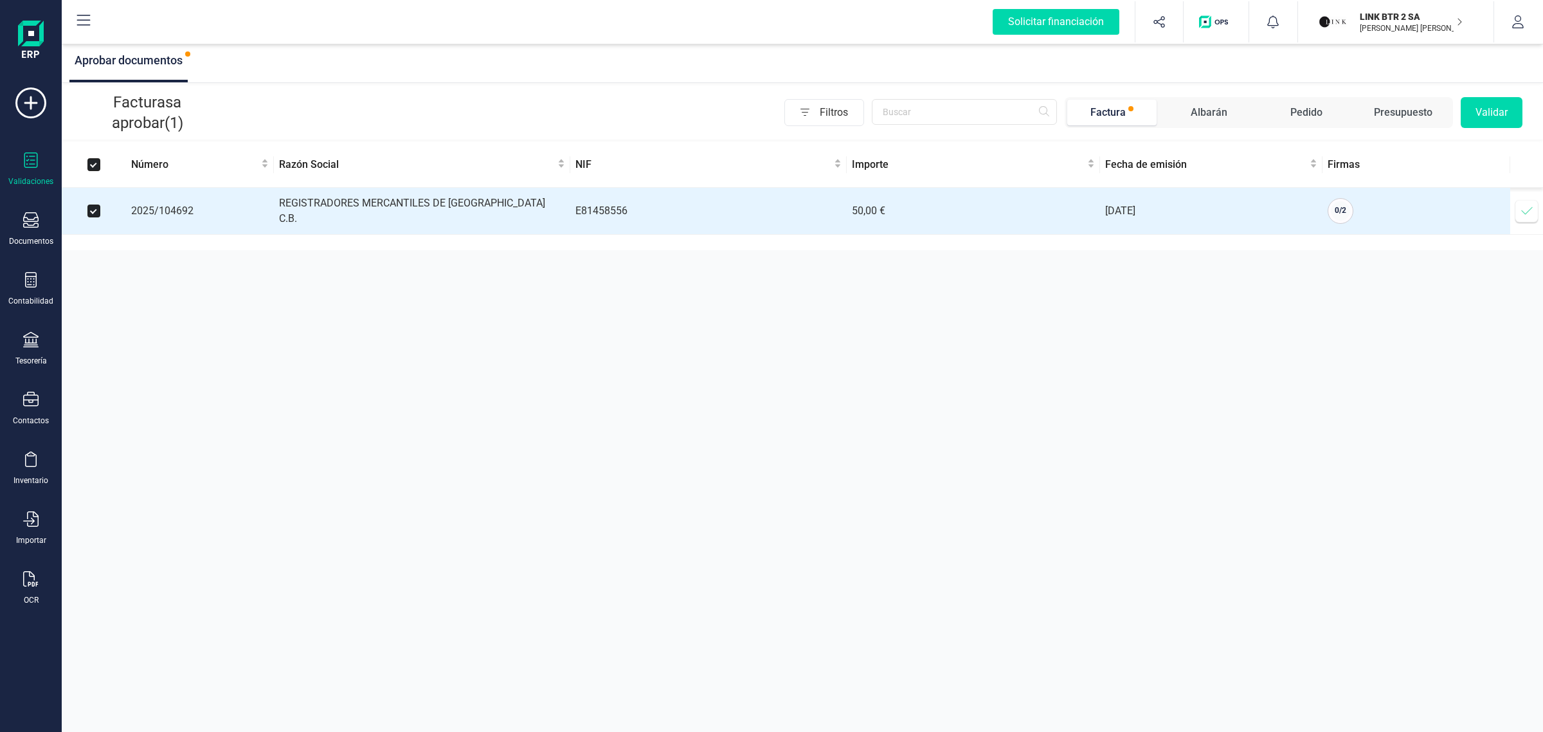
click at [1496, 113] on button "Validar" at bounding box center [1492, 112] width 62 height 31
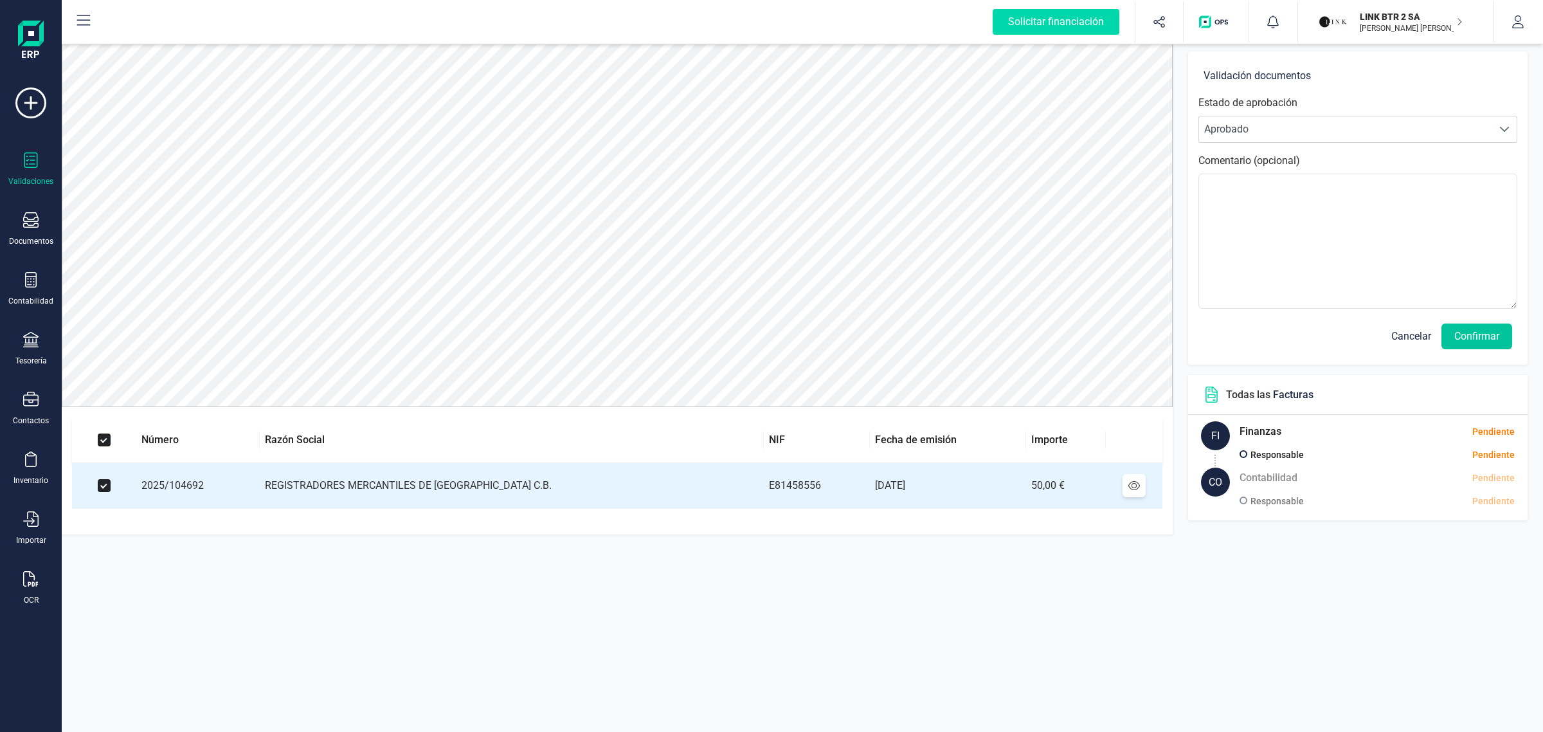
click at [1483, 338] on button "Confirmar" at bounding box center [1477, 336] width 71 height 26
click at [1474, 336] on button "Confirmar" at bounding box center [1477, 336] width 71 height 26
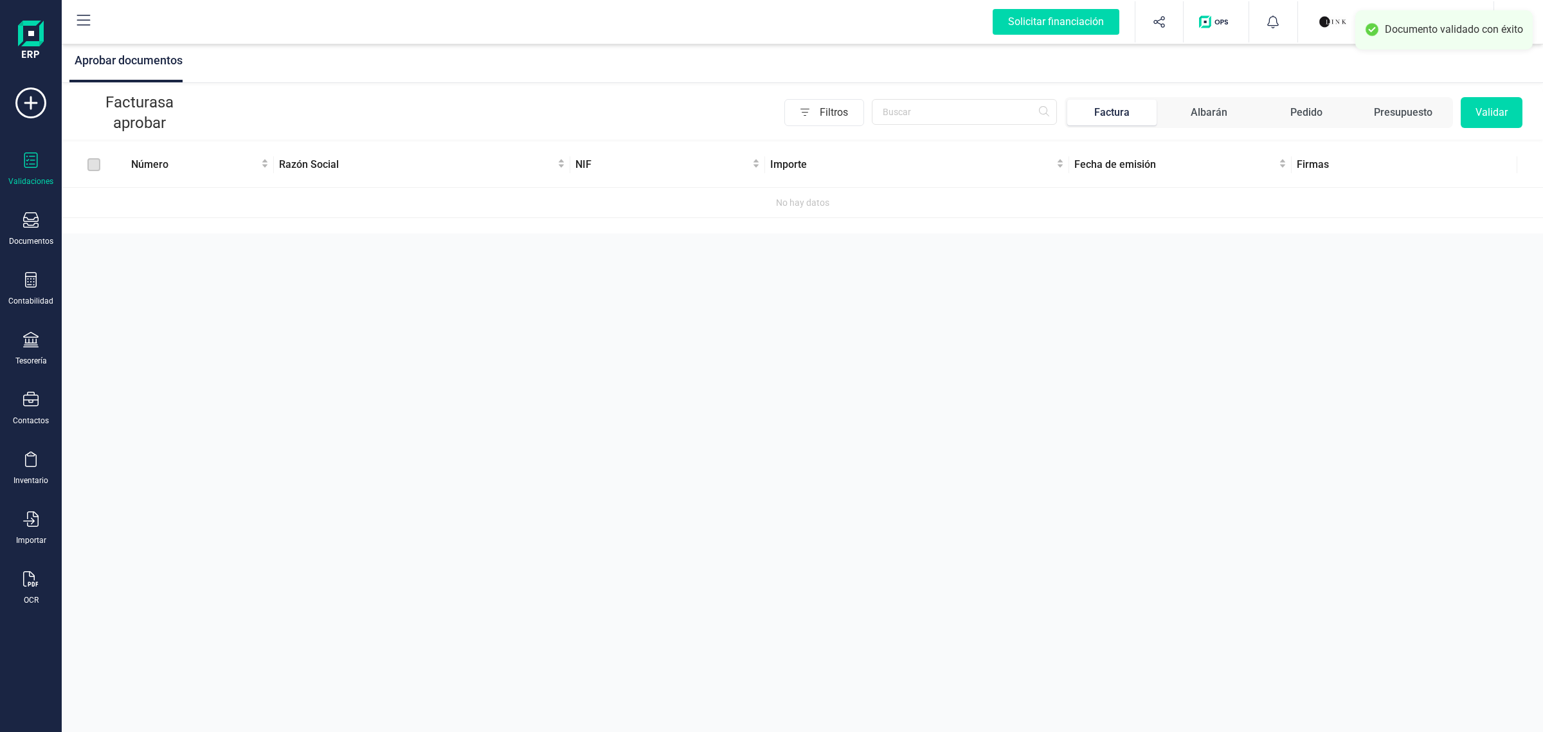
drag, startPoint x: 1308, startPoint y: 19, endPoint x: 1323, endPoint y: 33, distance: 20.0
click at [1310, 19] on div "LINK BTR 2 SA [PERSON_NAME] [PERSON_NAME] LINK BTR 2 SA [PERSON_NAME] [PERSON_N…" at bounding box center [1396, 21] width 197 height 41
click at [1323, 32] on img "button" at bounding box center [1333, 22] width 28 height 28
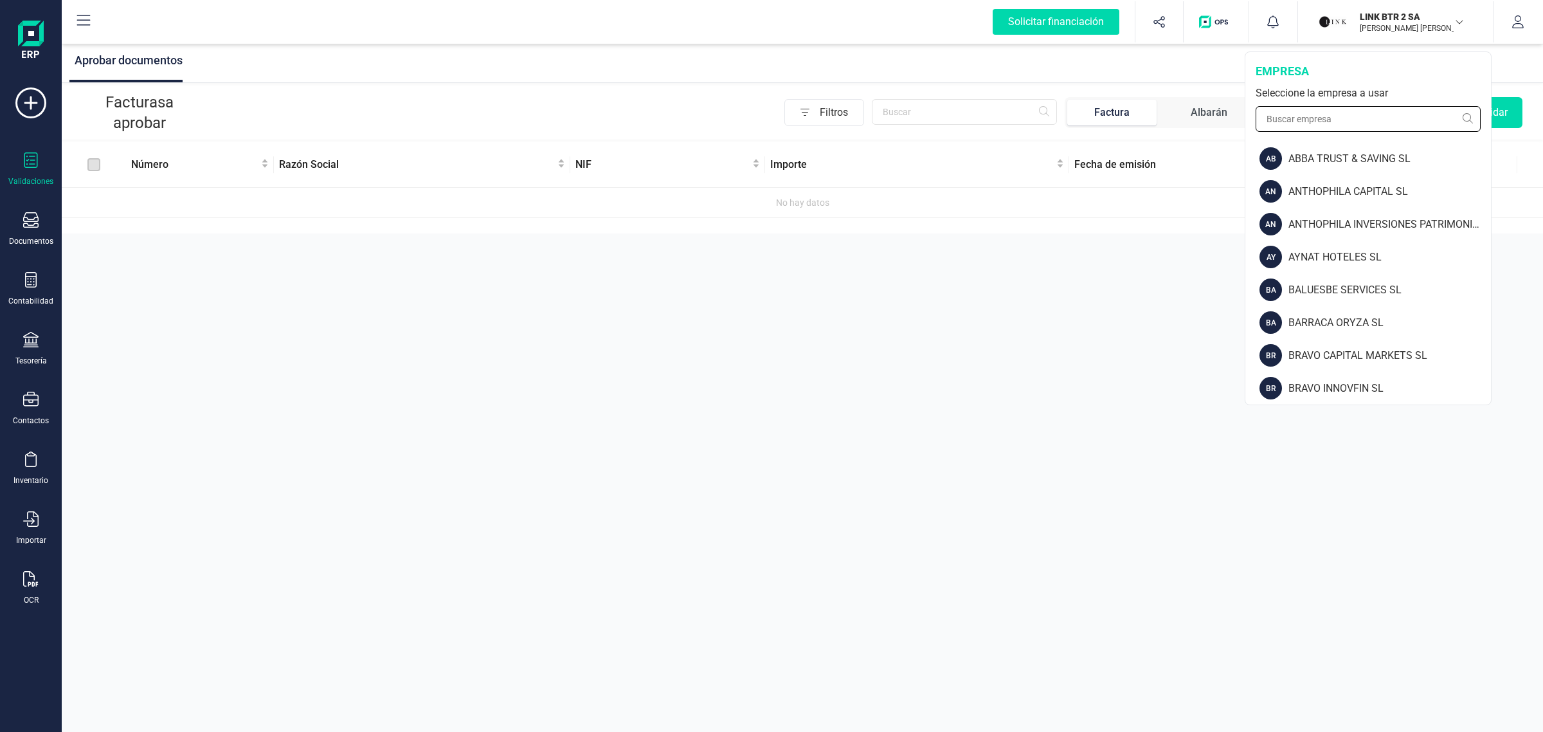
click at [1302, 107] on input "text" at bounding box center [1368, 119] width 225 height 26
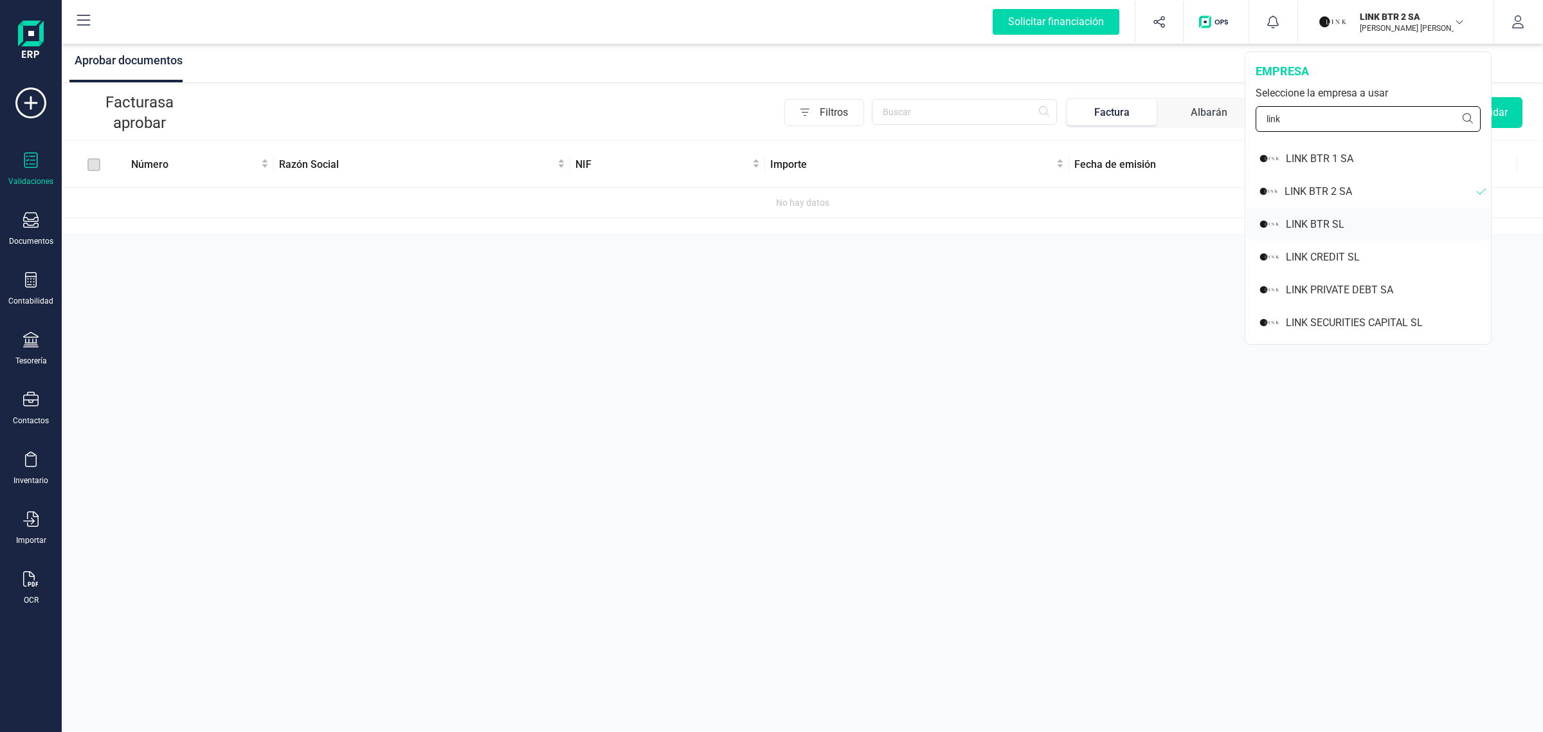
type input "link"
click at [1307, 219] on div "LINK BTR SL" at bounding box center [1388, 224] width 205 height 15
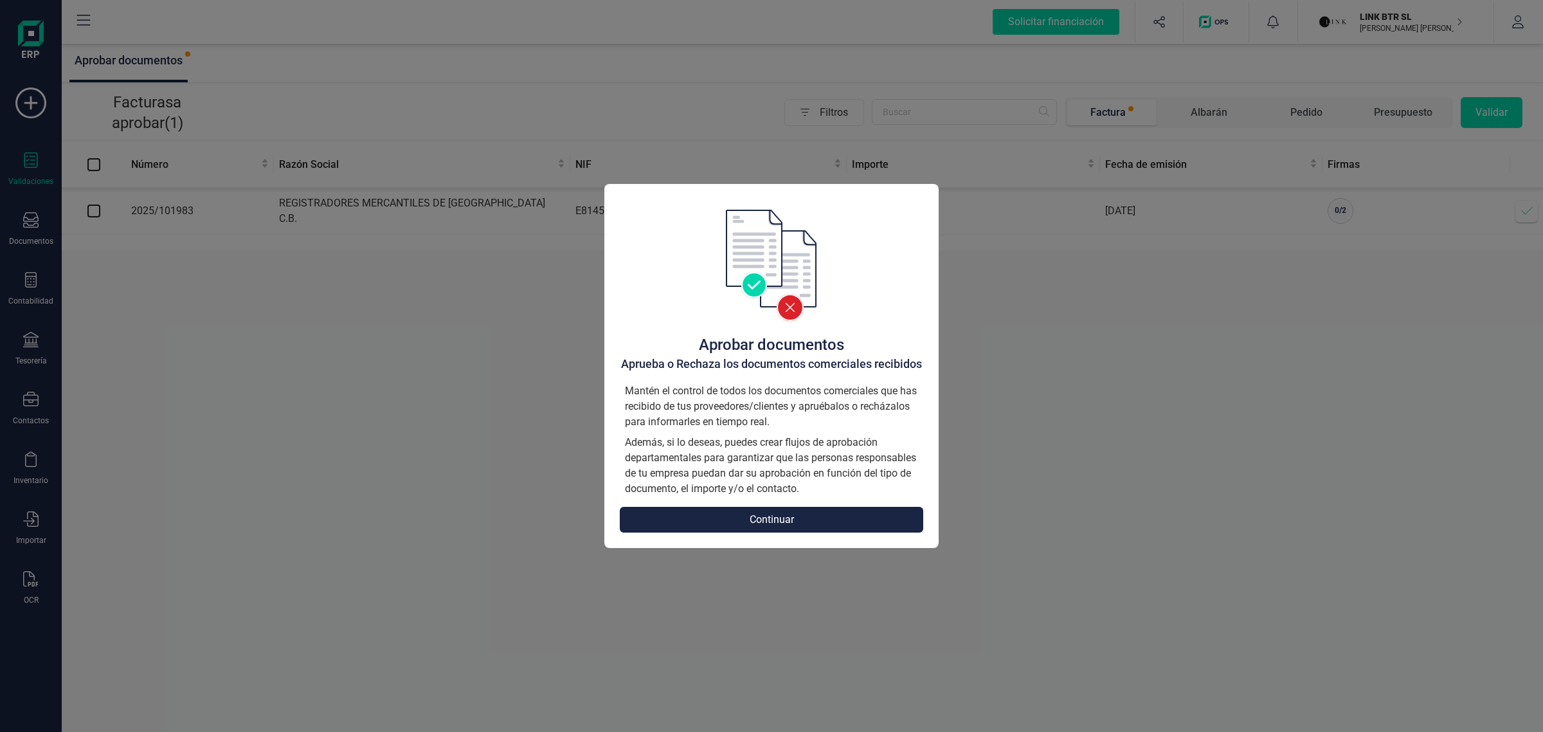
click at [807, 521] on button "Continuar" at bounding box center [771, 520] width 303 height 26
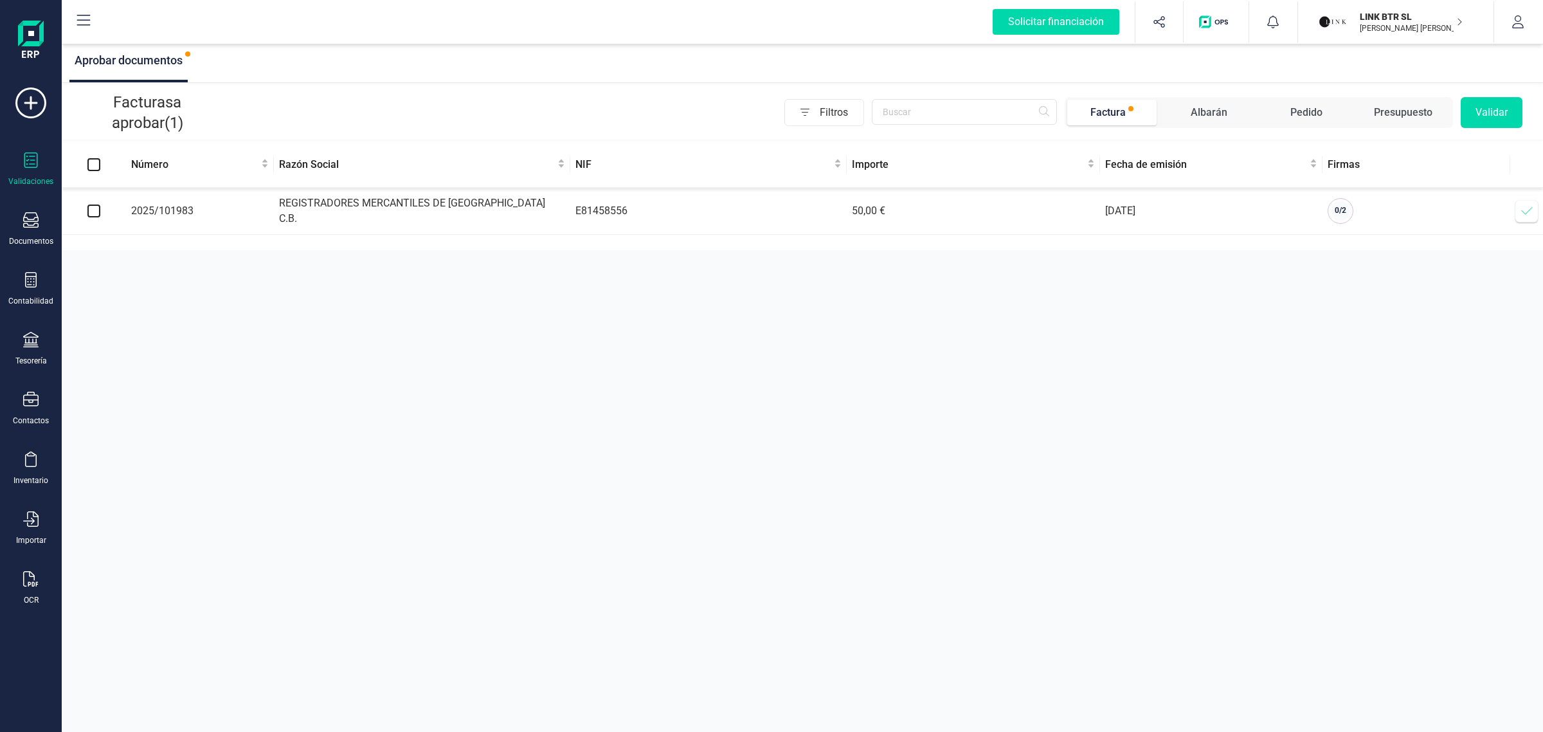
click at [93, 211] on input "checkbox" at bounding box center [93, 210] width 13 height 13
checkbox input "true"
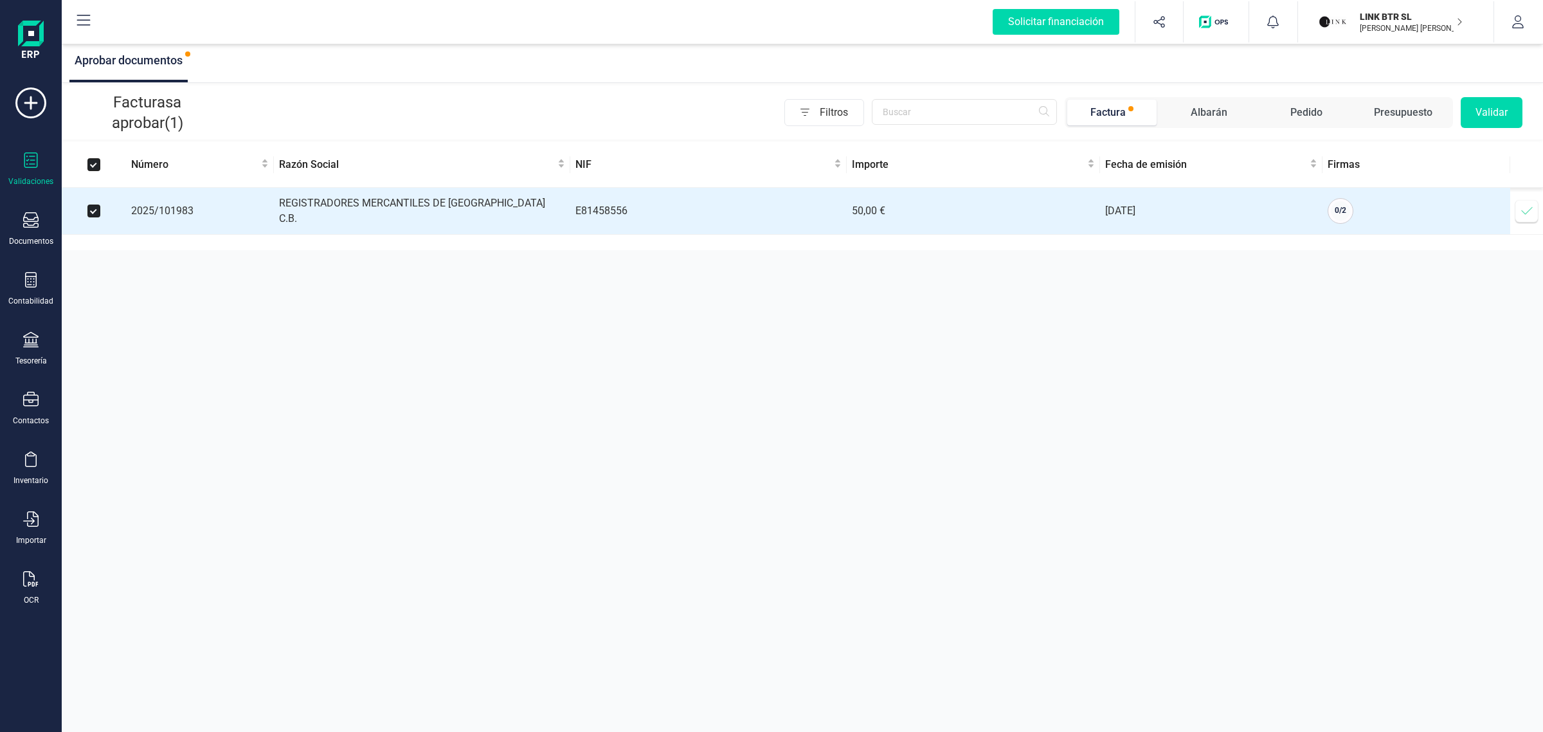
click at [1478, 108] on button "Validar" at bounding box center [1492, 112] width 62 height 31
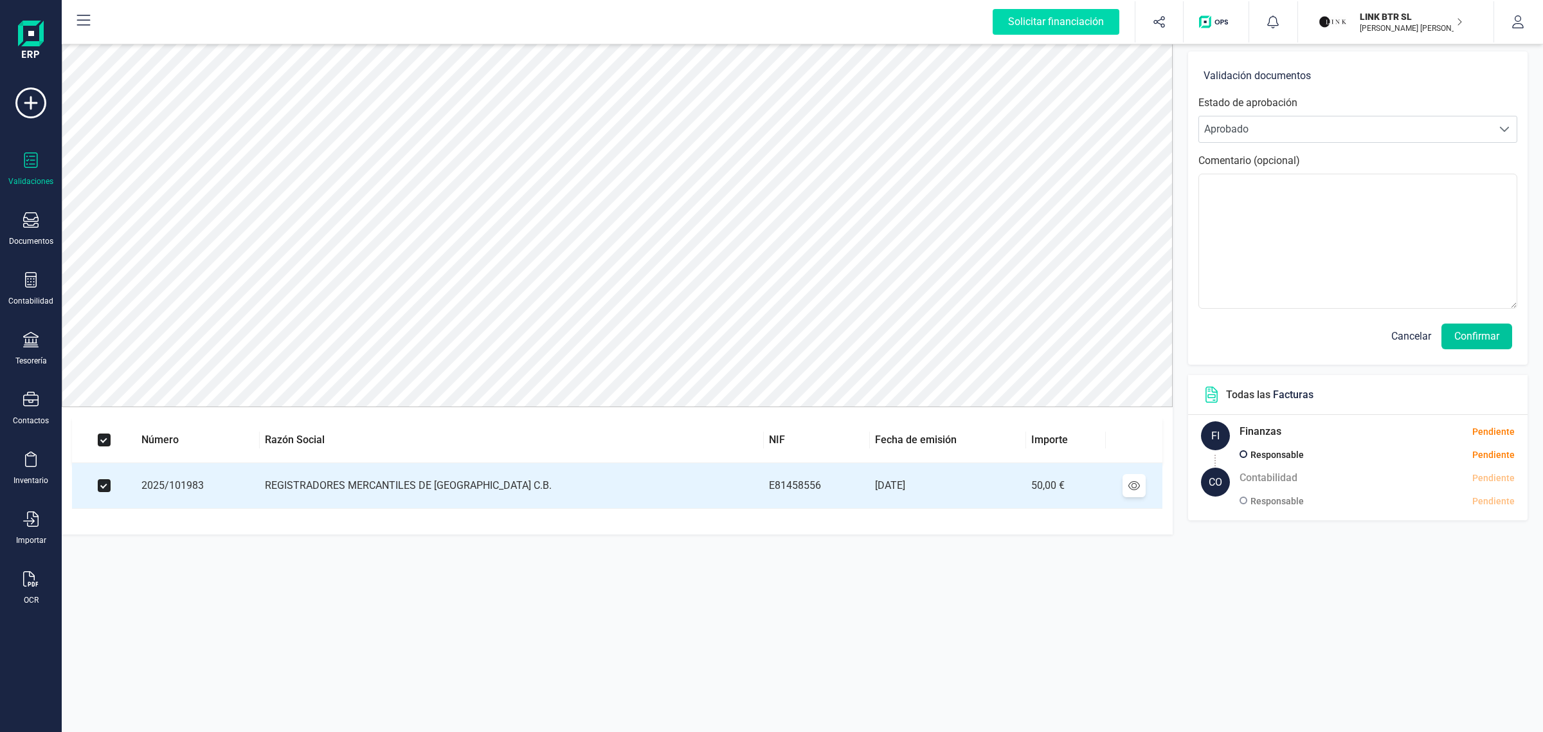
click at [1476, 336] on button "Confirmar" at bounding box center [1477, 336] width 71 height 26
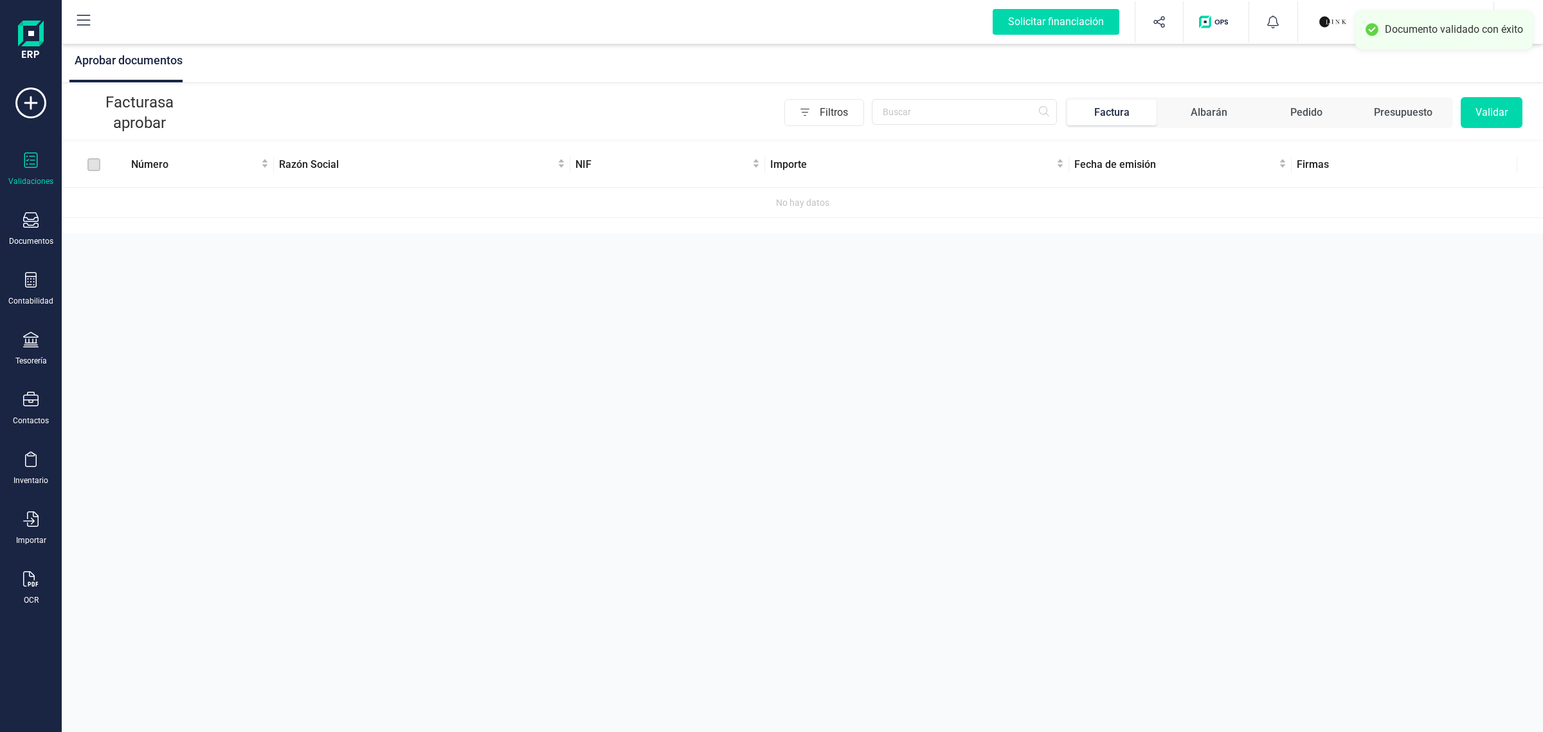
click at [1335, 16] on img "button" at bounding box center [1333, 22] width 28 height 28
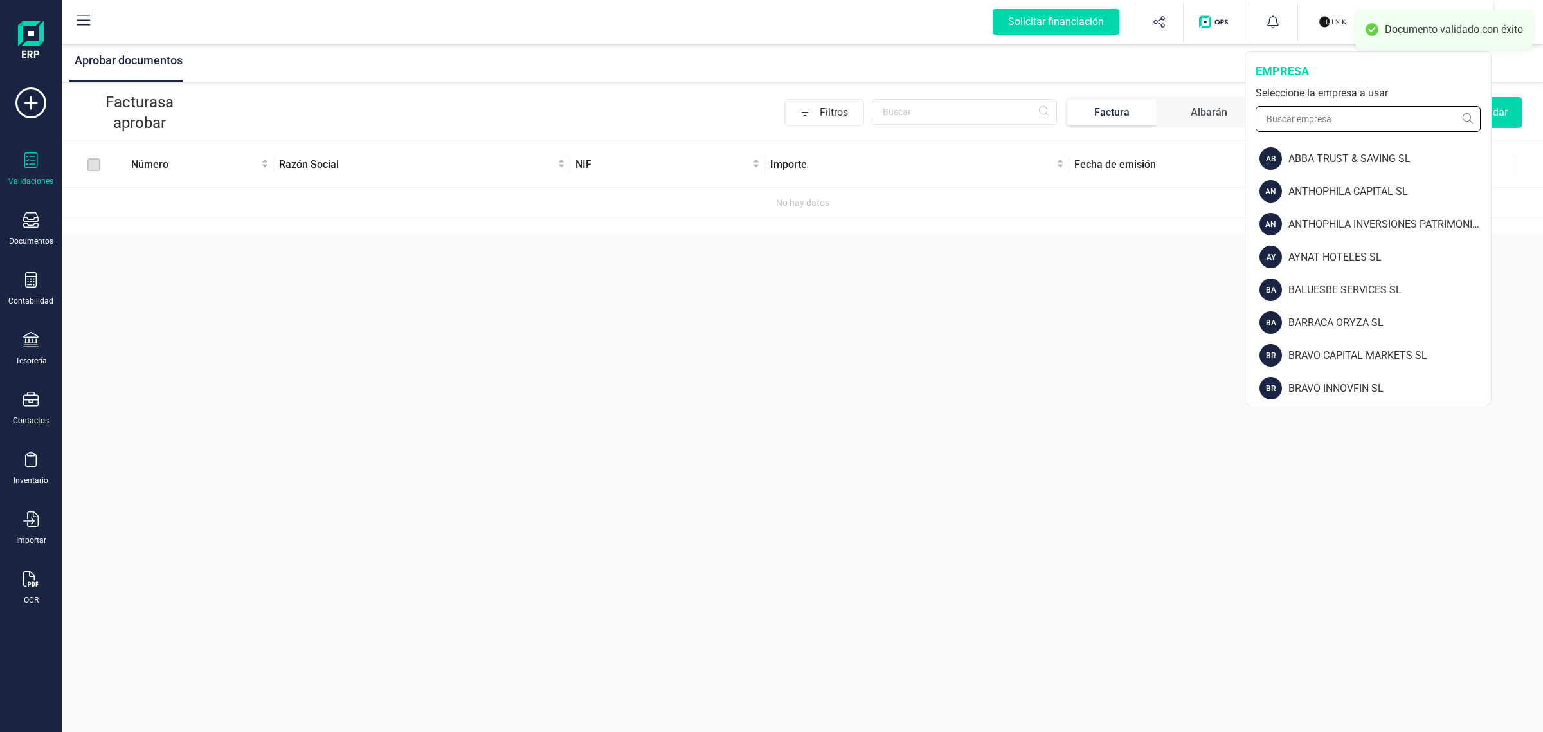
click at [1326, 116] on input "text" at bounding box center [1368, 119] width 225 height 26
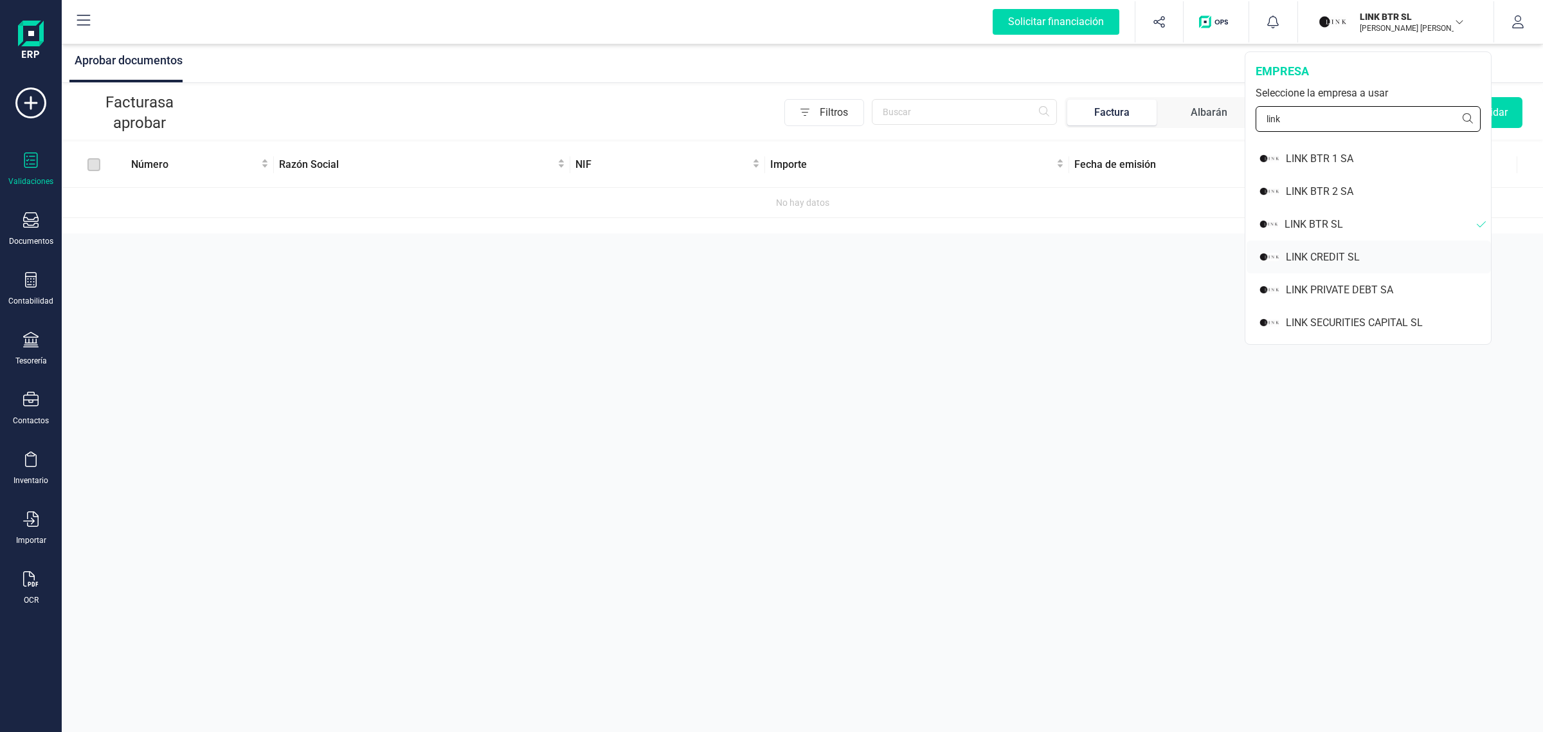
type input "link"
click at [1298, 251] on div "LINK CREDIT SL" at bounding box center [1388, 256] width 205 height 15
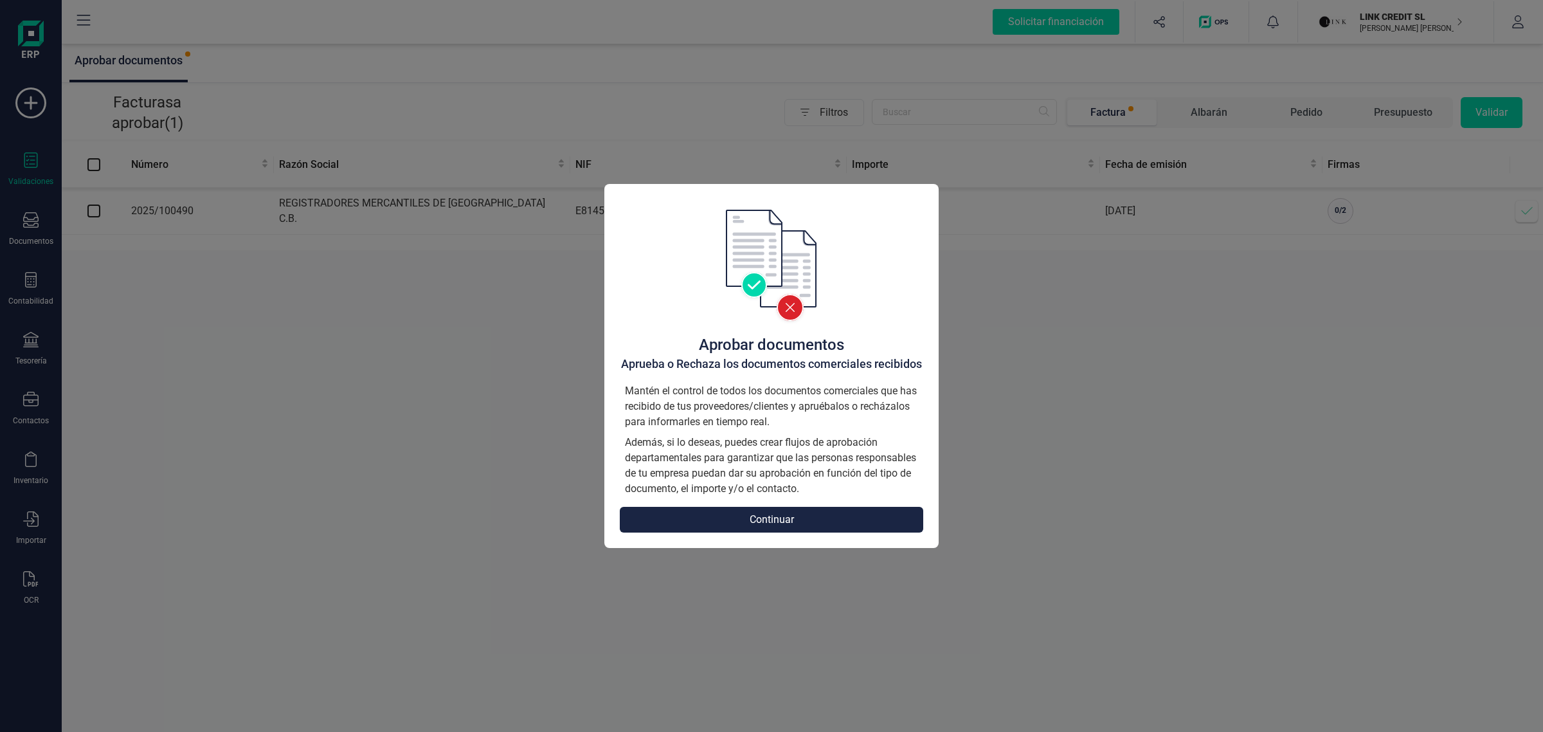
click at [696, 519] on button "Continuar" at bounding box center [771, 520] width 303 height 26
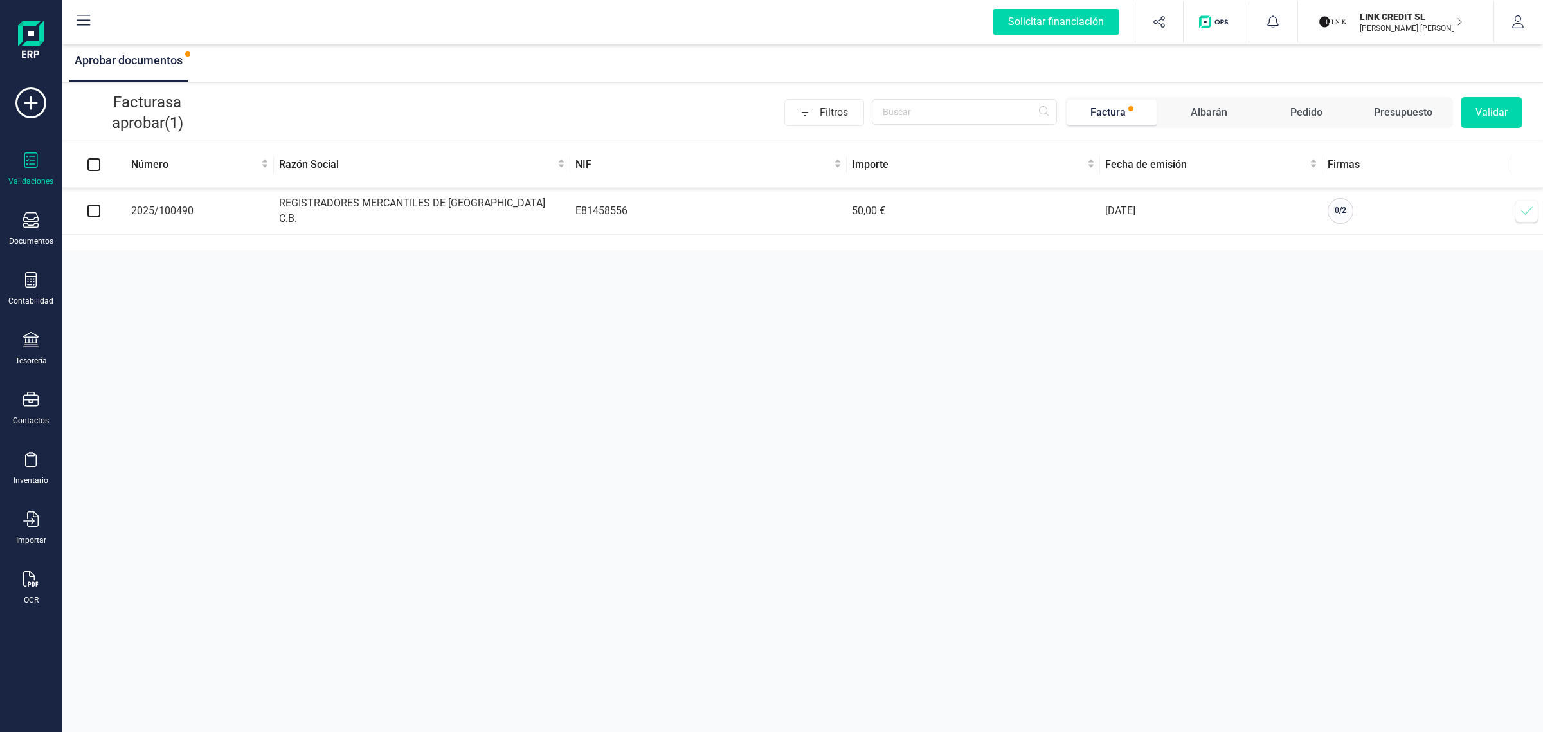
click at [101, 212] on td at bounding box center [94, 211] width 64 height 47
click at [87, 208] on input "checkbox" at bounding box center [93, 210] width 13 height 13
checkbox input "true"
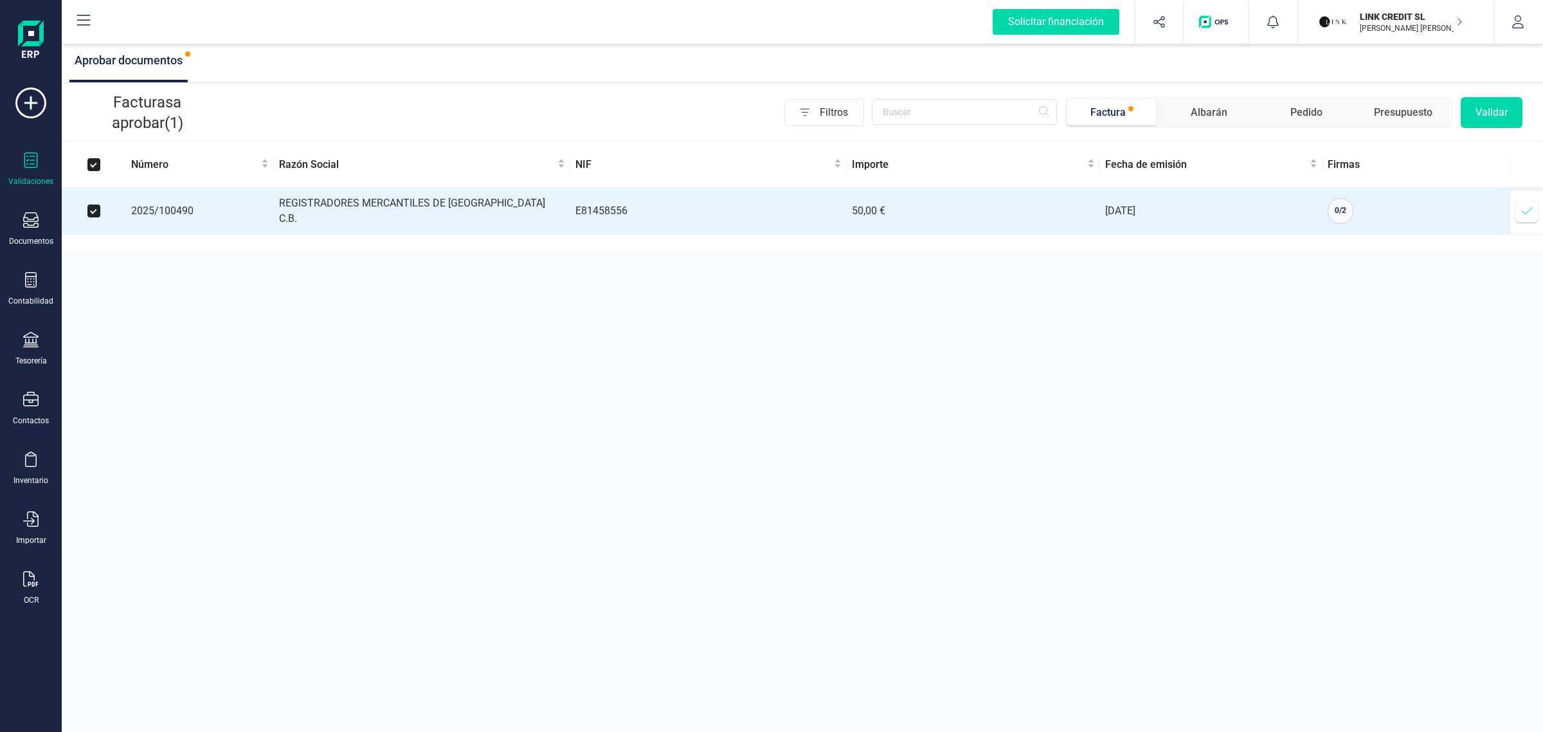
click at [1486, 117] on button "Validar" at bounding box center [1492, 112] width 62 height 31
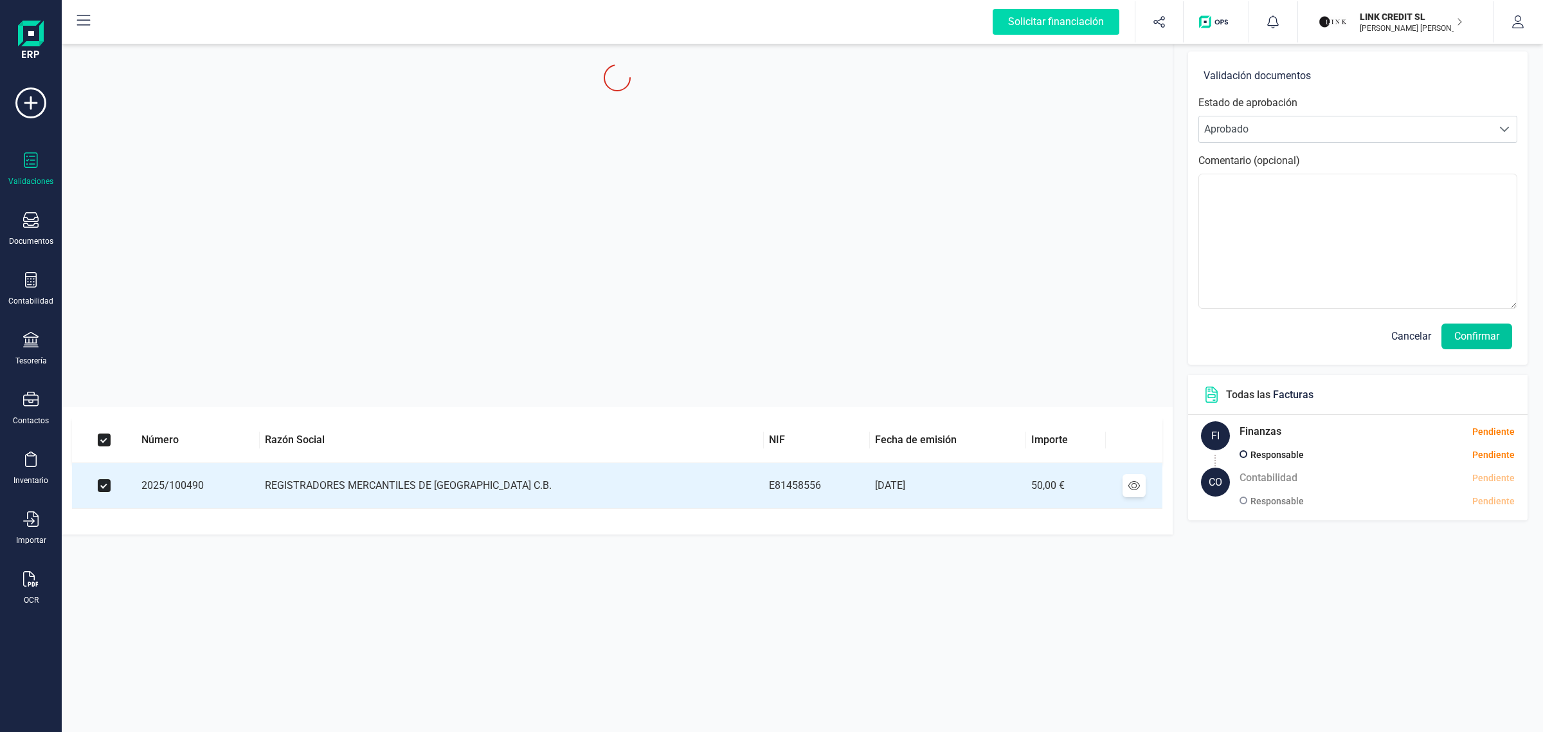
click at [1464, 338] on button "Confirmar" at bounding box center [1477, 336] width 71 height 26
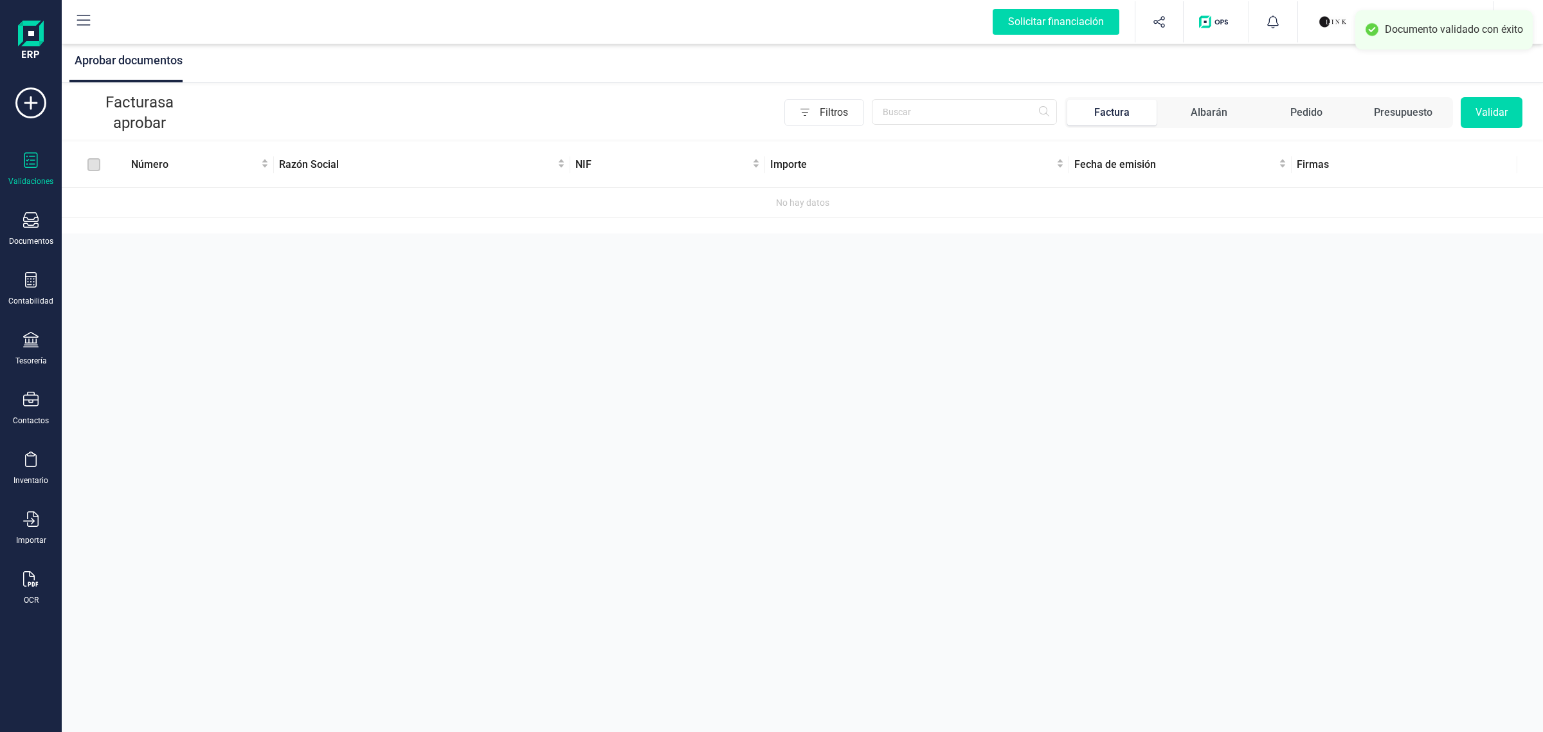
drag, startPoint x: 1348, startPoint y: 36, endPoint x: 1301, endPoint y: 111, distance: 88.7
click at [1347, 35] on button "LINK CREDIT SL [PERSON_NAME] [PERSON_NAME]" at bounding box center [1396, 21] width 165 height 41
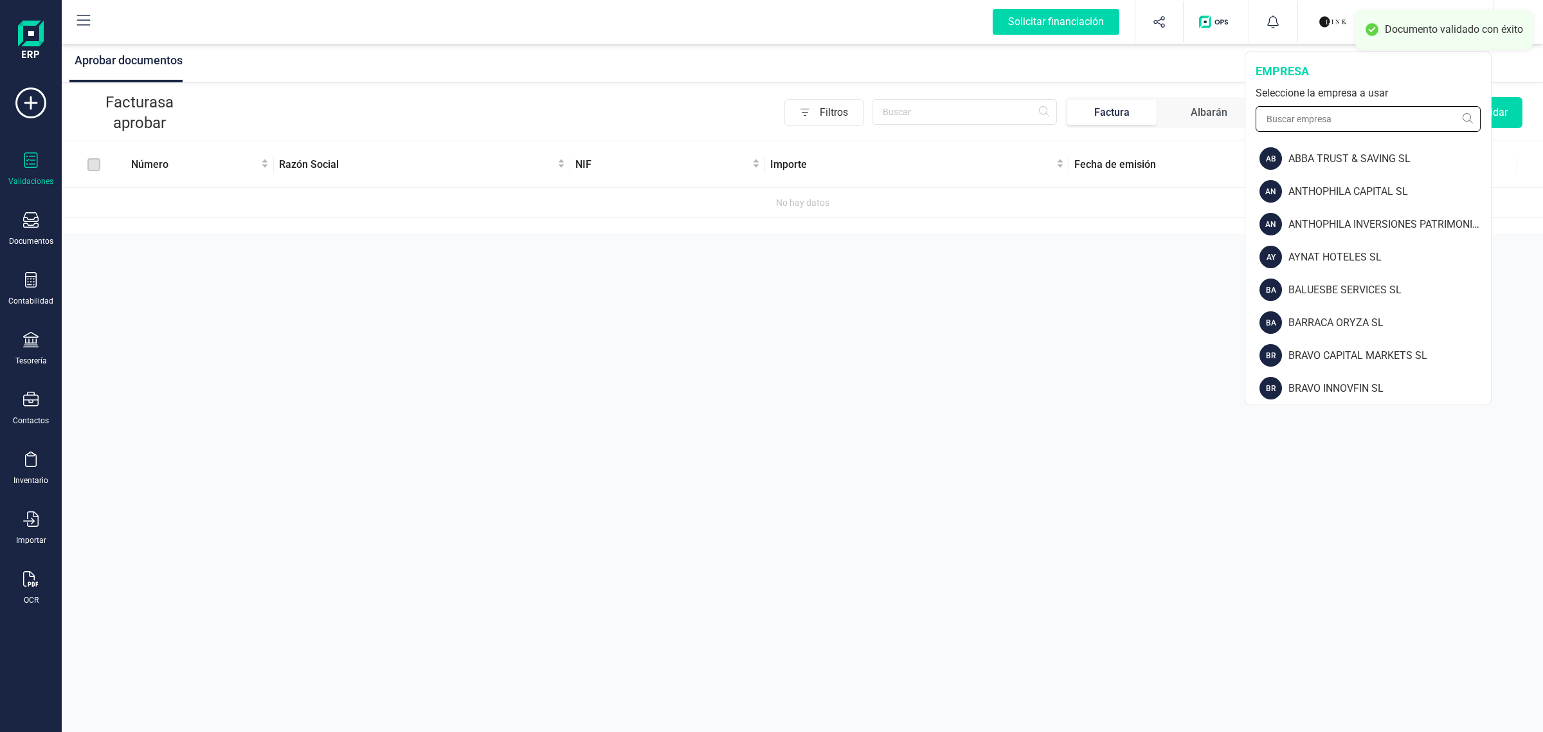
click at [1296, 122] on input "text" at bounding box center [1368, 119] width 225 height 26
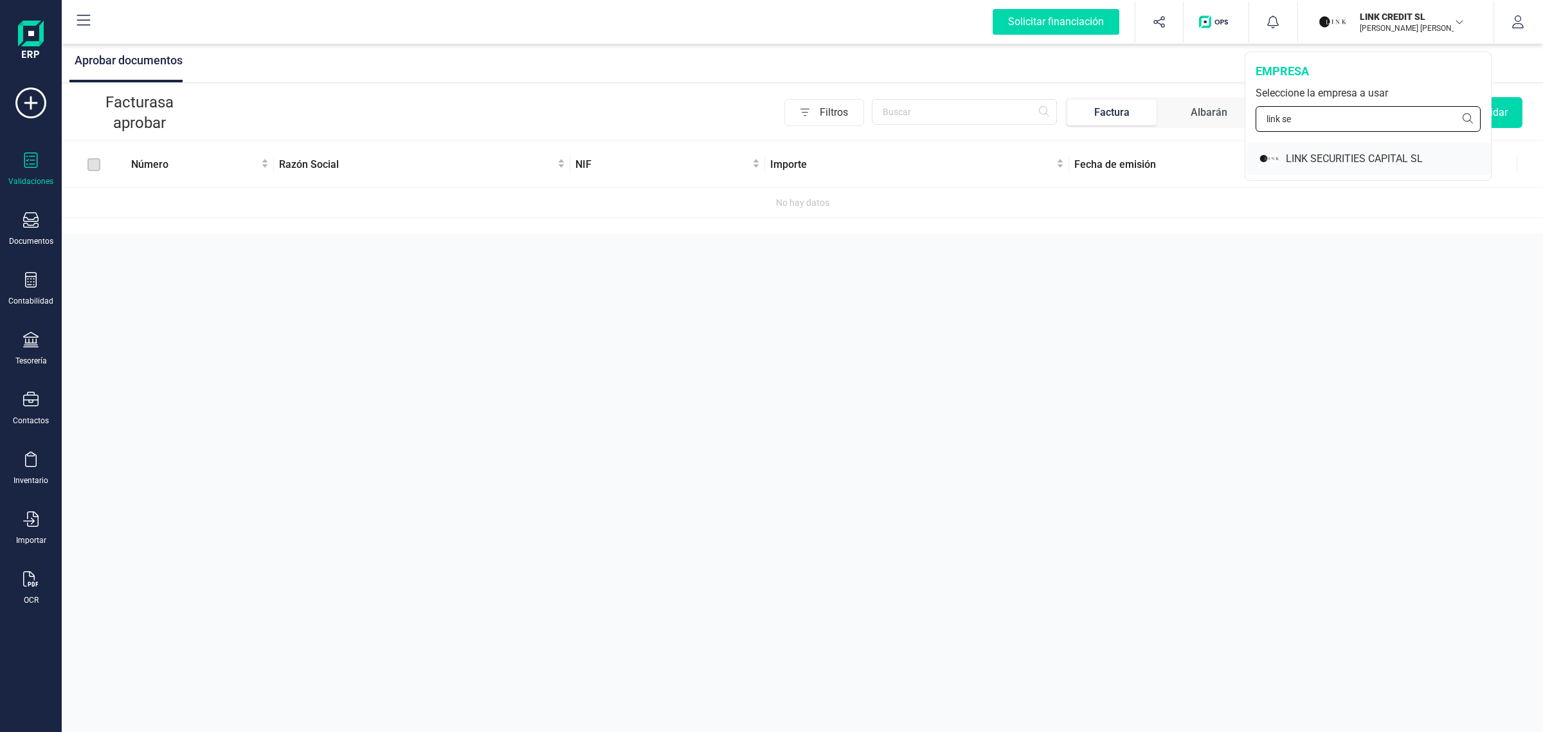
type input "link se"
click at [1316, 156] on div "LINK SECURITIES CAPITAL SL" at bounding box center [1388, 158] width 205 height 15
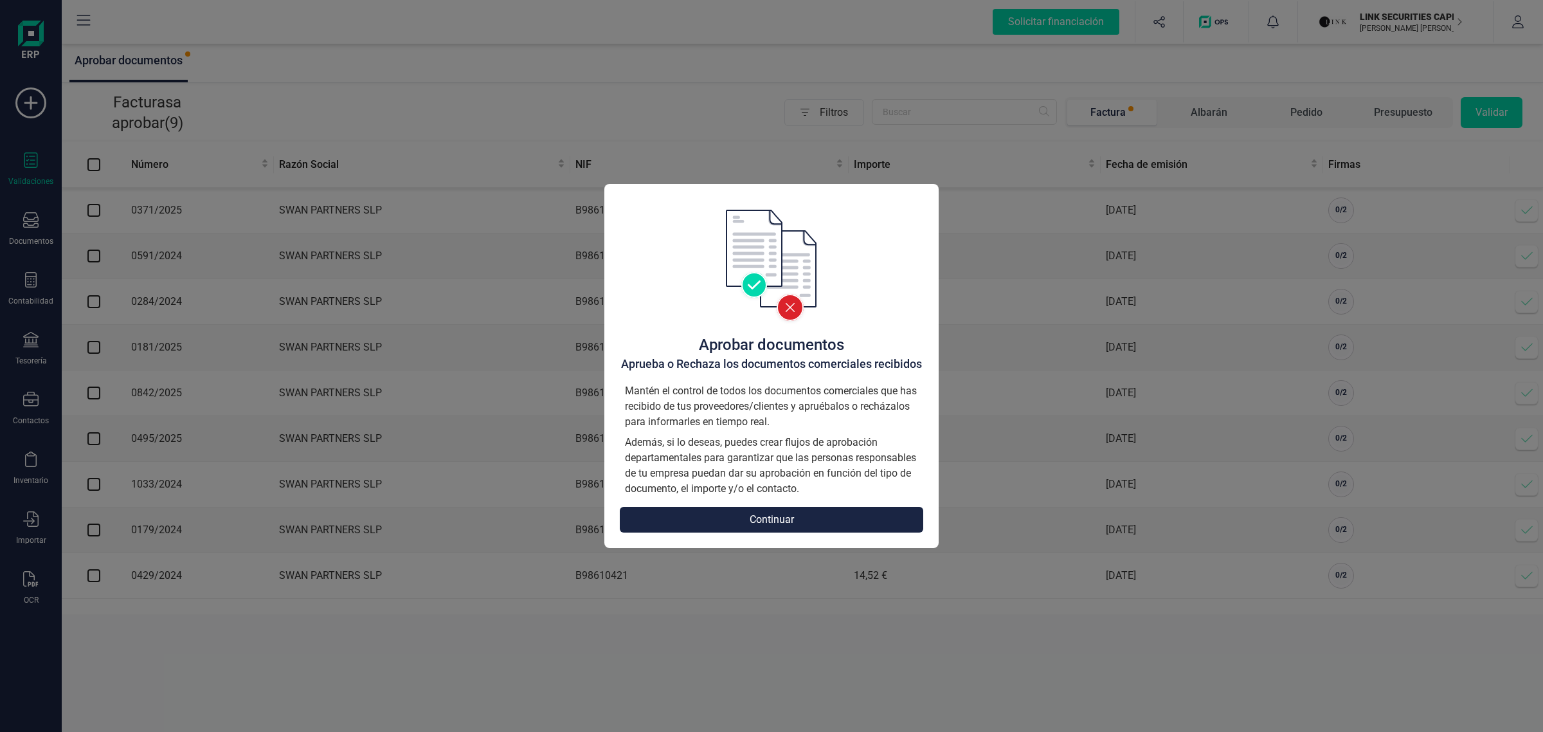
click at [774, 515] on button "Continuar" at bounding box center [771, 520] width 303 height 26
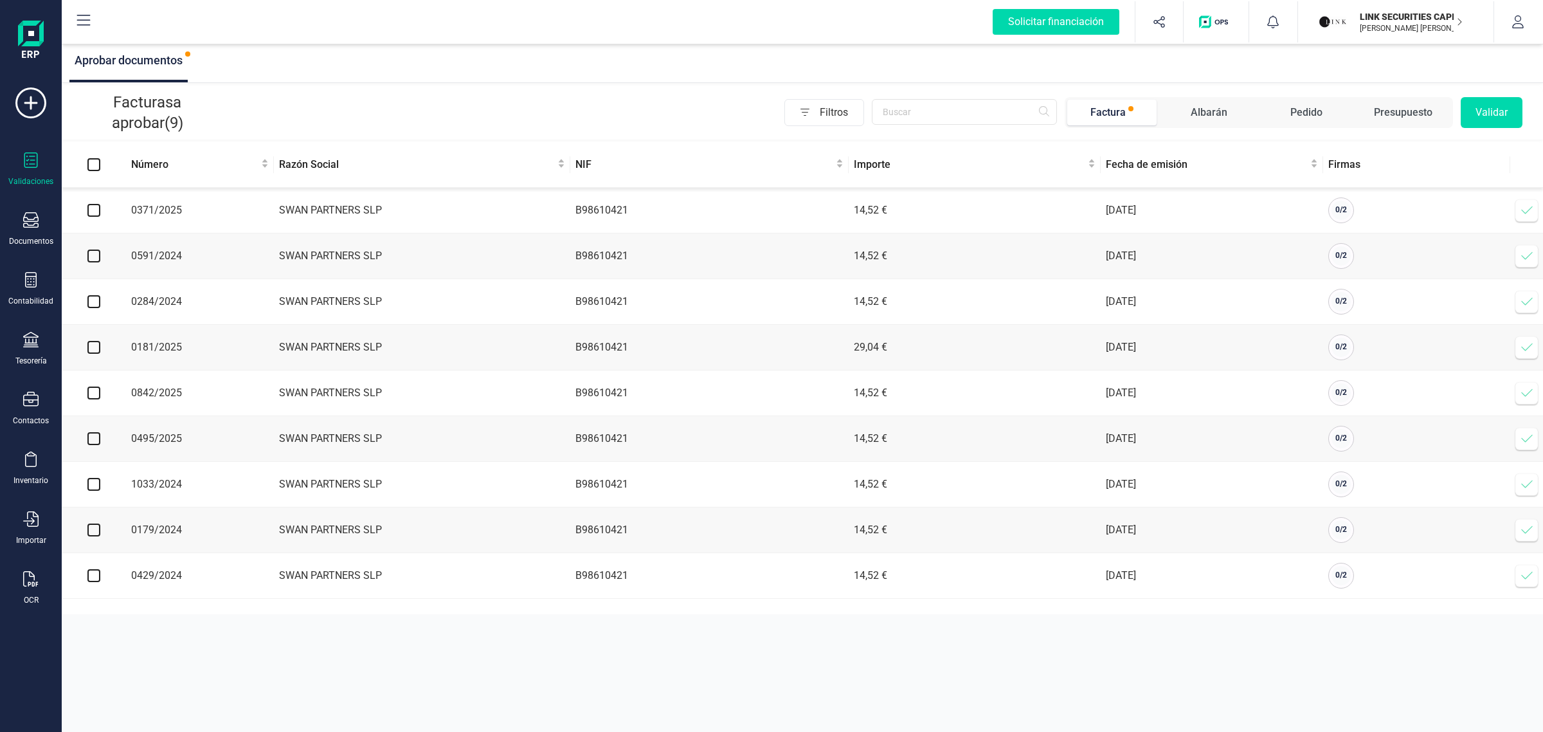
click at [97, 207] on input "checkbox" at bounding box center [93, 210] width 13 height 13
checkbox input "true"
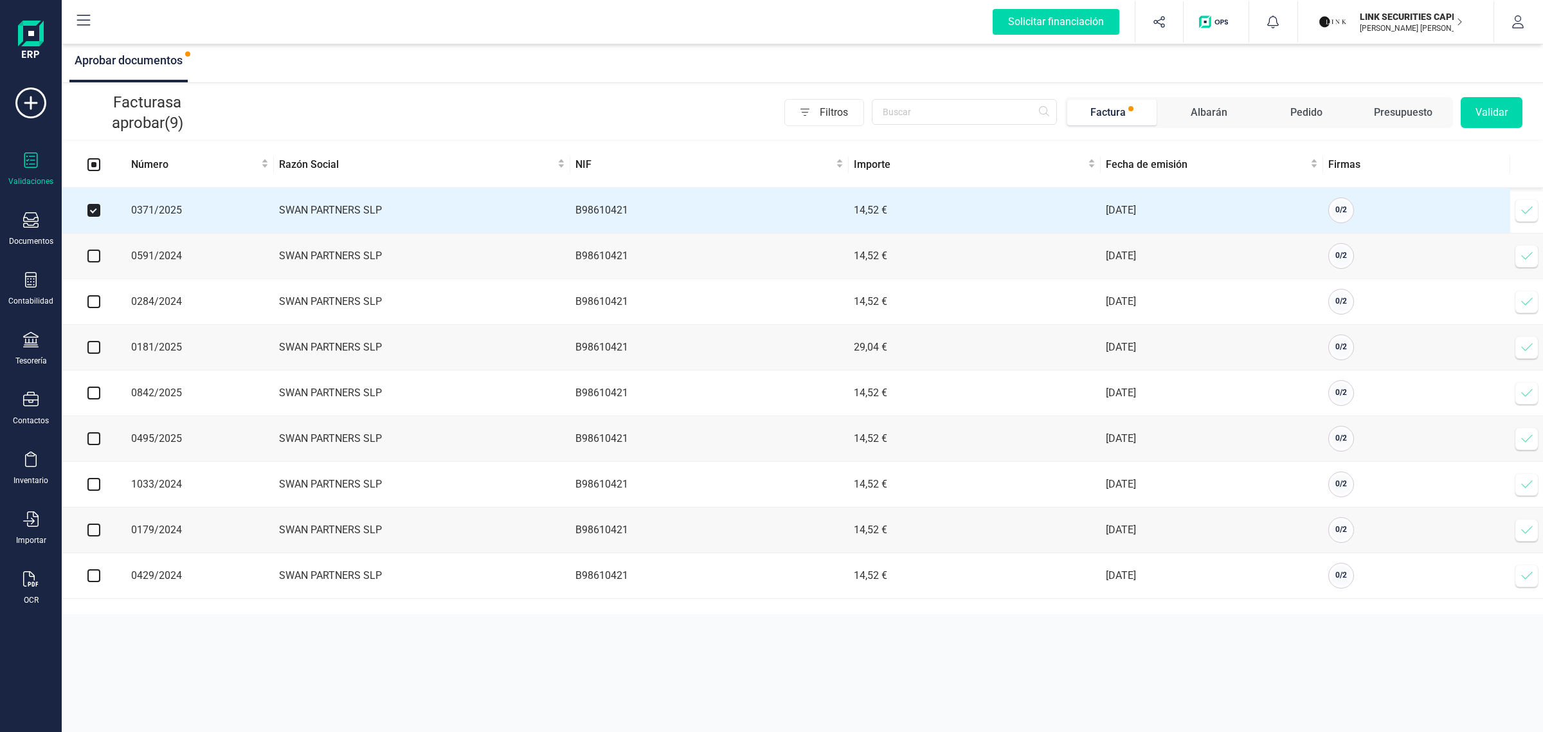
click at [1490, 114] on button "Validar" at bounding box center [1492, 112] width 62 height 31
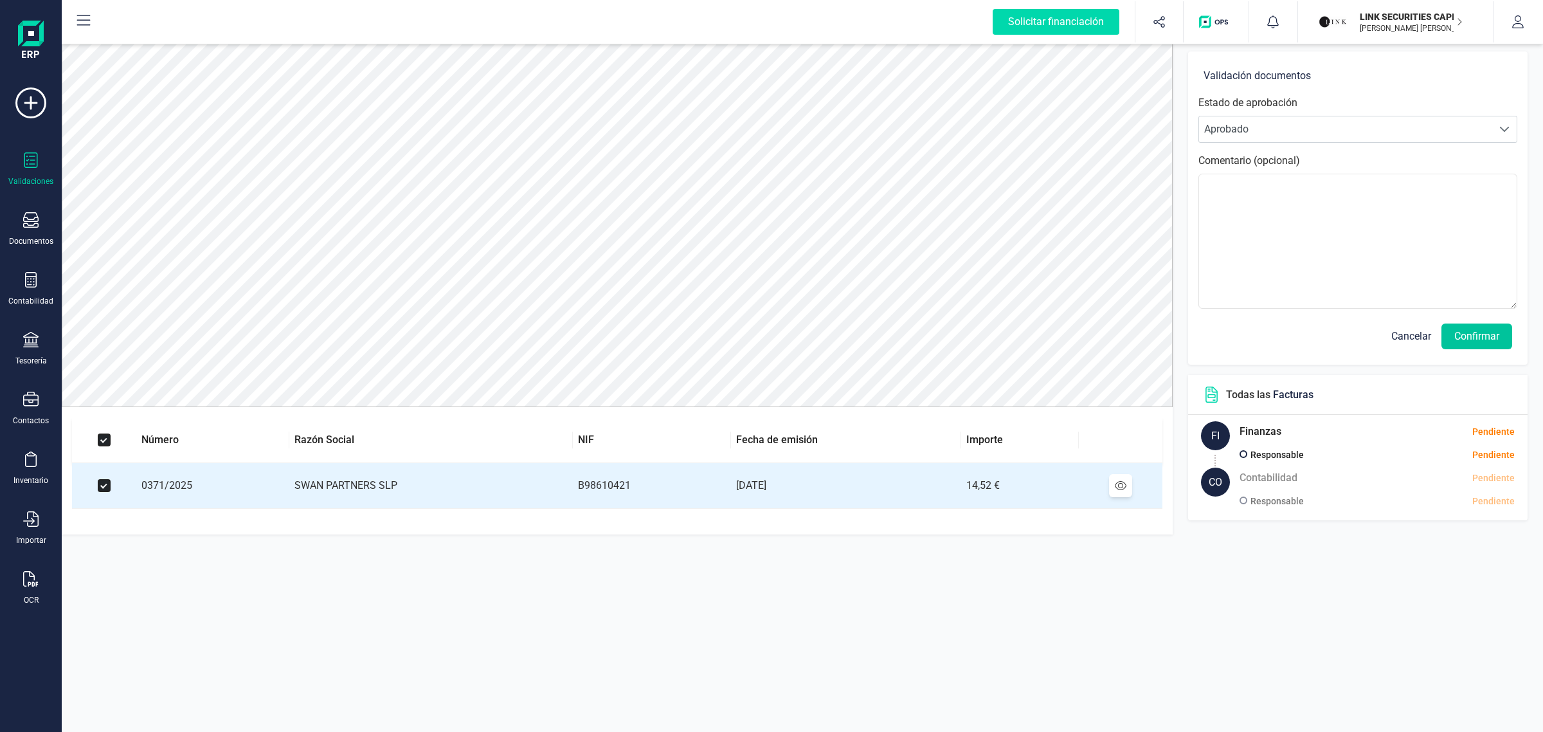
click at [1476, 344] on button "Confirmar" at bounding box center [1477, 336] width 71 height 26
